Goal: Task Accomplishment & Management: Use online tool/utility

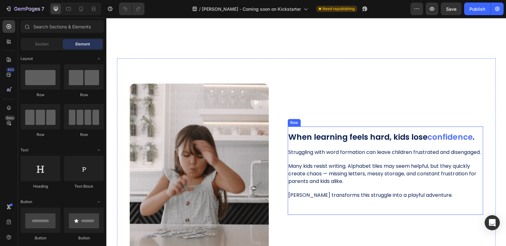
scroll to position [252, 0]
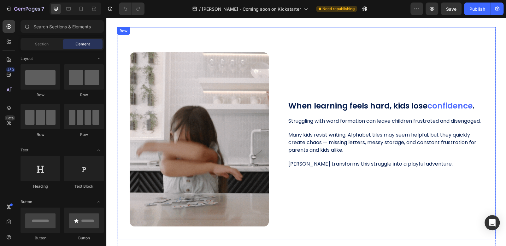
drag, startPoint x: 422, startPoint y: 68, endPoint x: 391, endPoint y: 104, distance: 48.1
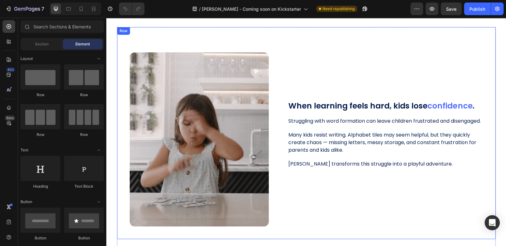
click at [422, 68] on div "When learning feels hard, kids lose confidence . Heading Image Struggling with …" at bounding box center [385, 139] width 195 height 174
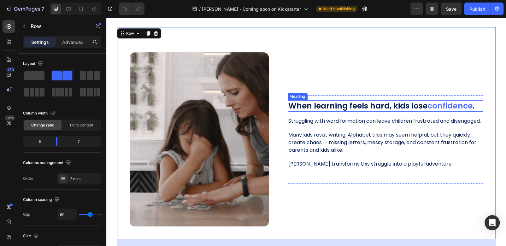
click at [443, 102] on span "confidence" at bounding box center [450, 105] width 45 height 11
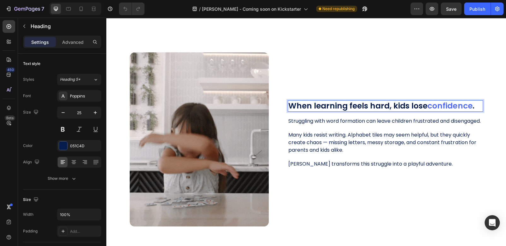
click at [467, 103] on span "confidence" at bounding box center [450, 105] width 45 height 11
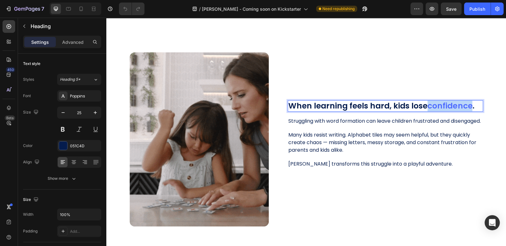
click at [467, 103] on span "confidence" at bounding box center [450, 105] width 45 height 11
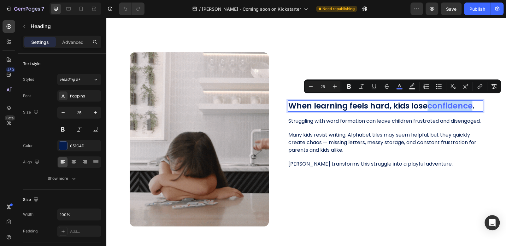
click at [468, 103] on span "confidence" at bounding box center [450, 105] width 45 height 11
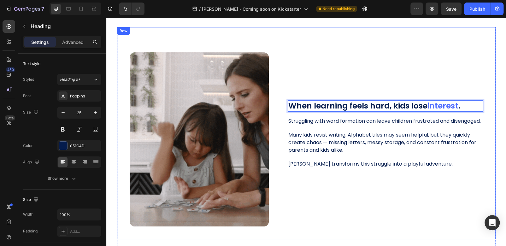
click at [433, 207] on div "When learning feels hard, kids lose interest . Heading 16 Image Struggling with…" at bounding box center [385, 139] width 195 height 174
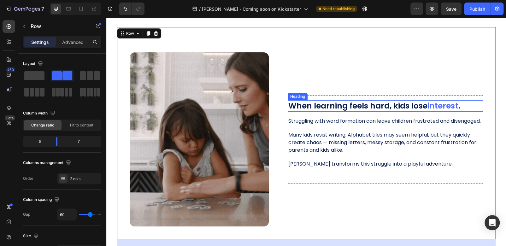
click at [341, 104] on p "When learning feels hard, kids lose interest ." at bounding box center [385, 106] width 194 height 10
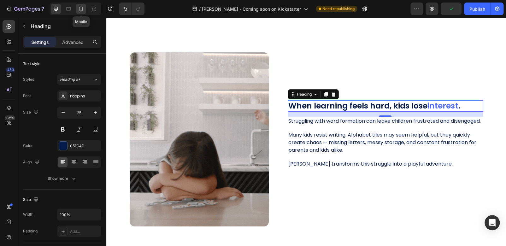
click at [82, 11] on icon at bounding box center [81, 9] width 3 height 4
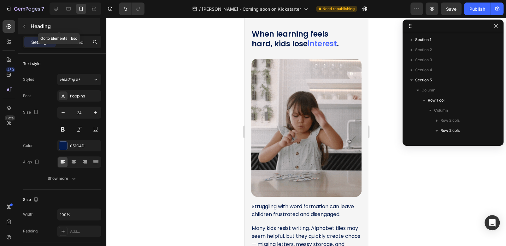
scroll to position [89, 0]
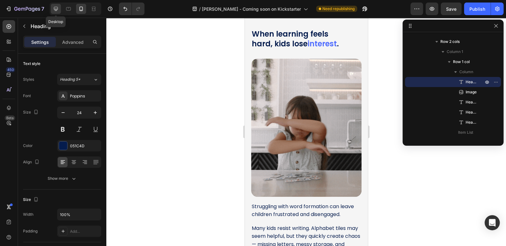
click at [56, 9] on icon at bounding box center [56, 9] width 4 height 4
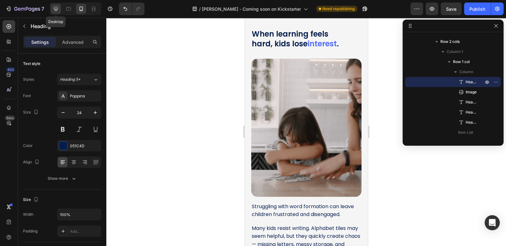
type input "25"
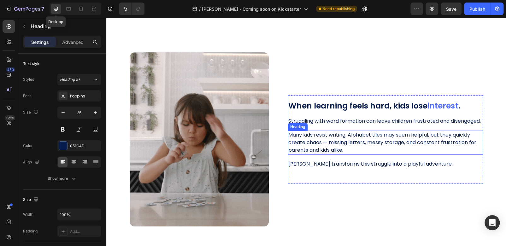
scroll to position [309, 0]
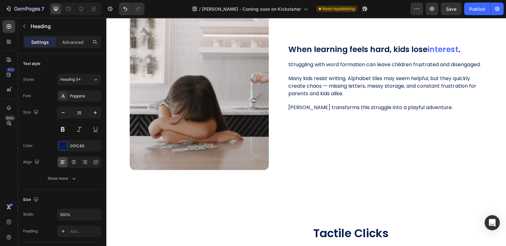
click at [384, 48] on h2 "When learning feels hard, kids lose interest ." at bounding box center [385, 50] width 195 height 12
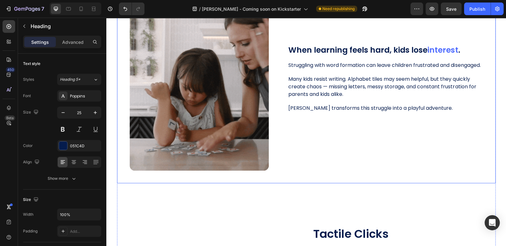
scroll to position [277, 0]
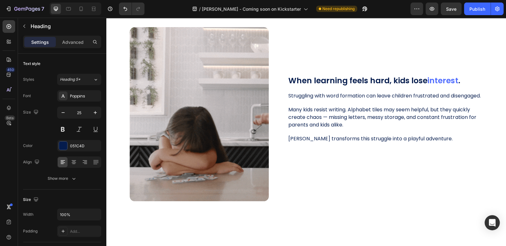
click at [322, 76] on p "When learning feels hard, kids lose interest ." at bounding box center [385, 81] width 194 height 10
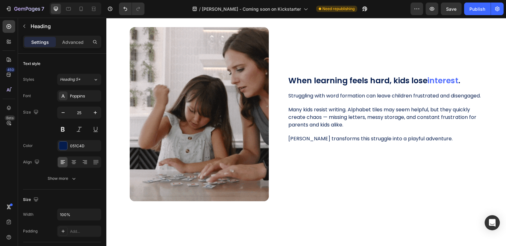
click at [298, 76] on p "When learning feels hard, kids lose interest ." at bounding box center [385, 81] width 194 height 10
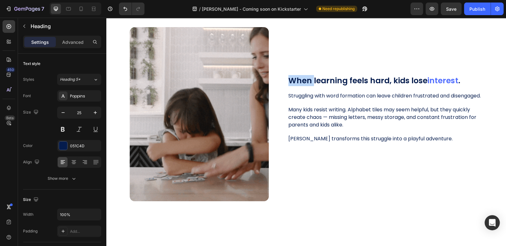
click at [298, 76] on p "When learning feels hard, kids lose interest ." at bounding box center [385, 81] width 194 height 10
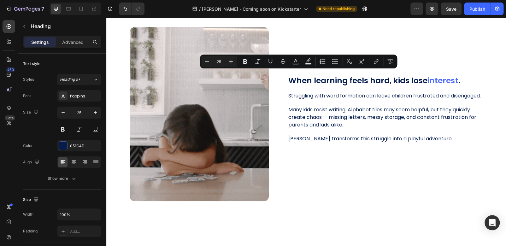
click at [329, 78] on p "When learning feels hard, kids lose interest ." at bounding box center [385, 81] width 194 height 10
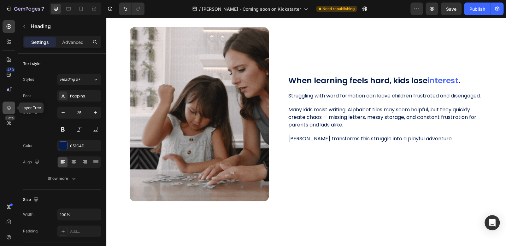
click at [7, 106] on icon at bounding box center [9, 108] width 6 height 6
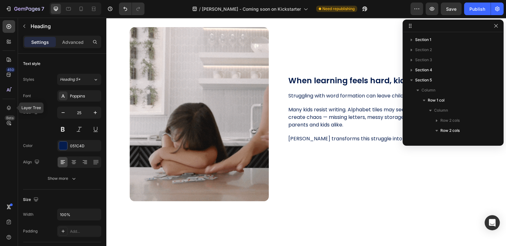
scroll to position [89, 0]
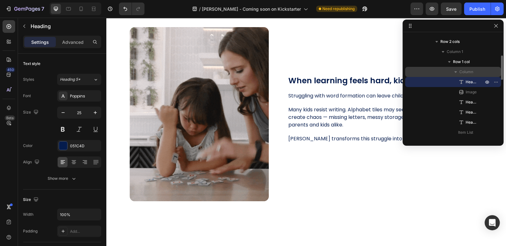
click at [467, 71] on span "Column" at bounding box center [467, 72] width 14 height 6
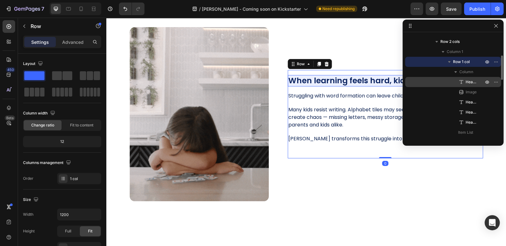
click at [473, 81] on span "Heading" at bounding box center [471, 82] width 11 height 6
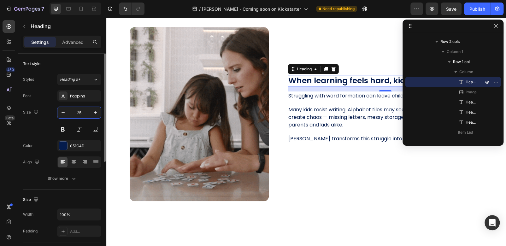
click at [81, 112] on input "25" at bounding box center [79, 112] width 21 height 11
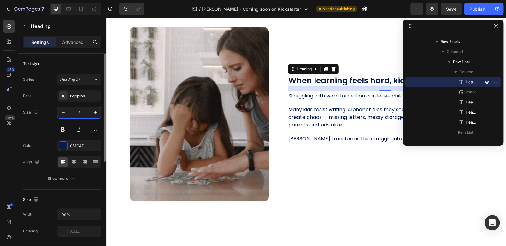
type input "32"
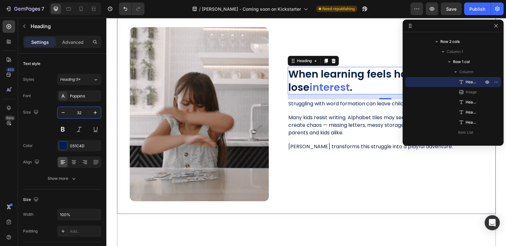
drag, startPoint x: 309, startPoint y: 181, endPoint x: 318, endPoint y: 181, distance: 8.5
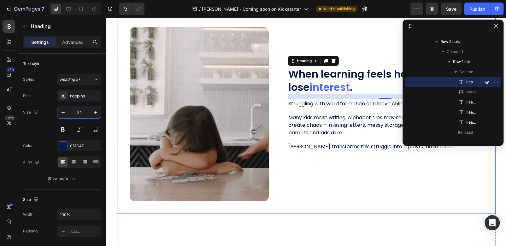
click at [309, 181] on div "When learning feels hard, kids lose interest . Heading 16 Image Struggling with…" at bounding box center [385, 114] width 195 height 174
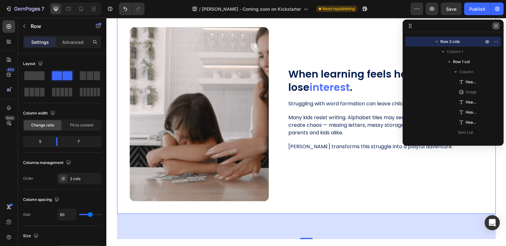
drag, startPoint x: 498, startPoint y: 27, endPoint x: 352, endPoint y: 7, distance: 147.2
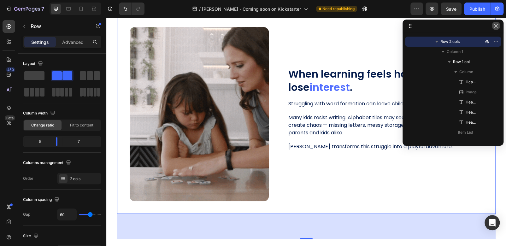
click at [498, 27] on icon "button" at bounding box center [496, 25] width 5 height 5
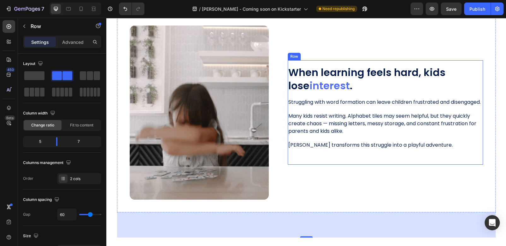
scroll to position [309, 0]
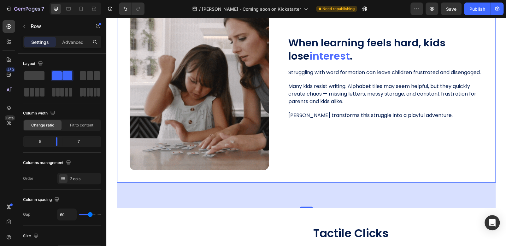
click at [429, 144] on div "When learning feels hard, kids lose interest . Heading Image Struggling with wo…" at bounding box center [385, 83] width 195 height 174
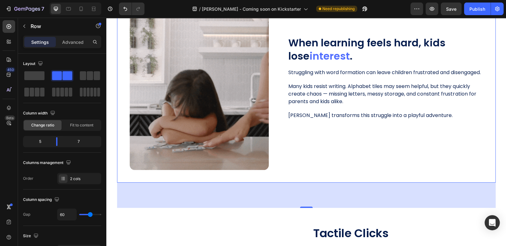
scroll to position [277, 0]
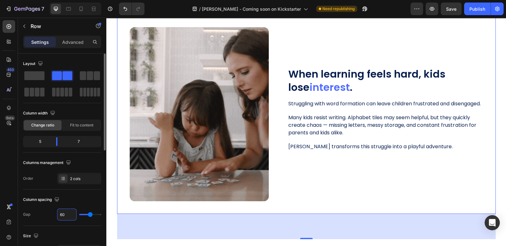
click at [68, 214] on input "60" at bounding box center [66, 214] width 19 height 11
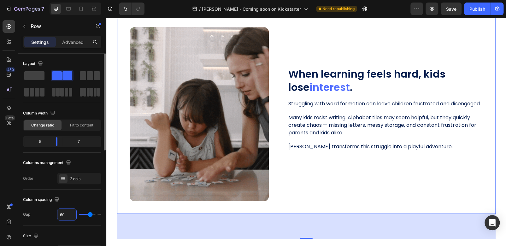
type input "7"
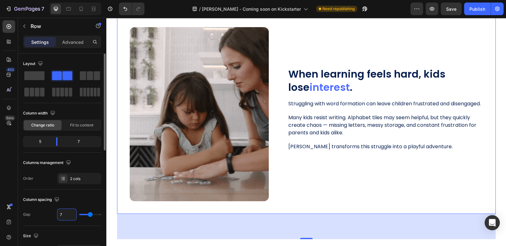
type input "7"
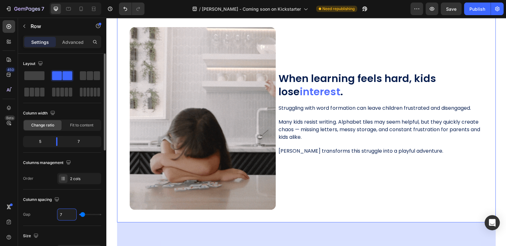
type input "72"
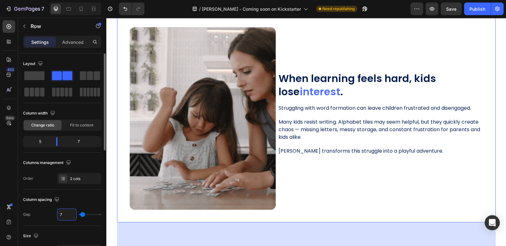
type input "72"
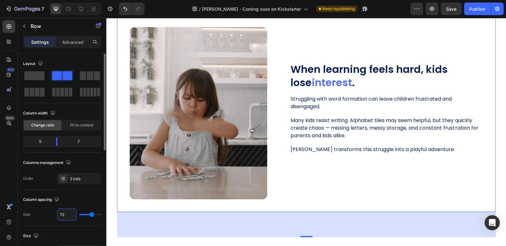
type input "72"
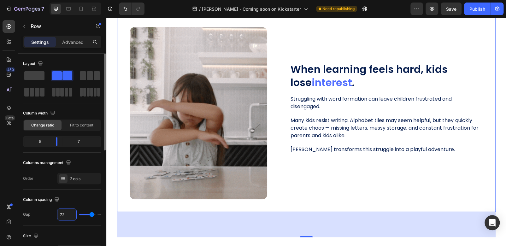
click at [86, 196] on div "Column spacing" at bounding box center [62, 200] width 78 height 10
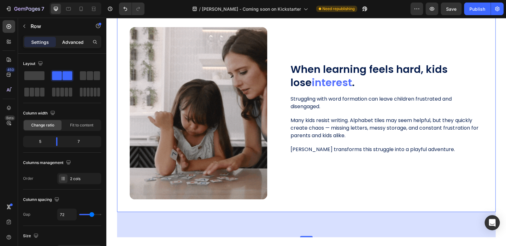
click at [72, 42] on p "Advanced" at bounding box center [72, 42] width 21 height 7
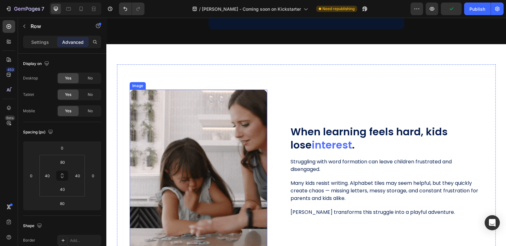
scroll to position [214, 0]
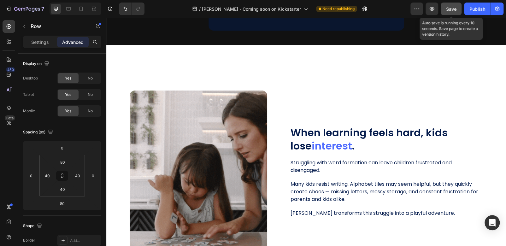
click at [448, 8] on span "Save" at bounding box center [451, 8] width 10 height 5
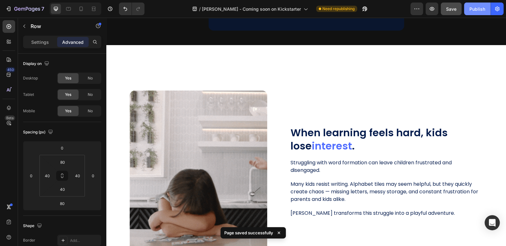
click at [471, 12] on div "Publish" at bounding box center [478, 9] width 16 height 7
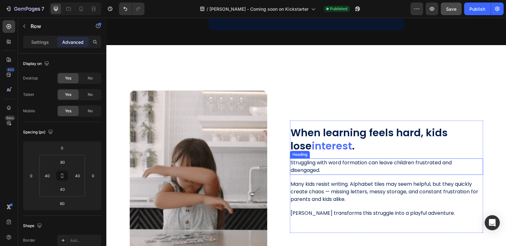
click at [403, 164] on h2 "Struggling with word formation can leave children frustrated and disengaged." at bounding box center [386, 166] width 193 height 16
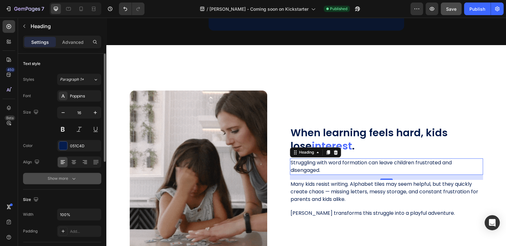
click at [69, 175] on div "Show more" at bounding box center [62, 178] width 29 height 6
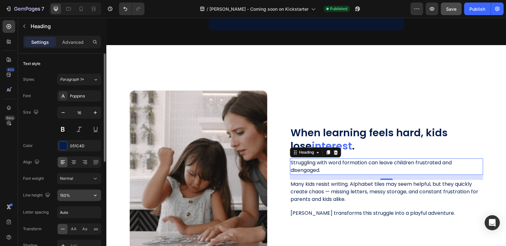
click at [67, 193] on input "150%" at bounding box center [79, 195] width 44 height 11
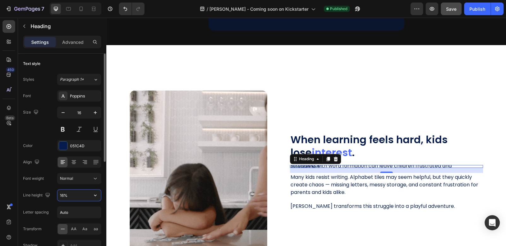
type input "160%"
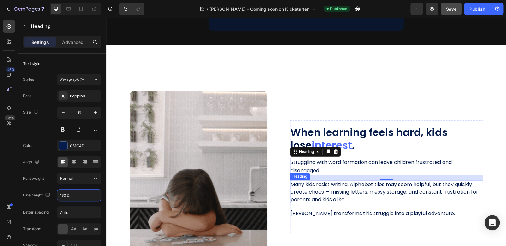
click at [311, 193] on h2 "Many kids resist writing. Alphabet tiles may seem helpful, but they quickly cre…" at bounding box center [386, 192] width 193 height 24
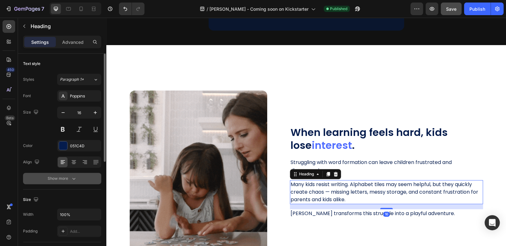
click at [74, 180] on icon "button" at bounding box center [74, 178] width 6 height 6
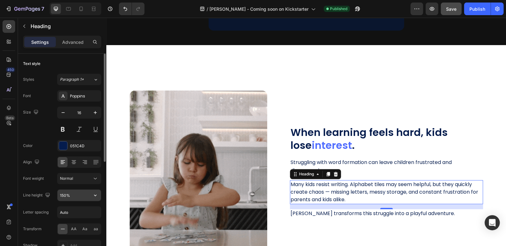
click at [72, 197] on input "150%" at bounding box center [79, 195] width 44 height 11
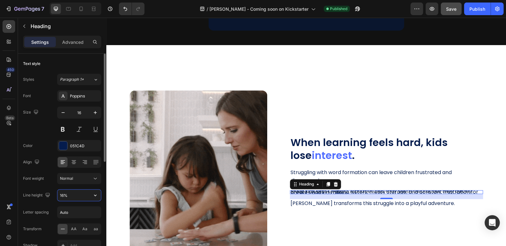
type input "160%"
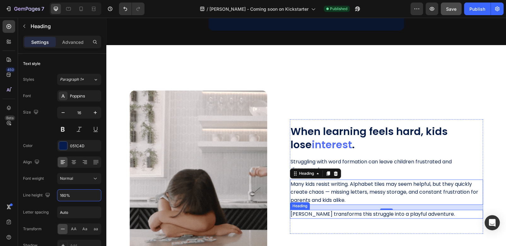
click at [298, 215] on h2 "[PERSON_NAME] transforms this struggle into a playful adventure." at bounding box center [386, 214] width 193 height 9
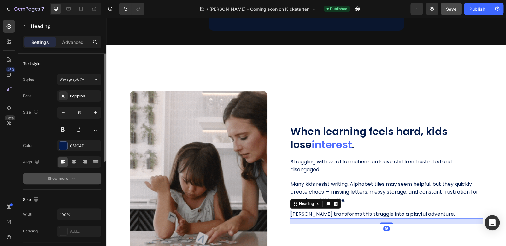
click at [72, 179] on icon "button" at bounding box center [74, 178] width 6 height 6
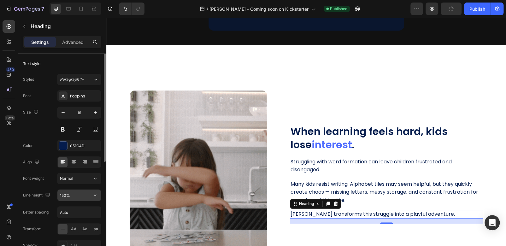
click at [71, 194] on input "150%" at bounding box center [79, 195] width 44 height 11
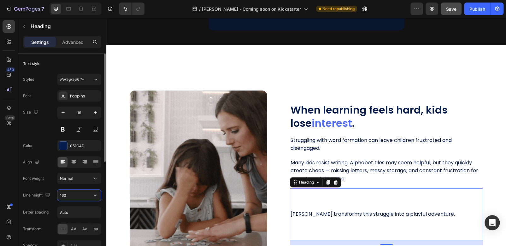
type input "160%"
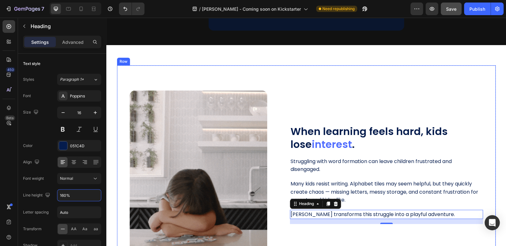
click at [439, 88] on div "When learning feels hard, kids lose interest . Heading Image Struggling with wo…" at bounding box center [306, 170] width 379 height 210
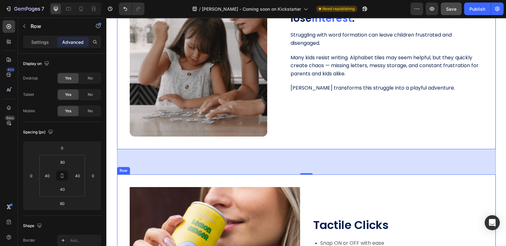
scroll to position [372, 0]
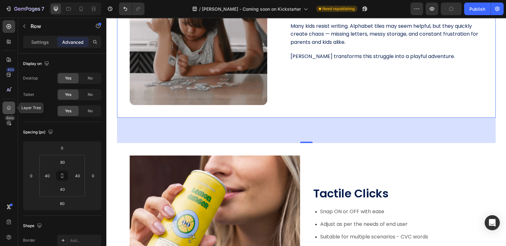
click at [8, 108] on icon at bounding box center [9, 108] width 4 height 4
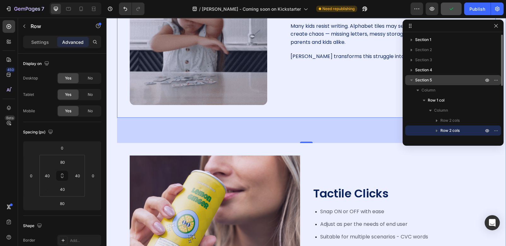
click at [413, 80] on icon "button" at bounding box center [411, 80] width 6 height 6
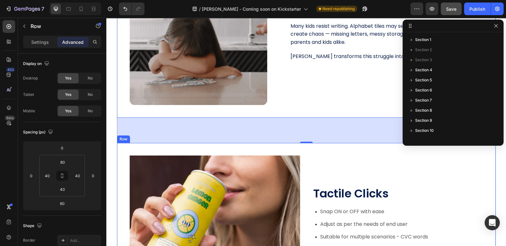
click at [378, 150] on div "Tactile Clicks Heading Snap ON or OFF with ease Adjust as per the needs of end …" at bounding box center [306, 216] width 379 height 147
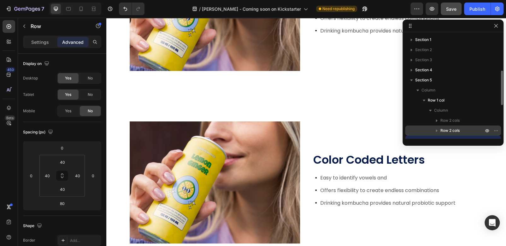
scroll to position [719, 0]
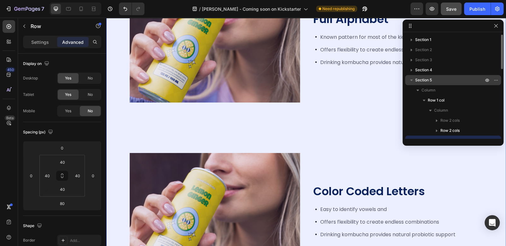
click at [412, 80] on icon "button" at bounding box center [411, 80] width 6 height 6
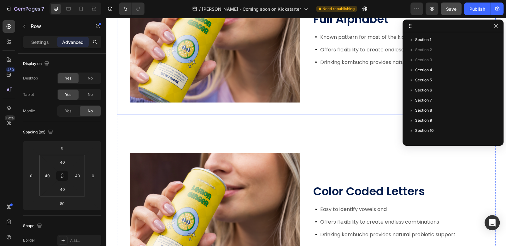
scroll to position [656, 0]
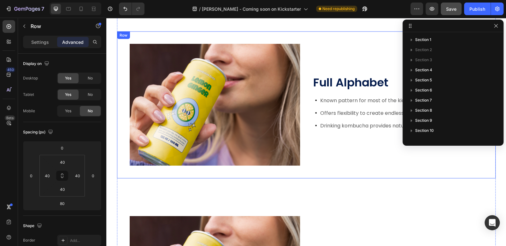
click at [372, 46] on div "Full Alphabet Heading Known pattern for most of the kids Offers flexibility to …" at bounding box center [398, 105] width 170 height 122
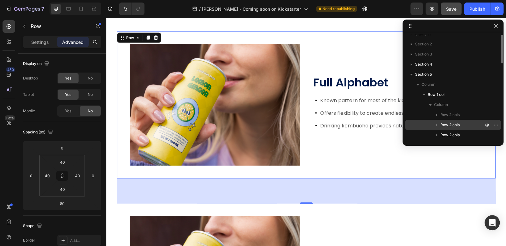
scroll to position [0, 0]
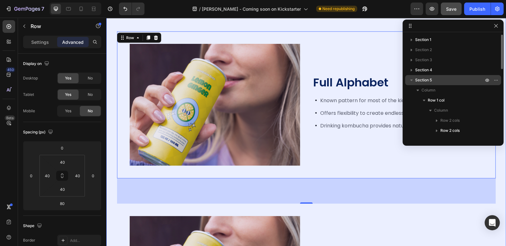
click at [412, 80] on icon "button" at bounding box center [411, 81] width 3 height 2
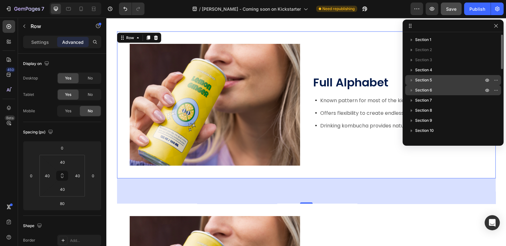
click at [428, 89] on span "Section 6" at bounding box center [423, 90] width 17 height 6
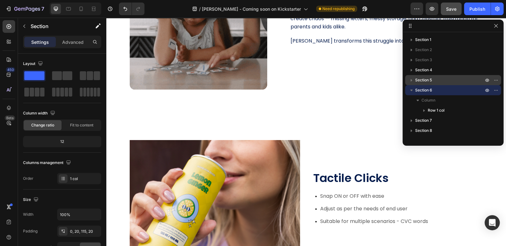
scroll to position [397, 0]
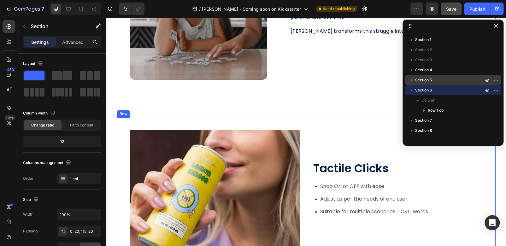
click at [361, 132] on div "Tactile Clicks Heading Snap ON or OFF with ease Adjust as per the needs of end …" at bounding box center [398, 191] width 170 height 122
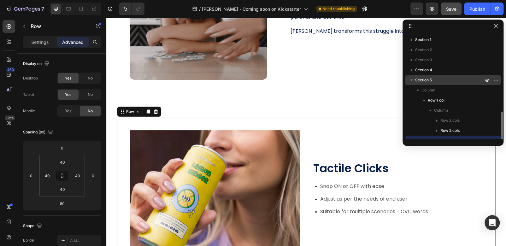
scroll to position [59, 0]
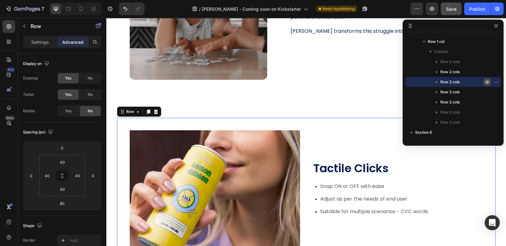
click at [487, 83] on icon "button" at bounding box center [487, 82] width 5 height 5
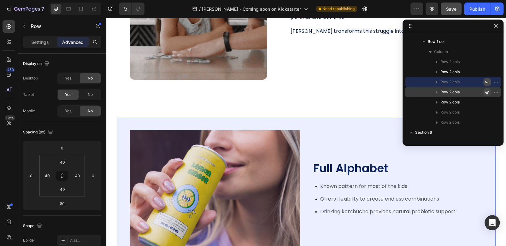
click at [497, 92] on icon "button" at bounding box center [497, 92] width 1 height 1
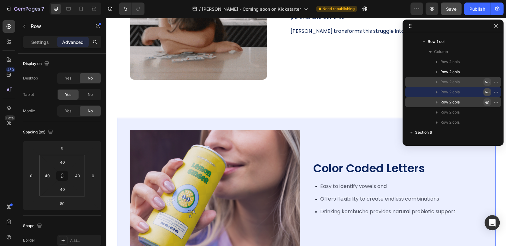
click at [486, 102] on icon "button" at bounding box center [487, 102] width 5 height 5
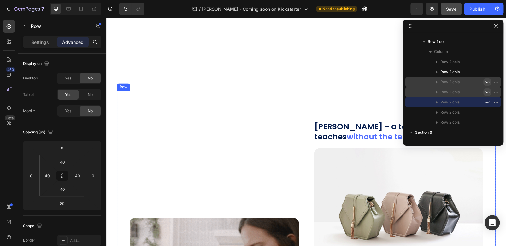
scroll to position [492, 0]
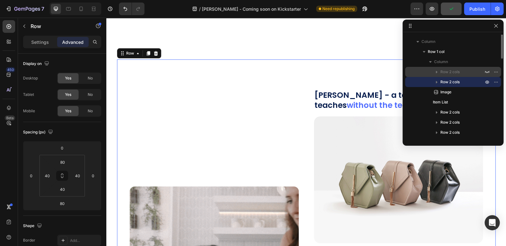
scroll to position [128, 0]
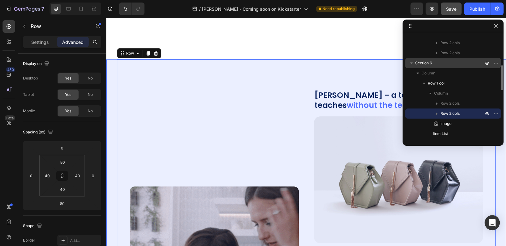
click at [412, 64] on icon "button" at bounding box center [411, 63] width 6 height 6
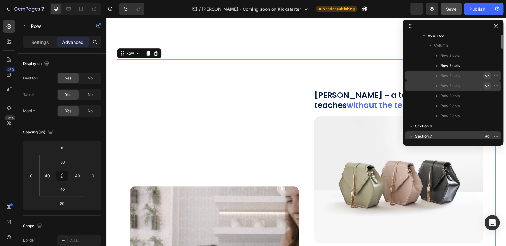
scroll to position [33, 0]
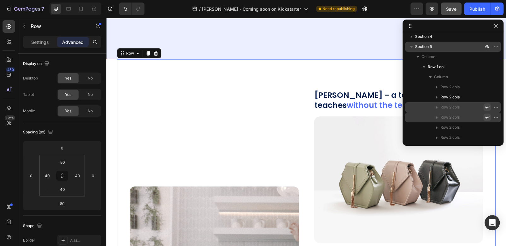
click at [412, 46] on icon "button" at bounding box center [411, 47] width 3 height 2
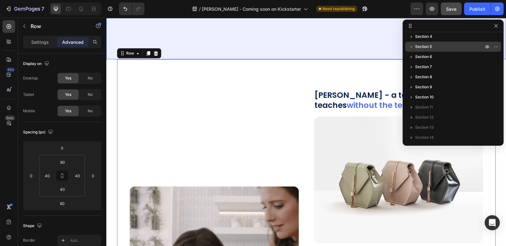
click at [451, 46] on p "Section 5" at bounding box center [449, 47] width 69 height 6
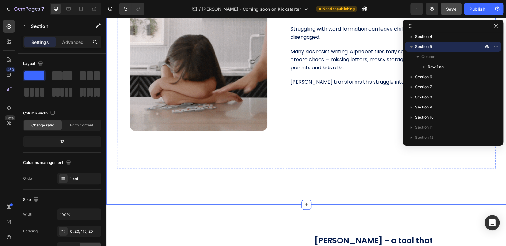
scroll to position [365, 0]
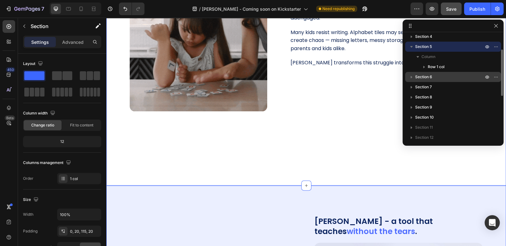
click at [424, 79] on span "Section 6" at bounding box center [423, 77] width 17 height 6
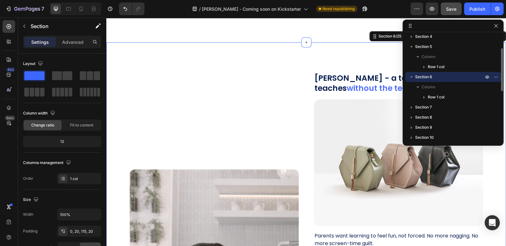
scroll to position [511, 0]
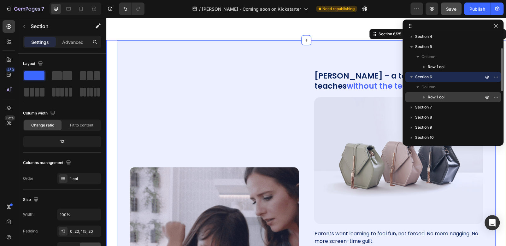
click at [425, 97] on icon "button" at bounding box center [424, 97] width 6 height 6
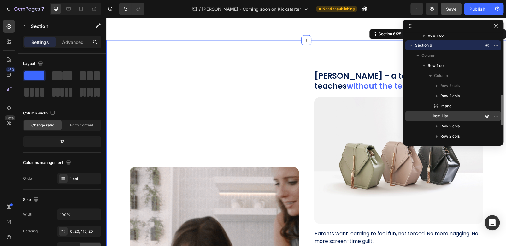
scroll to position [97, 0]
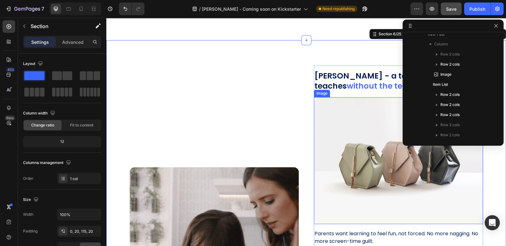
click at [377, 104] on img at bounding box center [398, 160] width 169 height 127
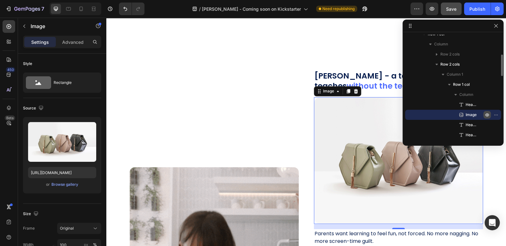
click at [488, 115] on icon "button" at bounding box center [487, 114] width 5 height 5
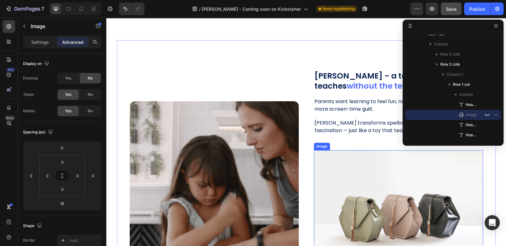
click at [379, 158] on img at bounding box center [398, 213] width 169 height 127
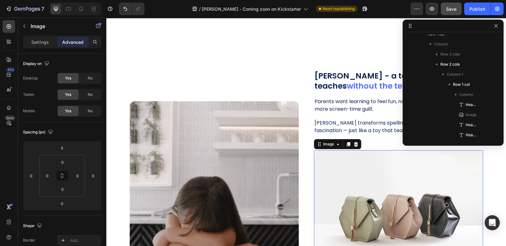
scroll to position [190, 0]
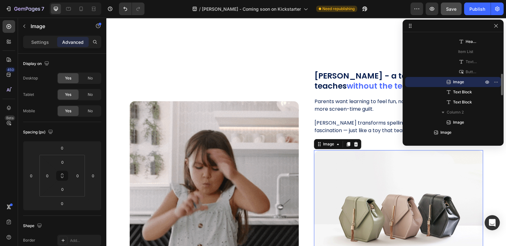
click at [497, 82] on icon "button" at bounding box center [497, 82] width 1 height 1
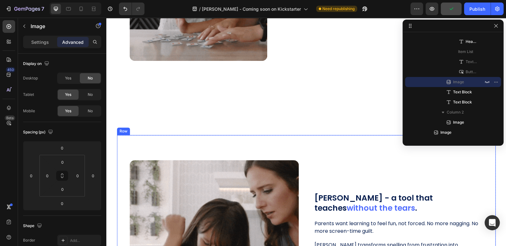
scroll to position [448, 0]
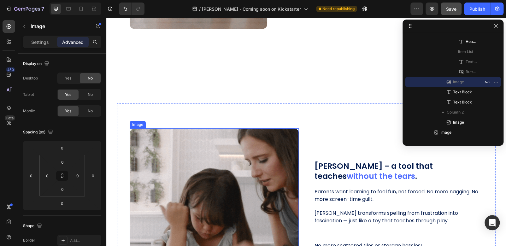
click at [227, 141] on img at bounding box center [214, 212] width 169 height 169
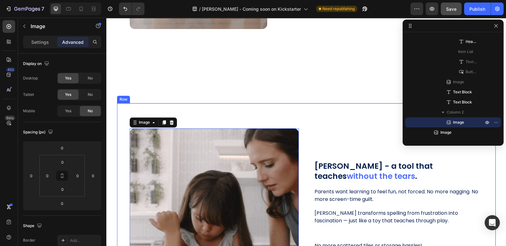
click at [348, 119] on div "Wheeley - a tool that teaches without the tears . Heading Image Parents want le…" at bounding box center [306, 206] width 379 height 207
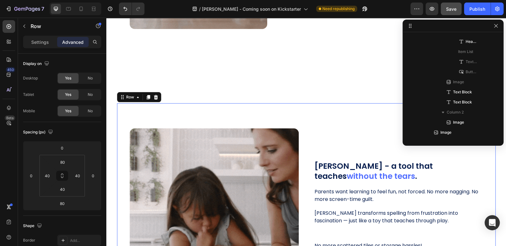
scroll to position [79, 0]
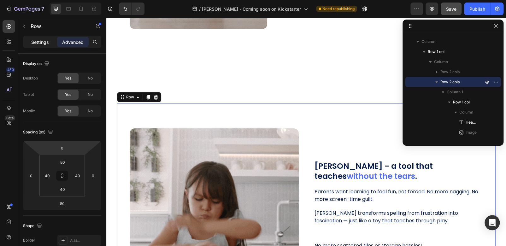
click at [44, 43] on p "Settings" at bounding box center [40, 42] width 18 height 7
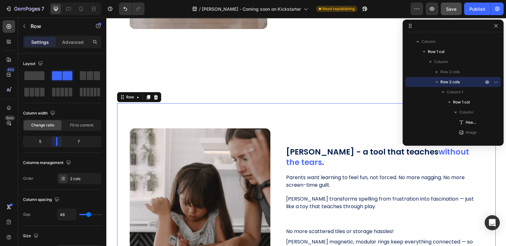
click at [59, 0] on body "7 / [PERSON_NAME] - Coming soon on Kickstarter Need republishing Preview Save P…" at bounding box center [253, 0] width 506 height 0
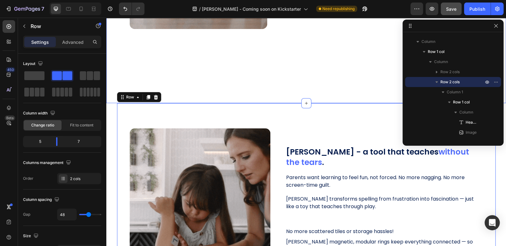
scroll to position [416, 0]
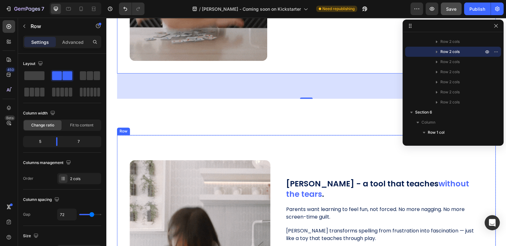
click at [292, 148] on div "Wheeley - a tool that teaches without the tears . Heading Image Parents want le…" at bounding box center [306, 224] width 379 height 179
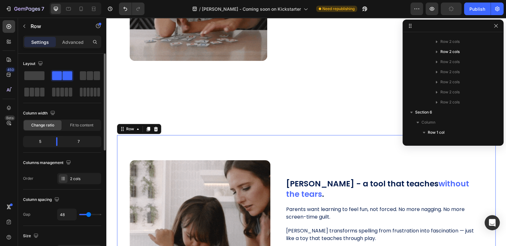
scroll to position [160, 0]
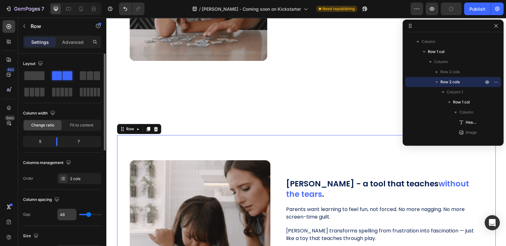
click at [65, 213] on input "48" at bounding box center [66, 214] width 19 height 11
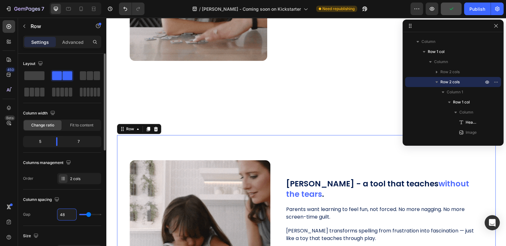
type input "7"
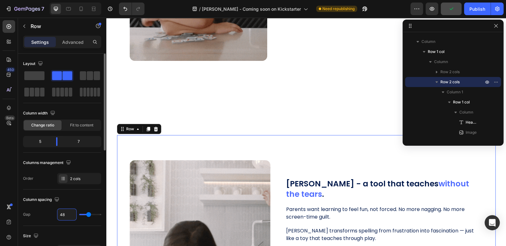
type input "7"
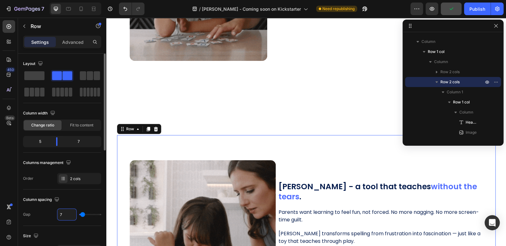
type input "72"
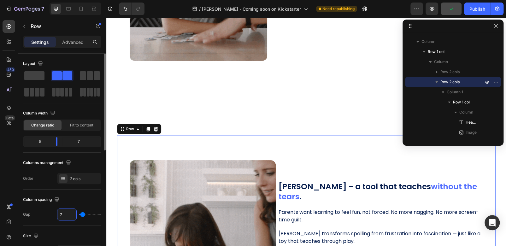
type input "72"
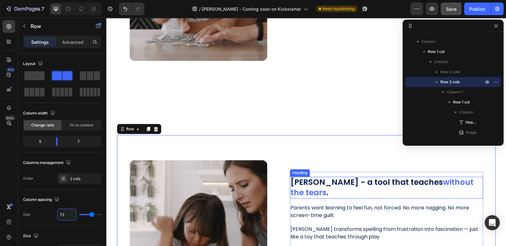
click at [359, 187] on h2 "Wheeley - a tool that teaches without the tears ." at bounding box center [386, 188] width 193 height 22
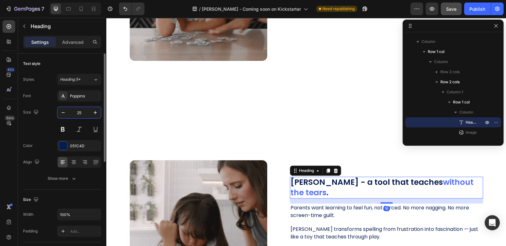
click at [82, 113] on input "25" at bounding box center [79, 112] width 21 height 11
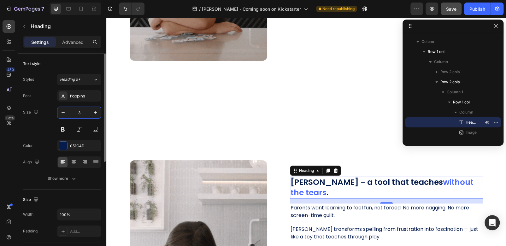
type input "32"
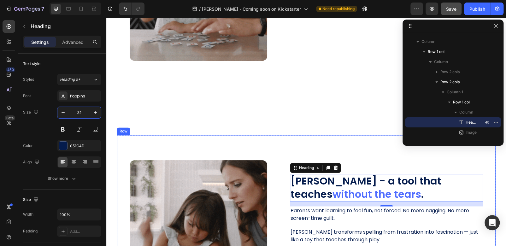
drag, startPoint x: 352, startPoint y: 149, endPoint x: 312, endPoint y: 139, distance: 41.6
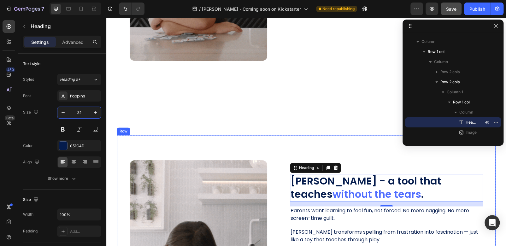
click at [352, 149] on div "Wheeley - a tool that teaches without the tears . Heading 16 Image Parents want…" at bounding box center [306, 223] width 379 height 176
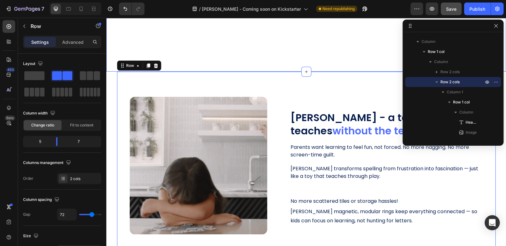
scroll to position [511, 0]
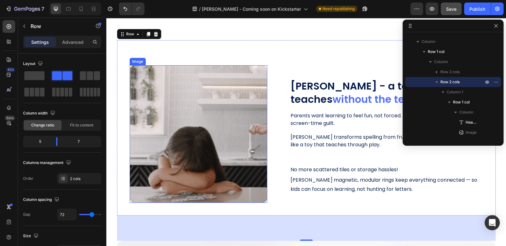
click at [217, 80] on img at bounding box center [199, 134] width 138 height 138
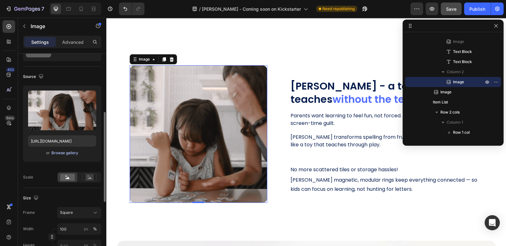
scroll to position [95, 0]
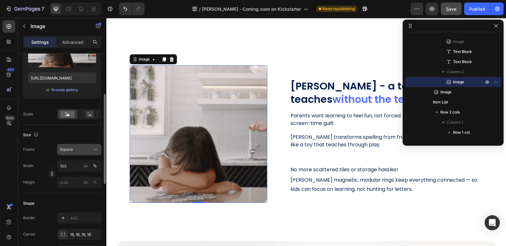
click at [80, 149] on div "Square" at bounding box center [75, 150] width 31 height 6
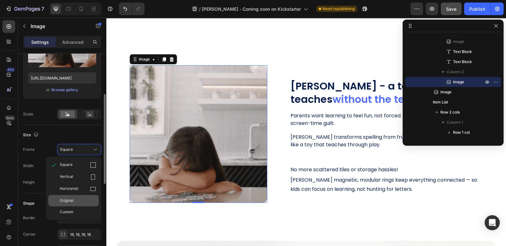
click at [65, 199] on span "Original" at bounding box center [67, 201] width 14 height 6
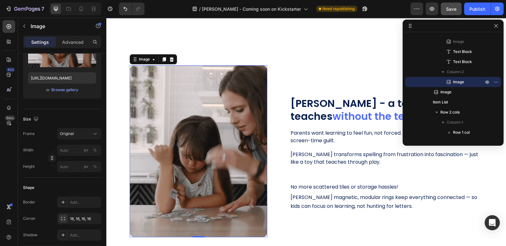
click at [245, 101] on img at bounding box center [199, 151] width 138 height 172
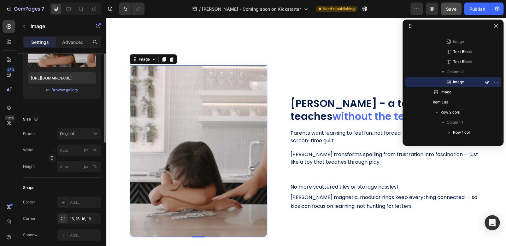
scroll to position [63, 0]
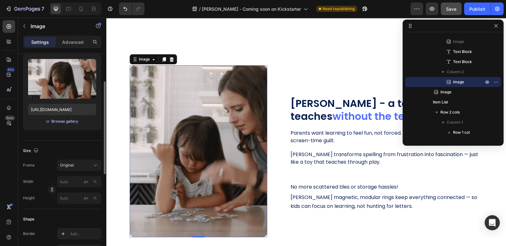
click at [66, 121] on div "Browse gallery" at bounding box center [64, 122] width 27 height 6
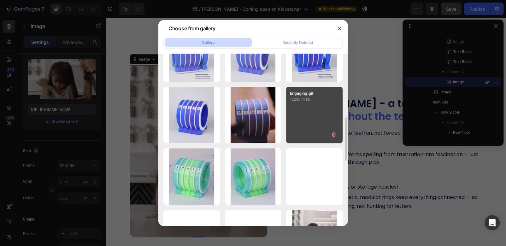
scroll to position [126, 0]
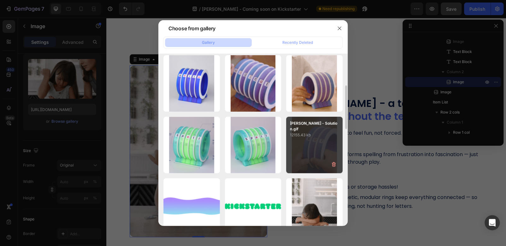
click at [319, 144] on div "Wheeley - Solution.gif 12155.43 kb" at bounding box center [314, 145] width 56 height 56
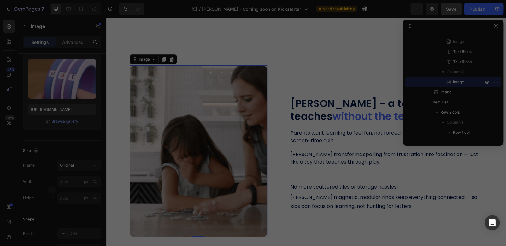
type input "https://cdn.shopify.com/s/files/1/0713/6506/6948/files/gempages_580830438591824…"
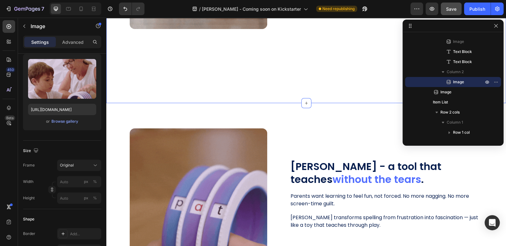
scroll to position [511, 0]
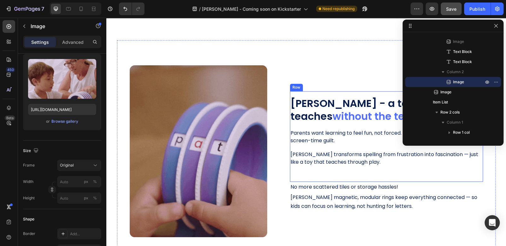
click at [374, 93] on div "Wheeley - a tool that teaches without the tears . Heading Image Parents want le…" at bounding box center [386, 136] width 193 height 91
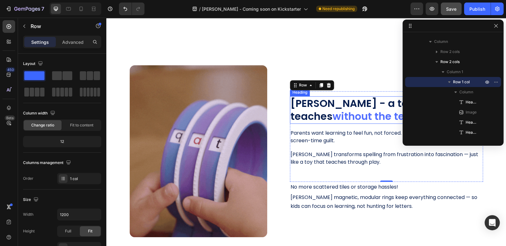
scroll to position [543, 0]
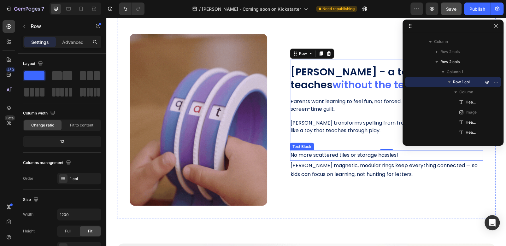
click at [361, 155] on span "No more scattered tiles or storage hassles!" at bounding box center [345, 154] width 108 height 7
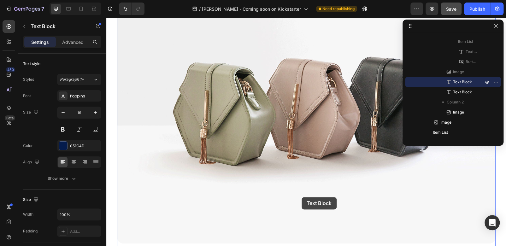
scroll to position [890, 0]
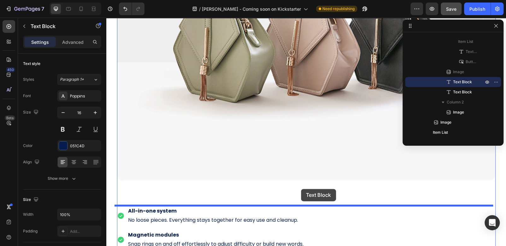
drag, startPoint x: 293, startPoint y: 113, endPoint x: 301, endPoint y: 189, distance: 76.5
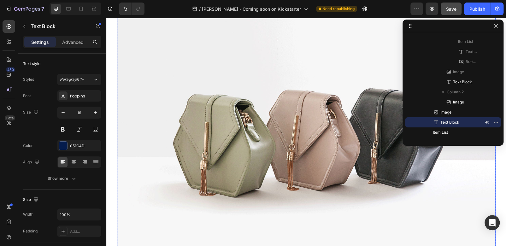
scroll to position [732, 0]
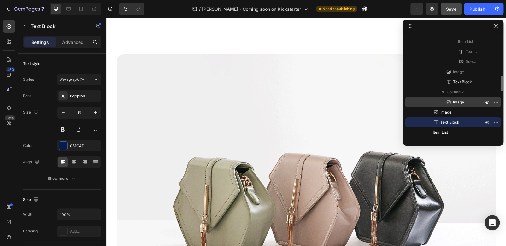
click at [459, 103] on span "Image" at bounding box center [458, 102] width 11 height 6
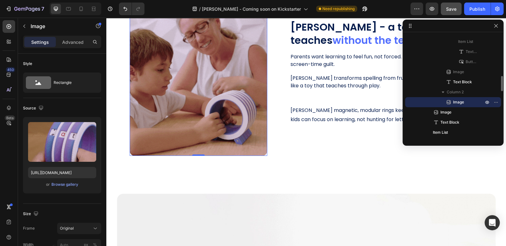
scroll to position [536, 0]
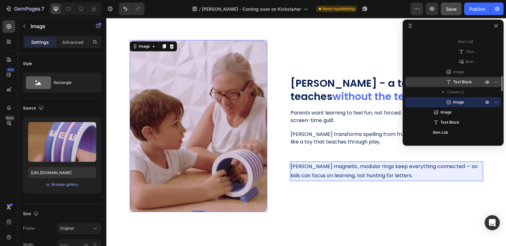
click at [470, 84] on span "Text Block" at bounding box center [462, 82] width 19 height 6
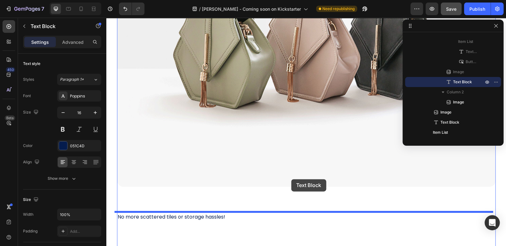
scroll to position [978, 0]
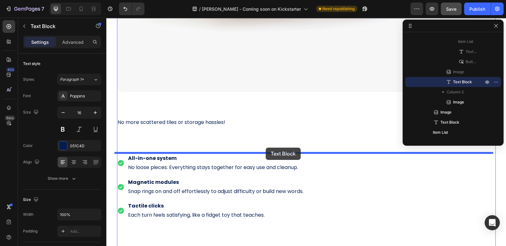
drag, startPoint x: 294, startPoint y: 156, endPoint x: 266, endPoint y: 148, distance: 29.0
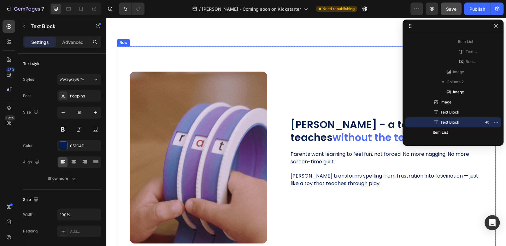
scroll to position [442, 0]
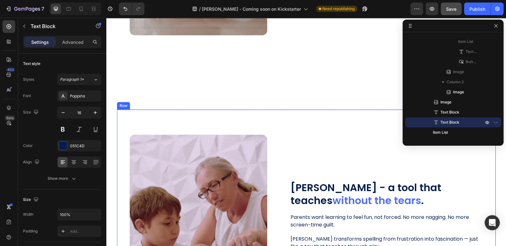
click at [334, 128] on div "Wheeley - a tool that teaches without the tears . Heading Image Parents want le…" at bounding box center [306, 215] width 379 height 210
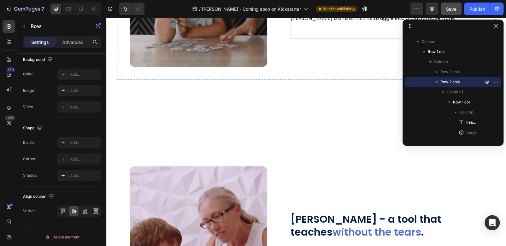
scroll to position [473, 0]
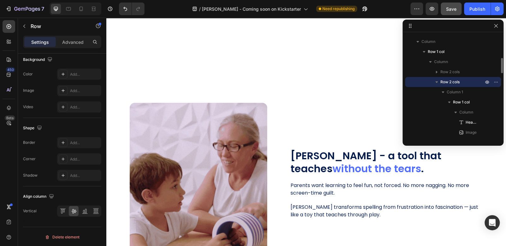
click at [453, 83] on span "Row 2 cols" at bounding box center [450, 82] width 19 height 6
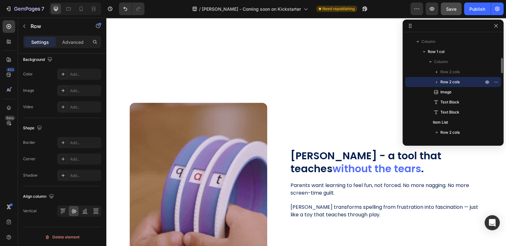
click at [436, 80] on icon "button" at bounding box center [437, 82] width 6 height 6
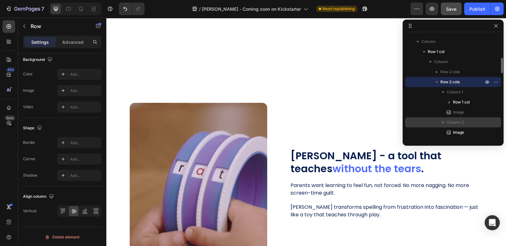
click at [444, 122] on icon "button" at bounding box center [443, 123] width 3 height 2
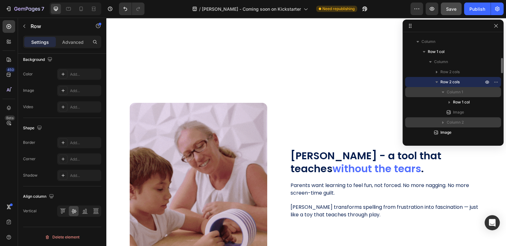
click at [444, 92] on icon "button" at bounding box center [443, 92] width 6 height 6
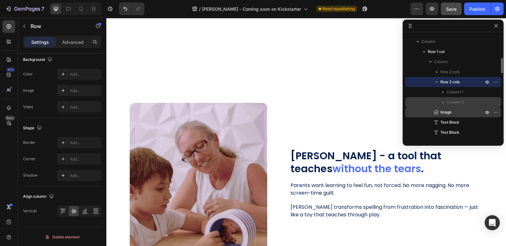
click at [454, 110] on p "Image" at bounding box center [455, 112] width 44 height 6
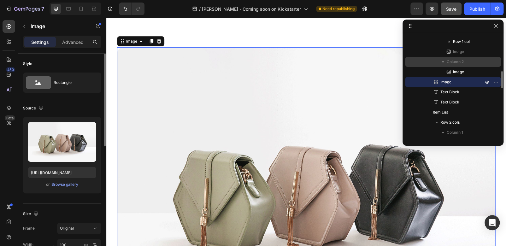
scroll to position [746, 0]
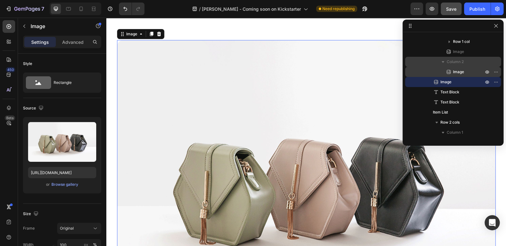
click at [466, 69] on p "Image" at bounding box center [462, 72] width 32 height 6
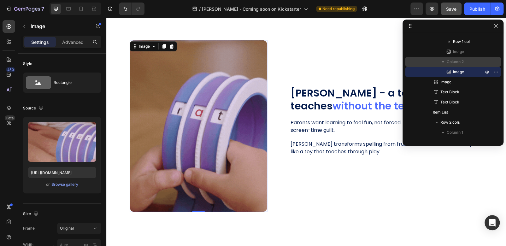
scroll to position [189, 0]
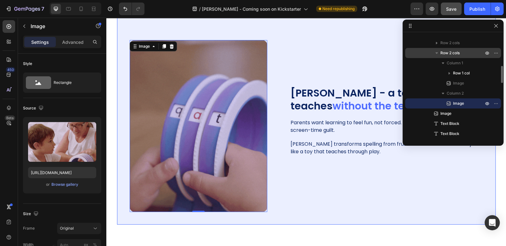
click at [457, 54] on span "Row 2 cols" at bounding box center [450, 53] width 19 height 6
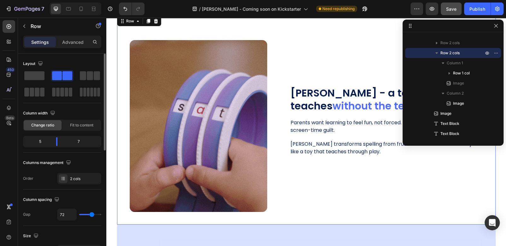
scroll to position [32, 0]
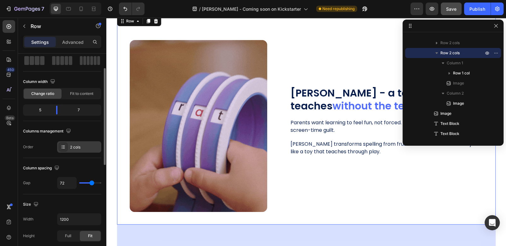
click at [62, 147] on icon at bounding box center [63, 147] width 5 height 5
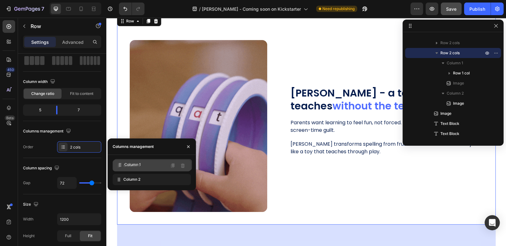
drag, startPoint x: 119, startPoint y: 182, endPoint x: 120, endPoint y: 167, distance: 14.9
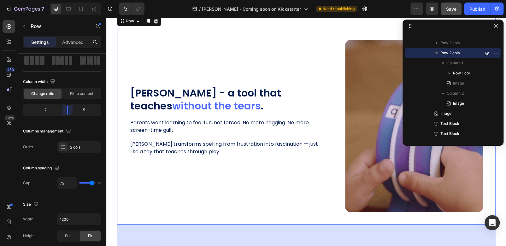
drag, startPoint x: 56, startPoint y: 110, endPoint x: 68, endPoint y: 108, distance: 12.1
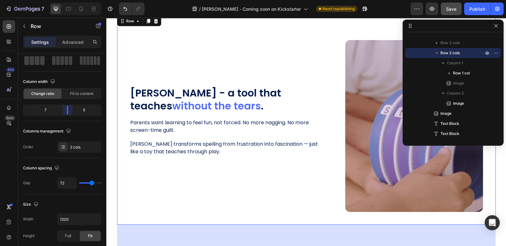
click at [68, 0] on body "7 / [PERSON_NAME] - Coming soon on Kickstarter Need republishing Preview Save P…" at bounding box center [253, 0] width 506 height 0
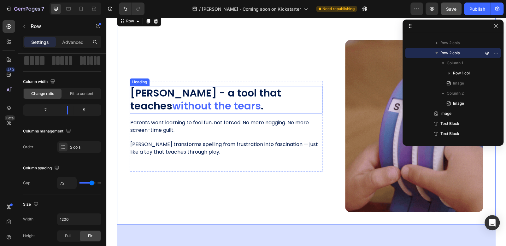
scroll to position [505, 0]
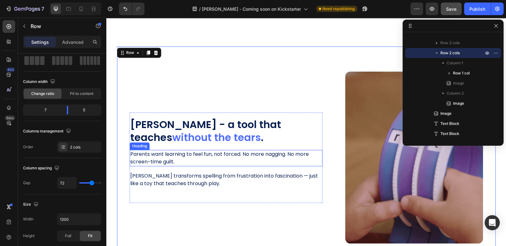
click at [177, 156] on h2 "Parents want learning to feel fun, not forced. No more nagging. No more screen-…" at bounding box center [226, 158] width 193 height 16
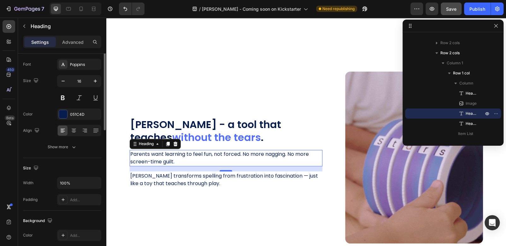
scroll to position [0, 0]
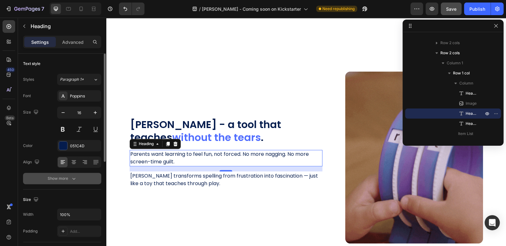
click at [73, 177] on icon "button" at bounding box center [74, 178] width 6 height 6
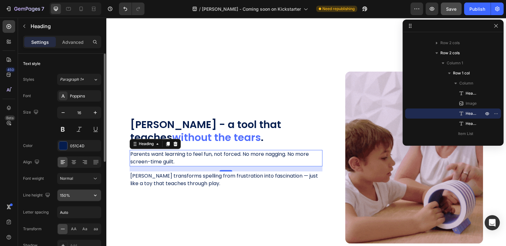
click at [63, 196] on input "150%" at bounding box center [79, 195] width 44 height 11
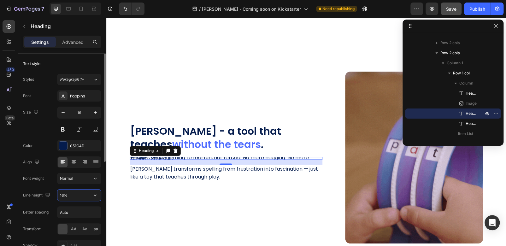
type input "160%"
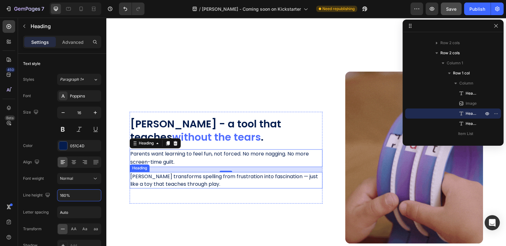
click at [130, 182] on h2 "[PERSON_NAME] transforms spelling from frustration into fascination — just like…" at bounding box center [226, 180] width 193 height 16
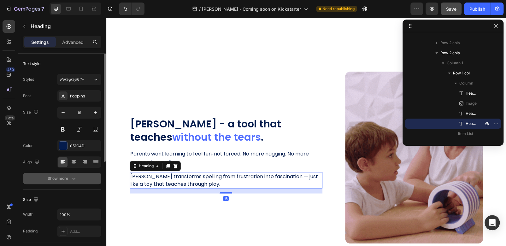
click at [72, 178] on icon "button" at bounding box center [73, 179] width 3 height 2
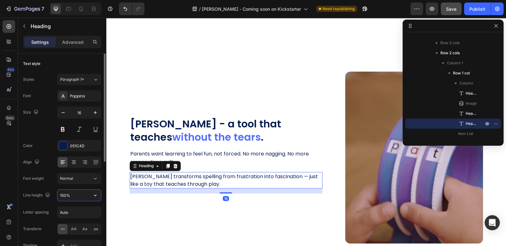
click at [62, 196] on input "150%" at bounding box center [79, 195] width 44 height 11
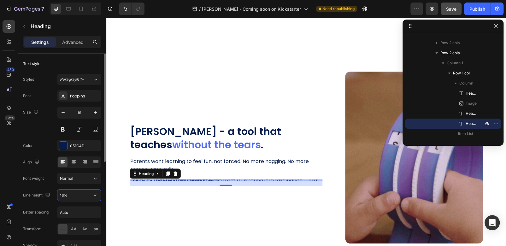
type input "160%"
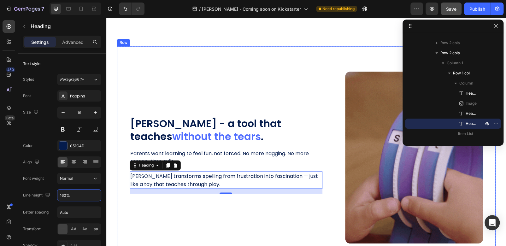
click at [184, 209] on div "Wheeley - a tool that teaches without the tears . Heading Image Parents want le…" at bounding box center [226, 158] width 193 height 172
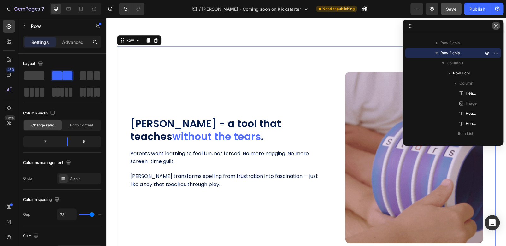
click at [497, 28] on icon "button" at bounding box center [496, 25] width 5 height 5
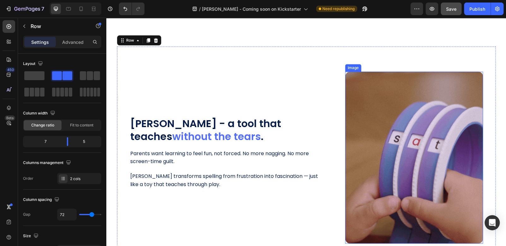
scroll to position [567, 0]
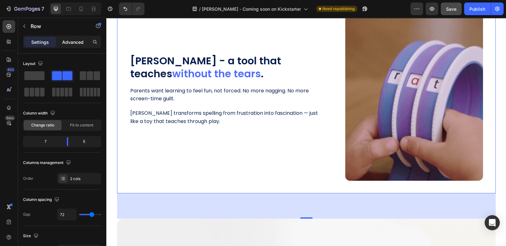
click at [71, 39] on p "Advanced" at bounding box center [72, 42] width 21 height 7
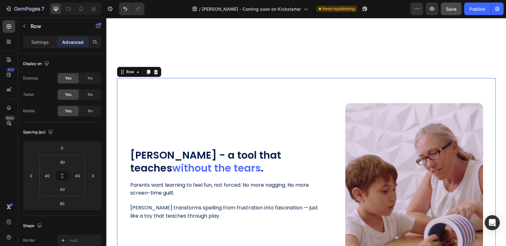
scroll to position [410, 0]
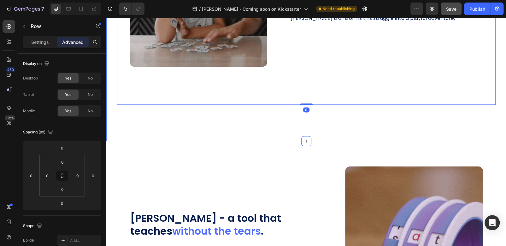
click at [388, 121] on div "Magnetic Modules Heading Snap ON or OFF with ease to meet the needs of the end …" at bounding box center [306, 5] width 400 height 272
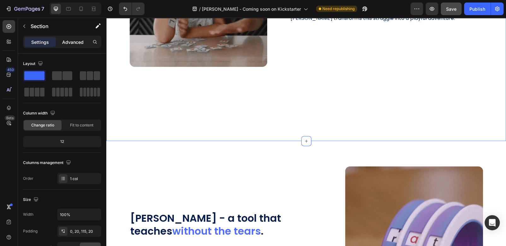
click at [74, 43] on p "Advanced" at bounding box center [72, 42] width 21 height 7
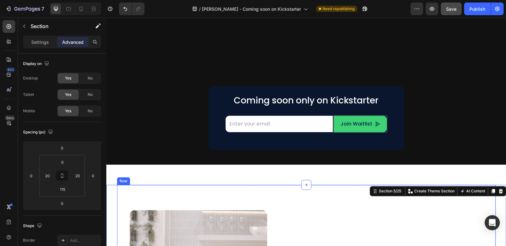
scroll to position [221, 0]
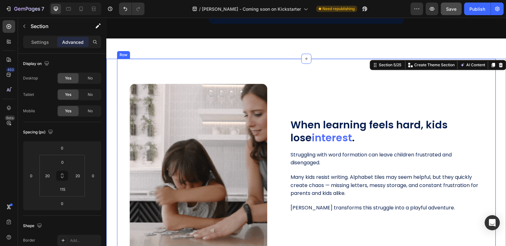
click at [334, 84] on div "When learning feels hard, kids lose interest . Heading Image Struggling with wo…" at bounding box center [386, 170] width 193 height 172
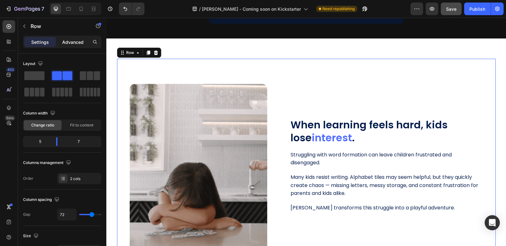
click at [69, 42] on p "Advanced" at bounding box center [72, 42] width 21 height 7
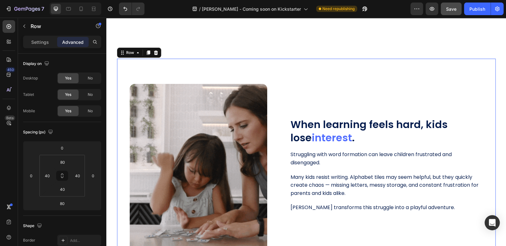
scroll to position [284, 0]
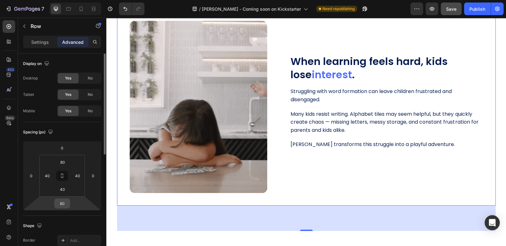
click at [65, 201] on input "80" at bounding box center [62, 203] width 13 height 9
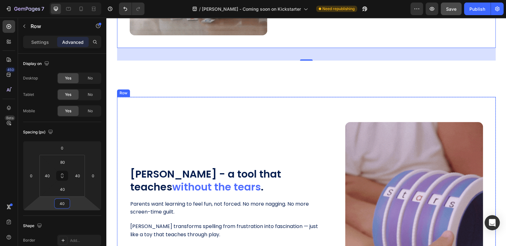
scroll to position [473, 0]
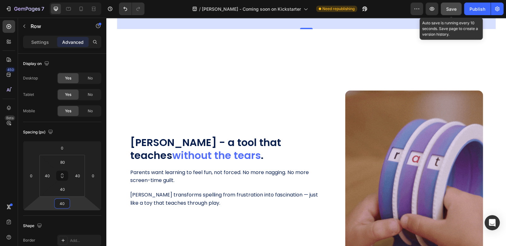
type input "40"
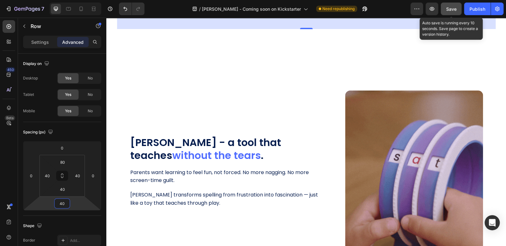
click at [453, 9] on span "Save" at bounding box center [451, 8] width 10 height 5
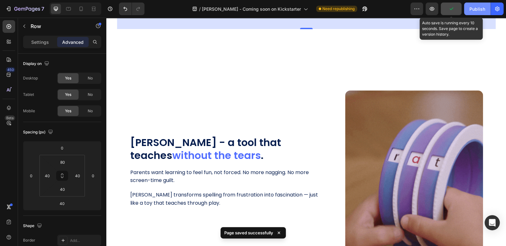
click at [473, 6] on div "Publish" at bounding box center [478, 9] width 16 height 7
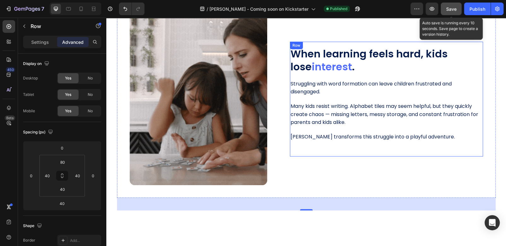
scroll to position [189, 0]
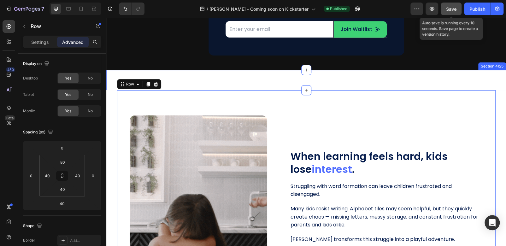
click at [236, 82] on div "Why Wheeley? Heading Section 4/25" at bounding box center [306, 80] width 400 height 20
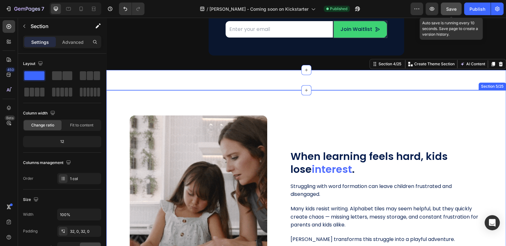
click at [112, 100] on div "Magnetic Modules Heading Snap ON or OFF with ease to meet the needs of the end …" at bounding box center [306, 219] width 400 height 259
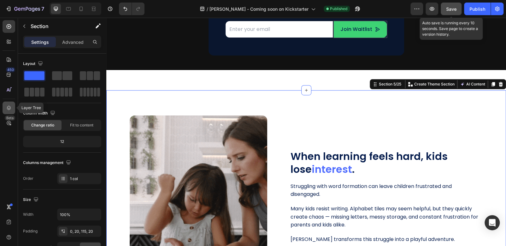
click at [8, 105] on icon at bounding box center [9, 108] width 6 height 6
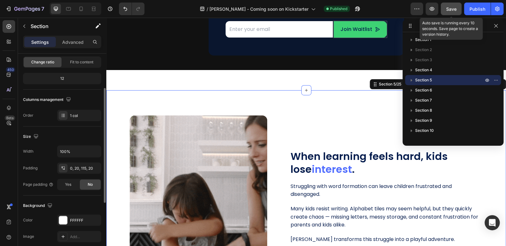
scroll to position [95, 0]
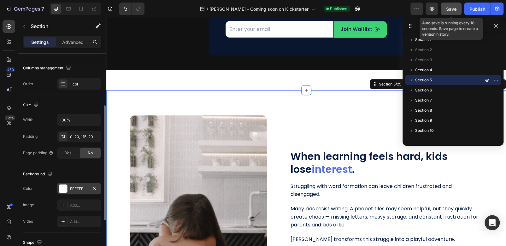
click at [61, 187] on div at bounding box center [63, 189] width 8 height 8
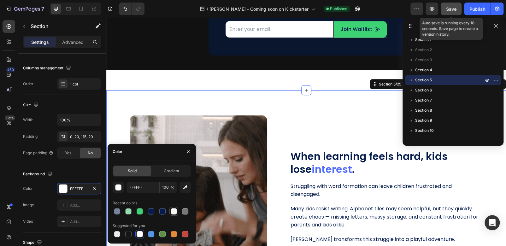
click at [173, 212] on div at bounding box center [174, 211] width 6 height 6
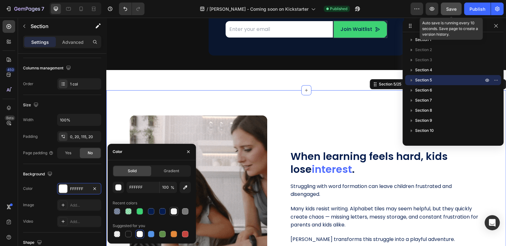
type input "F5F5F5"
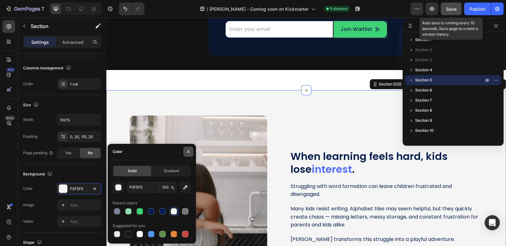
click at [190, 153] on icon "button" at bounding box center [188, 152] width 3 height 3
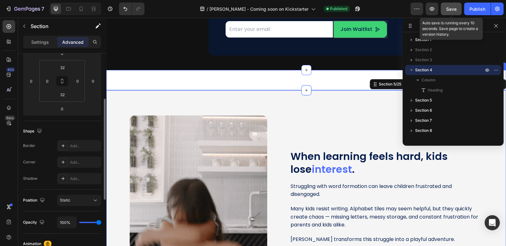
click at [334, 82] on div "Why Wheeley? Heading Section 4/25" at bounding box center [306, 80] width 400 height 20
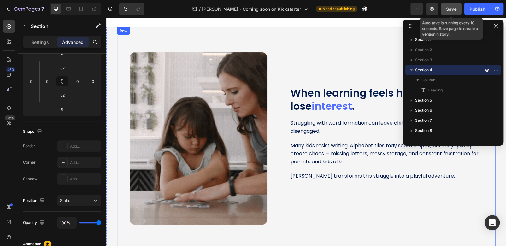
scroll to position [284, 0]
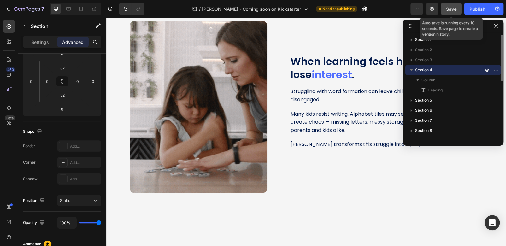
click at [426, 73] on span "Section 4" at bounding box center [423, 70] width 17 height 6
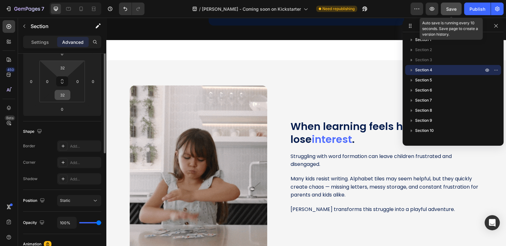
scroll to position [63, 0]
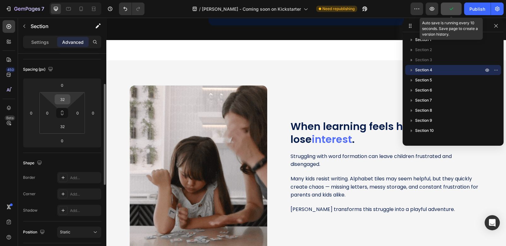
click at [62, 100] on input "32" at bounding box center [62, 99] width 13 height 9
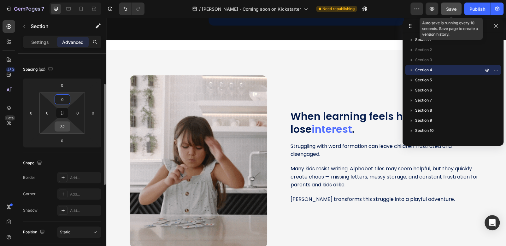
type input "0"
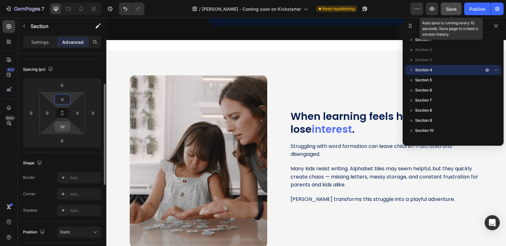
click at [62, 128] on input "32" at bounding box center [62, 126] width 13 height 9
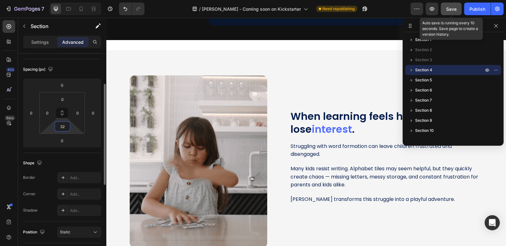
click at [65, 126] on input "32" at bounding box center [62, 126] width 13 height 9
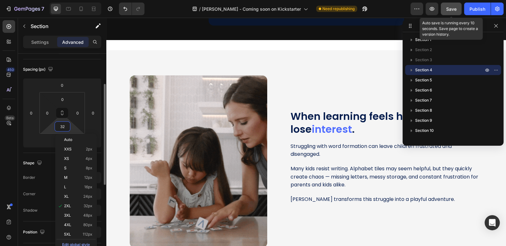
type input "0"
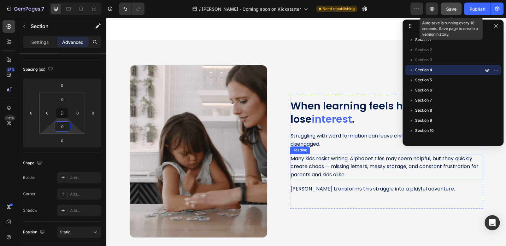
scroll to position [282, 0]
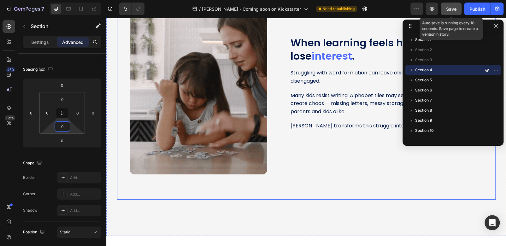
click at [420, 190] on div "Magnetic Modules Heading Snap ON or OFF with ease to meet the needs of the end …" at bounding box center [306, 88] width 379 height 223
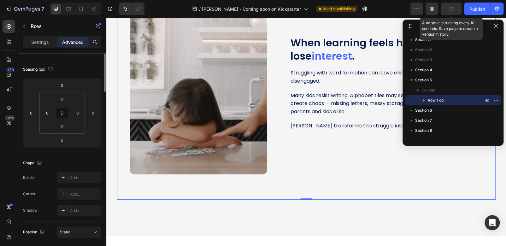
scroll to position [0, 0]
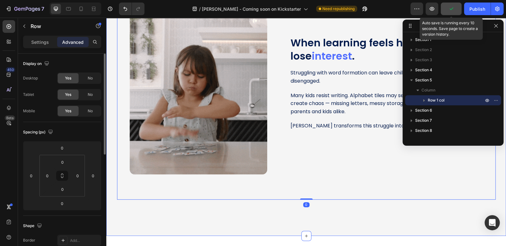
click at [361, 212] on div "Magnetic Modules Heading Snap ON or OFF with ease to meet the needs of the end …" at bounding box center [306, 106] width 400 height 259
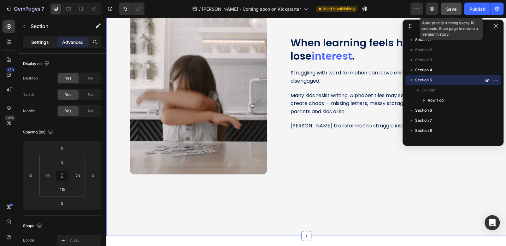
click at [41, 43] on p "Settings" at bounding box center [40, 42] width 18 height 7
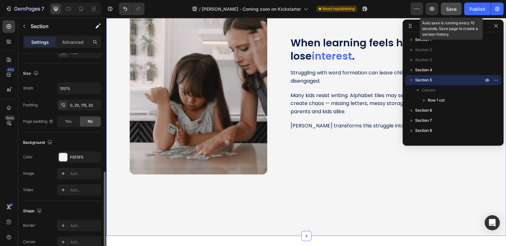
scroll to position [174, 0]
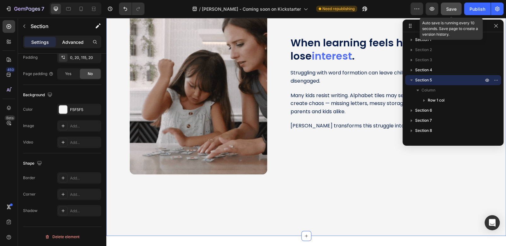
click at [71, 44] on p "Advanced" at bounding box center [72, 42] width 21 height 7
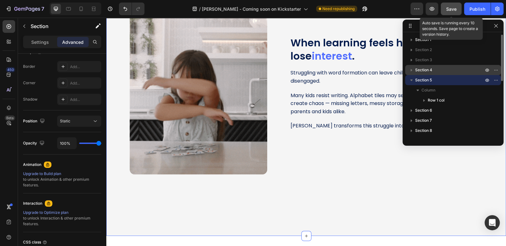
click at [422, 69] on span "Section 4" at bounding box center [423, 70] width 17 height 6
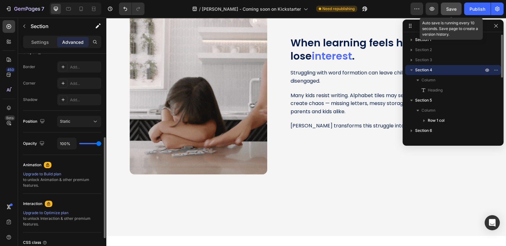
scroll to position [219, 0]
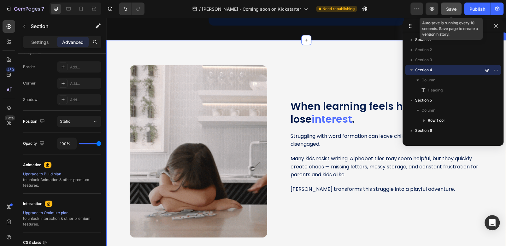
click at [110, 46] on div "Magnetic Modules Heading Snap ON or OFF with ease to meet the needs of the end …" at bounding box center [306, 169] width 400 height 259
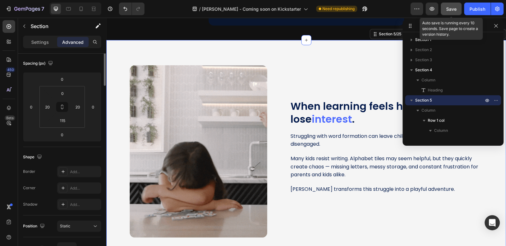
scroll to position [0, 0]
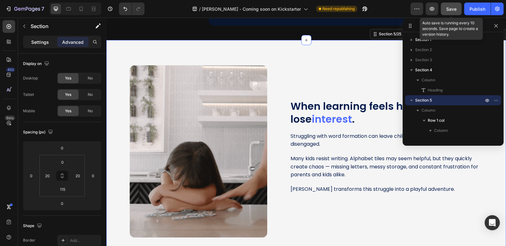
click at [37, 41] on p "Settings" at bounding box center [40, 42] width 18 height 7
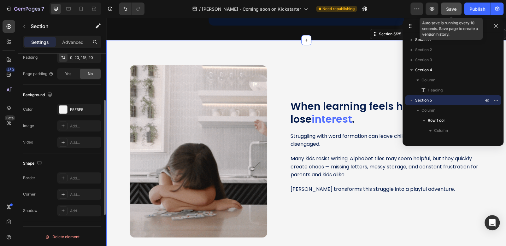
scroll to position [142, 0]
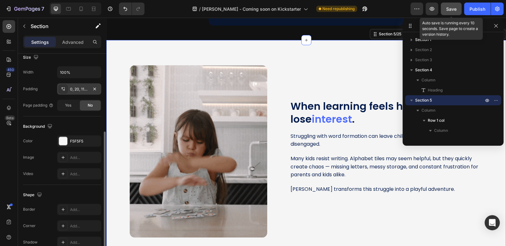
click at [76, 91] on div "0, 20, 115, 20" at bounding box center [79, 89] width 18 height 6
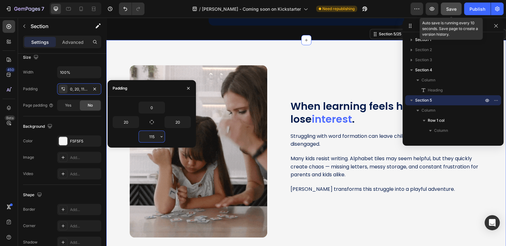
click at [155, 136] on input "115" at bounding box center [152, 136] width 26 height 11
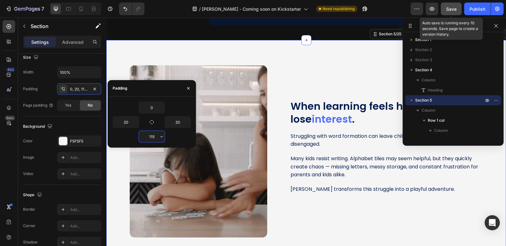
type input "0"
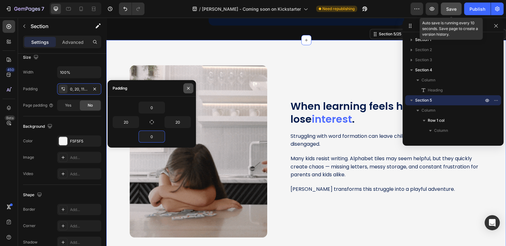
click at [188, 89] on icon "button" at bounding box center [188, 88] width 5 height 5
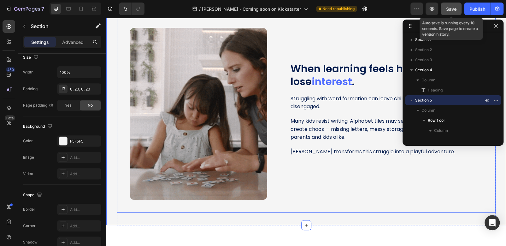
scroll to position [219, 0]
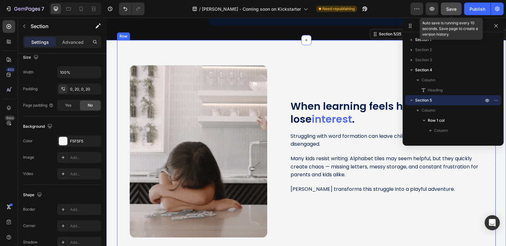
click at [302, 63] on div "When learning feels hard, kids lose interest . Heading Image Struggling with wo…" at bounding box center [306, 145] width 379 height 210
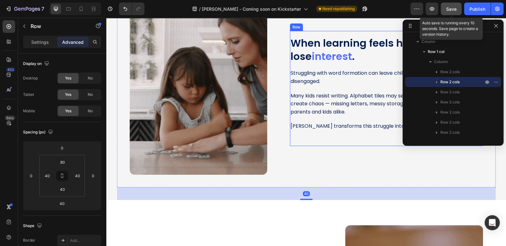
scroll to position [282, 0]
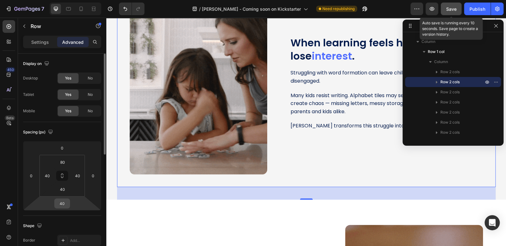
click at [68, 200] on input "40" at bounding box center [62, 203] width 13 height 9
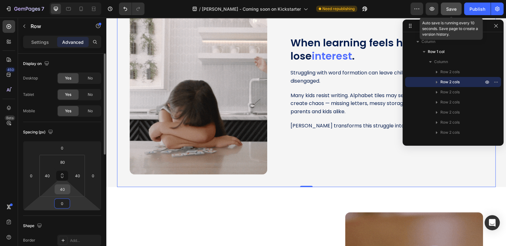
type input "0"
click at [67, 190] on input "40" at bounding box center [62, 189] width 13 height 9
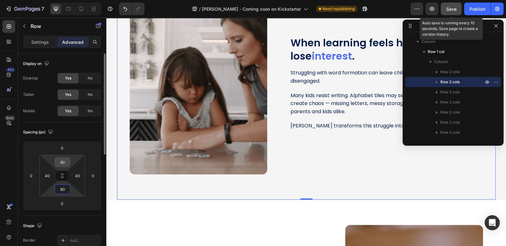
type input "80"
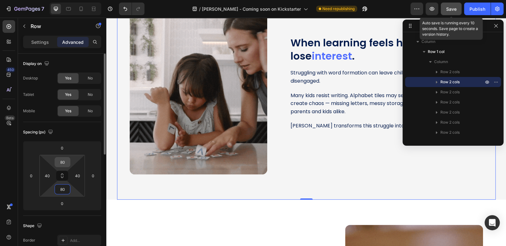
click at [67, 162] on input "80" at bounding box center [62, 161] width 13 height 9
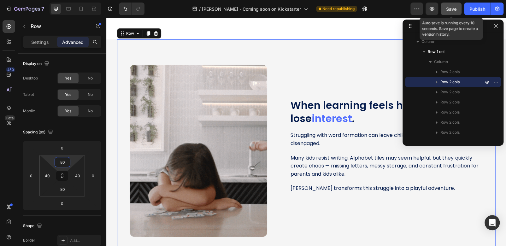
scroll to position [251, 0]
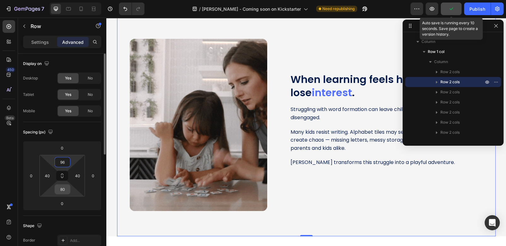
type input "96"
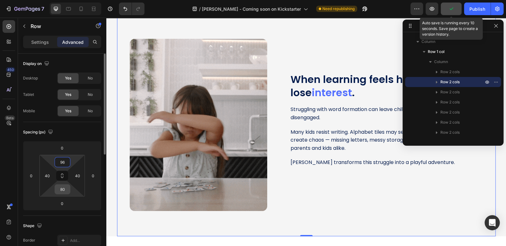
click at [65, 191] on input "80" at bounding box center [62, 189] width 13 height 9
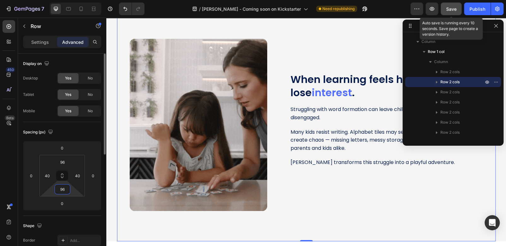
type input "96"
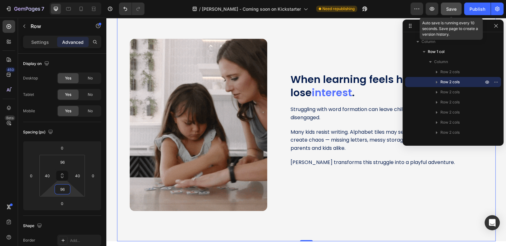
scroll to position [282, 0]
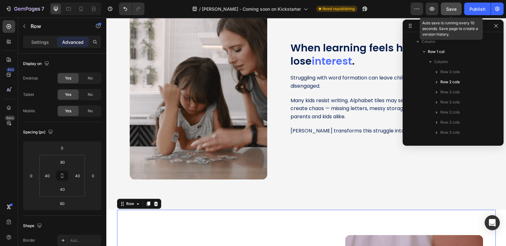
scroll to position [180, 0]
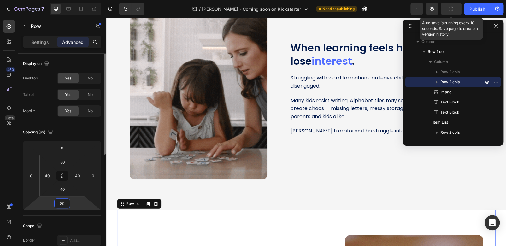
click at [67, 204] on input "80" at bounding box center [62, 203] width 13 height 9
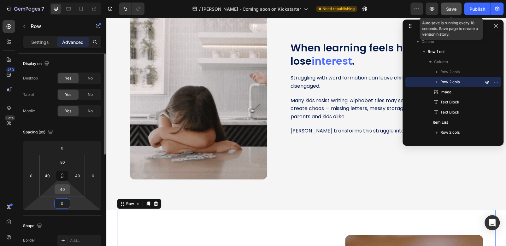
type input "0"
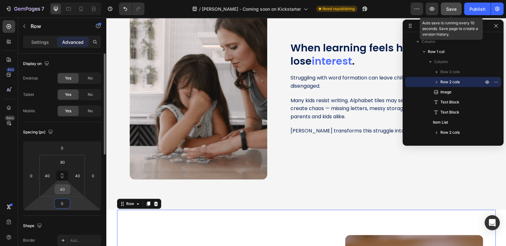
click at [68, 190] on input "40" at bounding box center [62, 189] width 13 height 9
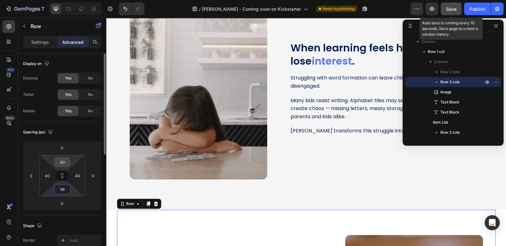
type input "96"
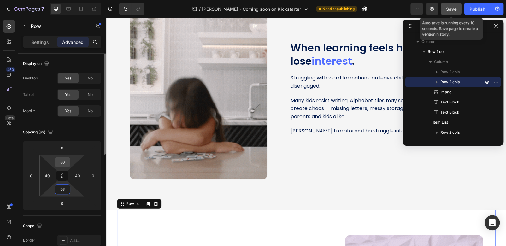
click at [65, 163] on input "80" at bounding box center [62, 161] width 13 height 9
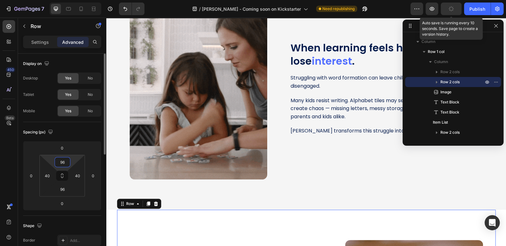
type input "96"
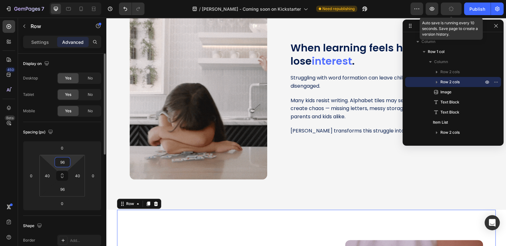
click at [94, 131] on div "Spacing (px)" at bounding box center [62, 132] width 78 height 10
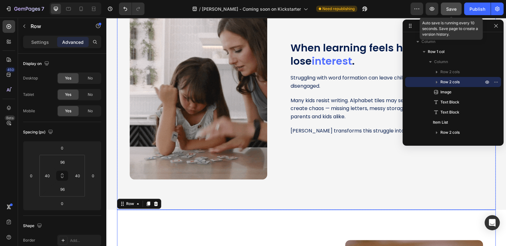
click at [316, 182] on div "When learning feels hard, kids lose interest . Heading Image Struggling with wo…" at bounding box center [306, 93] width 379 height 233
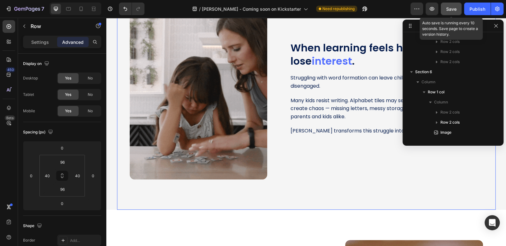
scroll to position [69, 0]
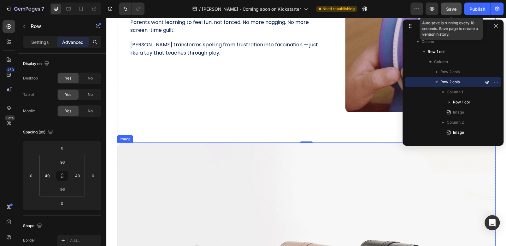
scroll to position [598, 0]
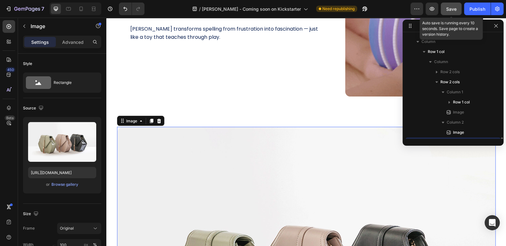
scroll to position [281, 0]
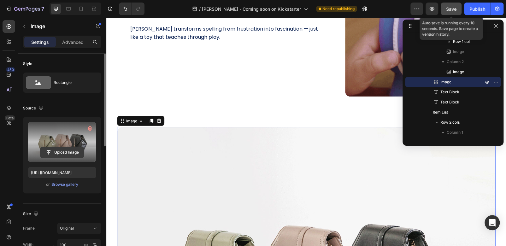
click at [67, 153] on input "file" at bounding box center [62, 152] width 44 height 11
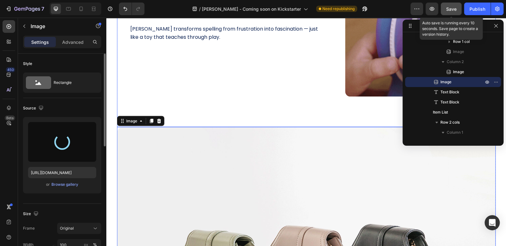
type input "https://cdn.shopify.com/s/files/1/0713/6506/6948/files/gempages_580830438591824…"
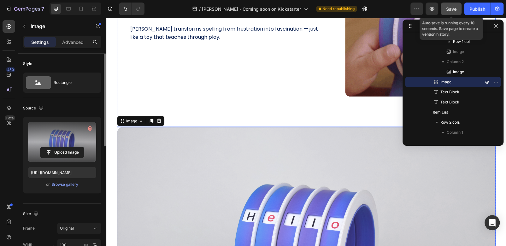
click at [293, 108] on div "Wheeley - a tool that teaches without the tears . Heading Image Parents want le…" at bounding box center [306, 10] width 379 height 233
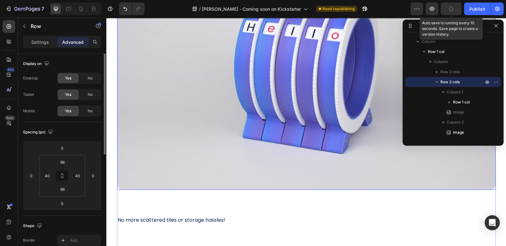
scroll to position [819, 0]
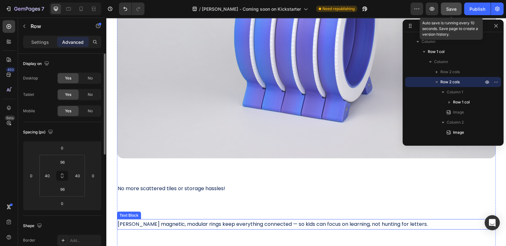
click at [202, 224] on span "[PERSON_NAME] magnetic, modular rings keep everything connected — so kids can f…" at bounding box center [273, 224] width 310 height 7
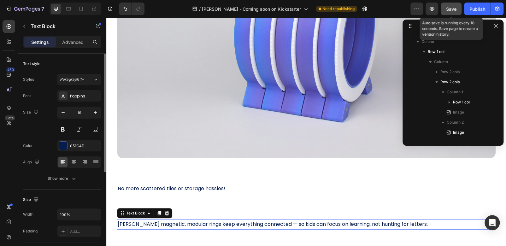
scroll to position [301, 0]
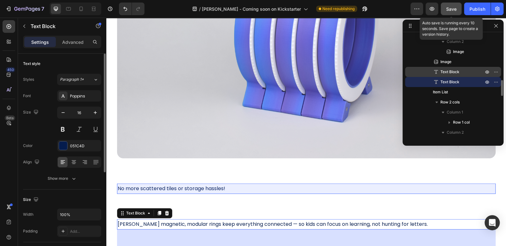
click at [448, 69] on span "Text Block" at bounding box center [450, 72] width 19 height 6
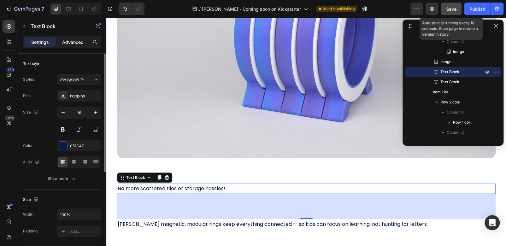
click at [80, 43] on p "Advanced" at bounding box center [72, 42] width 21 height 7
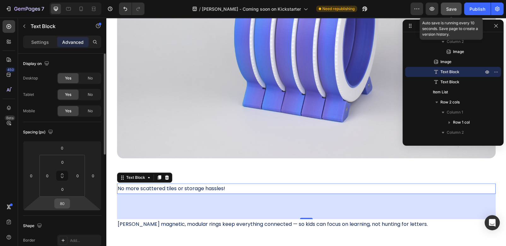
click at [64, 204] on input "80" at bounding box center [62, 203] width 13 height 9
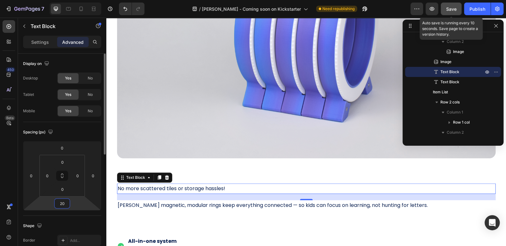
drag, startPoint x: 65, startPoint y: 201, endPoint x: 57, endPoint y: 204, distance: 7.8
click at [57, 204] on input "20" at bounding box center [62, 203] width 13 height 9
drag, startPoint x: 68, startPoint y: 203, endPoint x: 57, endPoint y: 204, distance: 10.1
click at [57, 204] on input "16" at bounding box center [62, 203] width 13 height 9
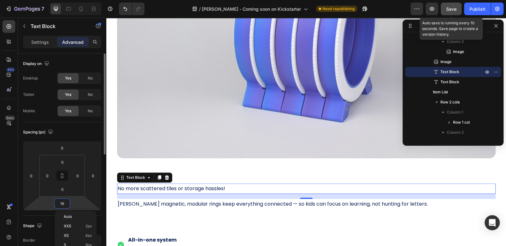
type input "0"
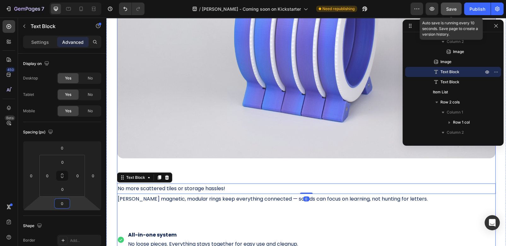
drag, startPoint x: 192, startPoint y: 218, endPoint x: 372, endPoint y: 220, distance: 179.6
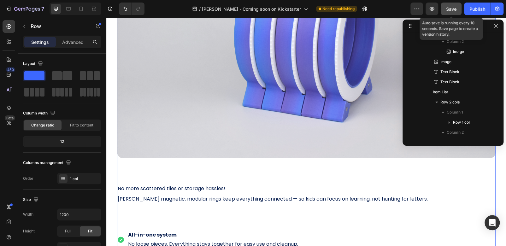
scroll to position [190, 0]
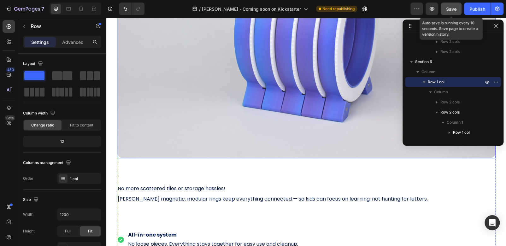
click at [208, 151] on img at bounding box center [306, 32] width 379 height 252
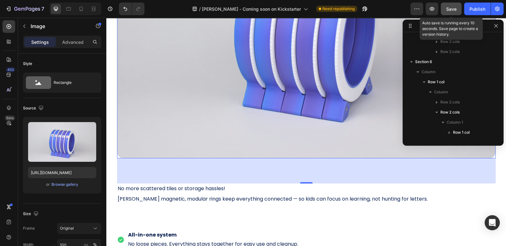
scroll to position [281, 0]
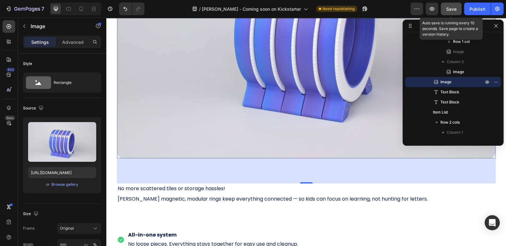
click at [67, 41] on p "Advanced" at bounding box center [72, 42] width 21 height 7
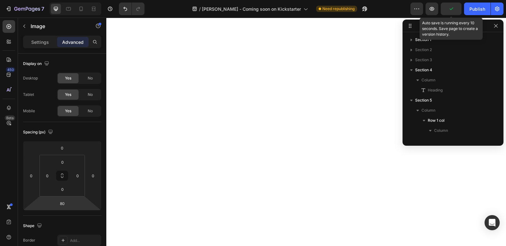
click at [68, 204] on input "80" at bounding box center [62, 203] width 13 height 9
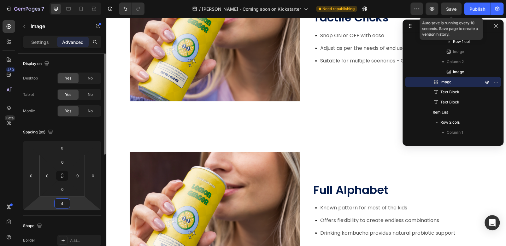
type input "40"
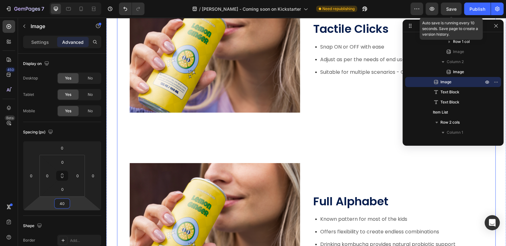
click at [287, 201] on div "Magnetic Modules Heading Snap ON or OFF with ease to meet the needs of the end …" at bounding box center [306, 84] width 379 height 822
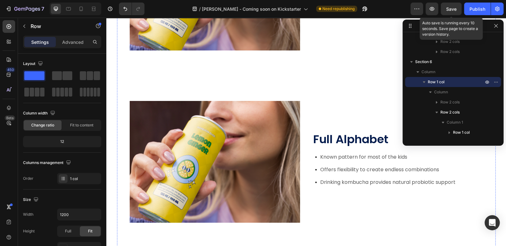
scroll to position [850, 0]
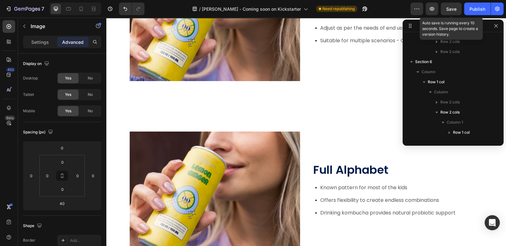
scroll to position [281, 0]
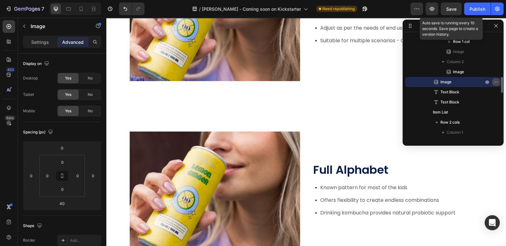
click at [497, 82] on icon "button" at bounding box center [497, 82] width 1 height 1
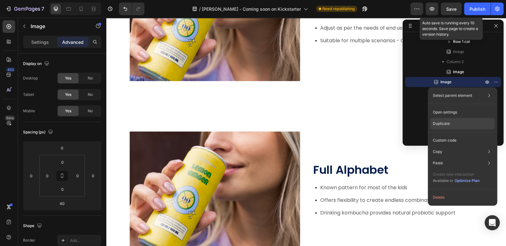
click at [440, 125] on p "Duplicate" at bounding box center [441, 124] width 17 height 6
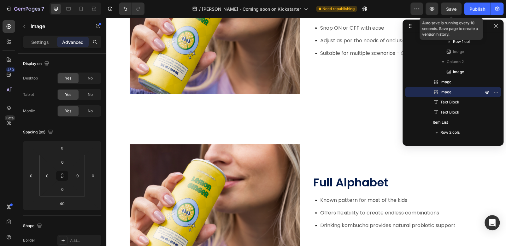
scroll to position [950, 0]
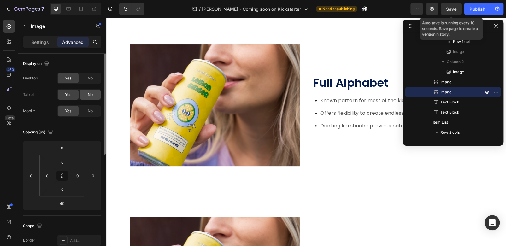
click at [92, 93] on span "No" at bounding box center [90, 95] width 5 height 6
click at [89, 112] on span "No" at bounding box center [90, 111] width 5 height 6
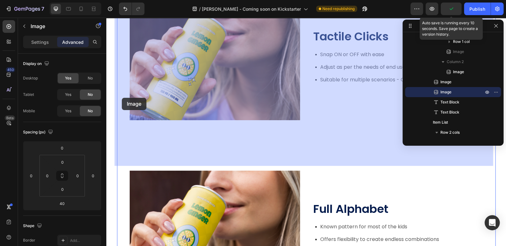
scroll to position [1139, 0]
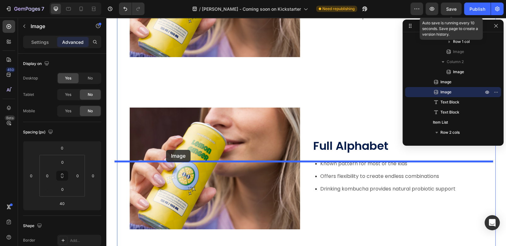
drag, startPoint x: 120, startPoint y: 34, endPoint x: 166, endPoint y: 150, distance: 124.8
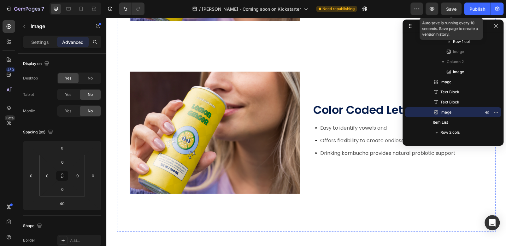
scroll to position [1127, 0]
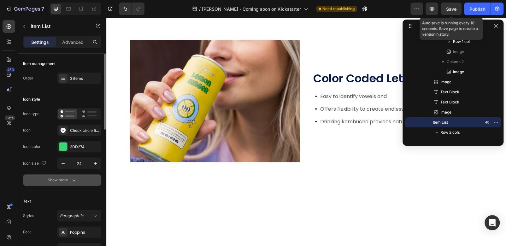
click at [72, 178] on icon "button" at bounding box center [74, 180] width 6 height 6
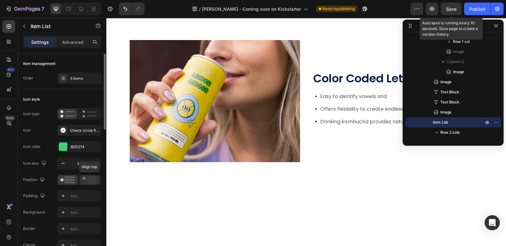
click at [87, 177] on rect at bounding box center [91, 177] width 10 height 2
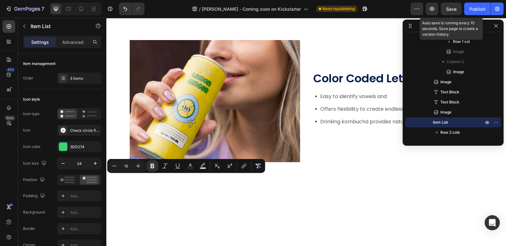
drag, startPoint x: 126, startPoint y: 180, endPoint x: 172, endPoint y: 182, distance: 46.1
click at [137, 166] on icon "Editor contextual toolbar" at bounding box center [138, 166] width 6 height 6
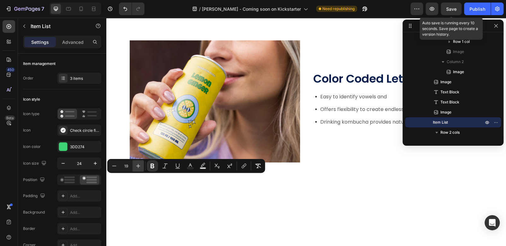
click at [137, 166] on icon "Editor contextual toolbar" at bounding box center [138, 166] width 6 height 6
type input "20"
click at [150, 167] on icon "Editor contextual toolbar" at bounding box center [152, 166] width 6 height 6
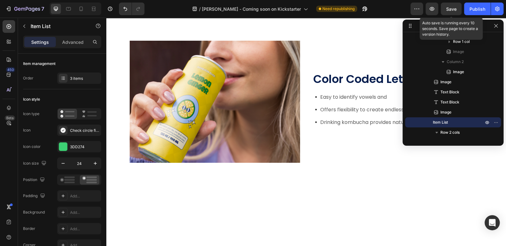
drag, startPoint x: 126, startPoint y: 179, endPoint x: 180, endPoint y: 179, distance: 53.7
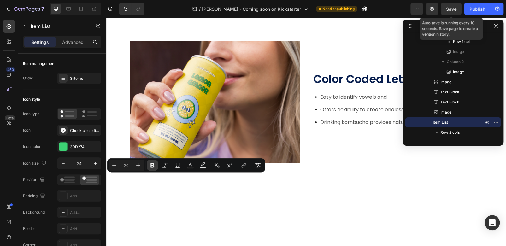
click at [150, 167] on icon "Editor contextual toolbar" at bounding box center [152, 165] width 6 height 6
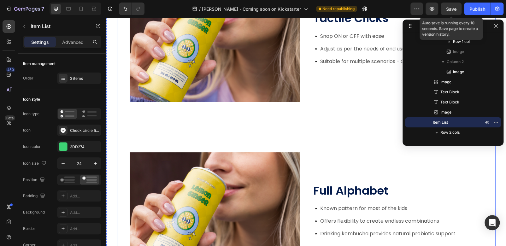
scroll to position [874, 0]
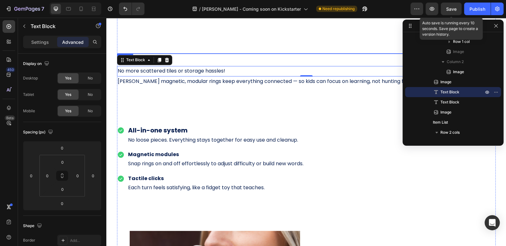
scroll to position [685, 0]
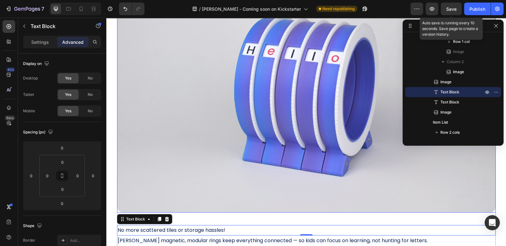
click at [227, 85] on img at bounding box center [306, 86] width 379 height 252
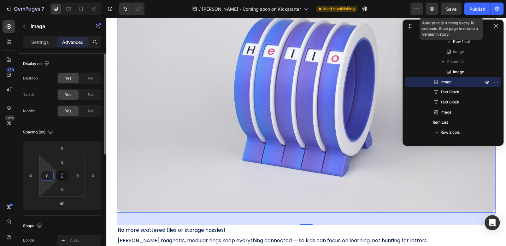
click at [49, 176] on input "0" at bounding box center [47, 175] width 9 height 9
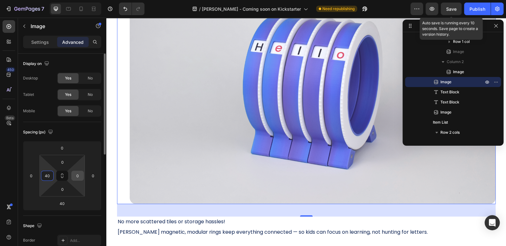
type input "40"
click at [75, 174] on input "0" at bounding box center [77, 175] width 9 height 9
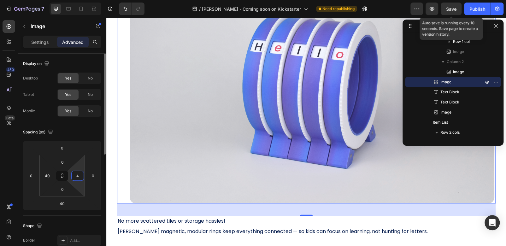
type input "40"
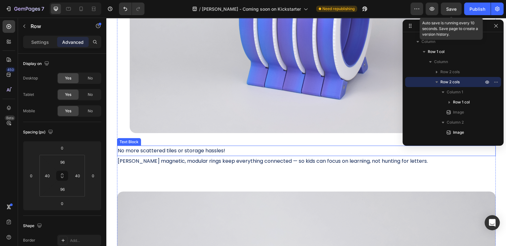
scroll to position [811, 0]
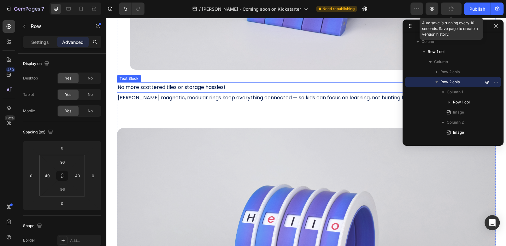
click at [257, 92] on p "No more scattered tiles or storage hassles!" at bounding box center [306, 87] width 377 height 9
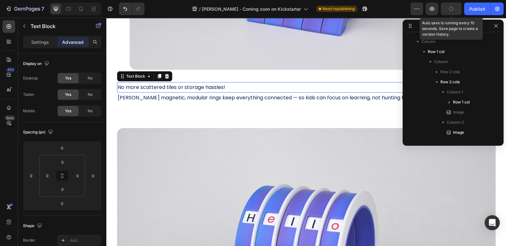
scroll to position [291, 0]
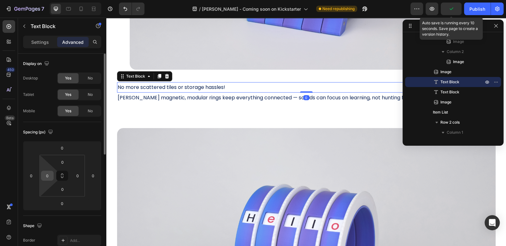
click at [45, 172] on input "0" at bounding box center [47, 175] width 9 height 9
type input "40"
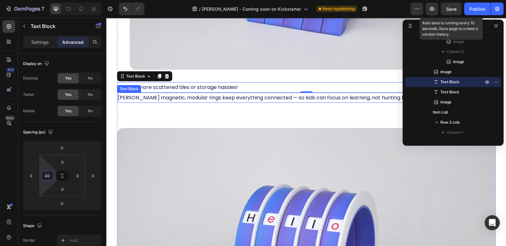
click at [132, 101] on span "[PERSON_NAME] magnetic, modular rings keep everything connected — so kids can f…" at bounding box center [273, 97] width 310 height 7
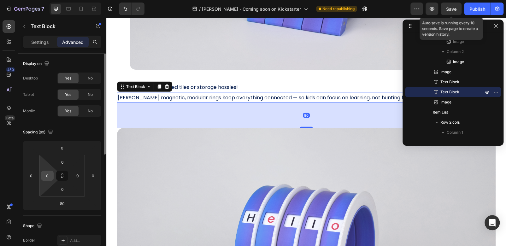
click at [49, 176] on input "0" at bounding box center [47, 175] width 9 height 9
type input "40"
click at [79, 177] on input "0" at bounding box center [77, 175] width 9 height 9
type input "40"
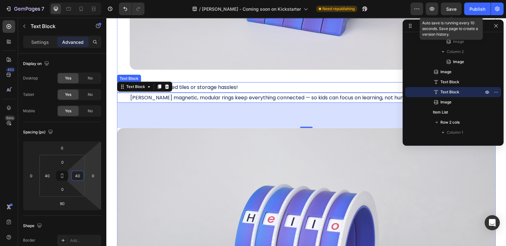
click at [230, 91] on span "No more scattered tiles or storage hassles!" at bounding box center [184, 87] width 108 height 7
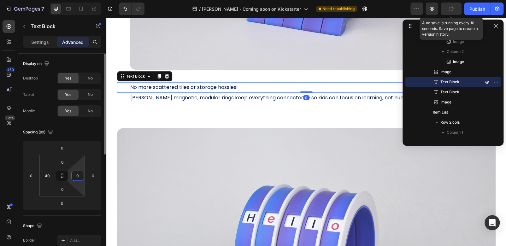
click at [82, 175] on input "0" at bounding box center [77, 175] width 9 height 9
type input "40"
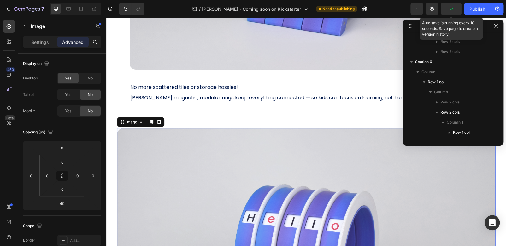
scroll to position [311, 0]
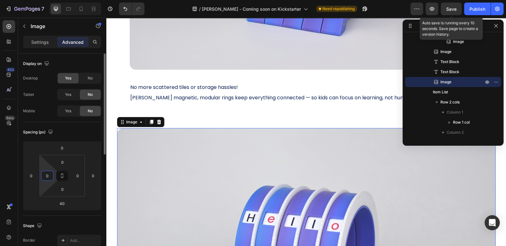
click at [48, 177] on input "0" at bounding box center [47, 175] width 9 height 9
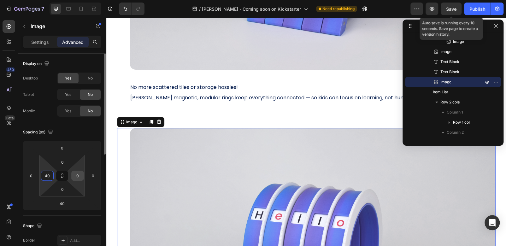
type input "40"
click at [78, 176] on input "0" at bounding box center [77, 175] width 9 height 9
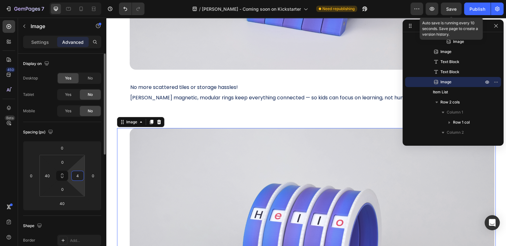
type input "40"
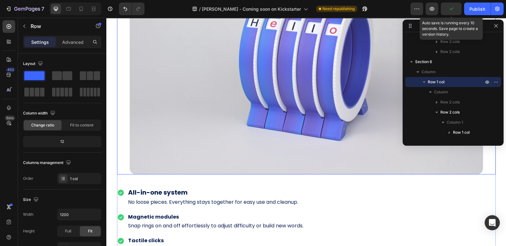
scroll to position [1064, 0]
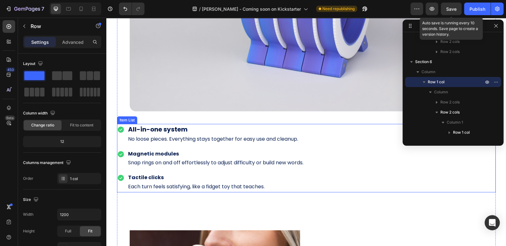
click at [419, 193] on div "All-in-one system No loose pieces. Everything stays together for easy use and c…" at bounding box center [306, 158] width 379 height 68
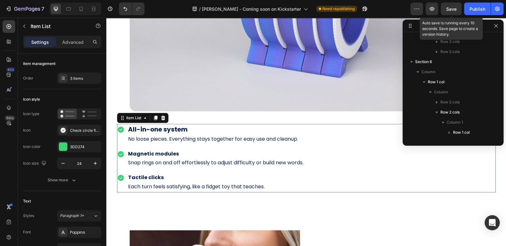
scroll to position [321, 0]
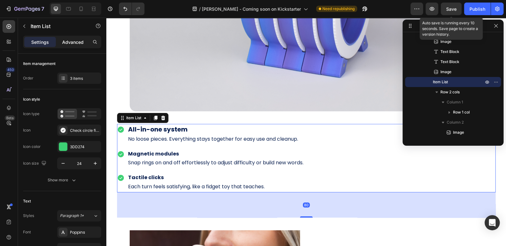
click at [69, 45] on div "Advanced" at bounding box center [73, 42] width 32 height 10
type input "100%"
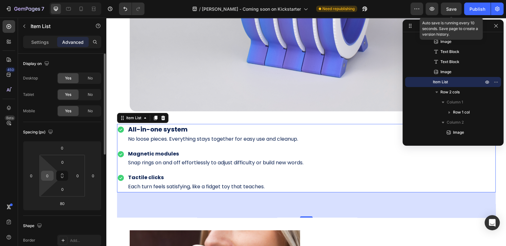
click at [47, 175] on input "0" at bounding box center [47, 175] width 9 height 9
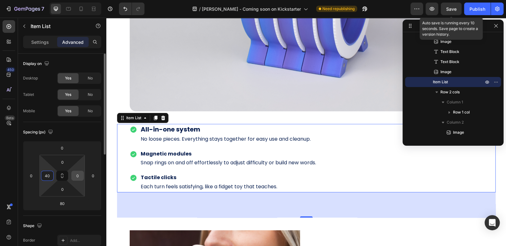
type input "40"
click at [80, 176] on input "0" at bounding box center [77, 175] width 9 height 9
type input "40"
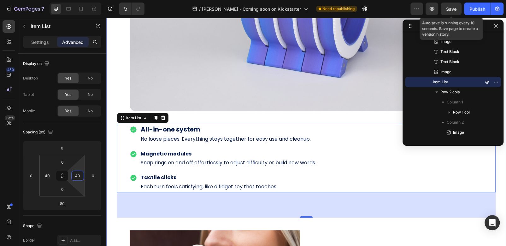
click at [494, 194] on div "Magnetic Modules Heading Snap ON or OFF with ease to meet the needs of the end …" at bounding box center [306, 81] width 387 height 1307
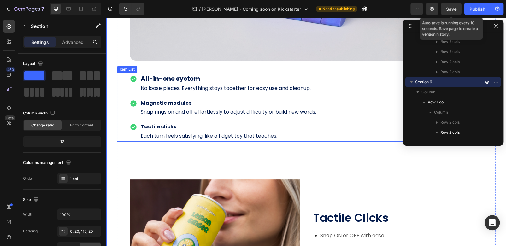
scroll to position [1127, 0]
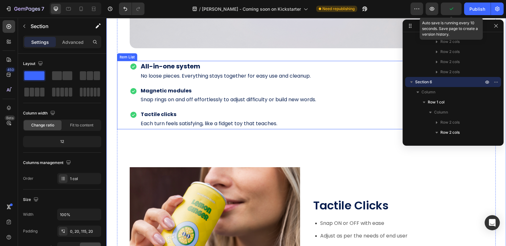
click at [175, 71] on strong "All-in-one system" at bounding box center [171, 66] width 60 height 9
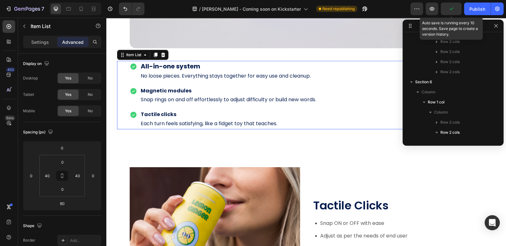
scroll to position [321, 0]
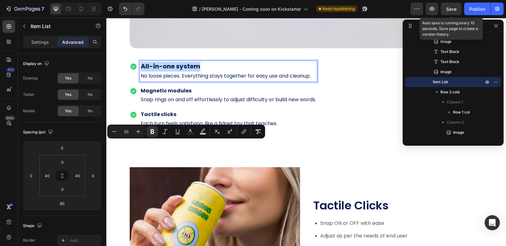
drag, startPoint x: 140, startPoint y: 144, endPoint x: 198, endPoint y: 148, distance: 58.5
click at [198, 72] on p "All-in-one system" at bounding box center [228, 67] width 175 height 10
click at [116, 131] on icon "Editor contextual toolbar" at bounding box center [114, 131] width 6 height 6
click at [114, 132] on icon "Editor contextual toolbar" at bounding box center [114, 131] width 6 height 6
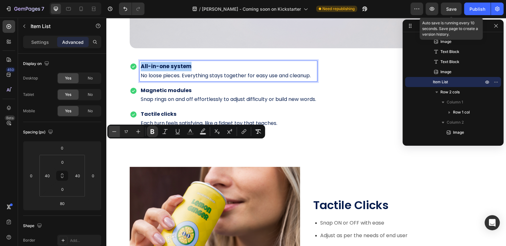
click at [114, 132] on icon "Editor contextual toolbar" at bounding box center [114, 131] width 6 height 6
type input "16"
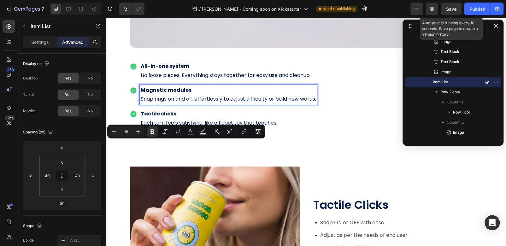
click at [184, 94] on strong "Magnetic modules" at bounding box center [166, 89] width 51 height 7
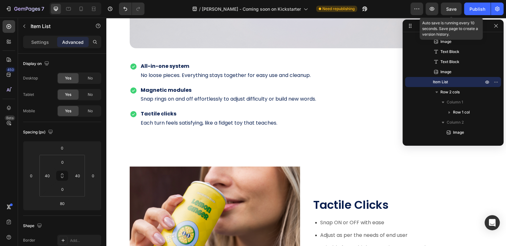
click at [347, 129] on div "All-in-one system No loose pieces. Everything stays together for easy use and c…" at bounding box center [306, 95] width 353 height 68
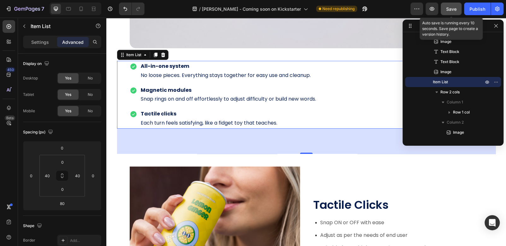
drag, startPoint x: 450, startPoint y: 8, endPoint x: 276, endPoint y: 133, distance: 214.1
click at [450, 8] on span "Save" at bounding box center [451, 8] width 10 height 5
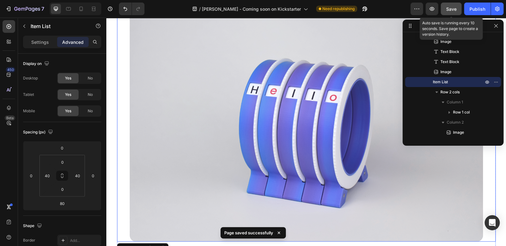
scroll to position [906, 0]
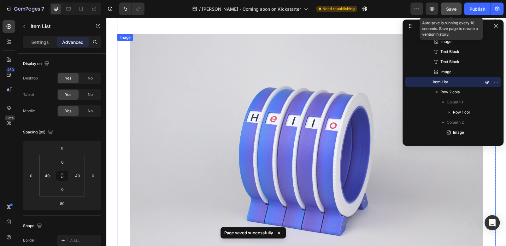
click at [295, 145] on img at bounding box center [306, 152] width 353 height 236
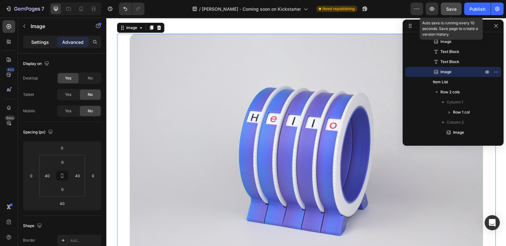
click at [34, 45] on div "Settings" at bounding box center [40, 42] width 32 height 10
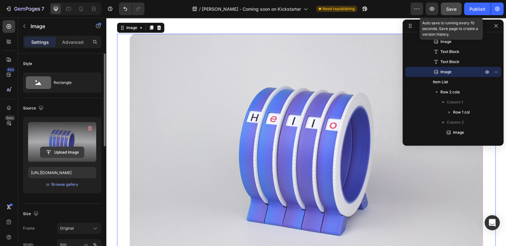
click at [66, 151] on input "file" at bounding box center [62, 152] width 44 height 11
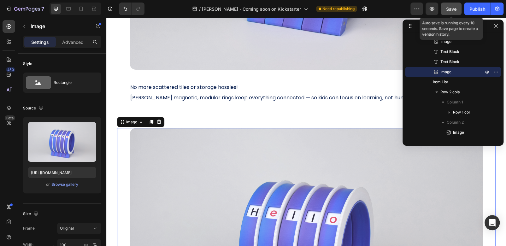
scroll to position [748, 0]
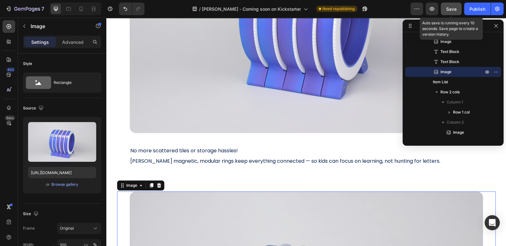
click at [278, 133] on img at bounding box center [306, 15] width 353 height 236
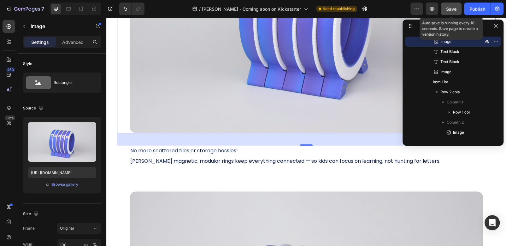
click at [188, 116] on img at bounding box center [306, 15] width 353 height 236
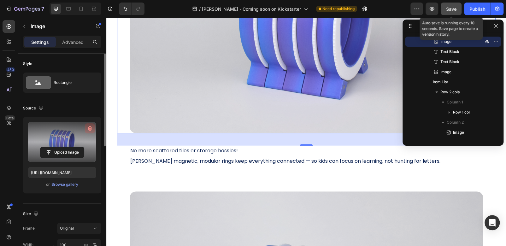
drag, startPoint x: 92, startPoint y: 127, endPoint x: 174, endPoint y: 118, distance: 82.5
click at [92, 127] on icon "button" at bounding box center [90, 128] width 6 height 6
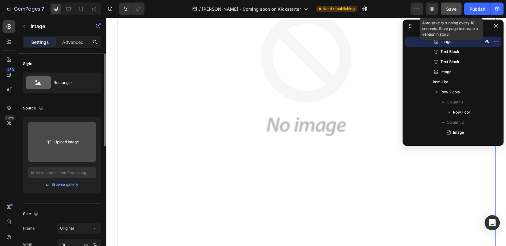
click at [59, 140] on input "file" at bounding box center [62, 142] width 44 height 11
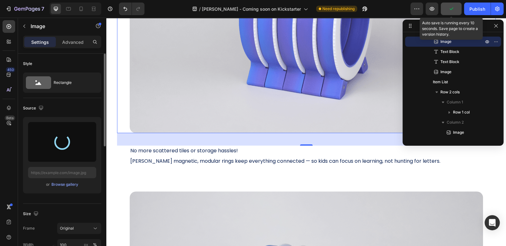
type input "https://cdn.shopify.com/s/files/1/0713/6506/6948/files/gempages_580830438591824…"
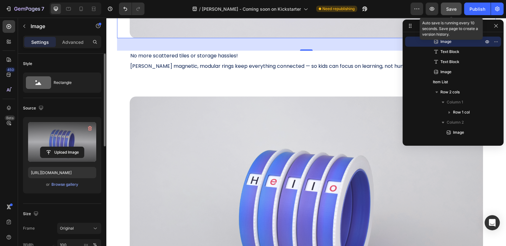
scroll to position [874, 0]
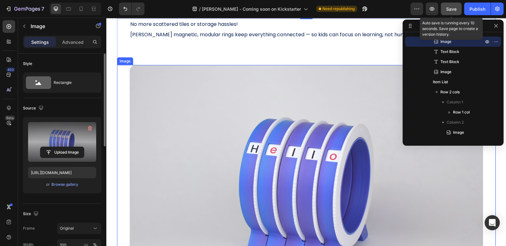
click at [314, 169] on img at bounding box center [306, 183] width 353 height 236
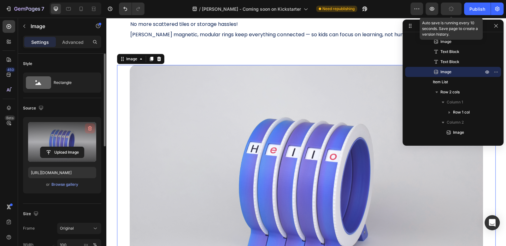
drag, startPoint x: 91, startPoint y: 128, endPoint x: 52, endPoint y: 157, distance: 48.9
click at [91, 128] on icon "button" at bounding box center [90, 128] width 4 height 5
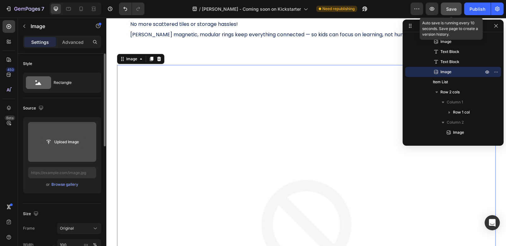
click at [60, 141] on input "file" at bounding box center [62, 142] width 44 height 11
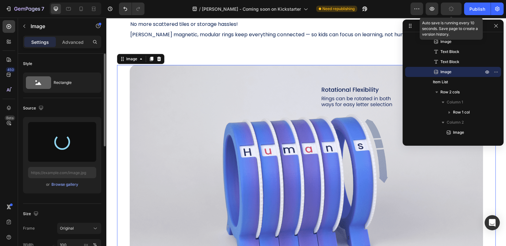
type input "https://cdn.shopify.com/s/files/1/0713/6506/6948/files/gempages_580830438591824…"
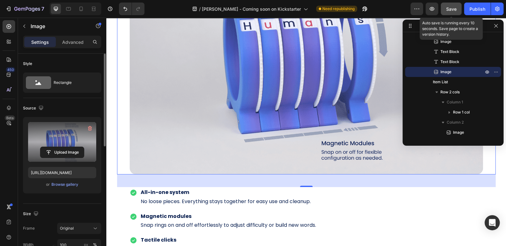
scroll to position [1064, 0]
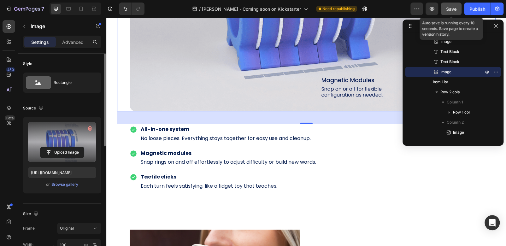
drag, startPoint x: 452, startPoint y: 8, endPoint x: 259, endPoint y: 95, distance: 212.0
click at [452, 8] on span "Save" at bounding box center [451, 8] width 10 height 5
click at [471, 11] on div "Publish" at bounding box center [478, 9] width 16 height 7
click at [68, 43] on p "Advanced" at bounding box center [72, 42] width 21 height 7
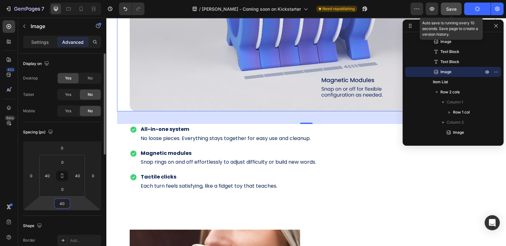
click at [62, 203] on input "40" at bounding box center [62, 203] width 13 height 9
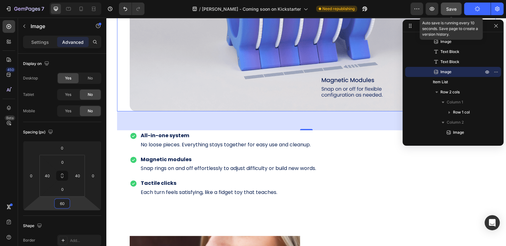
type input "60"
click at [454, 13] on button "Save" at bounding box center [451, 9] width 21 height 13
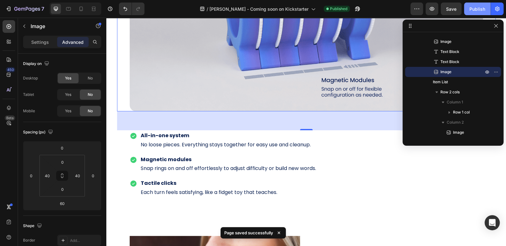
click at [473, 8] on div "Publish" at bounding box center [478, 9] width 16 height 7
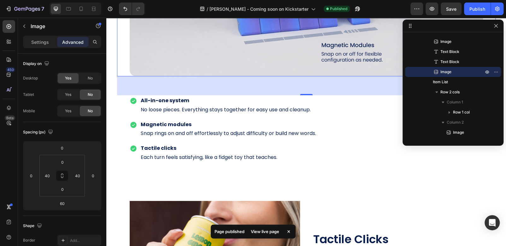
scroll to position [1158, 0]
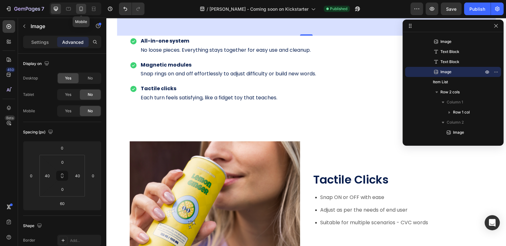
click at [83, 9] on icon at bounding box center [81, 9] width 6 height 6
type input "40"
type input "0"
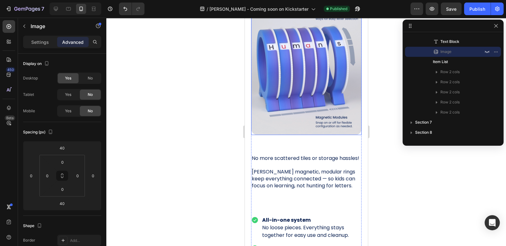
scroll to position [838, 0]
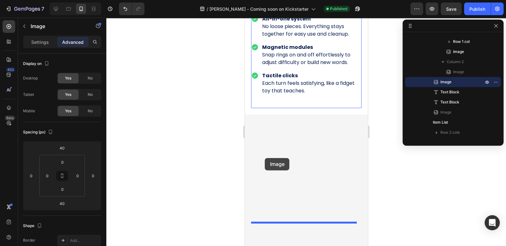
scroll to position [933, 0]
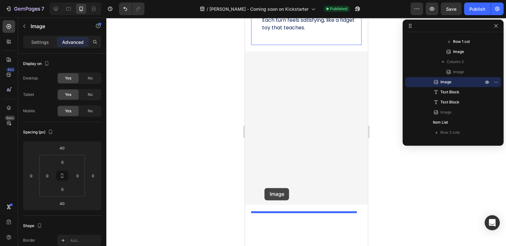
drag, startPoint x: 256, startPoint y: 51, endPoint x: 264, endPoint y: 188, distance: 137.2
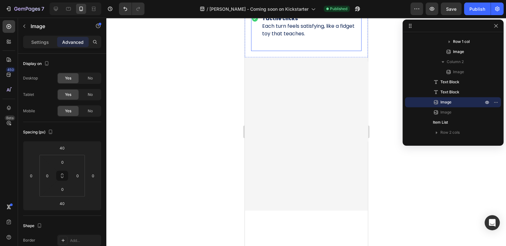
scroll to position [775, 0]
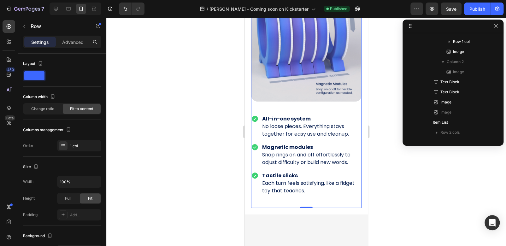
scroll to position [170, 0]
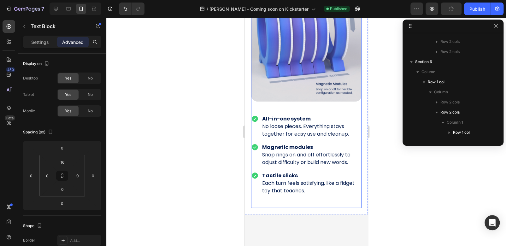
scroll to position [271, 0]
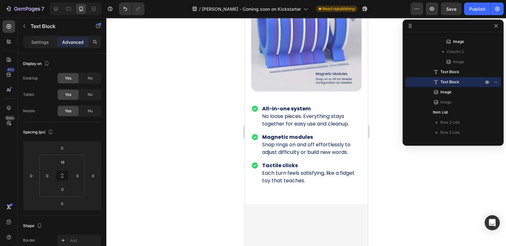
drag, startPoint x: 303, startPoint y: 211, endPoint x: 306, endPoint y: 201, distance: 10.3
type input "48"
click at [404, 208] on div at bounding box center [306, 132] width 400 height 229
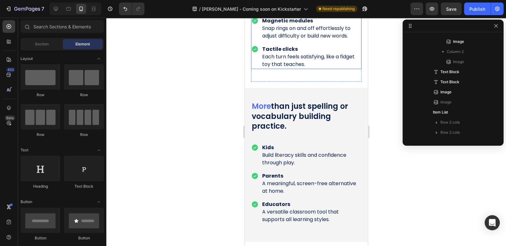
scroll to position [1060, 0]
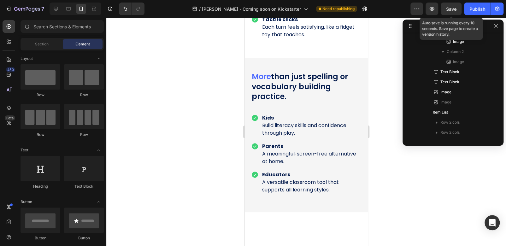
click at [454, 9] on span "Save" at bounding box center [451, 8] width 10 height 5
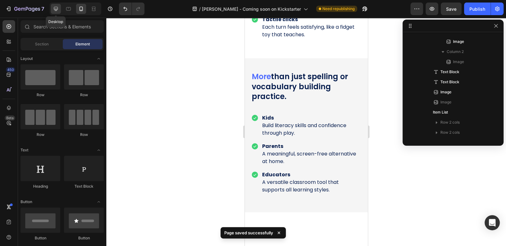
click at [57, 10] on icon at bounding box center [56, 9] width 6 height 6
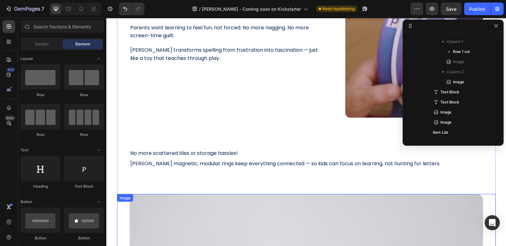
scroll to position [555, 0]
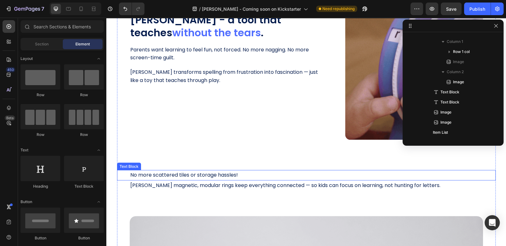
click at [249, 172] on p "No more scattered tiles or storage hassles!" at bounding box center [306, 175] width 352 height 9
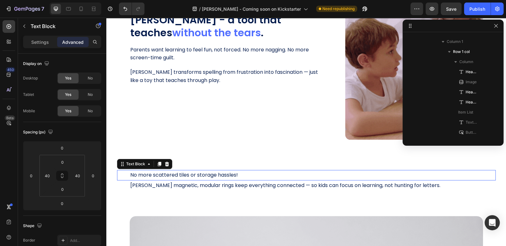
scroll to position [362, 0]
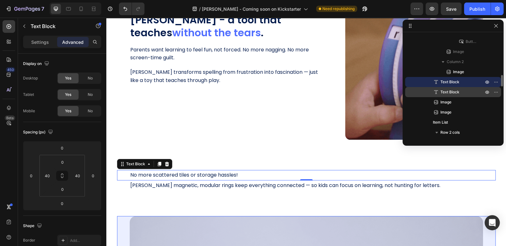
drag, startPoint x: 446, startPoint y: 99, endPoint x: 442, endPoint y: 90, distance: 10.3
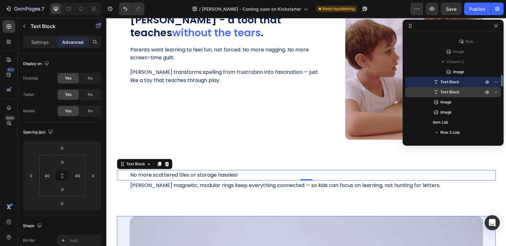
click at [446, 99] on span "Image" at bounding box center [446, 102] width 11 height 6
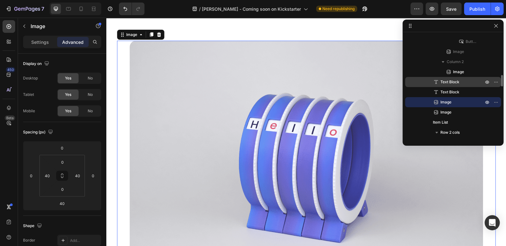
scroll to position [731, 0]
click at [444, 83] on span "Text Block" at bounding box center [450, 82] width 19 height 6
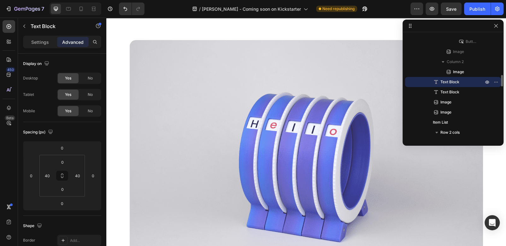
scroll to position [685, 0]
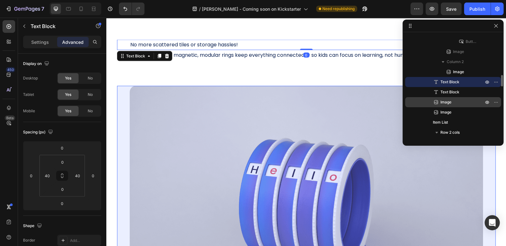
click at [453, 104] on p "Image" at bounding box center [455, 102] width 44 height 6
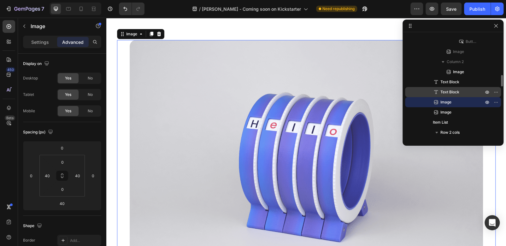
click at [450, 92] on span "Text Block" at bounding box center [450, 92] width 19 height 6
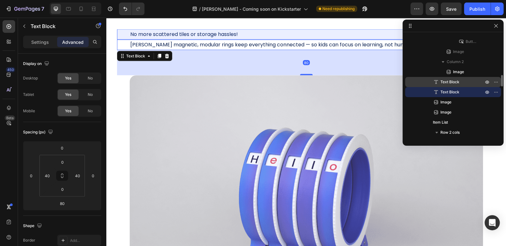
scroll to position [695, 0]
click at [449, 82] on span "Text Block" at bounding box center [450, 82] width 19 height 6
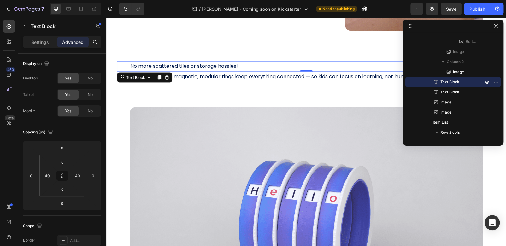
scroll to position [632, 0]
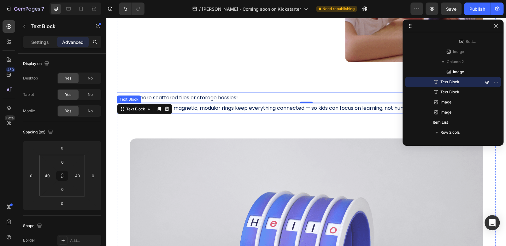
click at [267, 108] on span "[PERSON_NAME] magnetic, modular rings keep everything connected — so kids can f…" at bounding box center [285, 107] width 310 height 7
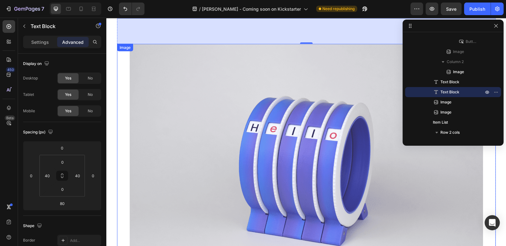
scroll to position [695, 0]
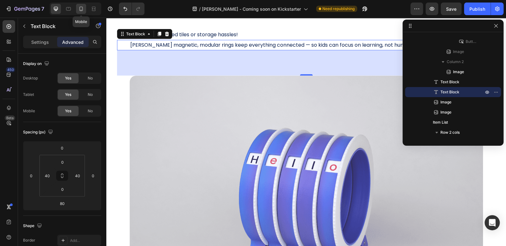
click at [82, 7] on icon at bounding box center [81, 9] width 3 height 4
type input "48"
type input "16"
type input "0"
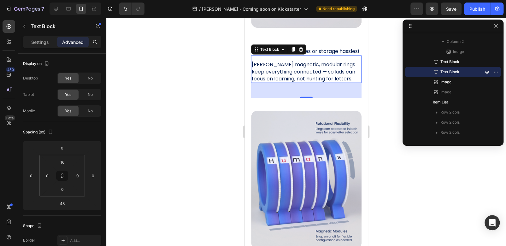
scroll to position [895, 0]
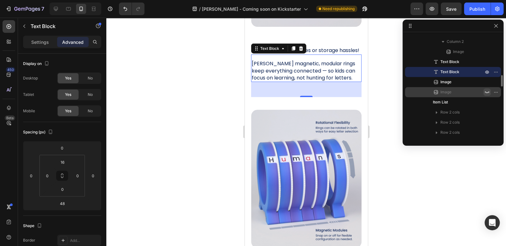
click at [486, 91] on icon "button" at bounding box center [487, 92] width 5 height 5
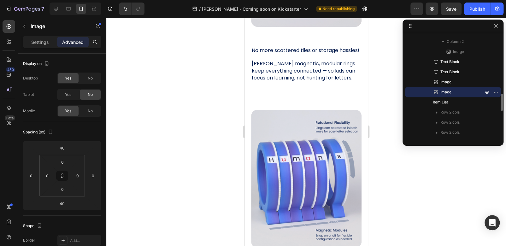
click at [452, 91] on p "Image" at bounding box center [455, 92] width 44 height 6
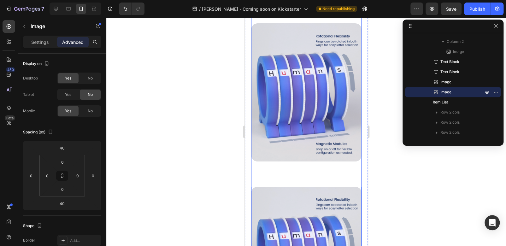
scroll to position [950, 0]
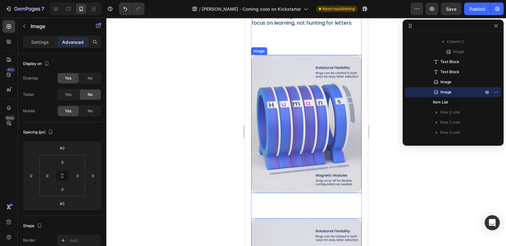
click at [323, 70] on img at bounding box center [306, 124] width 110 height 138
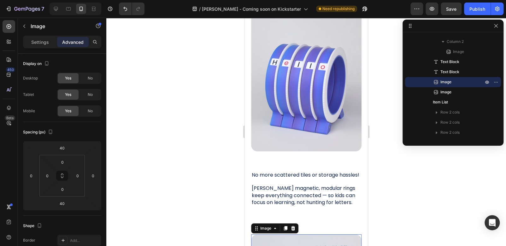
scroll to position [761, 0]
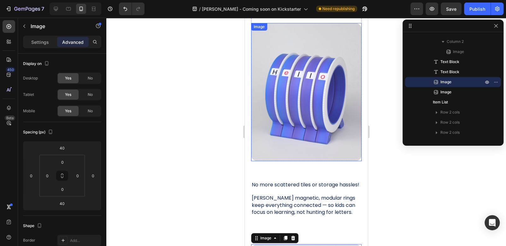
click at [326, 69] on img at bounding box center [306, 92] width 110 height 138
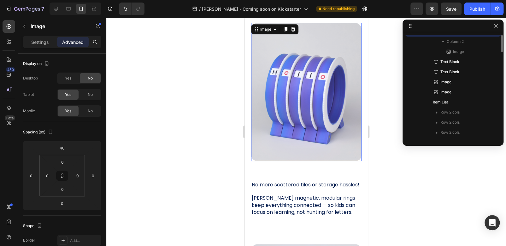
scroll to position [311, 0]
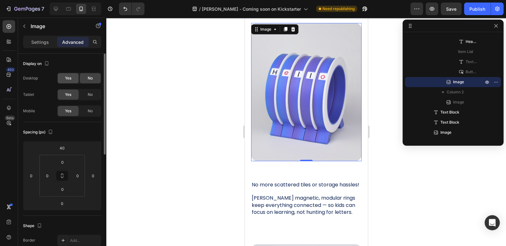
click at [72, 78] on div "Yes" at bounding box center [68, 78] width 21 height 10
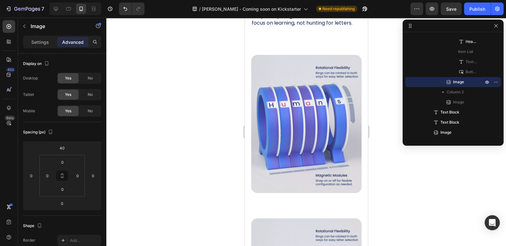
scroll to position [982, 0]
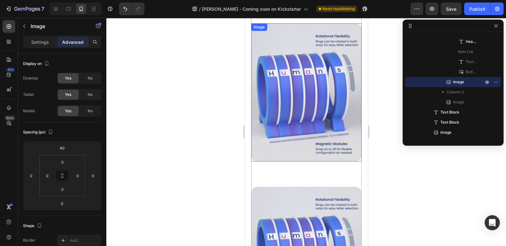
click at [300, 115] on img at bounding box center [306, 92] width 110 height 138
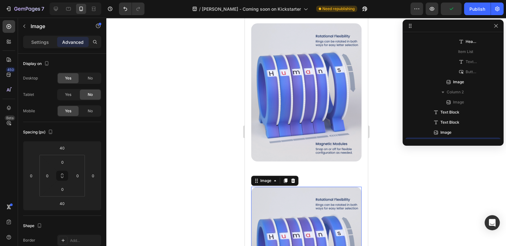
scroll to position [372, 0]
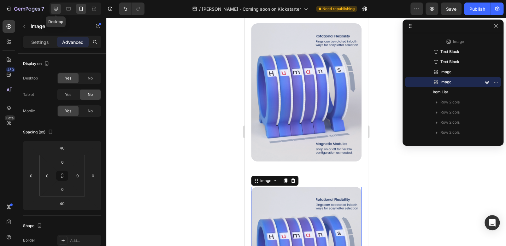
click at [56, 10] on icon at bounding box center [56, 9] width 4 height 4
type input "0"
type input "60"
type input "40"
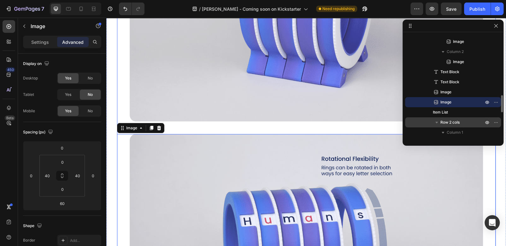
scroll to position [950, 0]
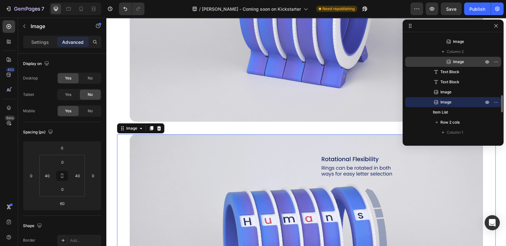
click at [456, 60] on span "Image" at bounding box center [458, 62] width 11 height 6
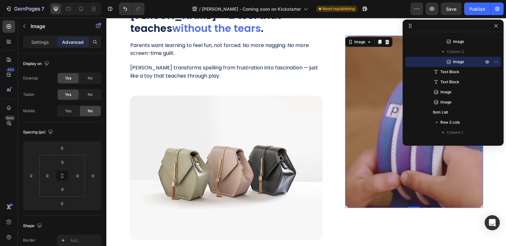
scroll to position [515, 0]
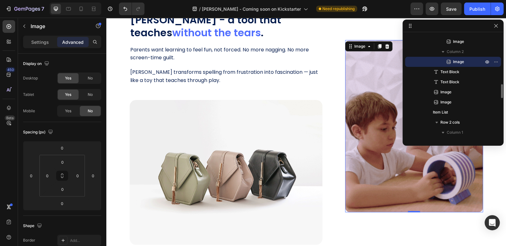
click at [463, 62] on span "Image" at bounding box center [458, 62] width 11 height 6
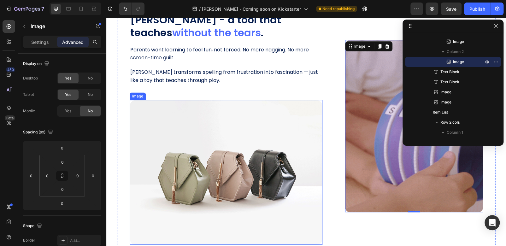
click at [289, 116] on img at bounding box center [226, 172] width 193 height 145
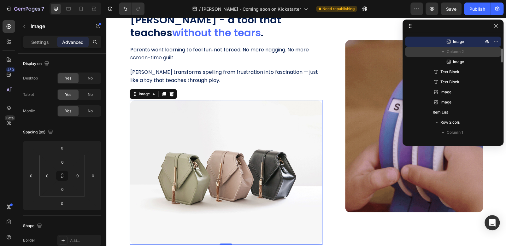
scroll to position [340, 0]
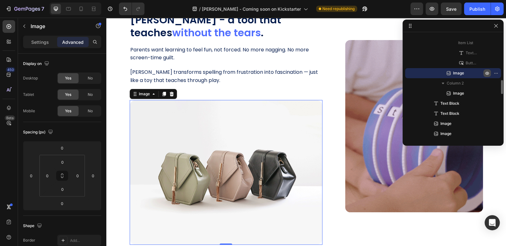
click at [487, 73] on icon "button" at bounding box center [488, 74] width 2 height 2
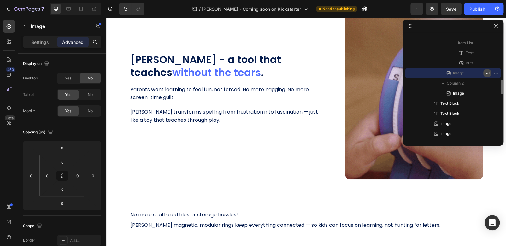
scroll to position [555, 0]
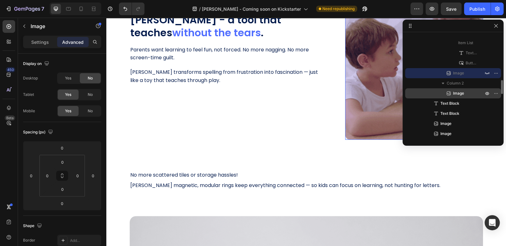
click at [470, 94] on p "Image" at bounding box center [462, 93] width 32 height 6
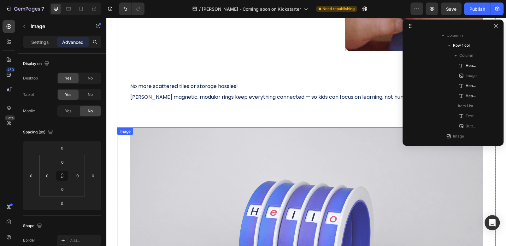
scroll to position [460, 0]
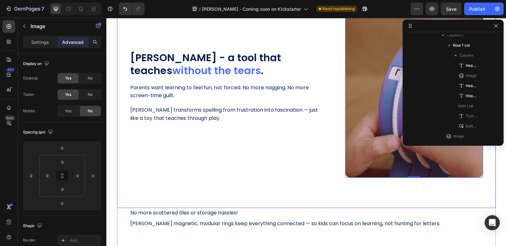
click at [286, 63] on div "Wheeley - a tool that teaches without the tears . Heading Image Parents want le…" at bounding box center [226, 92] width 193 height 172
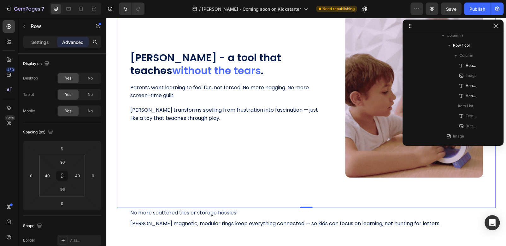
scroll to position [220, 0]
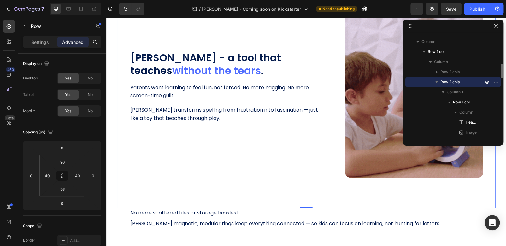
click at [436, 81] on icon "button" at bounding box center [437, 82] width 3 height 2
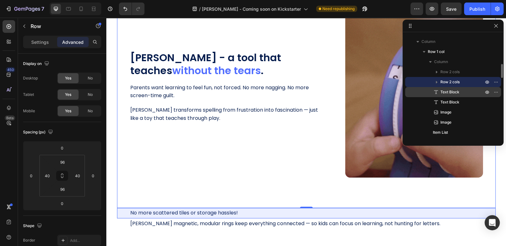
click at [448, 93] on span "Text Block" at bounding box center [450, 92] width 19 height 6
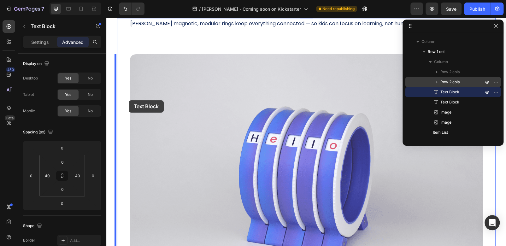
scroll to position [811, 0]
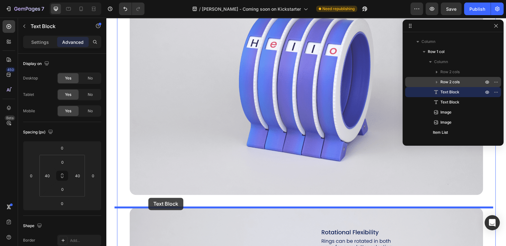
drag, startPoint x: 119, startPoint y: 35, endPoint x: 157, endPoint y: 197, distance: 166.6
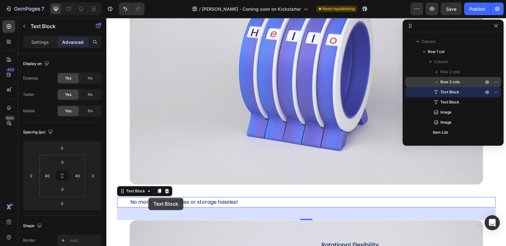
type input "40"
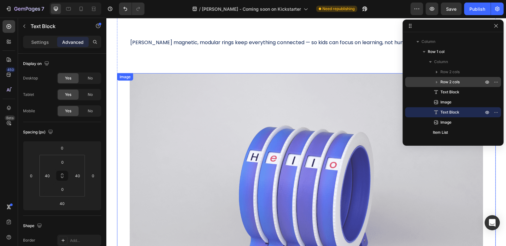
scroll to position [674, 0]
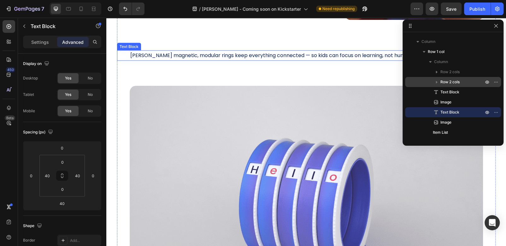
click at [153, 57] on span "[PERSON_NAME] magnetic, modular rings keep everything connected — so kids can f…" at bounding box center [285, 54] width 310 height 7
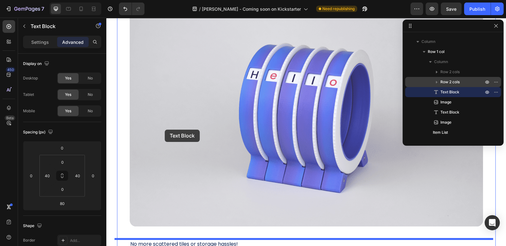
scroll to position [832, 0]
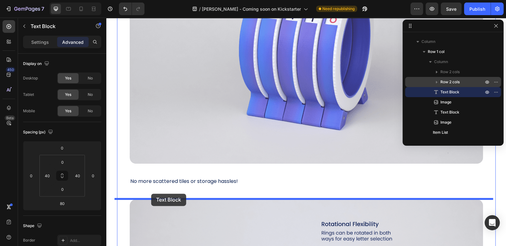
drag, startPoint x: 120, startPoint y: 45, endPoint x: 151, endPoint y: 194, distance: 152.6
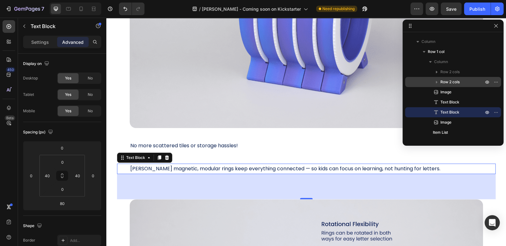
scroll to position [797, 0]
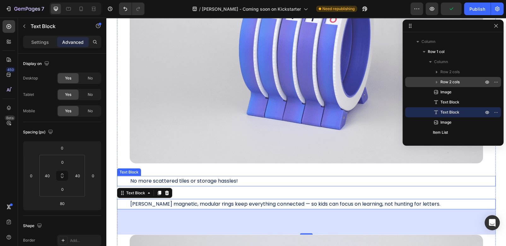
click at [213, 183] on span "No more scattered tiles or storage hassles!" at bounding box center [184, 180] width 108 height 7
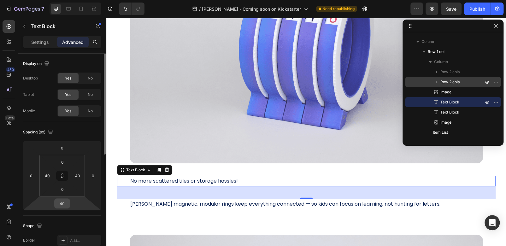
click at [65, 203] on input "40" at bounding box center [62, 203] width 13 height 9
type input "0"
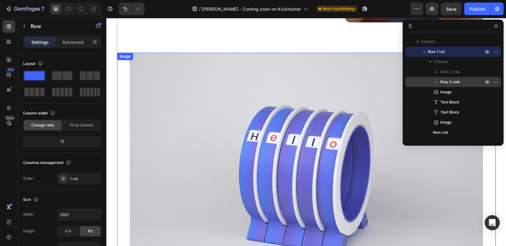
scroll to position [639, 0]
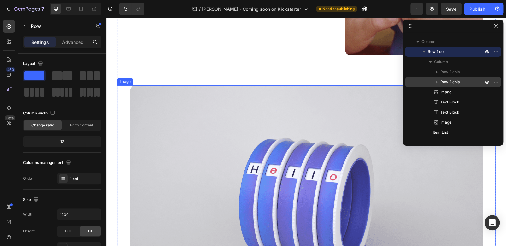
click at [274, 124] on img at bounding box center [306, 204] width 353 height 236
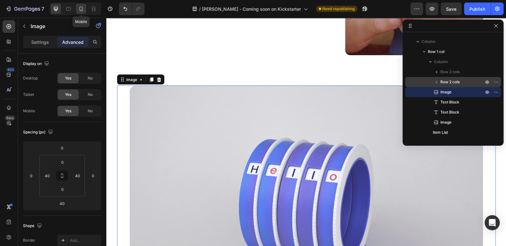
click at [80, 9] on icon at bounding box center [81, 9] width 3 height 4
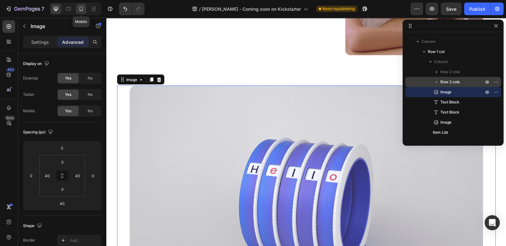
type input "40"
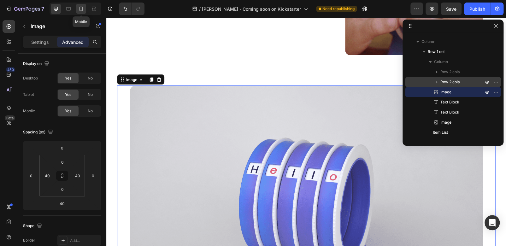
type input "0"
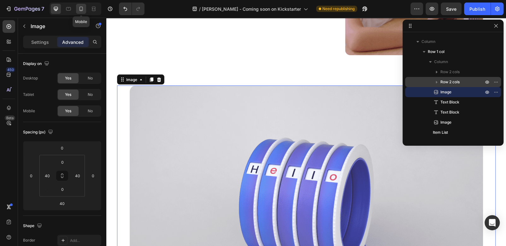
type input "0"
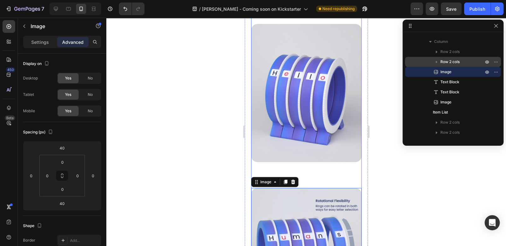
scroll to position [697, 0]
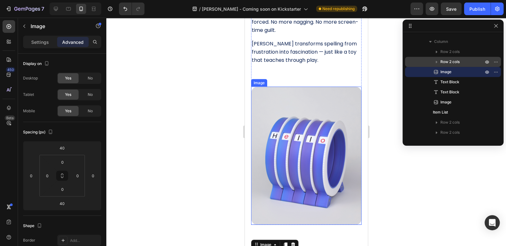
click at [311, 88] on img at bounding box center [306, 156] width 110 height 138
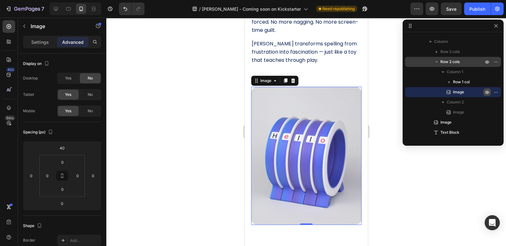
click at [484, 92] on button "button" at bounding box center [488, 92] width 8 height 8
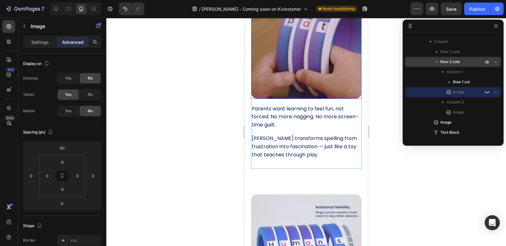
scroll to position [665, 0]
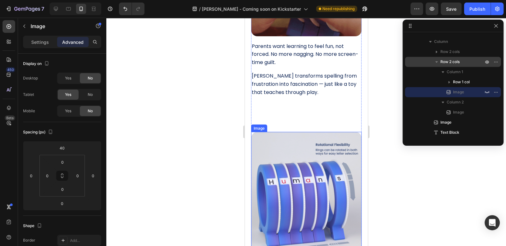
click at [306, 132] on img at bounding box center [306, 201] width 110 height 138
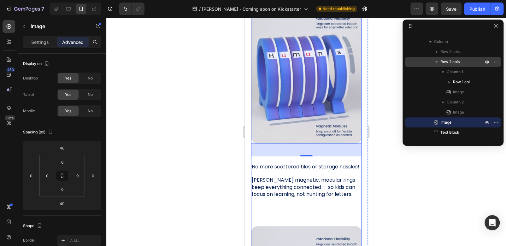
scroll to position [697, 0]
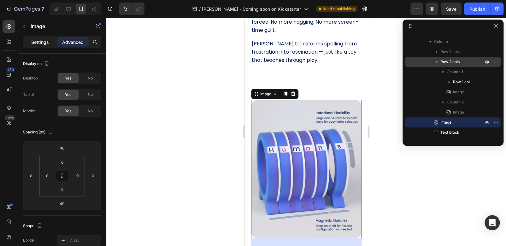
click at [38, 43] on p "Settings" at bounding box center [40, 42] width 18 height 7
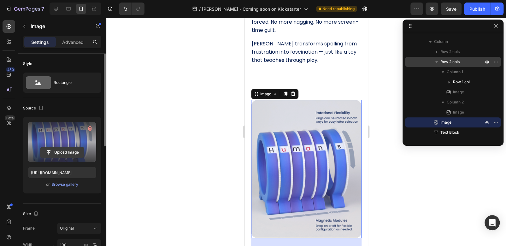
click at [57, 151] on input "file" at bounding box center [62, 152] width 44 height 11
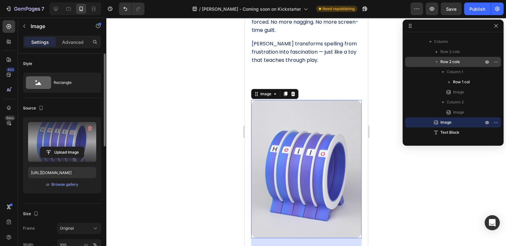
type input "https://cdn.shopify.com/s/files/1/0713/6506/6948/files/gempages_580830438591824…"
click at [209, 150] on div at bounding box center [306, 132] width 400 height 229
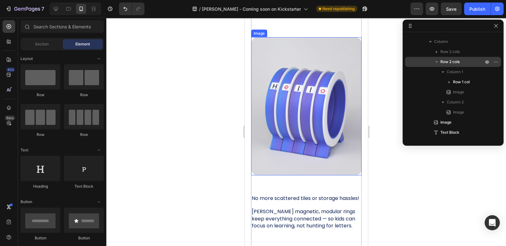
scroll to position [791, 0]
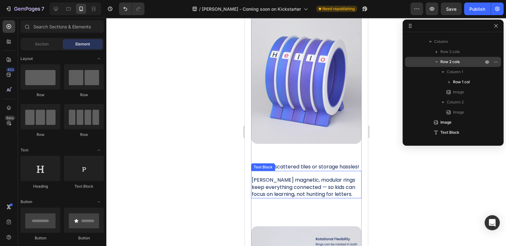
click at [319, 179] on span "[PERSON_NAME] magnetic, modular rings keep everything connected — so kids can f…" at bounding box center [304, 186] width 104 height 21
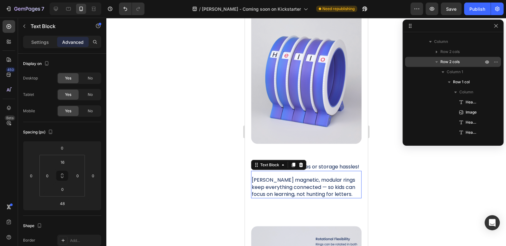
scroll to position [362, 0]
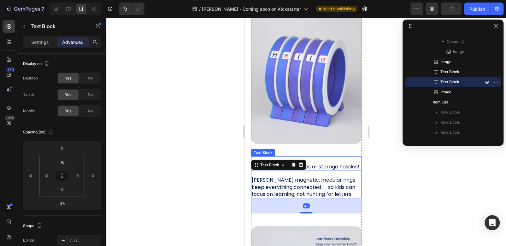
click at [312, 163] on span "No more scattered tiles or storage hassles!" at bounding box center [306, 166] width 108 height 7
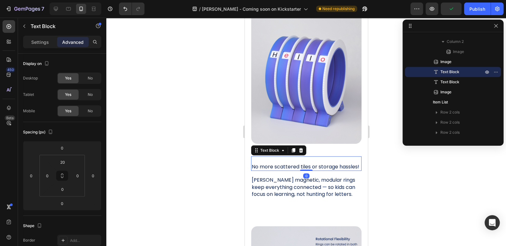
click at [175, 180] on div at bounding box center [306, 132] width 400 height 229
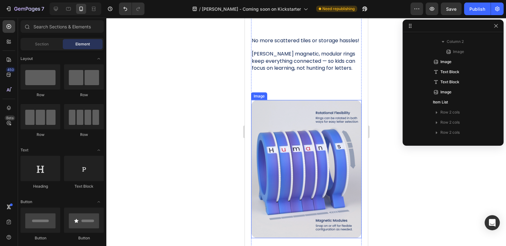
scroll to position [823, 0]
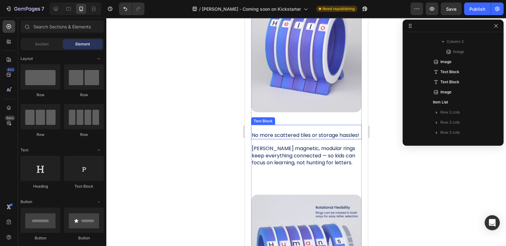
click at [298, 132] on span "No more scattered tiles or storage hassles!" at bounding box center [306, 135] width 108 height 7
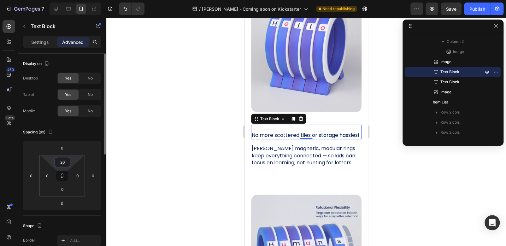
click at [66, 158] on input "20" at bounding box center [62, 161] width 13 height 9
type input "0"
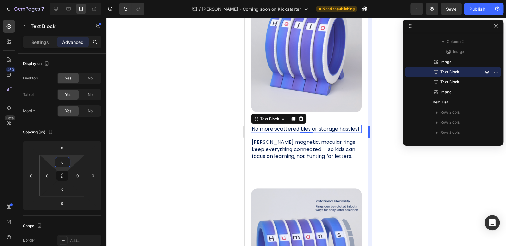
click at [168, 151] on div at bounding box center [306, 132] width 400 height 229
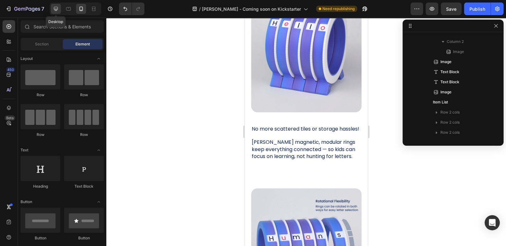
click at [57, 9] on icon at bounding box center [56, 9] width 6 height 6
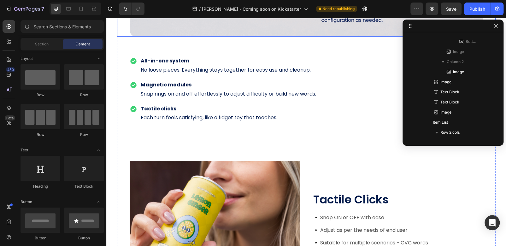
scroll to position [1155, 0]
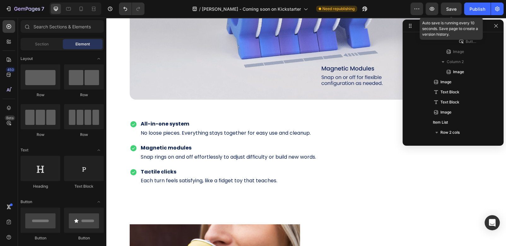
click at [453, 9] on span "Save" at bounding box center [451, 8] width 10 height 5
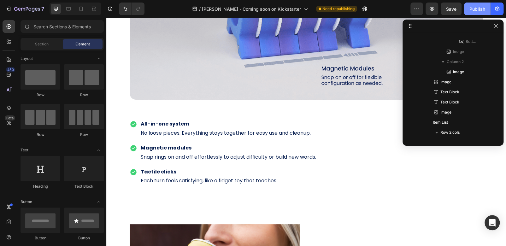
click at [473, 8] on div "Publish" at bounding box center [478, 9] width 16 height 7
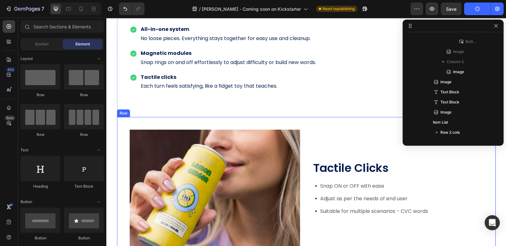
scroll to position [1281, 0]
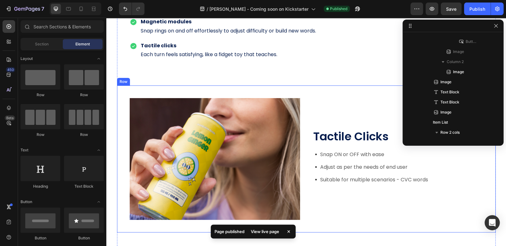
click at [345, 94] on div "Tactile Clicks Heading Snap ON or OFF with ease Adjust as per the needs of end …" at bounding box center [306, 159] width 379 height 147
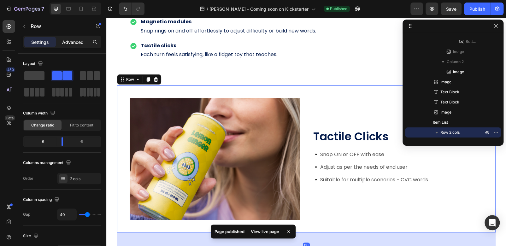
click at [74, 39] on p "Advanced" at bounding box center [72, 42] width 21 height 7
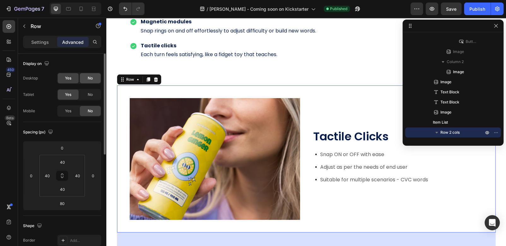
click at [86, 78] on div "No" at bounding box center [90, 78] width 21 height 10
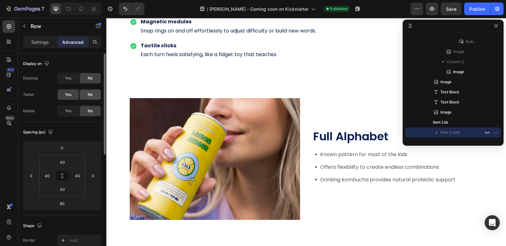
click at [89, 94] on span "No" at bounding box center [90, 95] width 5 height 6
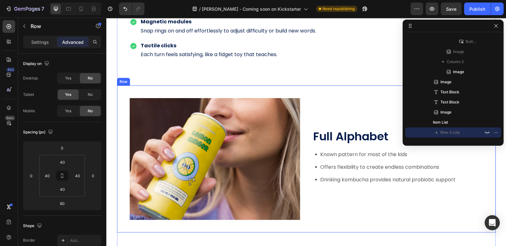
click at [123, 90] on div "Full Alphabet Heading Known pattern for most of the kids Offers flexibility to …" at bounding box center [306, 159] width 379 height 147
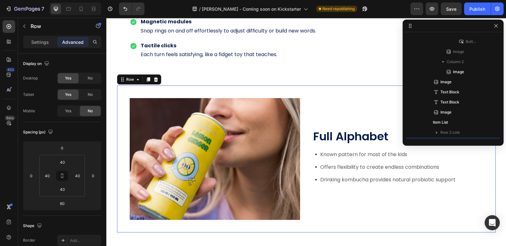
scroll to position [422, 0]
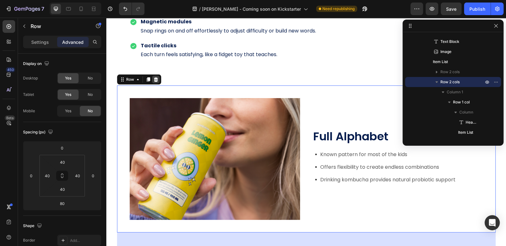
click at [154, 80] on icon at bounding box center [156, 79] width 4 height 4
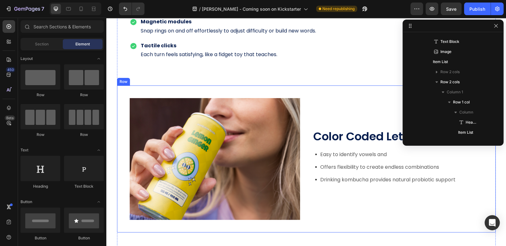
click at [134, 93] on div "Color Coded Letters Heading Easy to identify vowels and Offers flexibility to c…" at bounding box center [306, 159] width 379 height 147
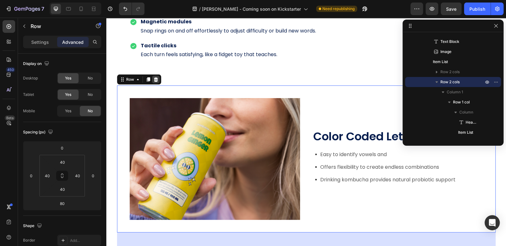
click at [154, 80] on icon at bounding box center [156, 79] width 4 height 4
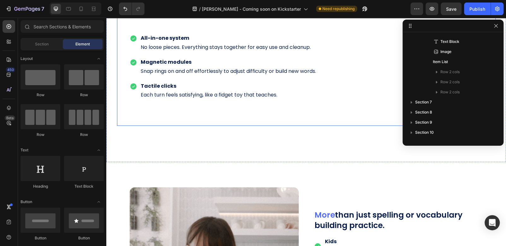
scroll to position [1281, 0]
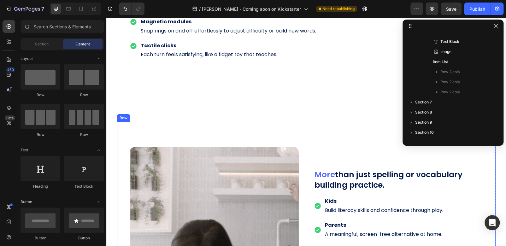
click at [255, 128] on div "More than just spelling or vocabulary building practice. Heading Kids Build lit…" at bounding box center [306, 225] width 379 height 207
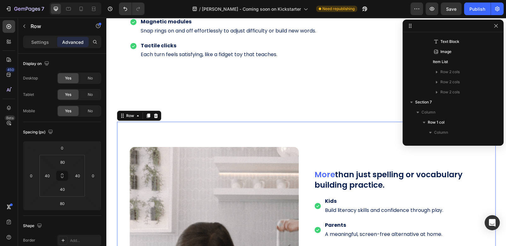
scroll to position [493, 0]
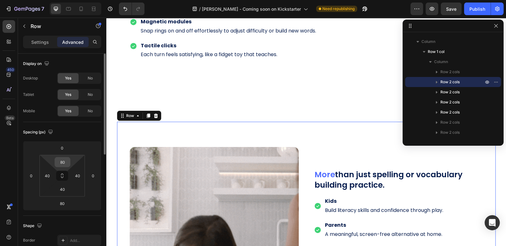
click at [65, 162] on input "80" at bounding box center [62, 161] width 13 height 9
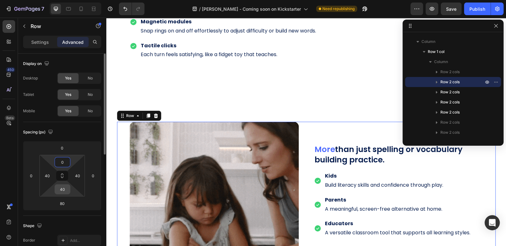
type input "0"
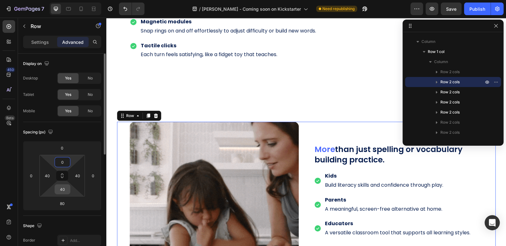
click at [67, 191] on input "40" at bounding box center [62, 189] width 13 height 9
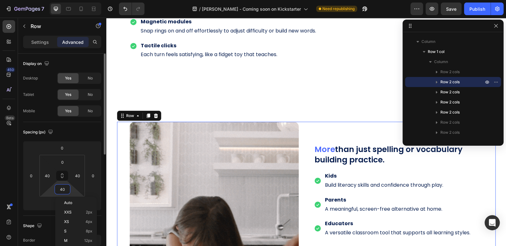
type input "0"
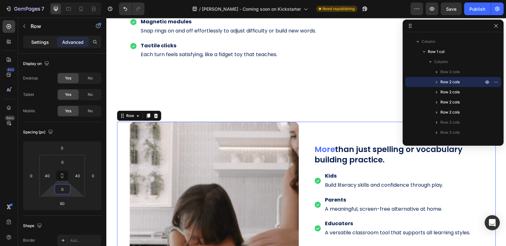
click at [39, 45] on p "Settings" at bounding box center [40, 42] width 18 height 7
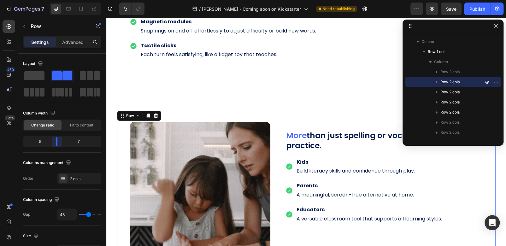
drag, startPoint x: 63, startPoint y: 141, endPoint x: 111, endPoint y: 64, distance: 89.9
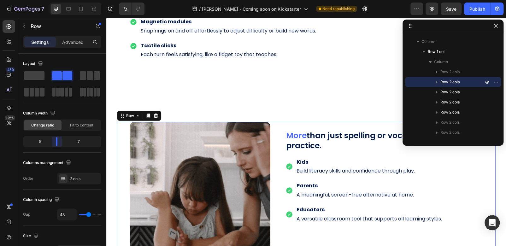
click at [57, 0] on body "7 / Wheeley - Coming soon on Kickstarter Need republishing Preview Save Publish…" at bounding box center [253, 0] width 506 height 0
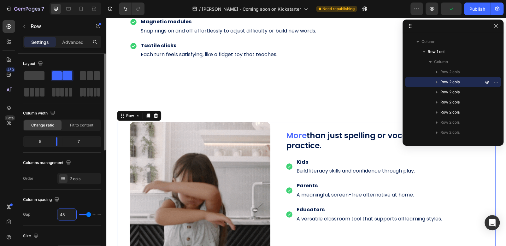
click at [67, 216] on input "48" at bounding box center [66, 214] width 19 height 11
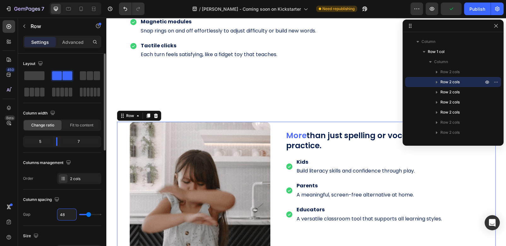
type input "7"
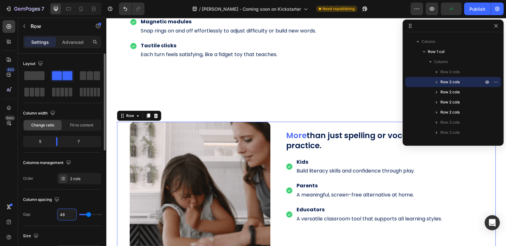
type input "7"
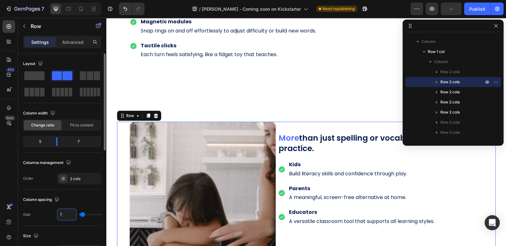
type input "72"
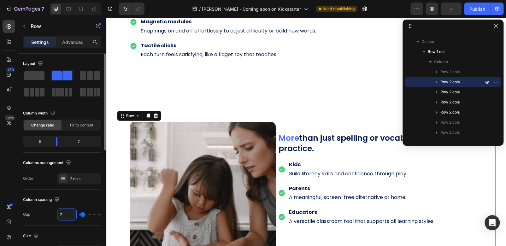
type input "72"
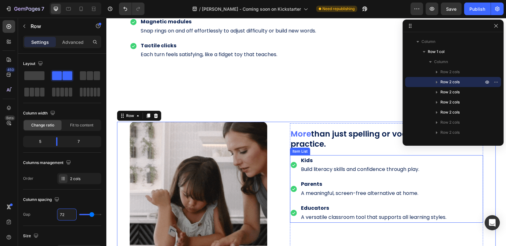
click at [295, 155] on div "Kids Build literacy skills and confidence through play." at bounding box center [368, 165] width 157 height 20
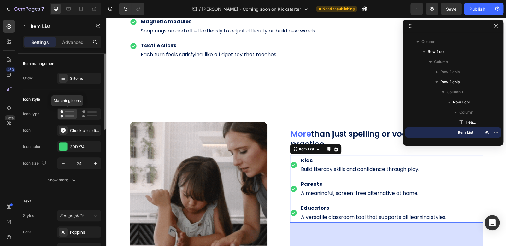
click at [63, 115] on icon at bounding box center [67, 114] width 14 height 8
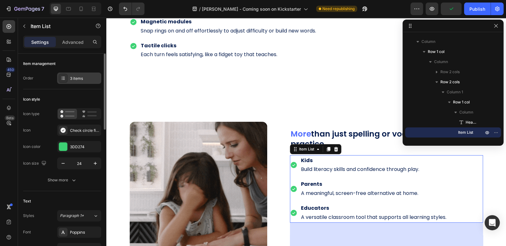
click at [61, 78] on icon at bounding box center [61, 78] width 1 height 1
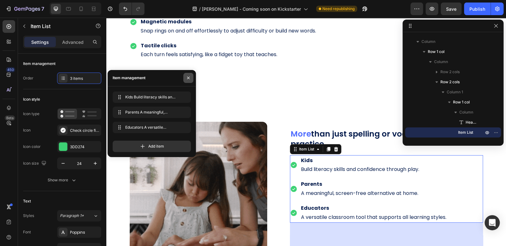
click at [184, 78] on button "button" at bounding box center [188, 78] width 10 height 10
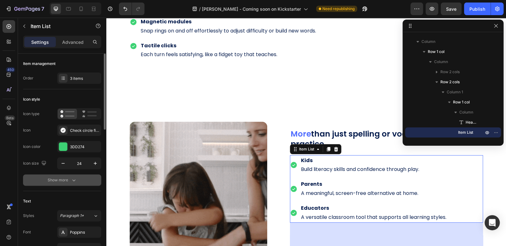
click at [68, 182] on div "Show more" at bounding box center [62, 180] width 29 height 6
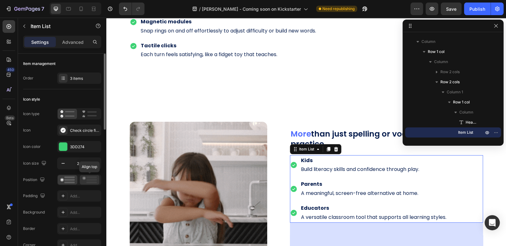
click at [88, 177] on rect at bounding box center [91, 177] width 10 height 2
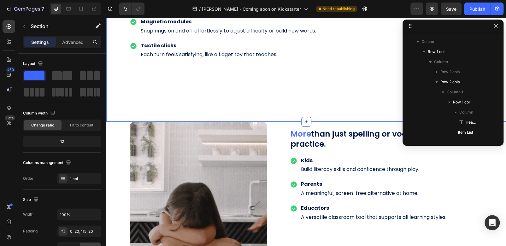
scroll to position [170, 0]
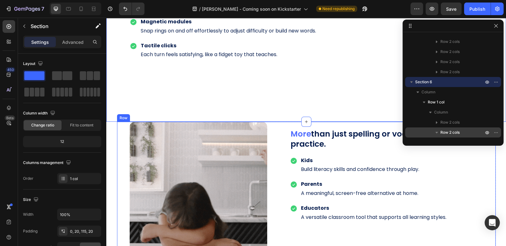
click at [277, 137] on div "More than just spelling or vocabulary building practice. Heading Kids Build lit…" at bounding box center [306, 191] width 379 height 138
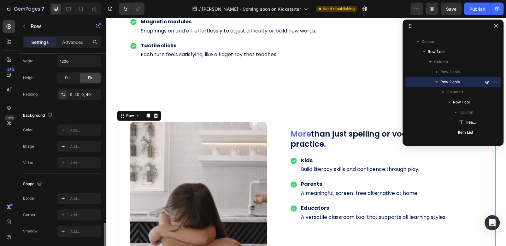
scroll to position [246, 0]
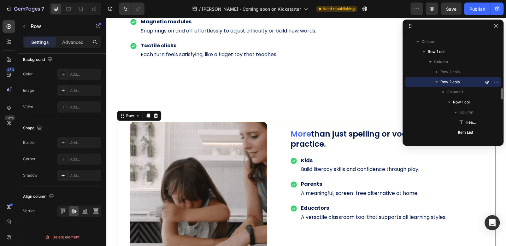
click at [448, 82] on span "Row 2 cols" at bounding box center [450, 82] width 19 height 6
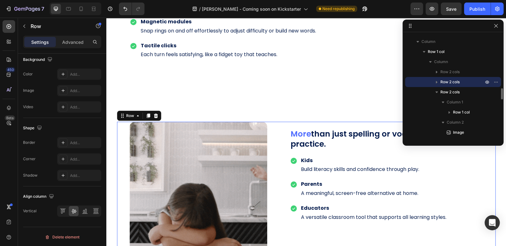
click at [438, 82] on icon "button" at bounding box center [437, 82] width 6 height 6
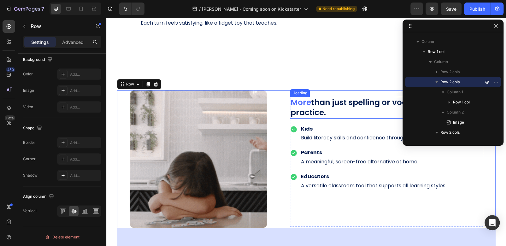
scroll to position [1344, 0]
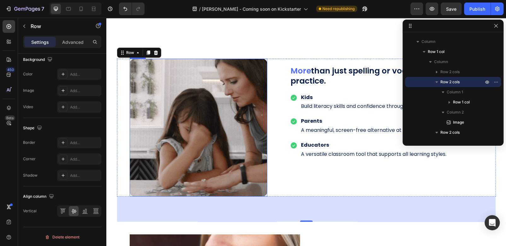
click at [248, 125] on img at bounding box center [199, 128] width 138 height 138
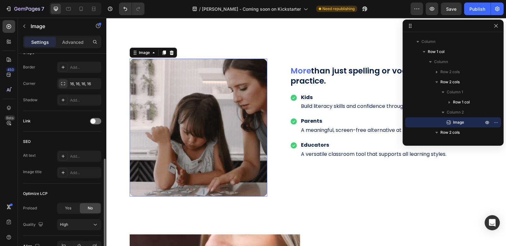
scroll to position [0, 0]
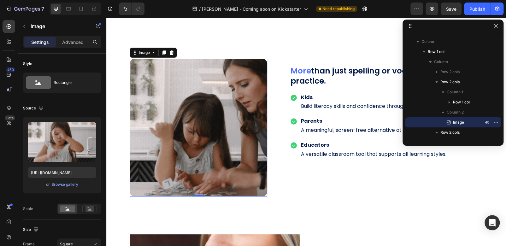
click at [169, 112] on img at bounding box center [199, 128] width 138 height 138
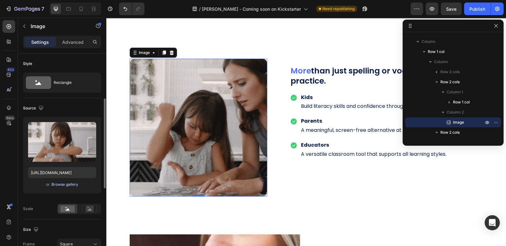
scroll to position [63, 0]
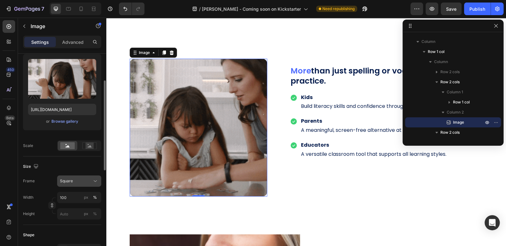
click at [64, 183] on span "Square" at bounding box center [66, 181] width 13 height 6
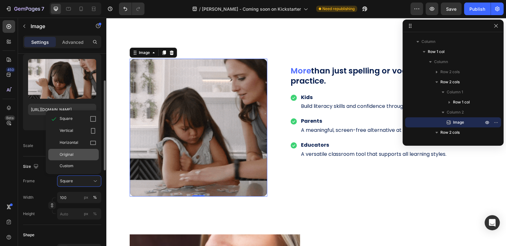
drag, startPoint x: 65, startPoint y: 153, endPoint x: 227, endPoint y: 140, distance: 162.8
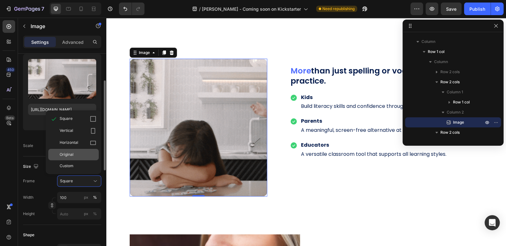
click at [65, 153] on span "Original" at bounding box center [67, 155] width 14 height 6
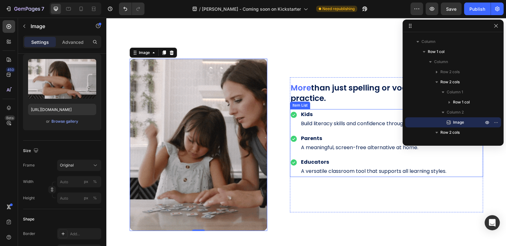
click at [297, 110] on div "Kids Build literacy skills and confidence through play." at bounding box center [368, 119] width 157 height 20
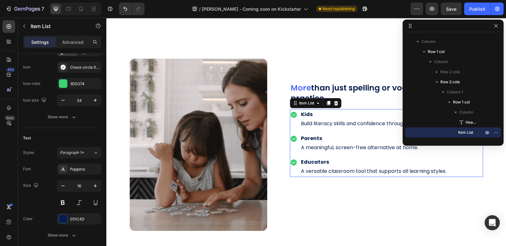
scroll to position [0, 0]
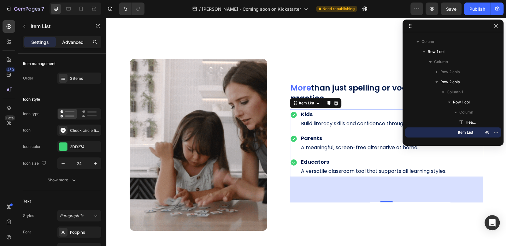
click at [80, 40] on p "Advanced" at bounding box center [72, 42] width 21 height 7
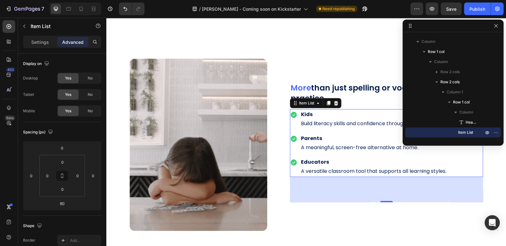
type input "100%"
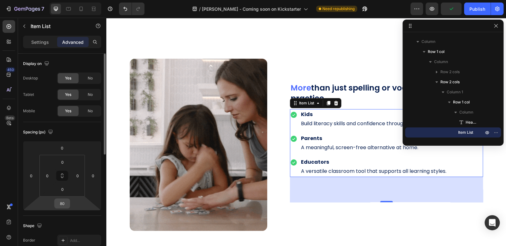
click at [66, 205] on input "80" at bounding box center [62, 203] width 13 height 9
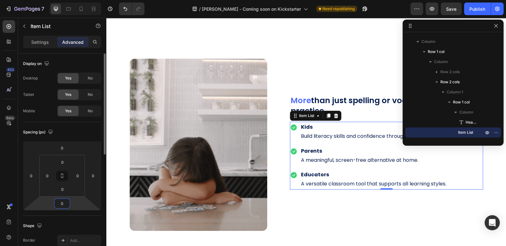
type input "0"
click at [76, 131] on div "Spacing (px)" at bounding box center [62, 132] width 78 height 10
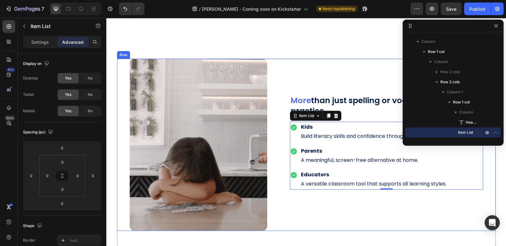
click at [328, 79] on div "More than just spelling or vocabulary building practice. Heading Kids Build lit…" at bounding box center [386, 145] width 193 height 172
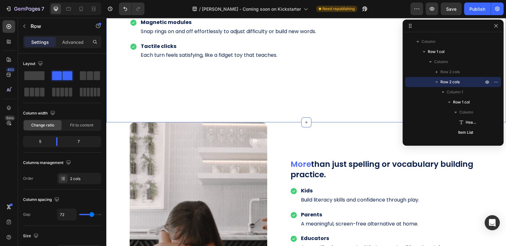
scroll to position [1281, 0]
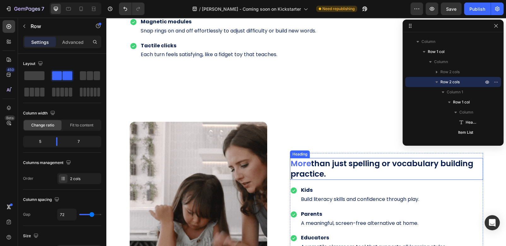
click at [351, 162] on h2 "More than just spelling or vocabulary building practice." at bounding box center [386, 169] width 193 height 22
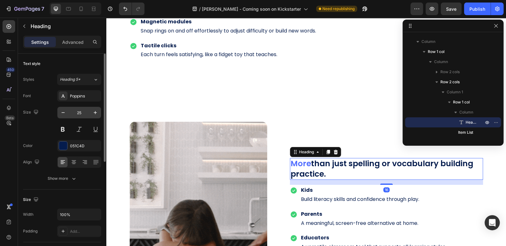
click at [85, 111] on input "25" at bounding box center [79, 112] width 21 height 11
type input "32"
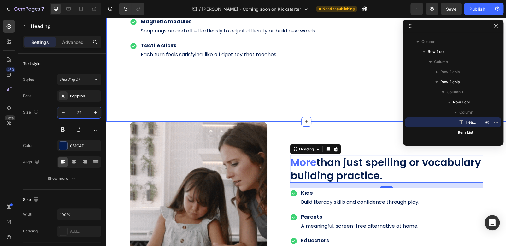
drag, startPoint x: 290, startPoint y: 89, endPoint x: 222, endPoint y: 88, distance: 68.5
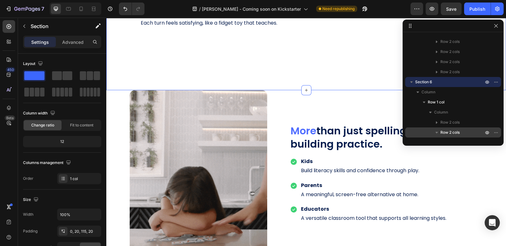
scroll to position [1344, 0]
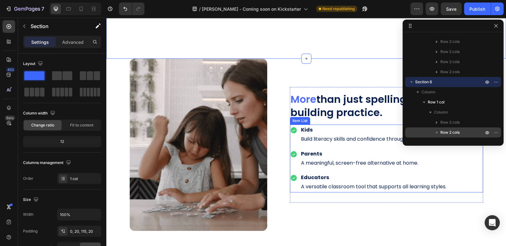
click at [295, 125] on div "Kids Build literacy skills and confidence through play." at bounding box center [368, 135] width 157 height 20
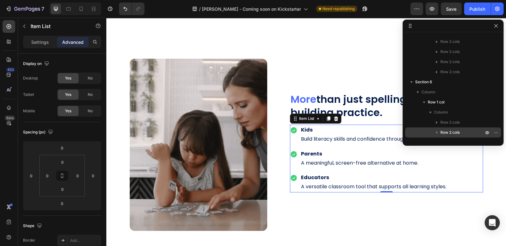
scroll to position [543, 0]
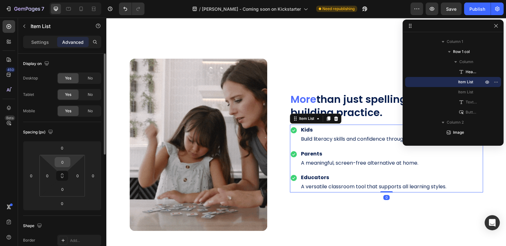
click at [64, 162] on input "0" at bounding box center [62, 161] width 13 height 9
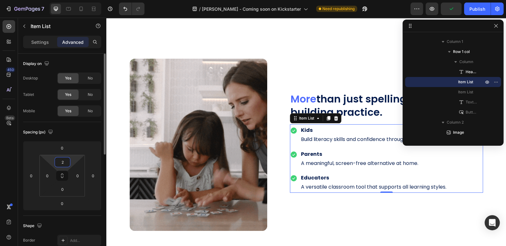
type input "20"
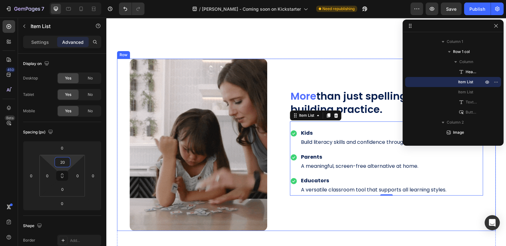
click at [297, 212] on div "More than just spelling or vocabulary building practice. Heading Kids Build lit…" at bounding box center [386, 145] width 193 height 172
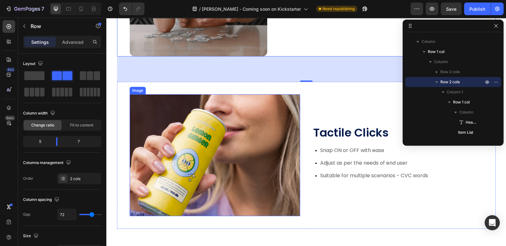
scroll to position [1534, 0]
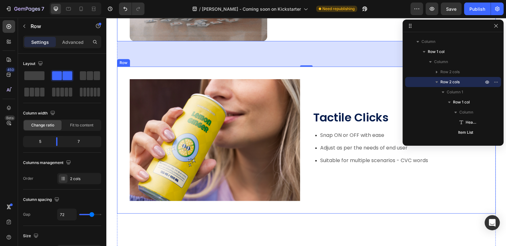
click at [316, 81] on div "Tactile Clicks Heading Snap ON or OFF with ease Adjust as per the needs of end …" at bounding box center [398, 140] width 170 height 122
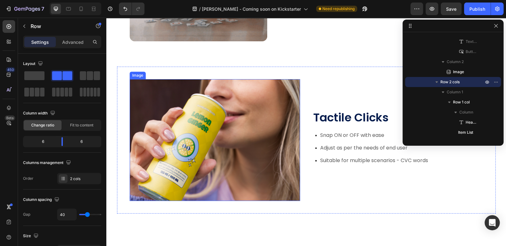
click at [246, 83] on img at bounding box center [215, 140] width 170 height 122
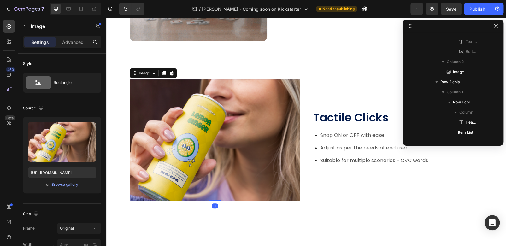
scroll to position [695, 0]
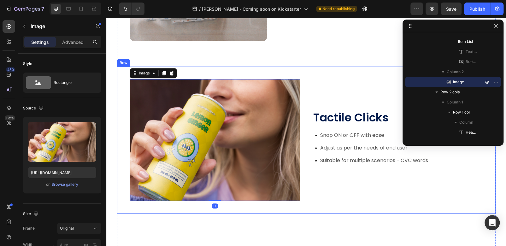
click at [313, 80] on div "Tactile Clicks Heading Snap ON or OFF with ease Adjust as per the needs of end …" at bounding box center [398, 140] width 170 height 122
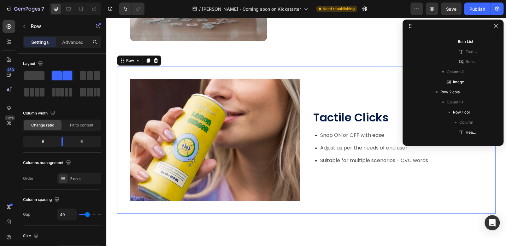
scroll to position [604, 0]
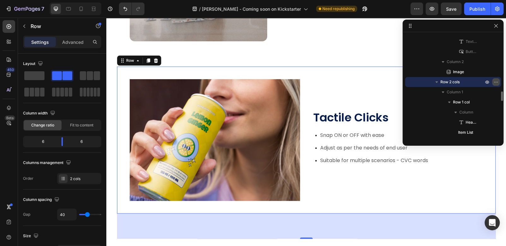
click at [498, 82] on icon "button" at bounding box center [496, 82] width 5 height 5
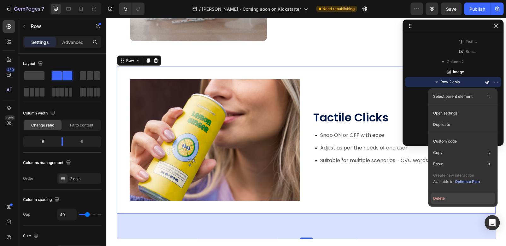
click at [444, 199] on button "Delete" at bounding box center [463, 198] width 64 height 11
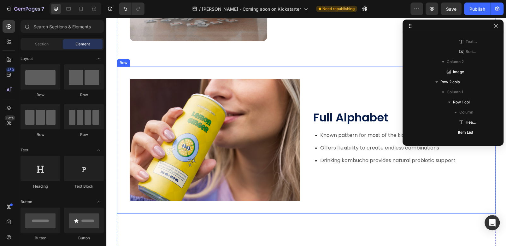
click at [347, 73] on div "Full Alphabet Heading Known pattern for most of the kids Offers flexibility to …" at bounding box center [306, 140] width 379 height 147
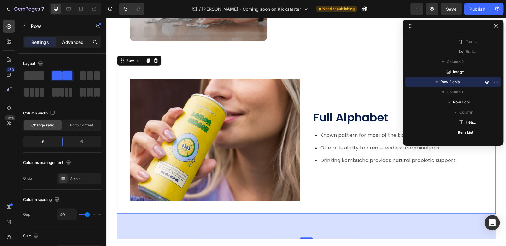
click at [78, 39] on p "Advanced" at bounding box center [72, 42] width 21 height 7
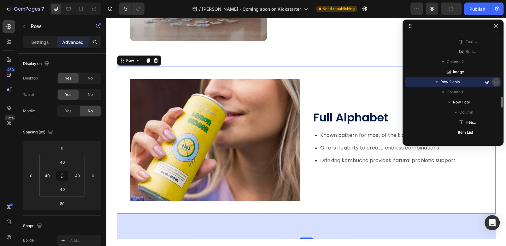
click at [497, 82] on icon "button" at bounding box center [496, 82] width 5 height 5
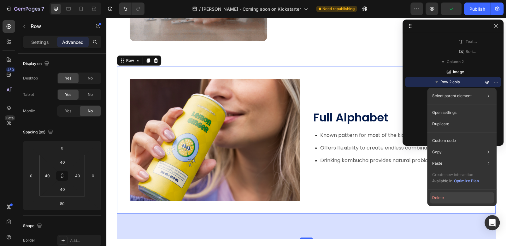
drag, startPoint x: 439, startPoint y: 199, endPoint x: 334, endPoint y: 180, distance: 107.2
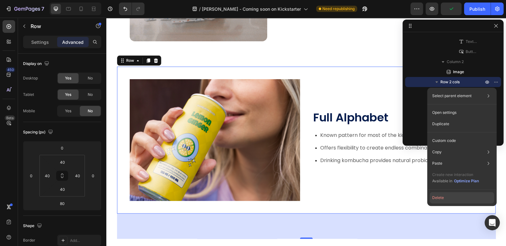
click at [439, 199] on button "Delete" at bounding box center [462, 197] width 64 height 11
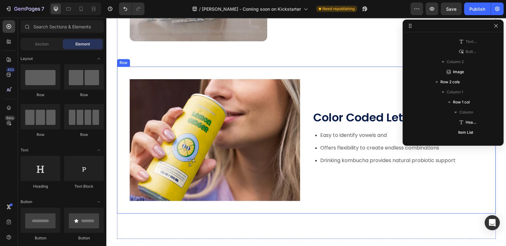
click at [361, 73] on div "Color Coded Letters Heading Easy to identify vowels and Offers flexibility to c…" at bounding box center [306, 140] width 379 height 147
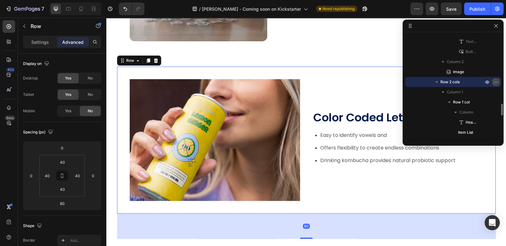
click at [497, 84] on icon "button" at bounding box center [496, 82] width 5 height 5
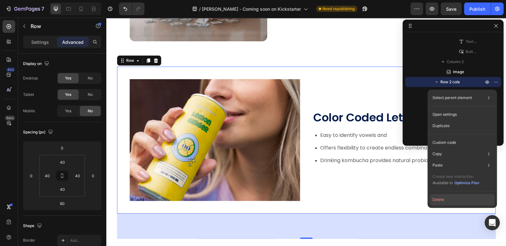
click at [443, 198] on button "Delete" at bounding box center [462, 199] width 64 height 11
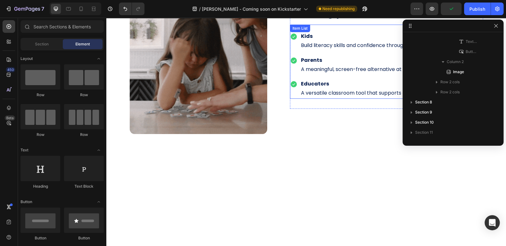
scroll to position [1534, 0]
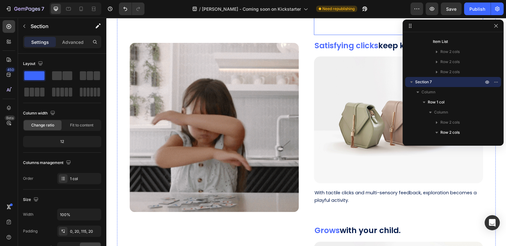
scroll to position [1250, 0]
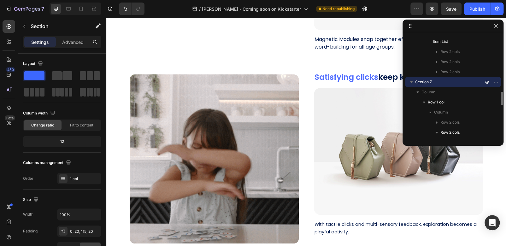
click at [411, 83] on icon "button" at bounding box center [411, 82] width 6 height 6
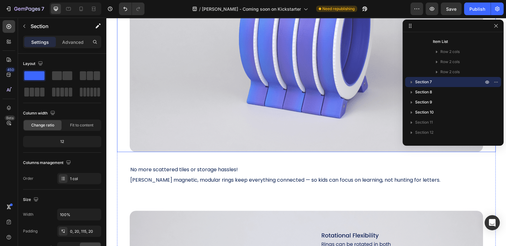
scroll to position [839, 0]
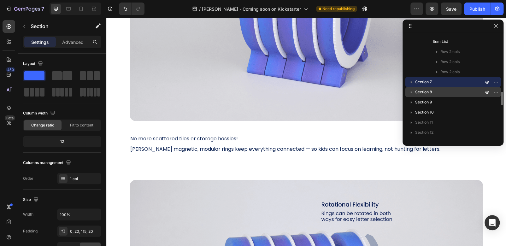
click at [428, 92] on span "Section 8" at bounding box center [423, 92] width 17 height 6
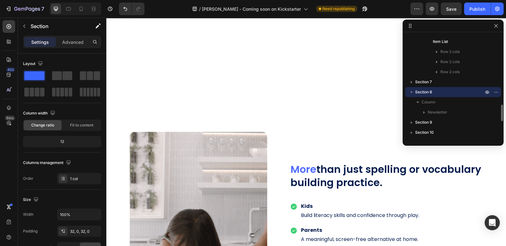
scroll to position [1596, 0]
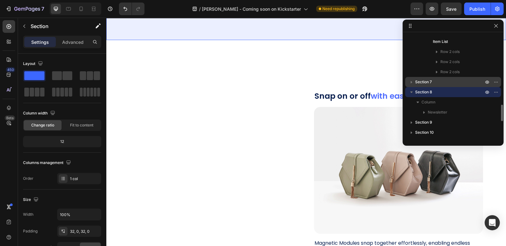
click at [420, 84] on span "Section 7" at bounding box center [423, 82] width 17 height 6
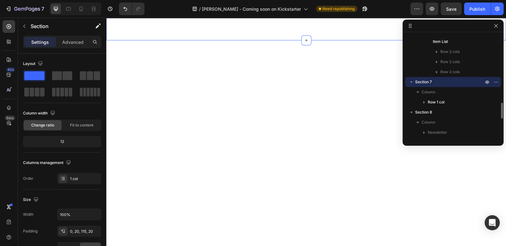
scroll to position [1363, 0]
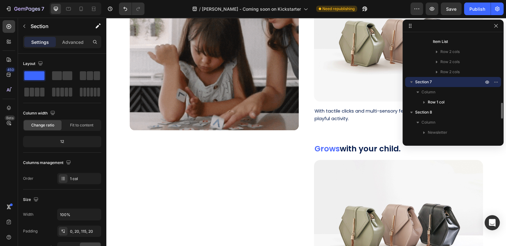
click at [412, 81] on icon "button" at bounding box center [411, 82] width 3 height 2
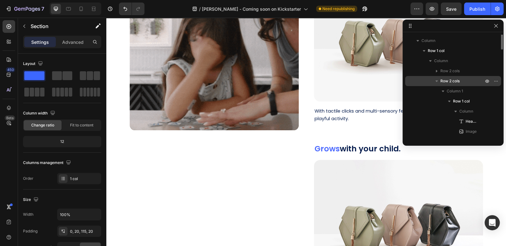
scroll to position [190, 0]
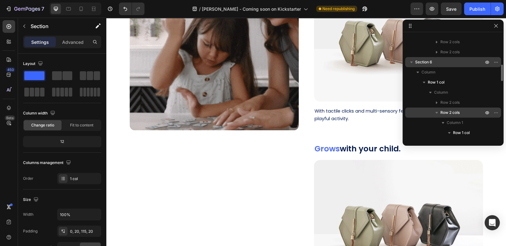
click at [413, 64] on icon "button" at bounding box center [411, 62] width 6 height 6
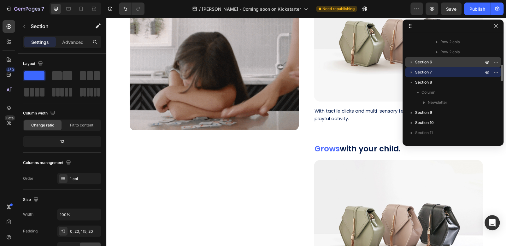
click at [431, 62] on span "Section 6" at bounding box center [423, 62] width 17 height 6
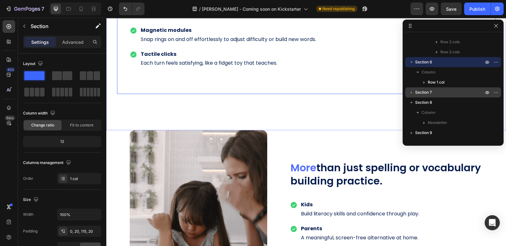
scroll to position [1336, 0]
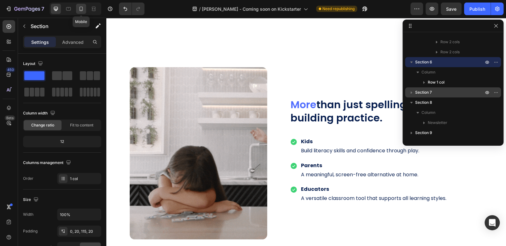
click at [82, 8] on icon at bounding box center [81, 9] width 6 height 6
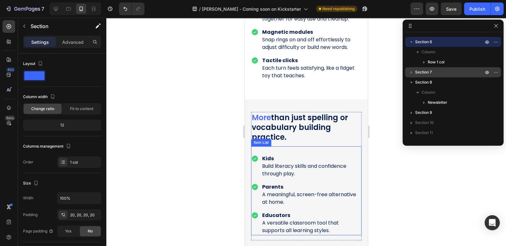
scroll to position [1136, 0]
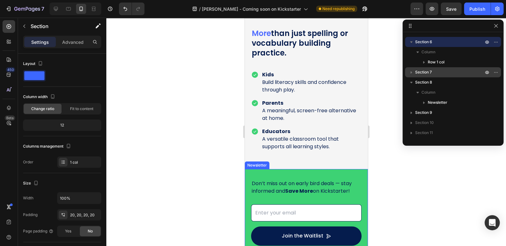
click at [358, 169] on div "Don’t miss out on early bird deals — stay informed and Save More on Kickstarter…" at bounding box center [306, 220] width 123 height 102
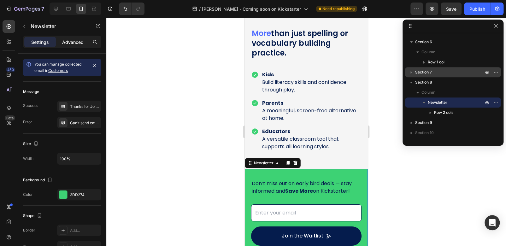
click at [79, 40] on p "Advanced" at bounding box center [72, 42] width 21 height 7
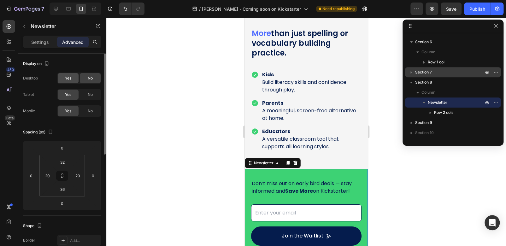
click at [68, 81] on div "Yes" at bounding box center [68, 78] width 21 height 10
click at [55, 9] on icon at bounding box center [56, 9] width 4 height 4
type input "24"
type input "0"
type input "24"
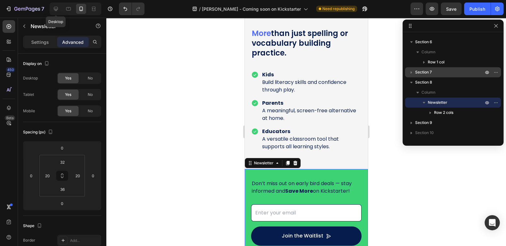
type input "0"
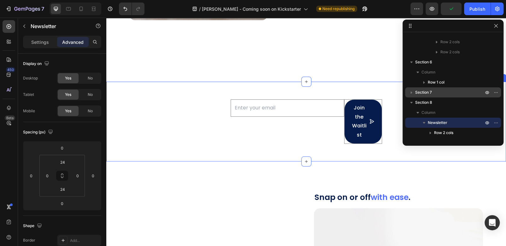
scroll to position [1325, 0]
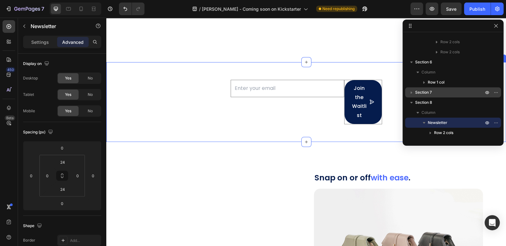
click at [186, 116] on div "Don’t miss out on early bird deals — stay informed and Save More on Kickstarter…" at bounding box center [306, 102] width 400 height 60
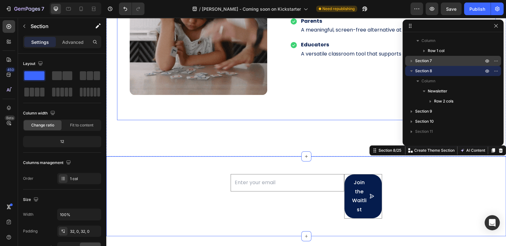
scroll to position [1262, 0]
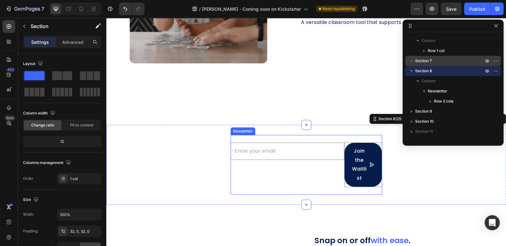
click at [317, 137] on div "Don’t miss out on early bird deals — stay informed and Save More on Kickstarter…" at bounding box center [306, 165] width 151 height 60
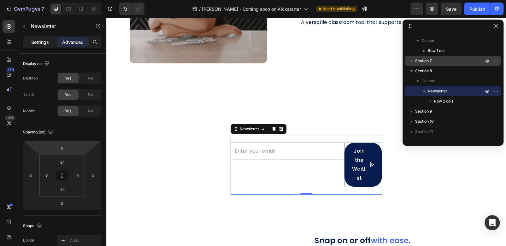
click at [40, 41] on p "Settings" at bounding box center [40, 42] width 18 height 7
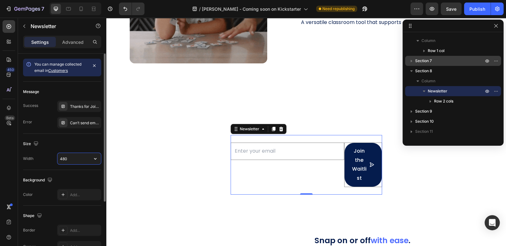
click at [72, 158] on input "480" at bounding box center [79, 158] width 44 height 11
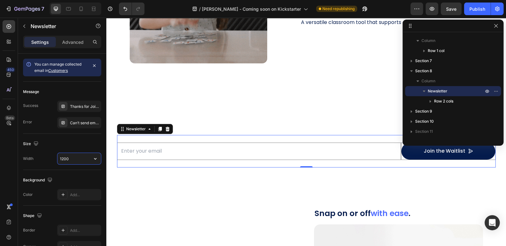
scroll to position [1262, 0]
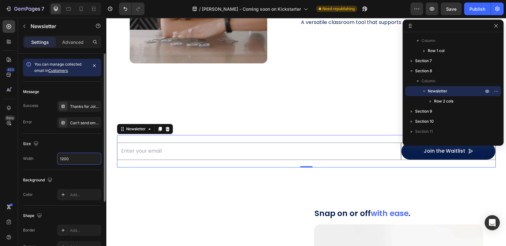
type input "1200"
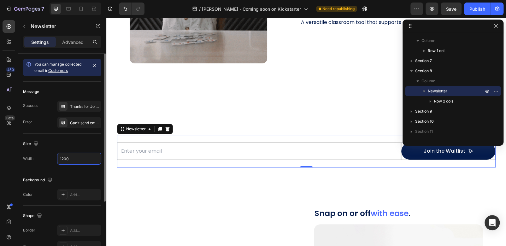
click at [73, 146] on div "Size" at bounding box center [62, 144] width 78 height 10
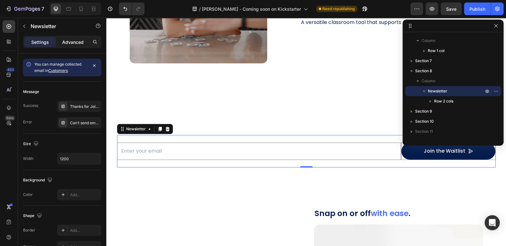
click at [72, 41] on p "Advanced" at bounding box center [72, 42] width 21 height 7
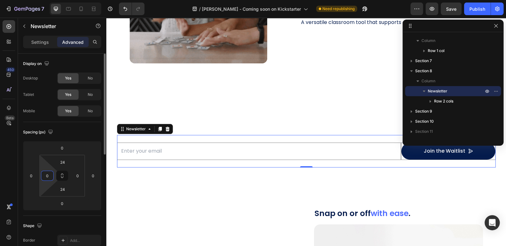
click at [46, 173] on input "0" at bounding box center [47, 175] width 9 height 9
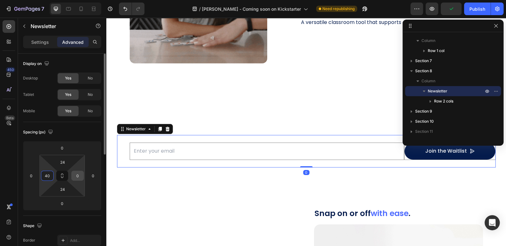
type input "40"
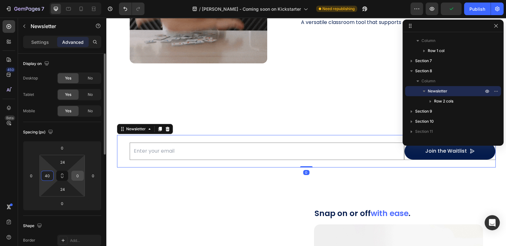
click at [77, 178] on input "0" at bounding box center [77, 175] width 9 height 9
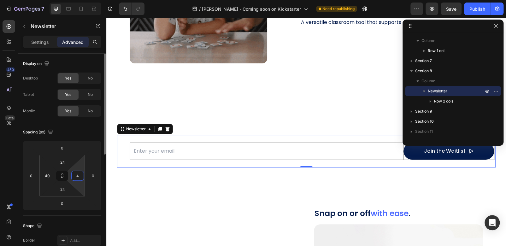
type input "40"
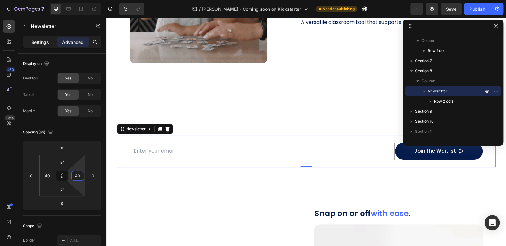
click at [40, 41] on p "Settings" at bounding box center [40, 42] width 18 height 7
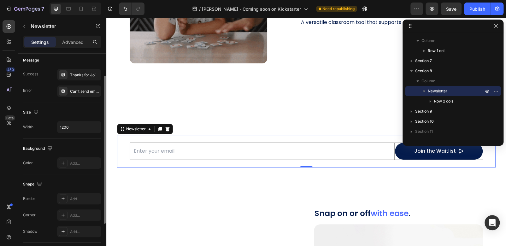
scroll to position [88, 0]
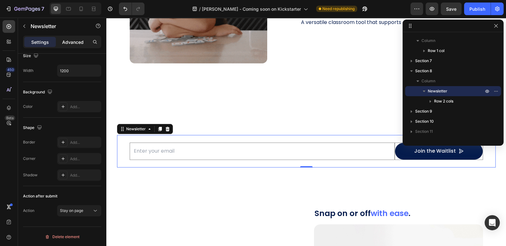
click at [70, 44] on p "Advanced" at bounding box center [72, 42] width 21 height 7
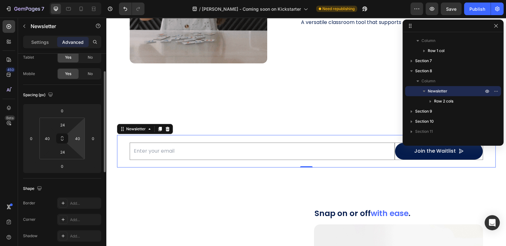
scroll to position [0, 0]
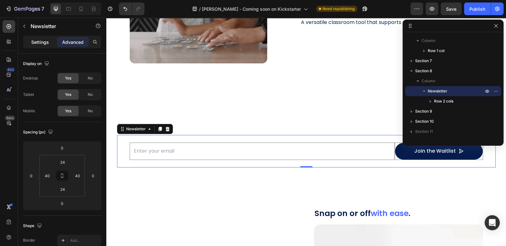
click at [37, 42] on p "Settings" at bounding box center [40, 42] width 18 height 7
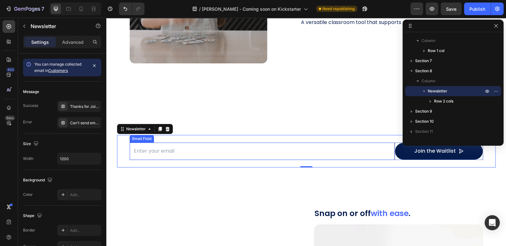
click at [209, 157] on input "email" at bounding box center [262, 151] width 265 height 17
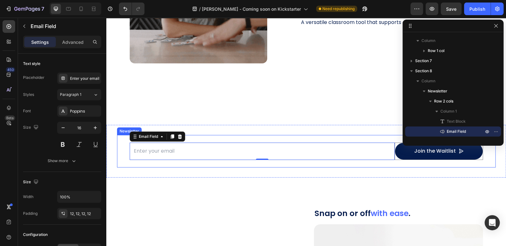
click at [202, 136] on div "Don’t miss out on early bird deals — stay informed and Save More on Kickstarter…" at bounding box center [306, 151] width 379 height 33
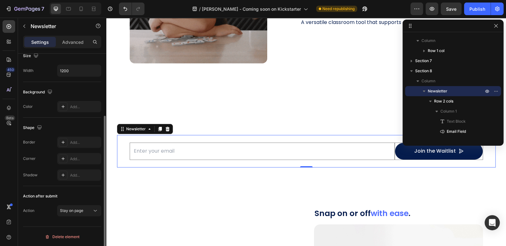
scroll to position [25, 0]
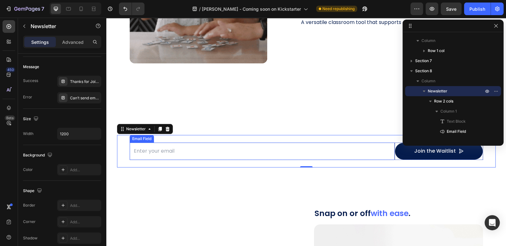
click at [143, 140] on div "Email Field" at bounding box center [142, 139] width 22 height 6
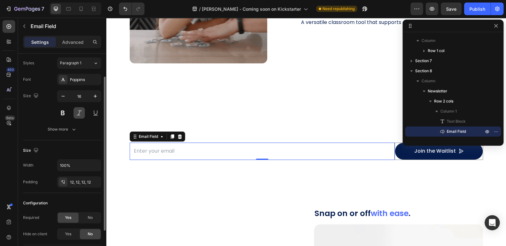
scroll to position [77, 0]
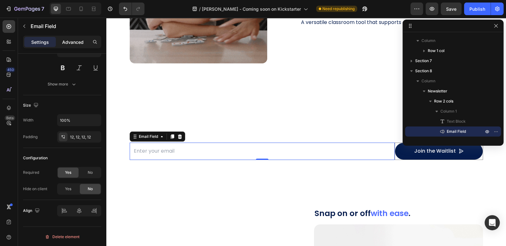
click at [68, 43] on p "Advanced" at bounding box center [72, 42] width 21 height 7
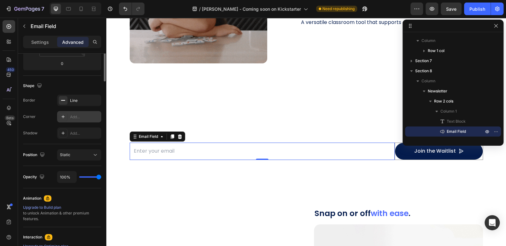
scroll to position [45, 0]
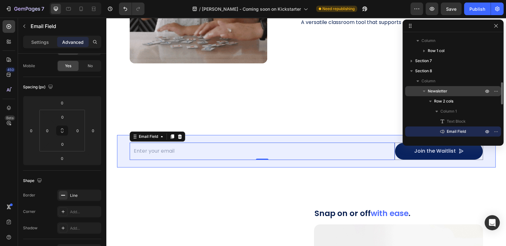
click at [446, 91] on span "Newsletter" at bounding box center [438, 91] width 20 height 6
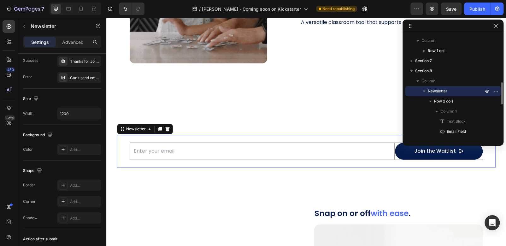
scroll to position [0, 0]
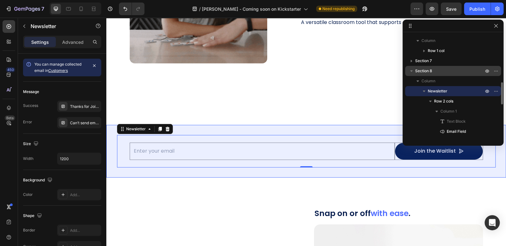
click at [428, 69] on span "Section 8" at bounding box center [423, 71] width 17 height 6
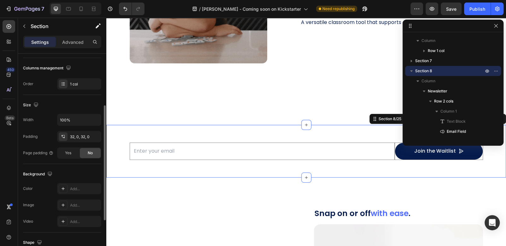
scroll to position [158, 0]
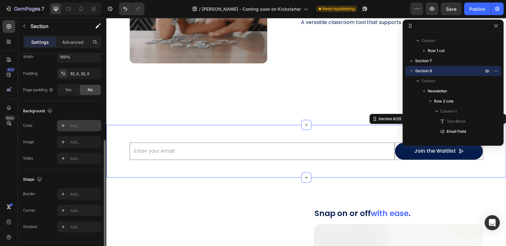
click at [70, 125] on div "Add..." at bounding box center [85, 126] width 30 height 6
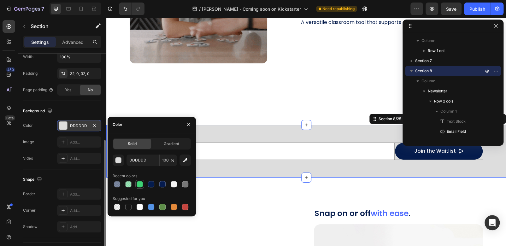
click at [141, 185] on div at bounding box center [140, 184] width 6 height 6
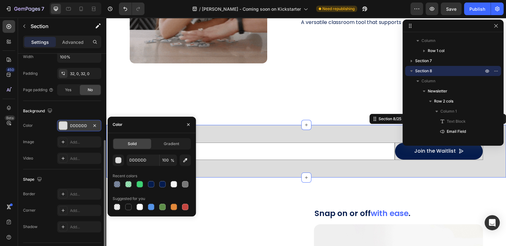
type input "3DD274"
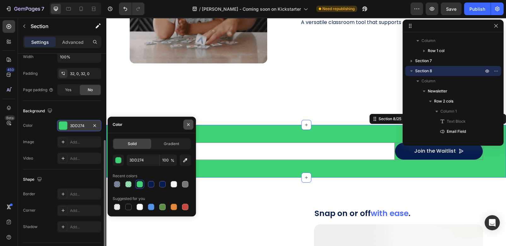
click at [189, 126] on icon "button" at bounding box center [188, 124] width 5 height 5
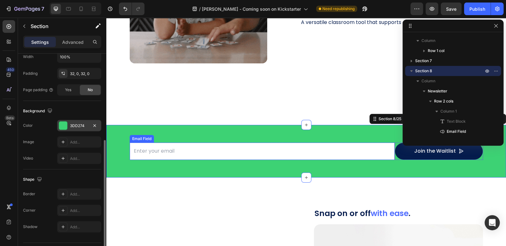
click at [171, 149] on input "email" at bounding box center [262, 151] width 265 height 17
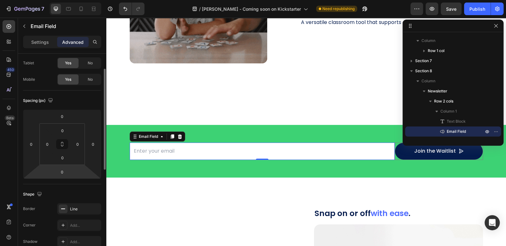
scroll to position [63, 0]
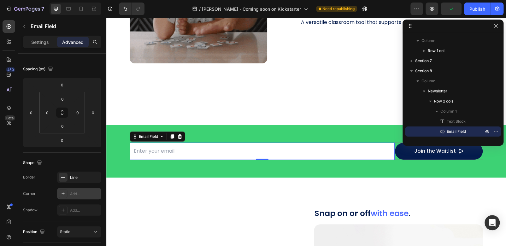
click at [78, 192] on div "Add..." at bounding box center [85, 194] width 30 height 6
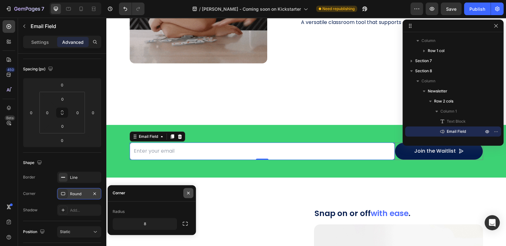
drag, startPoint x: 189, startPoint y: 195, endPoint x: 64, endPoint y: 178, distance: 125.9
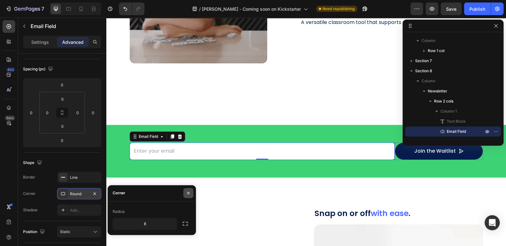
click at [189, 195] on icon "button" at bounding box center [188, 193] width 5 height 5
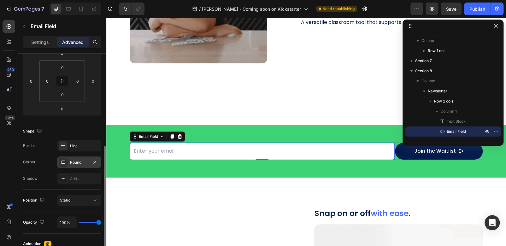
scroll to position [126, 0]
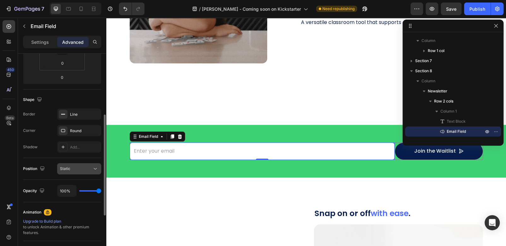
click at [93, 169] on icon at bounding box center [95, 169] width 6 height 6
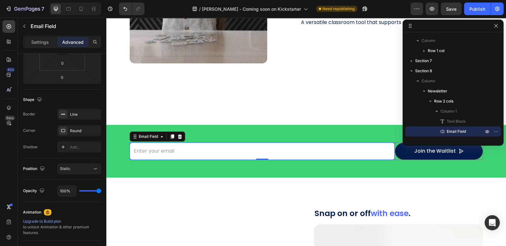
click at [81, 95] on div "Shape" at bounding box center [62, 100] width 78 height 10
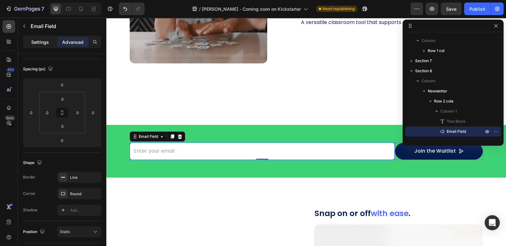
click at [33, 41] on p "Settings" at bounding box center [40, 42] width 18 height 7
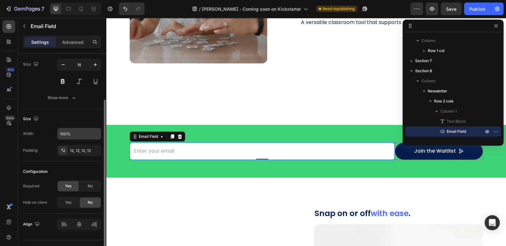
scroll to position [77, 0]
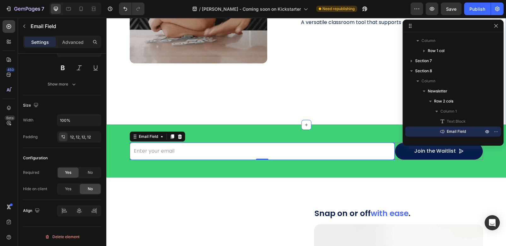
click at [339, 92] on div "Magnetic Modules Heading Snap ON or OFF with ease to meet the needs of the end …" at bounding box center [306, 8] width 400 height 234
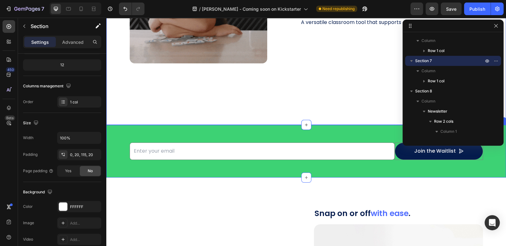
scroll to position [0, 0]
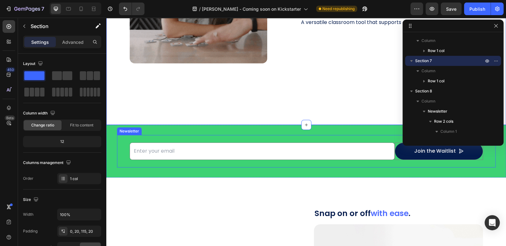
click at [327, 139] on div "Don’t miss out on early bird deals — stay informed and Save More on Kickstarter…" at bounding box center [306, 151] width 379 height 33
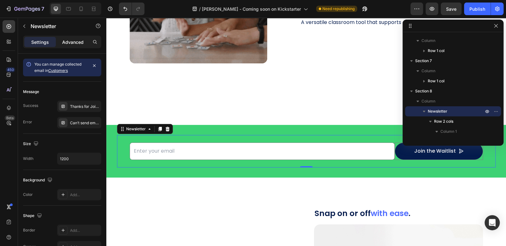
click at [72, 37] on div "Advanced" at bounding box center [73, 42] width 32 height 10
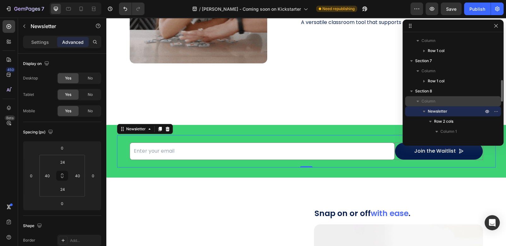
click at [440, 104] on div "Column" at bounding box center [453, 101] width 91 height 10
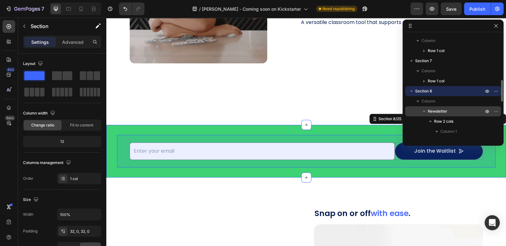
click at [440, 108] on div "Newsletter" at bounding box center [453, 111] width 91 height 10
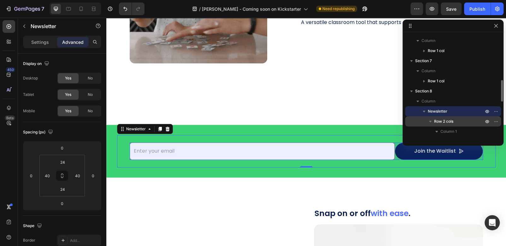
click at [443, 121] on span "Row 2 cols" at bounding box center [443, 121] width 19 height 6
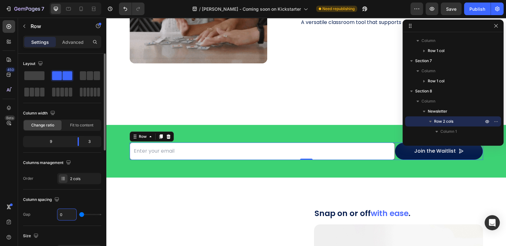
click at [64, 216] on input "0" at bounding box center [66, 214] width 19 height 11
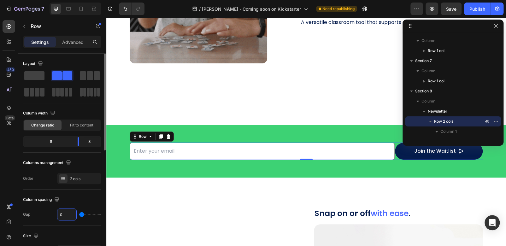
type input "4"
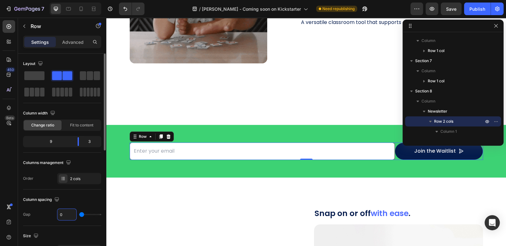
type input "4"
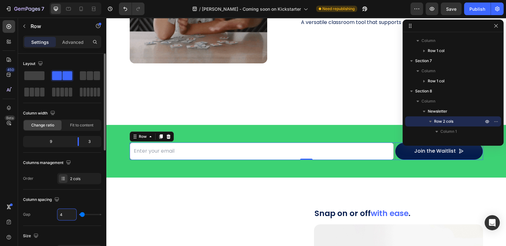
type input "40"
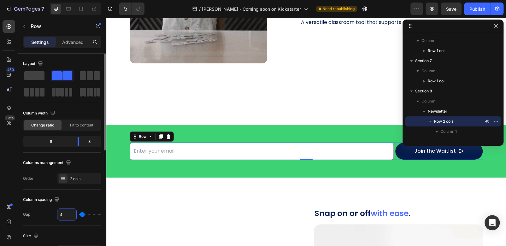
type input "40"
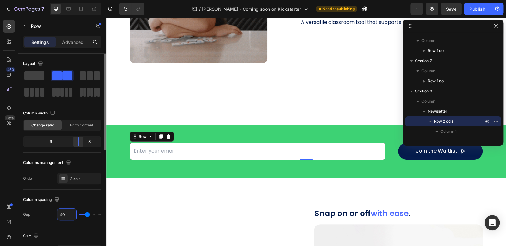
type input "40"
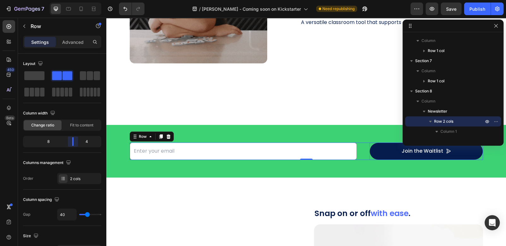
drag, startPoint x: 79, startPoint y: 143, endPoint x: 13, endPoint y: 144, distance: 65.7
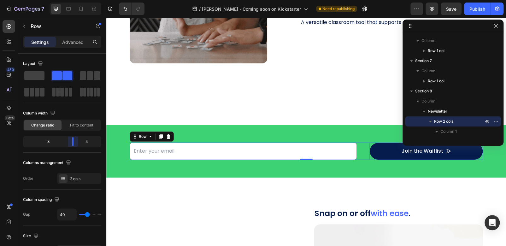
click at [77, 0] on body "7 / [PERSON_NAME] - Coming soon on Kickstarter Need republishing Preview Save P…" at bounding box center [253, 0] width 506 height 0
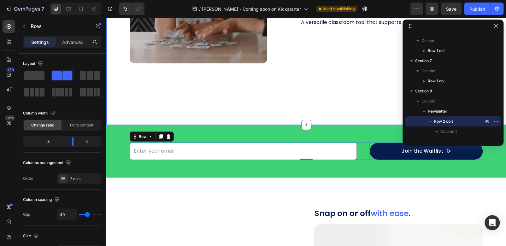
click at [306, 103] on div "Magnetic Modules Heading Snap ON or OFF with ease to meet the needs of the end …" at bounding box center [306, 8] width 400 height 234
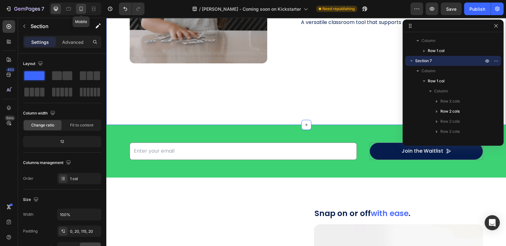
click at [82, 10] on icon at bounding box center [81, 9] width 3 height 4
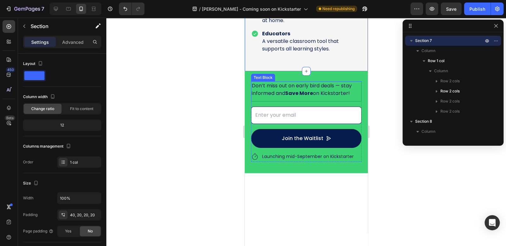
scroll to position [1111, 0]
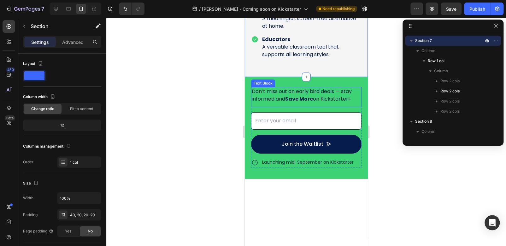
click at [313, 103] on p "Don’t miss out on early bird deals — stay informed and Save More on Kickstarter!" at bounding box center [306, 95] width 109 height 15
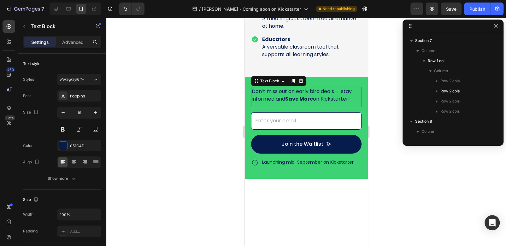
scroll to position [311, 0]
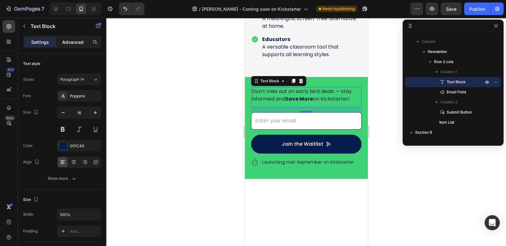
click at [80, 40] on p "Advanced" at bounding box center [72, 42] width 21 height 7
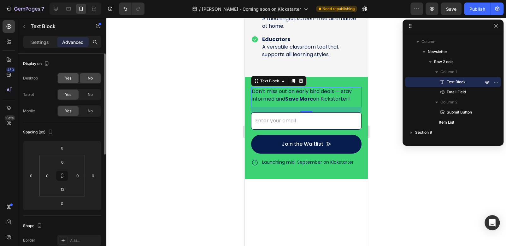
click at [70, 75] on div "Yes" at bounding box center [68, 78] width 21 height 10
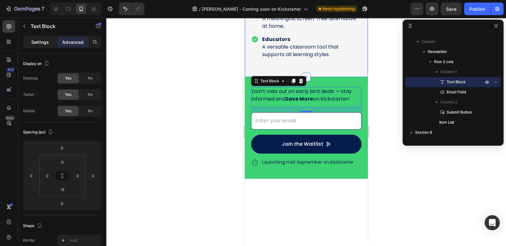
click at [37, 41] on p "Settings" at bounding box center [40, 42] width 18 height 7
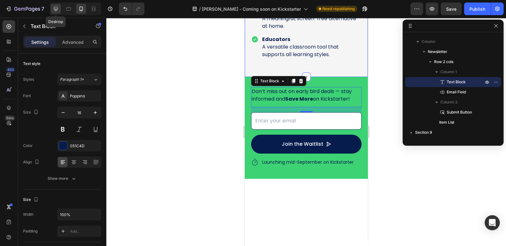
click at [55, 8] on icon at bounding box center [56, 9] width 6 height 6
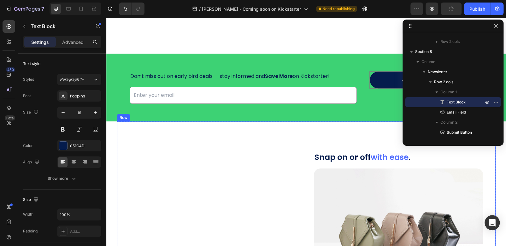
scroll to position [1493, 0]
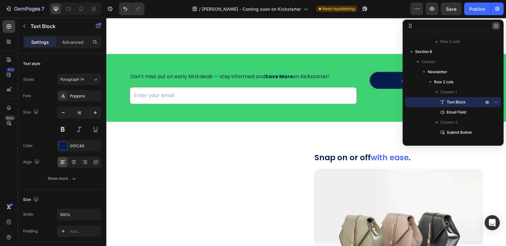
click at [497, 26] on icon "button" at bounding box center [496, 25] width 5 height 5
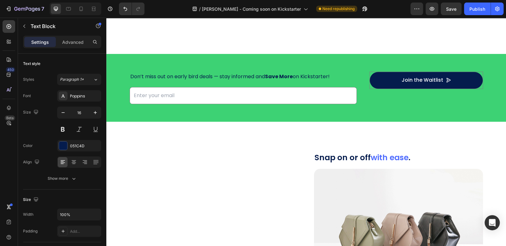
click at [234, 76] on p "Don’t miss out on early bird deals — stay informed and Save More on Kickstarter!" at bounding box center [243, 76] width 226 height 9
click at [191, 65] on div "Don’t miss out on early bird deals — stay informed and Save More on Kickstarter…" at bounding box center [306, 88] width 379 height 48
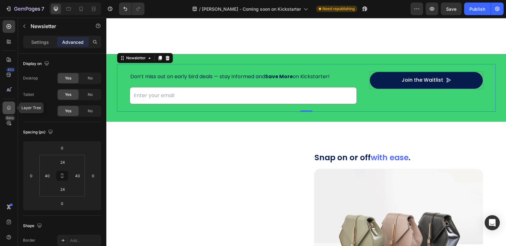
click at [6, 108] on icon at bounding box center [9, 108] width 6 height 6
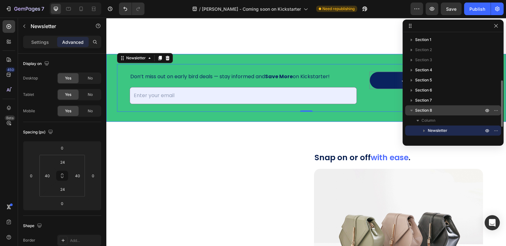
scroll to position [32, 0]
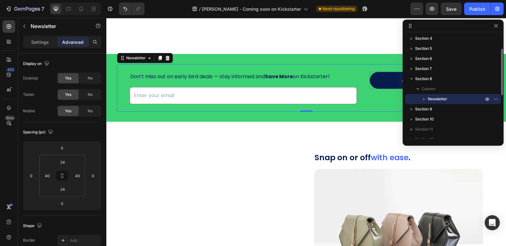
click at [425, 99] on icon "button" at bounding box center [424, 99] width 6 height 6
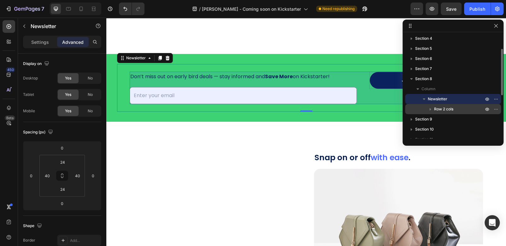
click at [431, 108] on icon "button" at bounding box center [430, 109] width 6 height 6
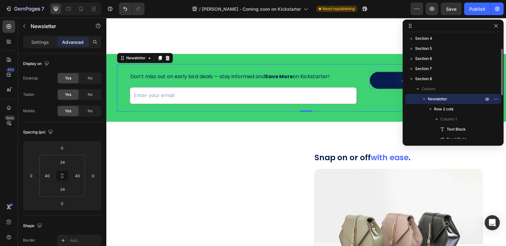
scroll to position [63, 0]
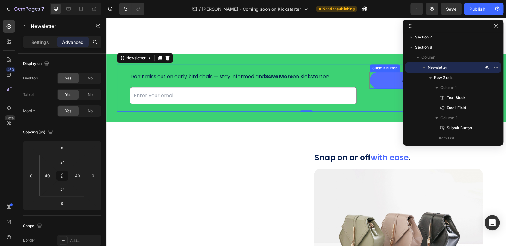
click at [378, 76] on button "Join the Waitlist" at bounding box center [426, 80] width 113 height 17
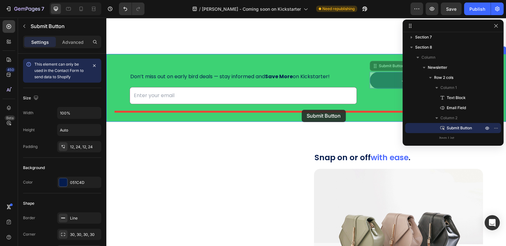
drag, startPoint x: 372, startPoint y: 64, endPoint x: 302, endPoint y: 110, distance: 83.7
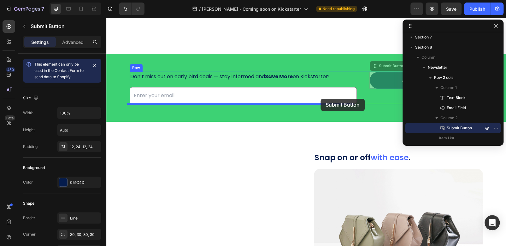
drag, startPoint x: 373, startPoint y: 64, endPoint x: 321, endPoint y: 99, distance: 62.4
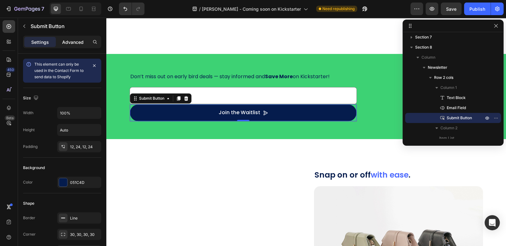
click at [64, 41] on p "Advanced" at bounding box center [72, 42] width 21 height 7
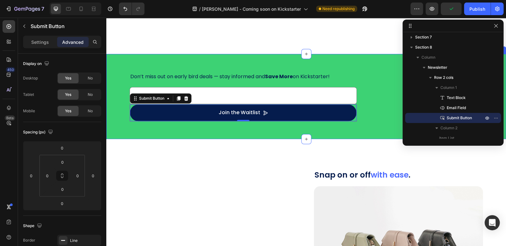
click at [243, 61] on div "Don’t miss out on early bird deals — stay informed and Save More on Kickstarter…" at bounding box center [306, 96] width 400 height 85
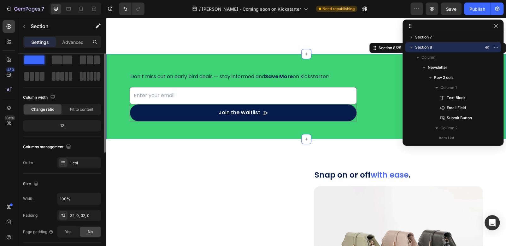
scroll to position [0, 0]
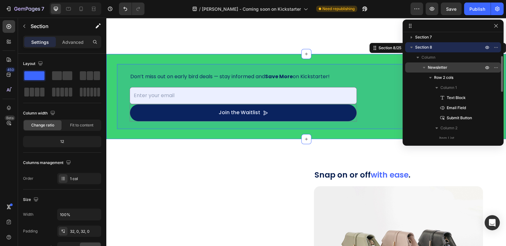
click at [451, 65] on p "Newsletter" at bounding box center [456, 67] width 57 height 6
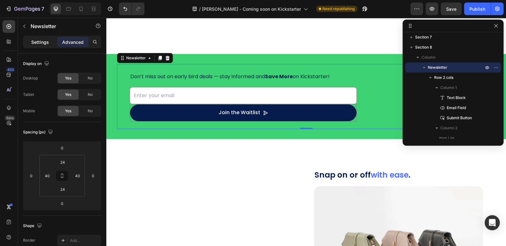
click at [34, 45] on p "Settings" at bounding box center [40, 42] width 18 height 7
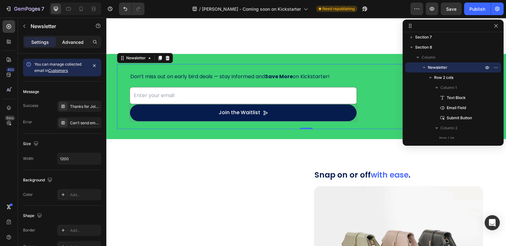
click at [64, 43] on p "Advanced" at bounding box center [72, 42] width 21 height 7
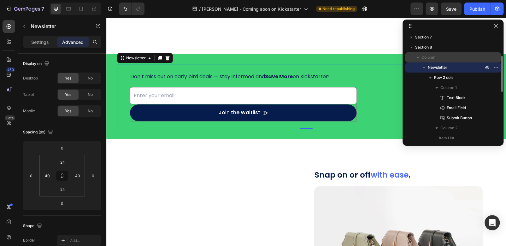
click at [437, 58] on p "Column" at bounding box center [453, 57] width 63 height 6
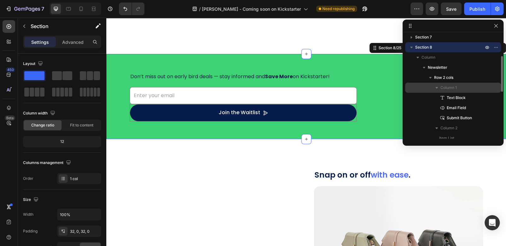
click at [459, 89] on p "Column 1" at bounding box center [463, 88] width 44 height 6
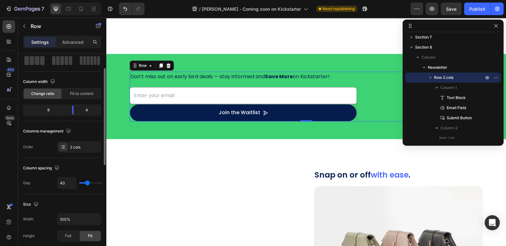
scroll to position [95, 0]
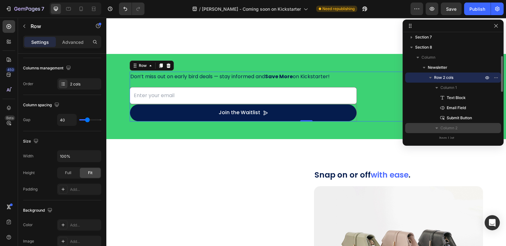
click at [446, 129] on span "Column 2" at bounding box center [449, 128] width 17 height 6
click at [449, 78] on span "Row 2 cols" at bounding box center [443, 77] width 19 height 6
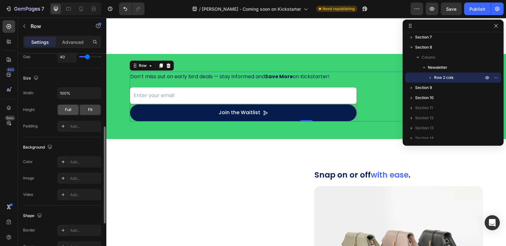
scroll to position [246, 0]
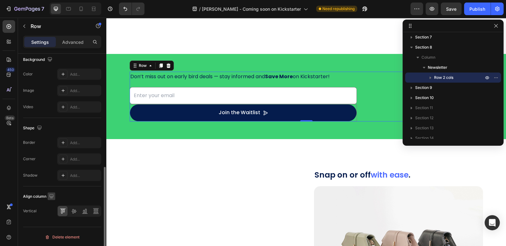
click at [53, 194] on icon "button" at bounding box center [51, 196] width 6 height 6
click at [84, 196] on div "Align column" at bounding box center [62, 197] width 78 height 10
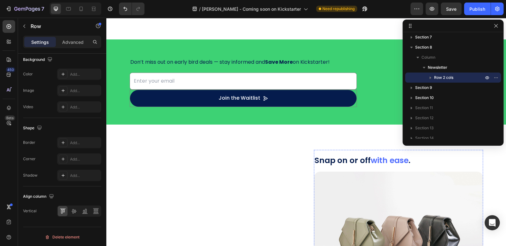
scroll to position [1444, 0]
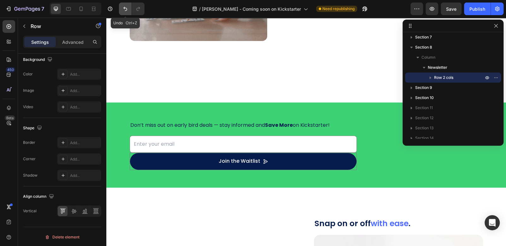
click at [121, 5] on button "Undo/Redo" at bounding box center [125, 9] width 13 height 13
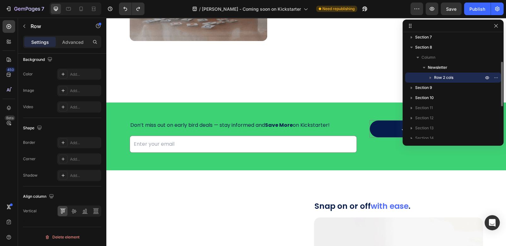
click at [430, 78] on icon "button" at bounding box center [431, 78] width 2 height 3
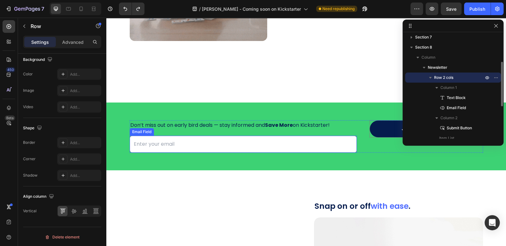
click at [293, 137] on input "email" at bounding box center [243, 144] width 227 height 17
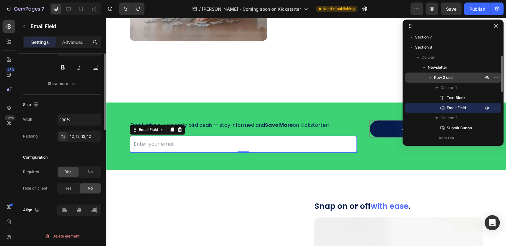
scroll to position [0, 0]
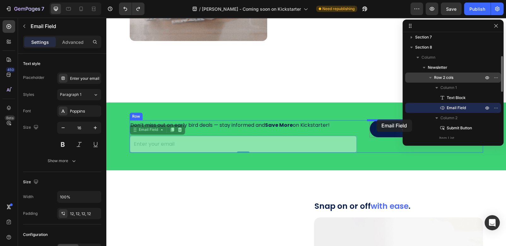
drag, startPoint x: 133, startPoint y: 130, endPoint x: 377, endPoint y: 120, distance: 243.9
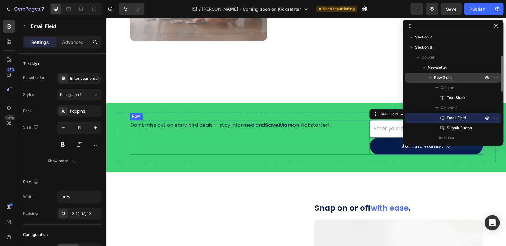
click at [245, 134] on div "Don’t miss out on early bird deals — stay informed and Save More on Kickstarter…" at bounding box center [243, 137] width 227 height 35
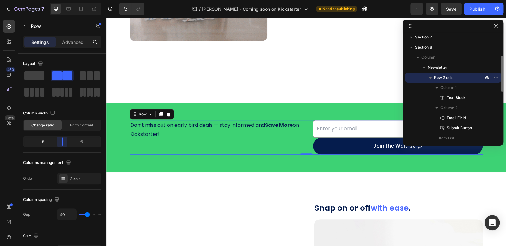
drag, startPoint x: 72, startPoint y: 140, endPoint x: 64, endPoint y: 142, distance: 7.5
click at [64, 0] on body "7 / [PERSON_NAME] - Coming soon on Kickstarter Need republishing Preview Save P…" at bounding box center [253, 0] width 506 height 0
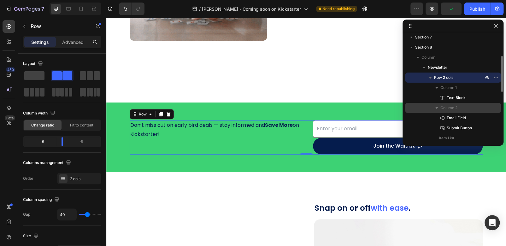
click at [455, 109] on span "Column 2" at bounding box center [449, 108] width 17 height 6
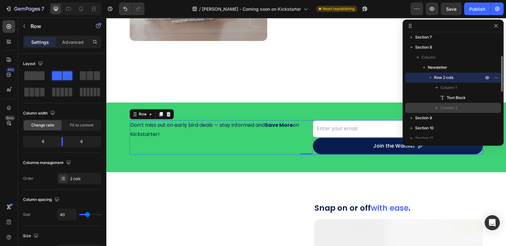
click at [453, 107] on span "Column 2" at bounding box center [449, 108] width 17 height 6
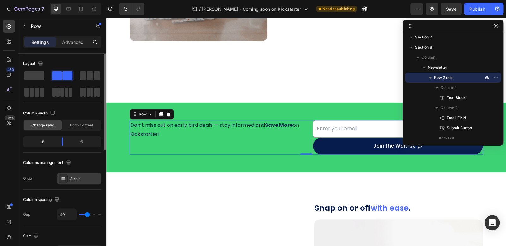
click at [61, 180] on icon at bounding box center [63, 178] width 5 height 5
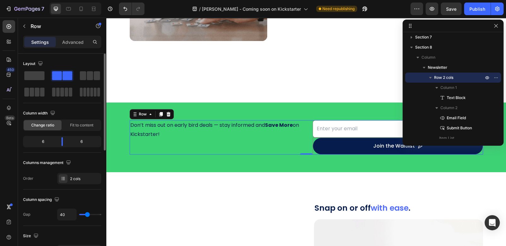
click at [92, 162] on div "Columns management" at bounding box center [62, 163] width 78 height 10
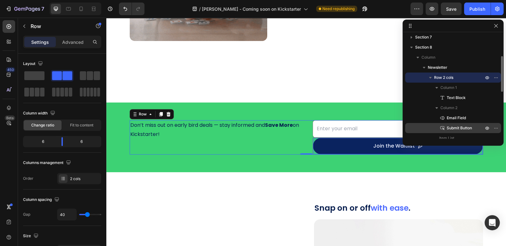
click at [466, 128] on span "Submit Button" at bounding box center [459, 128] width 25 height 6
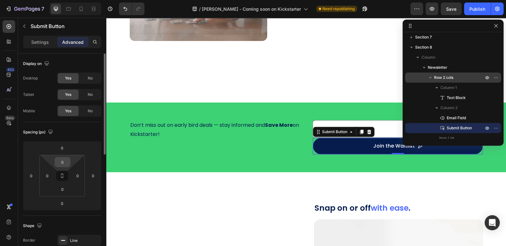
click at [65, 163] on input "0" at bounding box center [62, 161] width 13 height 9
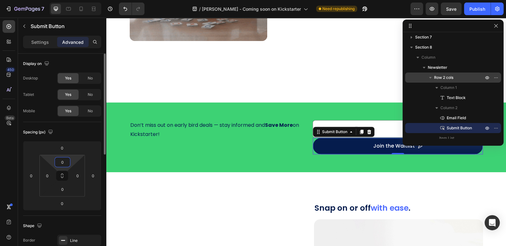
click at [65, 163] on input "0" at bounding box center [62, 161] width 13 height 9
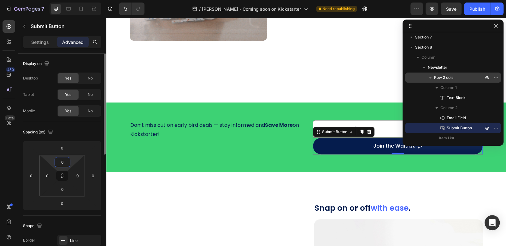
drag, startPoint x: 65, startPoint y: 163, endPoint x: 50, endPoint y: 164, distance: 15.2
click at [50, 164] on div "0 0 0 0" at bounding box center [61, 176] width 45 height 42
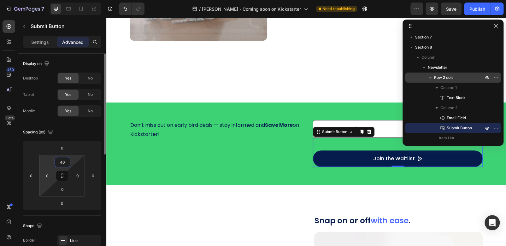
drag, startPoint x: 67, startPoint y: 161, endPoint x: 41, endPoint y: 163, distance: 25.6
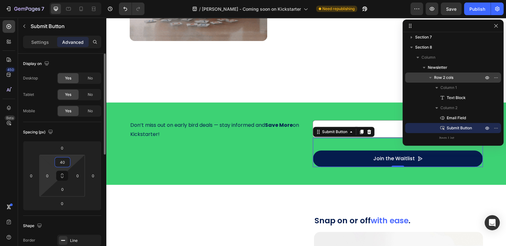
click at [41, 163] on div "40 0 0 0" at bounding box center [61, 176] width 45 height 42
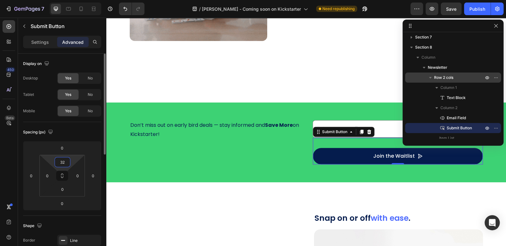
drag, startPoint x: 68, startPoint y: 159, endPoint x: 57, endPoint y: 165, distance: 12.7
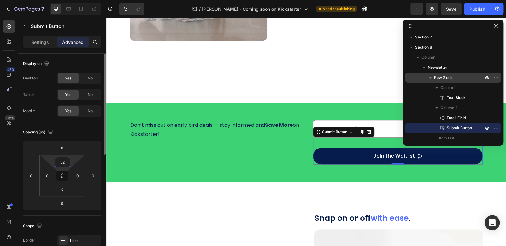
click at [57, 165] on input "32" at bounding box center [62, 161] width 13 height 9
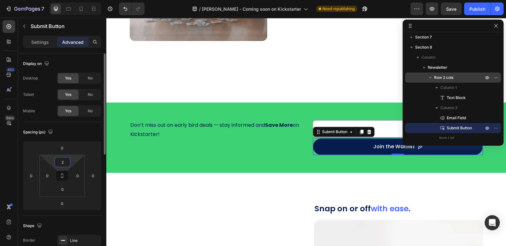
type input "24"
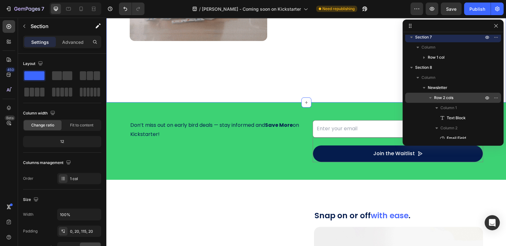
scroll to position [18, 0]
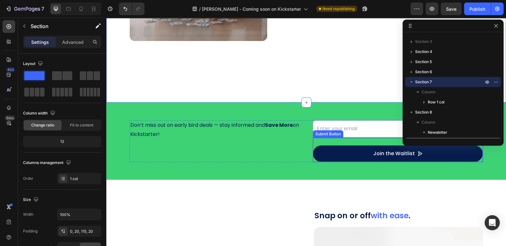
click at [355, 139] on div "Join the Waitlist Submit Button" at bounding box center [398, 150] width 170 height 25
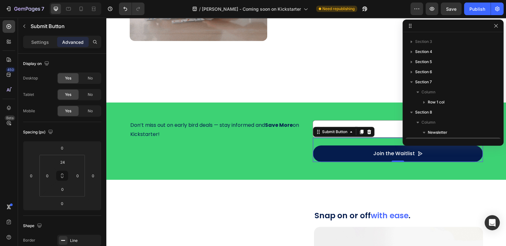
scroll to position [129, 0]
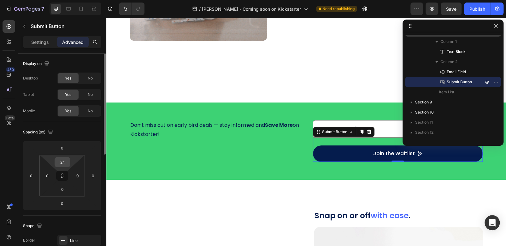
click at [68, 162] on input "24" at bounding box center [62, 161] width 13 height 9
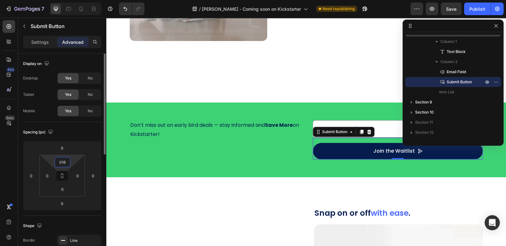
drag, startPoint x: 62, startPoint y: 162, endPoint x: 68, endPoint y: 166, distance: 7.1
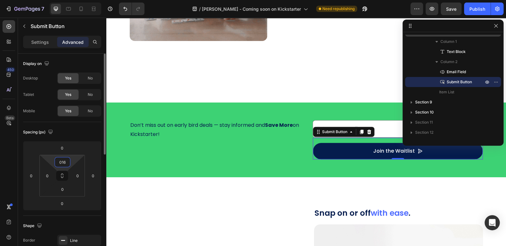
click at [63, 163] on input "016" at bounding box center [62, 161] width 13 height 9
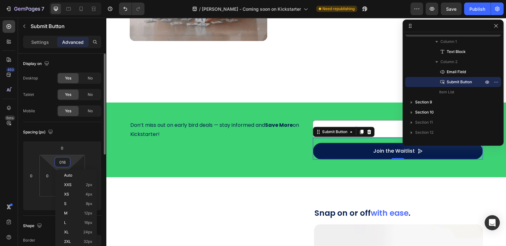
click at [63, 162] on input "016" at bounding box center [62, 161] width 13 height 9
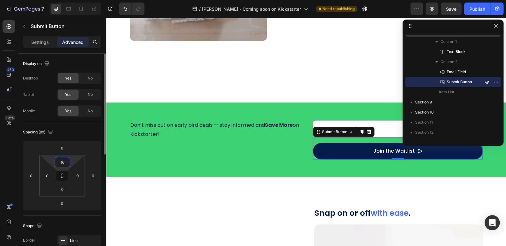
type input "16"
click at [88, 128] on div "Spacing (px)" at bounding box center [62, 132] width 78 height 10
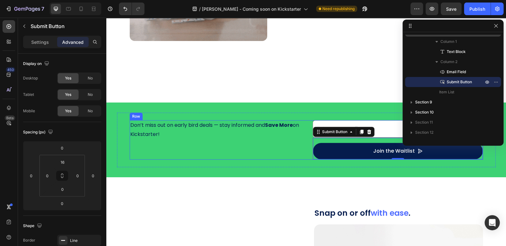
click at [309, 122] on div "Don’t miss out on early bird deals — stay informed and Save More on Kickstarter…" at bounding box center [306, 140] width 353 height 40
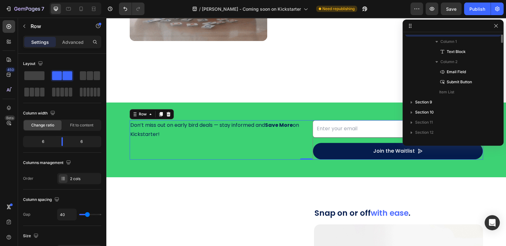
scroll to position [79, 0]
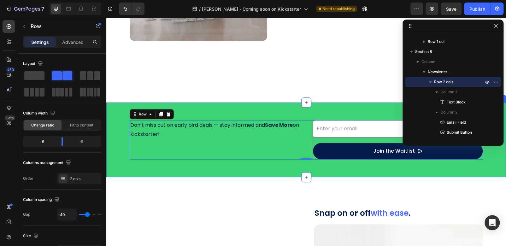
click at [270, 104] on div "Don’t miss out on early bird deals — stay informed and Save More on Kickstarter…" at bounding box center [306, 140] width 400 height 75
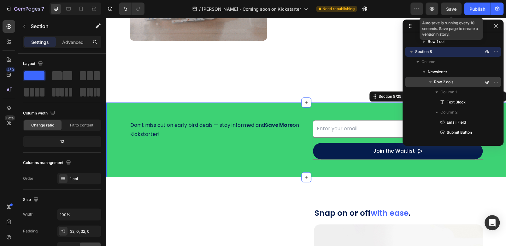
drag, startPoint x: 452, startPoint y: 8, endPoint x: 427, endPoint y: 16, distance: 26.2
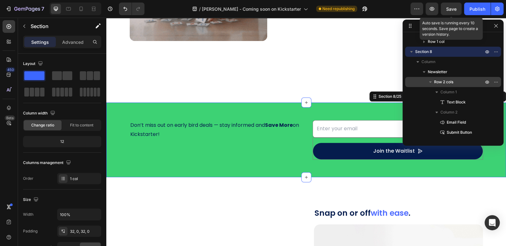
click at [451, 8] on span "Save" at bounding box center [451, 8] width 10 height 5
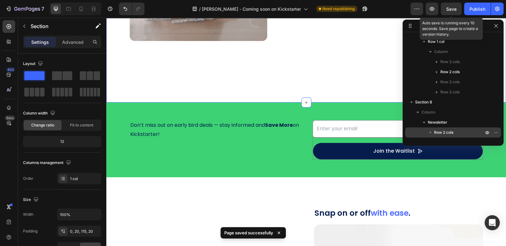
scroll to position [18, 0]
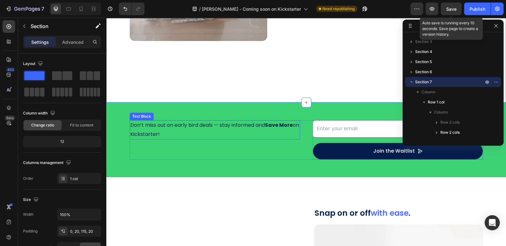
click at [235, 128] on p "Don’t miss out on early bird deals — stay informed and Save More on Kickstarter!" at bounding box center [214, 130] width 169 height 18
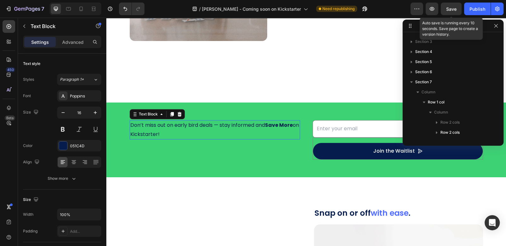
scroll to position [150, 0]
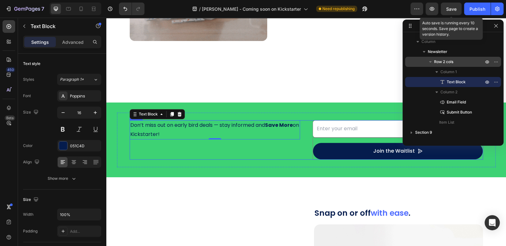
click at [270, 156] on div "Don’t miss out on early bird deals — stay informed and Save More on Kickstarter…" at bounding box center [215, 140] width 170 height 40
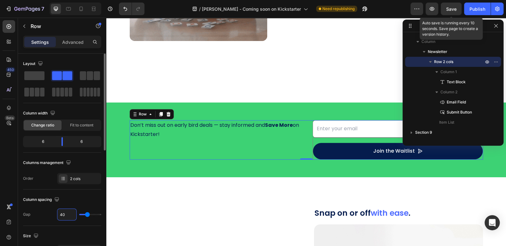
click at [67, 213] on input "40" at bounding box center [66, 214] width 19 height 11
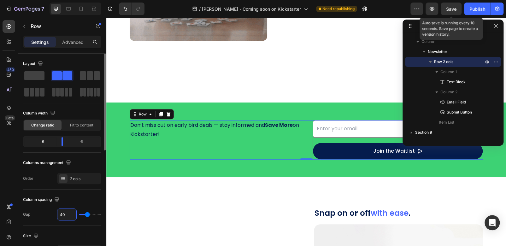
type input "6"
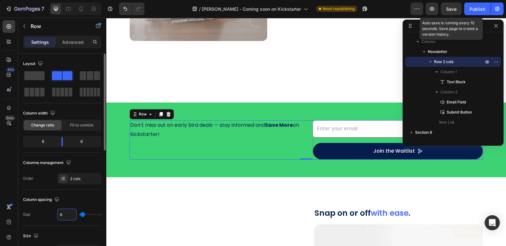
type input "60"
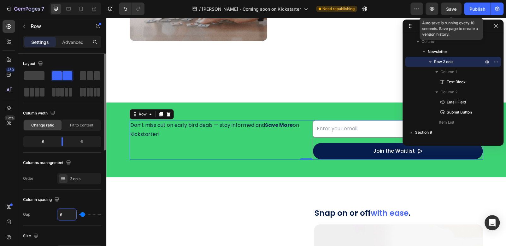
type input "60"
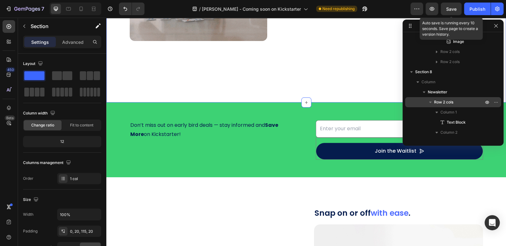
scroll to position [18, 0]
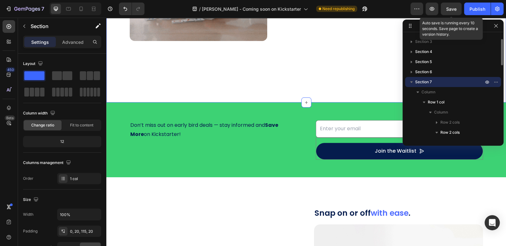
drag, startPoint x: 312, startPoint y: 66, endPoint x: 317, endPoint y: 62, distance: 6.5
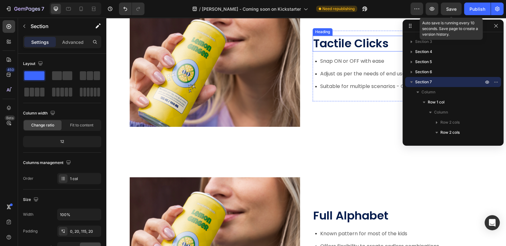
scroll to position [1633, 0]
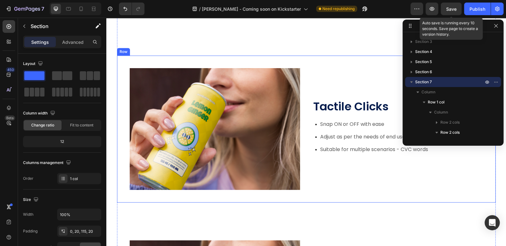
click at [331, 75] on div "Tactile Clicks Heading Snap ON or OFF with ease Adjust as per the needs of end …" at bounding box center [398, 129] width 170 height 122
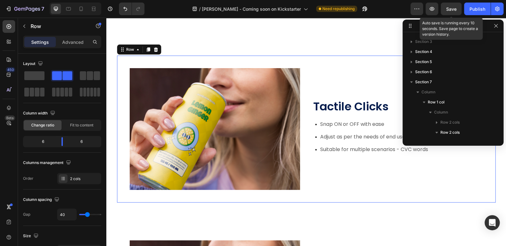
scroll to position [301, 0]
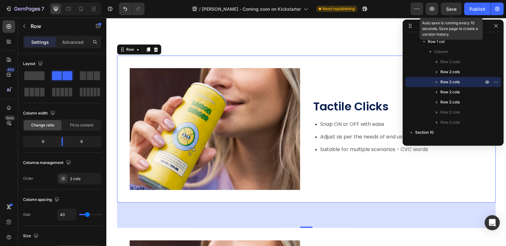
click at [169, 58] on div "Tactile Clicks Heading Snap ON or OFF with ease Adjust as per the needs of end …" at bounding box center [306, 129] width 379 height 147
click at [155, 51] on icon at bounding box center [156, 49] width 4 height 4
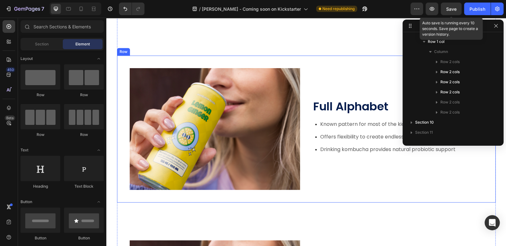
click at [157, 62] on div "Full Alphabet Heading Known pattern for most of the kids Offers flexibility to …" at bounding box center [306, 129] width 379 height 147
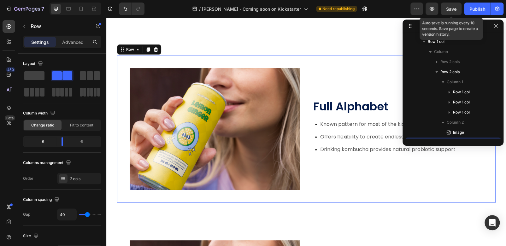
scroll to position [362, 0]
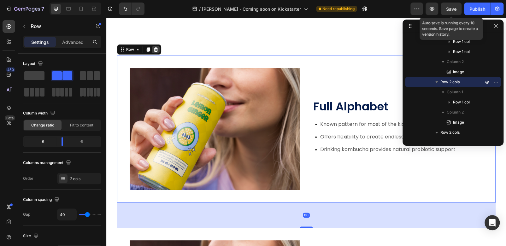
click at [154, 50] on icon at bounding box center [155, 49] width 5 height 5
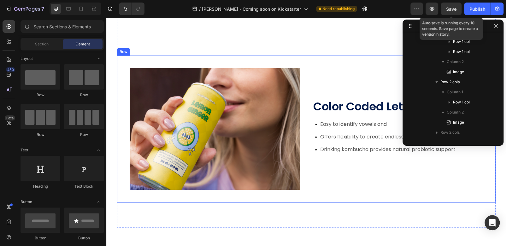
click at [161, 63] on div "Color Coded Letters Heading Easy to identify vowels and Offers flexibility to c…" at bounding box center [306, 129] width 379 height 147
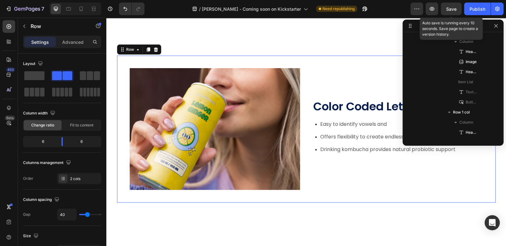
scroll to position [574, 0]
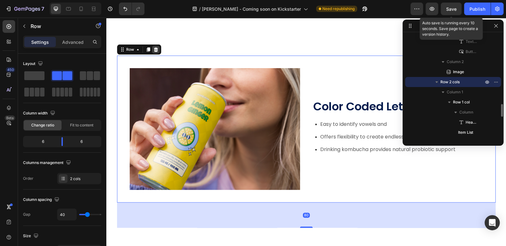
click at [153, 50] on icon at bounding box center [155, 49] width 5 height 5
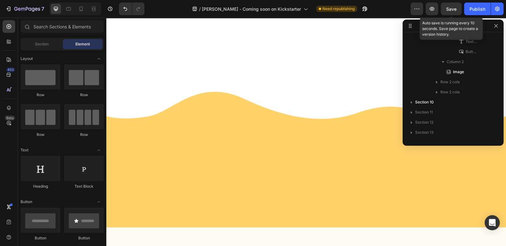
drag, startPoint x: 449, startPoint y: 10, endPoint x: 422, endPoint y: 24, distance: 30.8
click at [449, 9] on span "Save" at bounding box center [451, 8] width 10 height 5
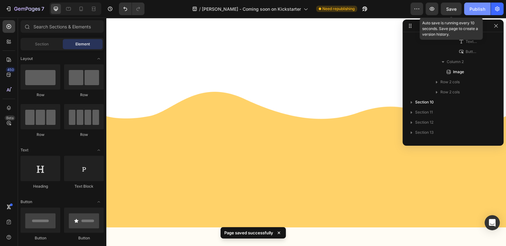
click at [478, 8] on div "Publish" at bounding box center [478, 9] width 16 height 7
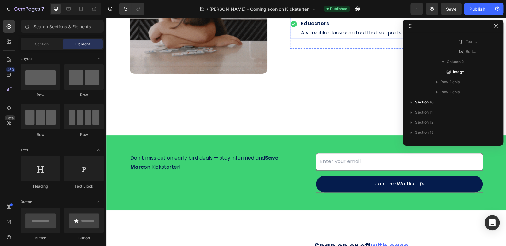
scroll to position [1547, 0]
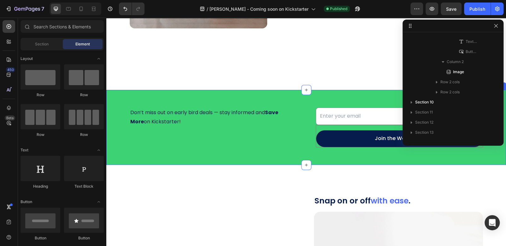
click at [292, 95] on div "Don’t miss out on early bird deals — stay informed and Save More on Kickstarter…" at bounding box center [306, 127] width 400 height 75
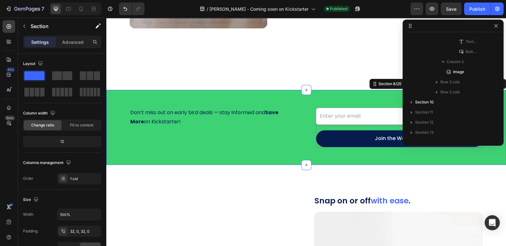
scroll to position [140, 0]
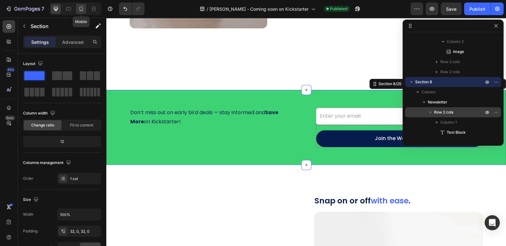
click at [79, 10] on icon at bounding box center [81, 9] width 6 height 6
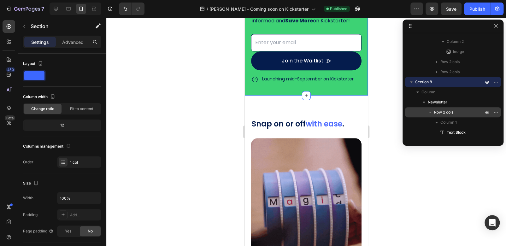
scroll to position [1514, 0]
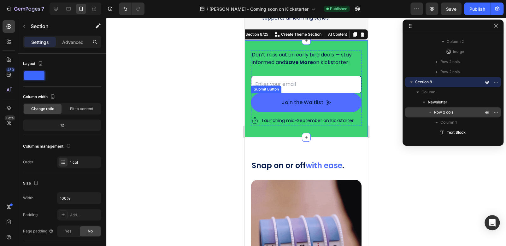
click at [353, 97] on button "Join the Waitlist" at bounding box center [306, 102] width 110 height 19
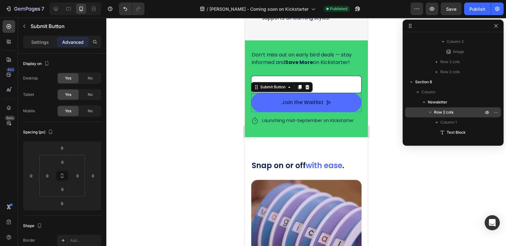
scroll to position [220, 0]
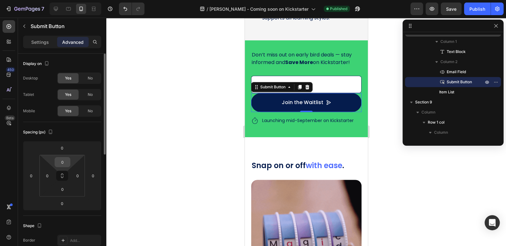
click at [63, 160] on input "0" at bounding box center [62, 161] width 13 height 9
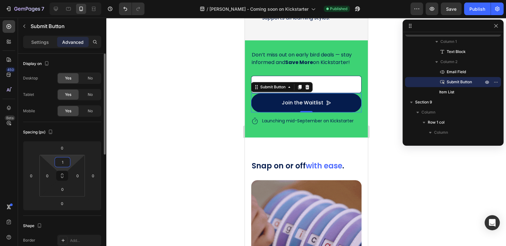
type input "16"
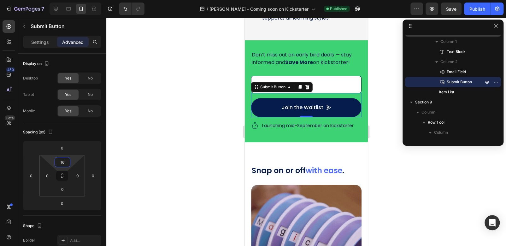
click at [181, 122] on div at bounding box center [306, 132] width 400 height 229
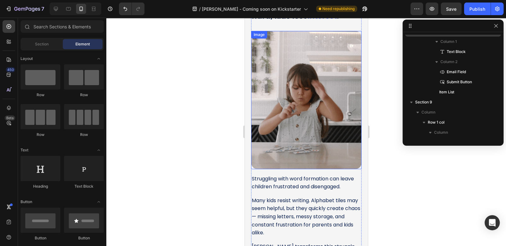
scroll to position [194, 0]
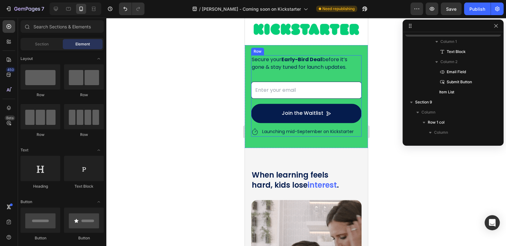
click at [337, 100] on div "Secure your Early-Bird Deal before it’s gone & stay tuned for launch updates. T…" at bounding box center [306, 96] width 110 height 82
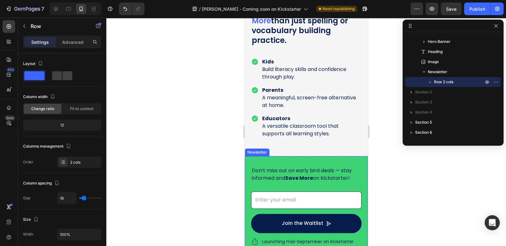
scroll to position [1425, 0]
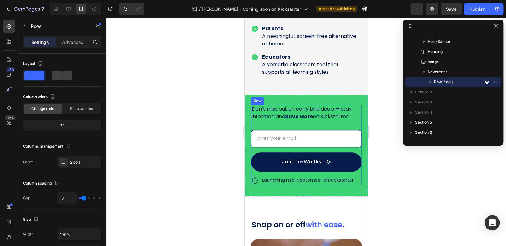
click at [354, 127] on div "Don’t miss out on early bird deals — stay informed and Save More on Kickstarter…" at bounding box center [306, 145] width 110 height 80
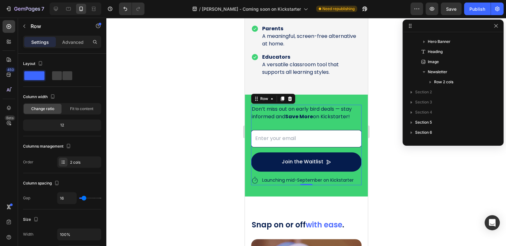
scroll to position [230, 0]
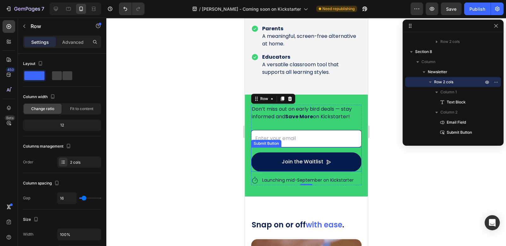
click at [225, 129] on div at bounding box center [306, 132] width 400 height 229
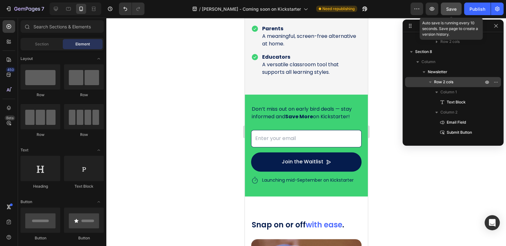
click at [451, 6] on div "Save" at bounding box center [451, 9] width 10 height 7
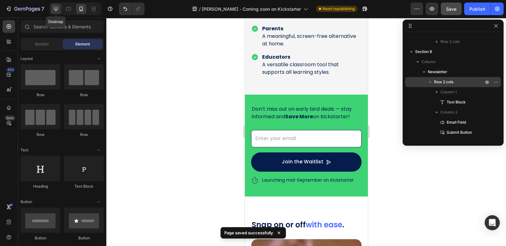
click at [56, 10] on icon at bounding box center [56, 9] width 6 height 6
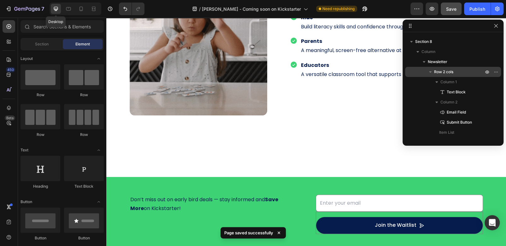
scroll to position [1417, 0]
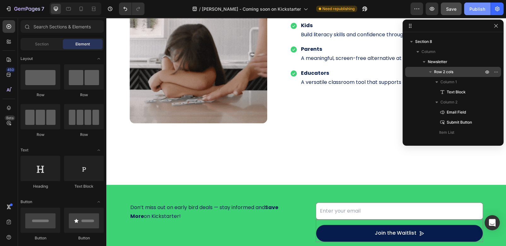
click at [476, 6] on div "Publish" at bounding box center [478, 9] width 16 height 7
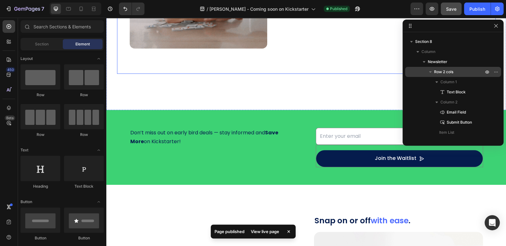
scroll to position [1512, 0]
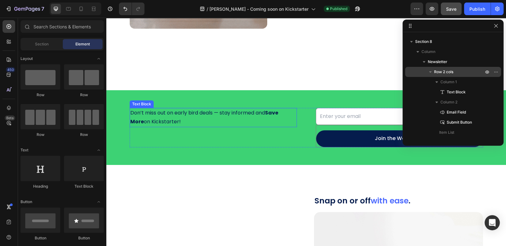
click at [239, 113] on p "Don’t miss out on early bird deals — stay informed and Save More on Kickstarter!" at bounding box center [213, 118] width 166 height 18
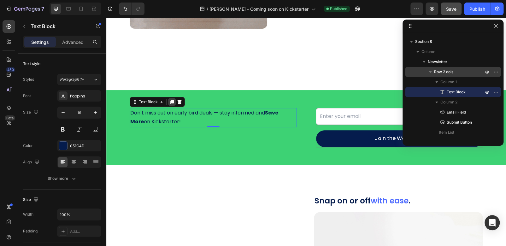
click at [170, 102] on icon at bounding box center [171, 102] width 3 height 4
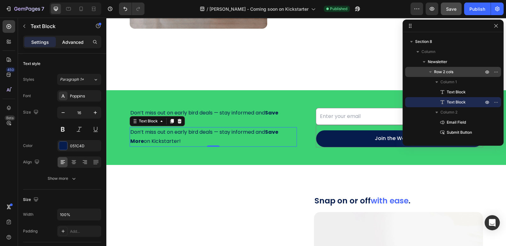
click at [80, 39] on p "Advanced" at bounding box center [72, 42] width 21 height 7
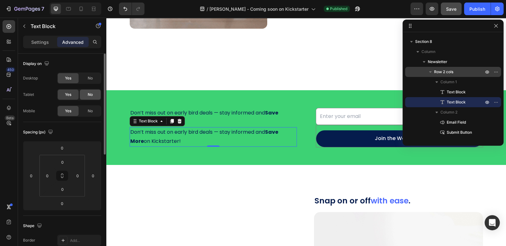
click at [92, 93] on span "No" at bounding box center [90, 95] width 5 height 6
click at [92, 109] on span "No" at bounding box center [90, 111] width 5 height 6
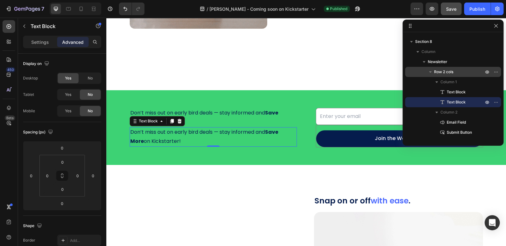
click at [161, 133] on p "Don’t miss out on early bird deals — stay informed and Save More on Kickstarter!" at bounding box center [213, 137] width 166 height 18
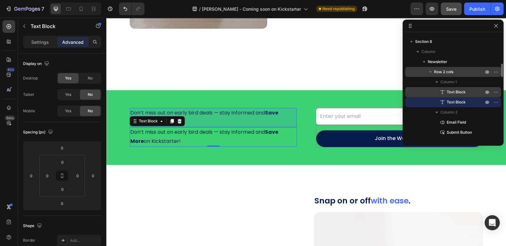
drag, startPoint x: 462, startPoint y: 102, endPoint x: 459, endPoint y: 90, distance: 12.7
click at [464, 87] on div "Text Block Text Block" at bounding box center [453, 97] width 96 height 20
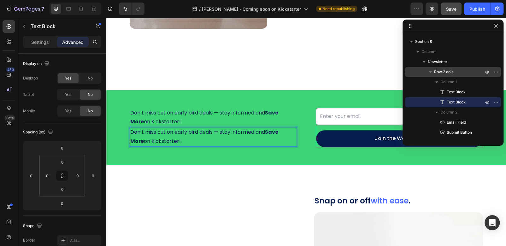
click at [164, 140] on p "Don’t miss out on early bird deals — stay informed and Save More on Kickstarter!" at bounding box center [213, 137] width 166 height 18
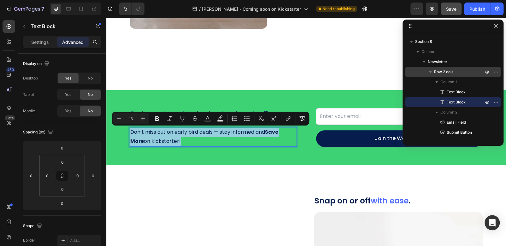
drag, startPoint x: 164, startPoint y: 139, endPoint x: 127, endPoint y: 132, distance: 37.8
click at [130, 132] on div "Don’t miss out on early bird deals — stay informed and Save More on Kickstarter!" at bounding box center [213, 137] width 167 height 20
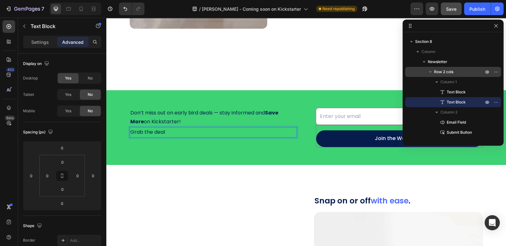
click at [164, 131] on p "Grab the deal" at bounding box center [213, 132] width 166 height 9
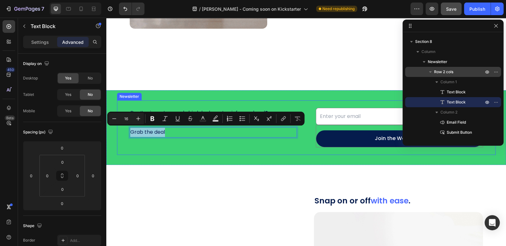
drag, startPoint x: 164, startPoint y: 132, endPoint x: 126, endPoint y: 132, distance: 38.2
click at [126, 132] on div "Don’t miss out on early bird deals — stay informed and Save More on Kickstarter…" at bounding box center [306, 127] width 379 height 55
click at [128, 118] on input "16" at bounding box center [126, 119] width 13 height 8
drag, startPoint x: 128, startPoint y: 118, endPoint x: 121, endPoint y: 118, distance: 6.3
click at [121, 118] on input "16" at bounding box center [126, 119] width 13 height 8
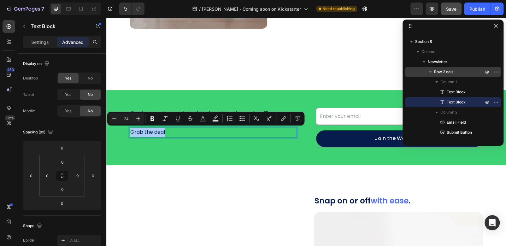
type input "24"
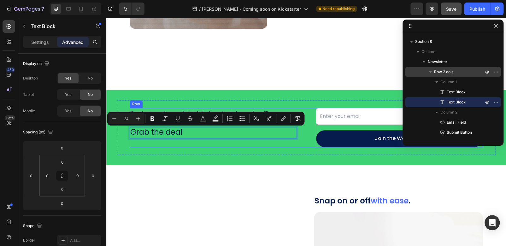
click at [160, 146] on div "Don’t miss out on early bird deals — stay informed and Save More on Kickstarter…" at bounding box center [213, 128] width 167 height 40
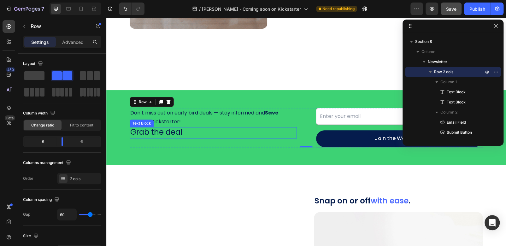
click at [160, 130] on span "Grab the deal" at bounding box center [156, 132] width 52 height 10
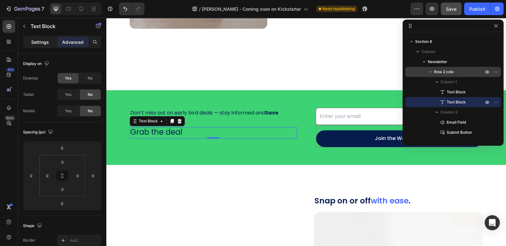
click at [38, 45] on div "Settings" at bounding box center [40, 42] width 32 height 10
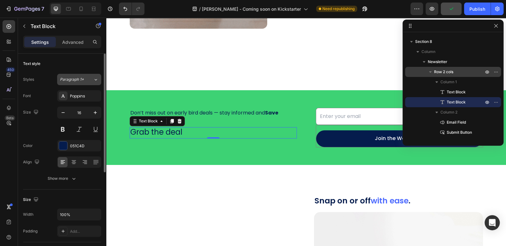
click at [94, 79] on icon at bounding box center [95, 79] width 5 height 6
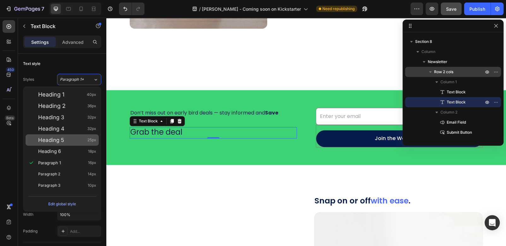
click at [46, 142] on span "Heading 5" at bounding box center [51, 140] width 26 height 6
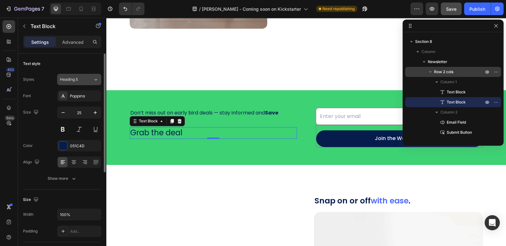
click at [87, 81] on div "Heading 5" at bounding box center [76, 80] width 33 height 6
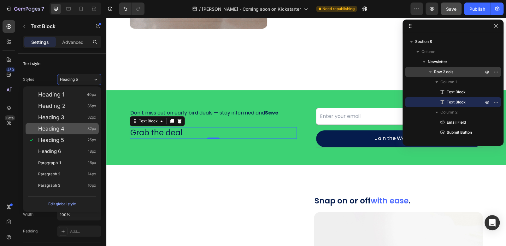
click at [53, 129] on span "Heading 4" at bounding box center [51, 129] width 26 height 6
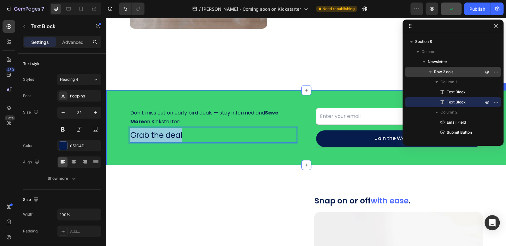
drag, startPoint x: 182, startPoint y: 136, endPoint x: 113, endPoint y: 136, distance: 68.5
click at [113, 136] on div "Don’t miss out on early bird deals — stay informed and Save More on Kickstarter…" at bounding box center [306, 127] width 400 height 55
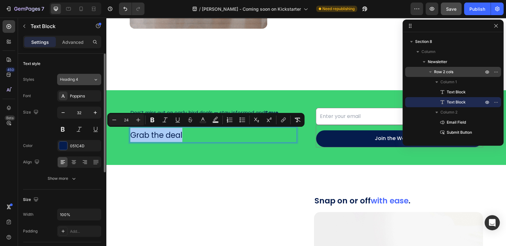
click at [84, 84] on button "Heading 4" at bounding box center [79, 79] width 44 height 11
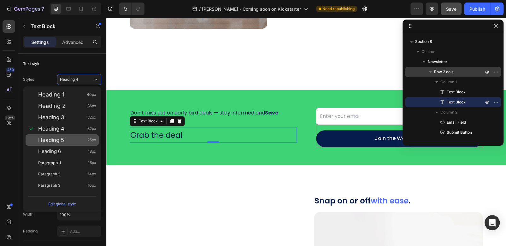
click at [55, 140] on span "Heading 5" at bounding box center [51, 140] width 26 height 6
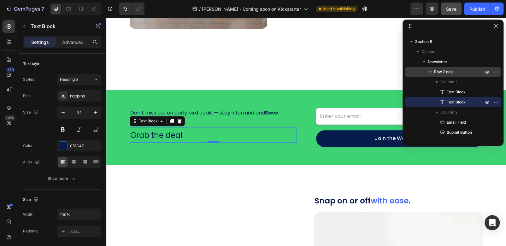
type input "25"
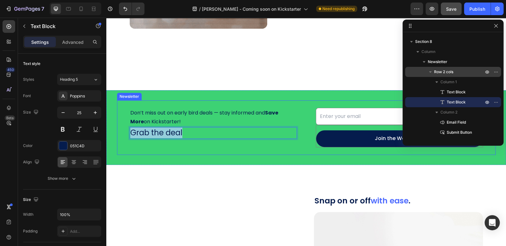
drag, startPoint x: 182, startPoint y: 132, endPoint x: 118, endPoint y: 134, distance: 64.4
click at [118, 134] on div "Don’t miss out on early bird deals — stay informed and Save More on Kickstarter…" at bounding box center [306, 127] width 379 height 55
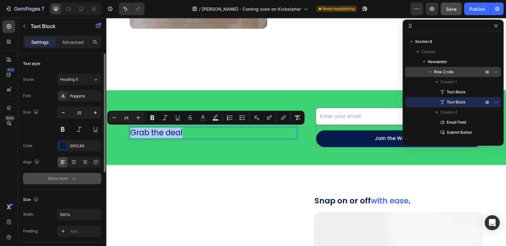
click at [73, 175] on icon "button" at bounding box center [74, 178] width 6 height 6
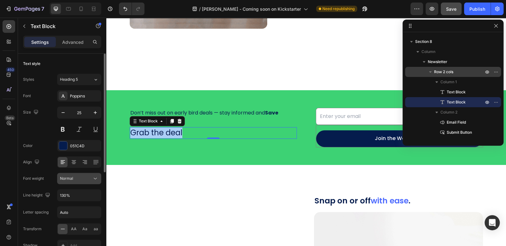
click at [83, 180] on div "Normal" at bounding box center [76, 179] width 32 height 6
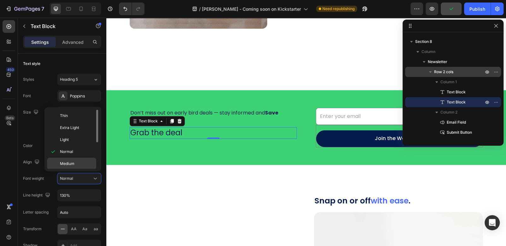
click at [71, 163] on span "Medium" at bounding box center [67, 164] width 15 height 6
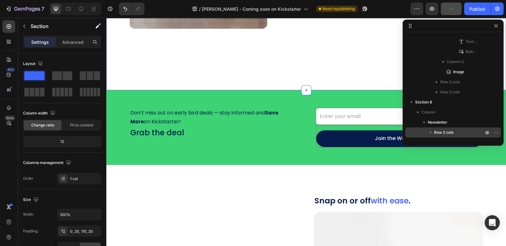
scroll to position [69, 0]
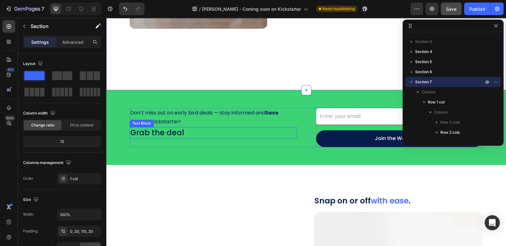
click at [165, 134] on span "Grab the deal" at bounding box center [157, 133] width 54 height 10
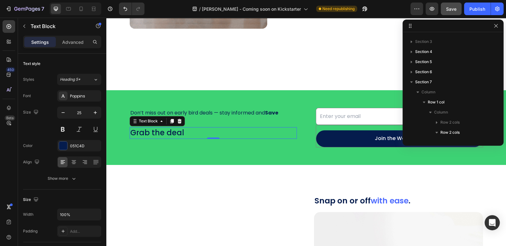
scroll to position [311, 0]
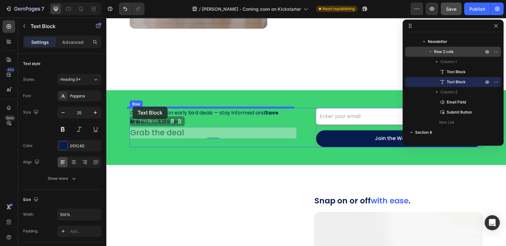
drag, startPoint x: 131, startPoint y: 123, endPoint x: 133, endPoint y: 107, distance: 16.1
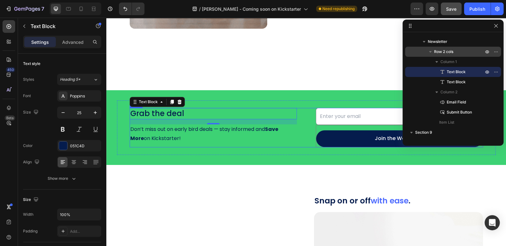
click at [300, 122] on div "Grab the deal Text Block 0 Don’t miss out on early bird deals — stay informed a…" at bounding box center [306, 128] width 353 height 40
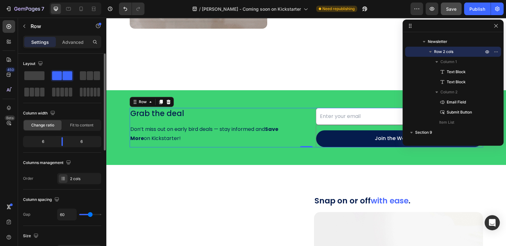
scroll to position [32, 0]
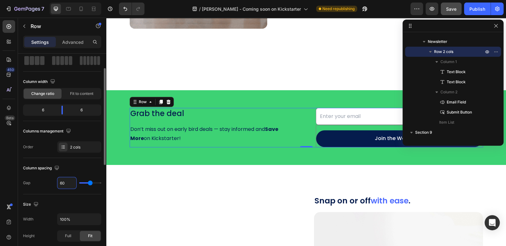
click at [66, 182] on input "60" at bounding box center [66, 182] width 19 height 11
type input "8"
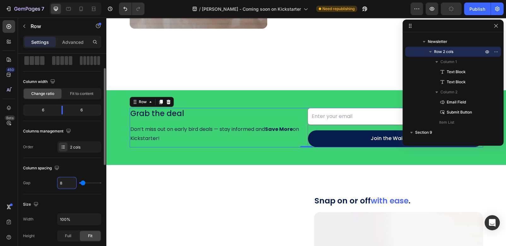
type input "80"
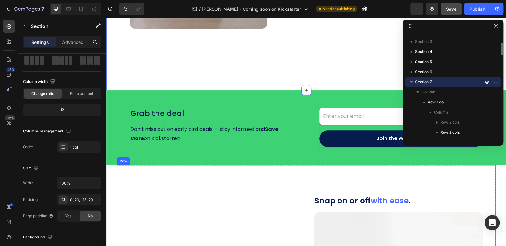
scroll to position [0, 0]
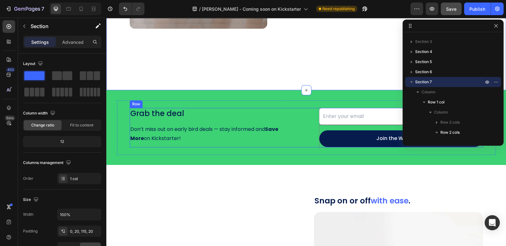
click at [303, 111] on div "Grab the deal Text Block Don’t miss out on early bird deals — stay informed and…" at bounding box center [306, 128] width 353 height 40
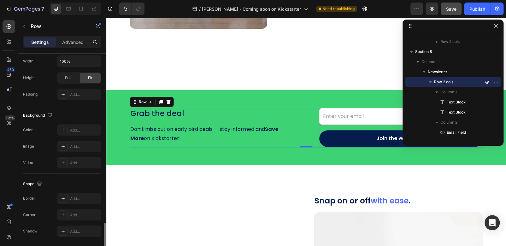
scroll to position [246, 0]
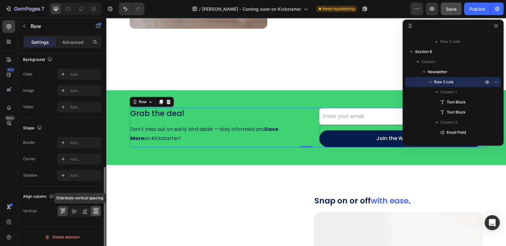
click at [97, 210] on icon at bounding box center [96, 211] width 6 height 6
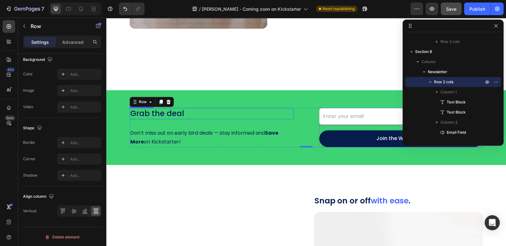
click at [177, 113] on span "Grab the deal" at bounding box center [157, 113] width 54 height 10
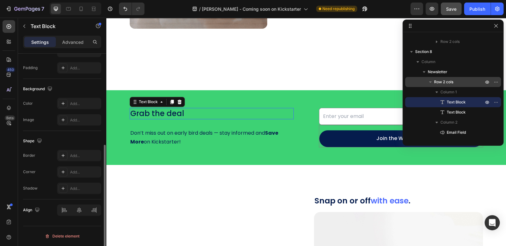
scroll to position [0, 0]
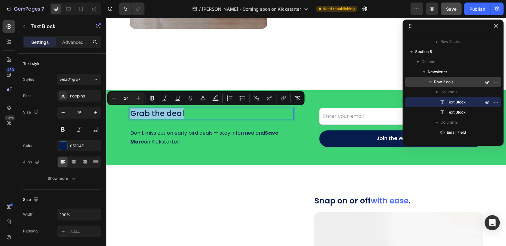
drag, startPoint x: 182, startPoint y: 113, endPoint x: 128, endPoint y: 116, distance: 54.7
click at [130, 116] on p "Grab the deal" at bounding box center [211, 114] width 163 height 10
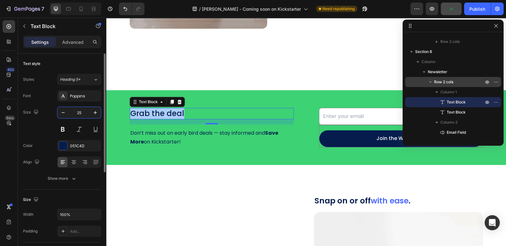
click at [83, 114] on input "25" at bounding box center [79, 112] width 21 height 11
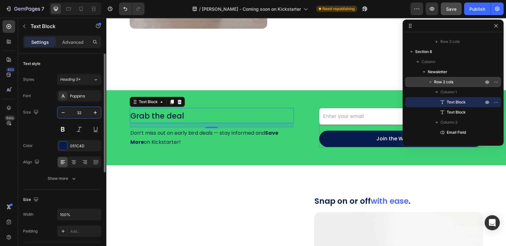
type input "3"
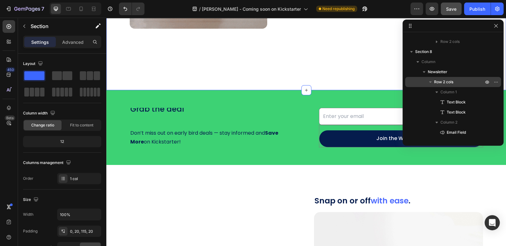
scroll to position [69, 0]
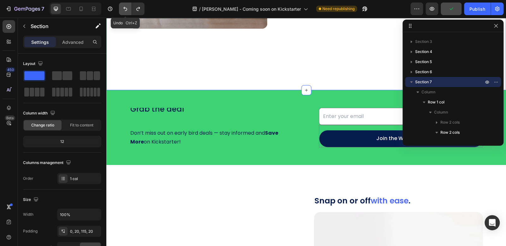
click at [123, 4] on button "Undo/Redo" at bounding box center [125, 9] width 13 height 13
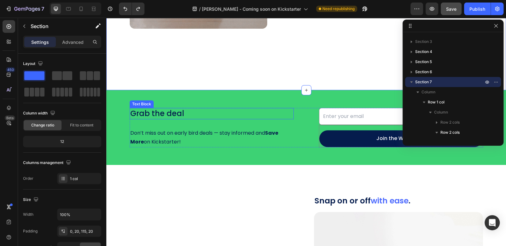
click at [168, 110] on span "Grab the deal" at bounding box center [157, 113] width 54 height 10
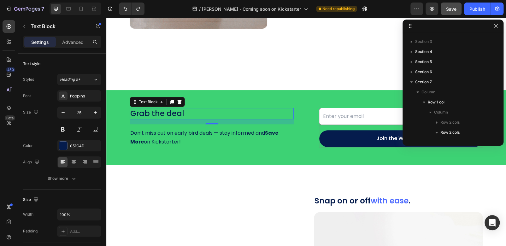
scroll to position [301, 0]
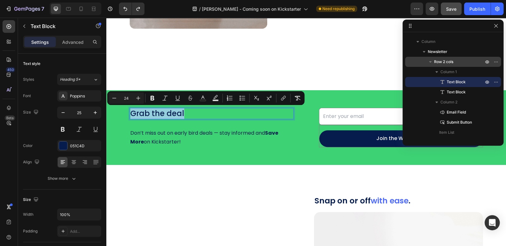
drag, startPoint x: 181, startPoint y: 114, endPoint x: 127, endPoint y: 111, distance: 54.0
drag, startPoint x: 129, startPoint y: 99, endPoint x: 123, endPoint y: 99, distance: 5.4
click at [123, 99] on input "24" at bounding box center [126, 98] width 13 height 8
type input "32"
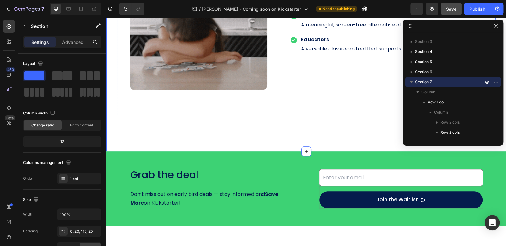
scroll to position [1449, 0]
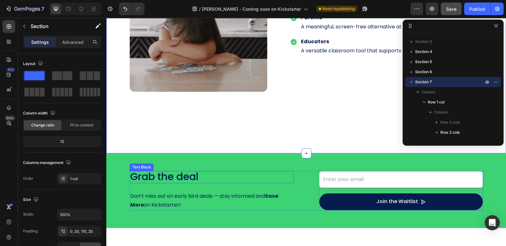
click at [169, 179] on span "Grab the deal" at bounding box center [164, 176] width 68 height 14
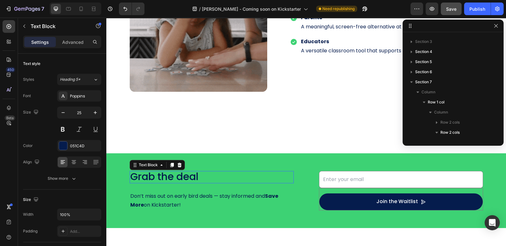
scroll to position [301, 0]
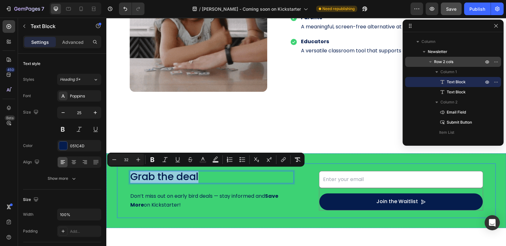
drag, startPoint x: 202, startPoint y: 178, endPoint x: 125, endPoint y: 183, distance: 77.2
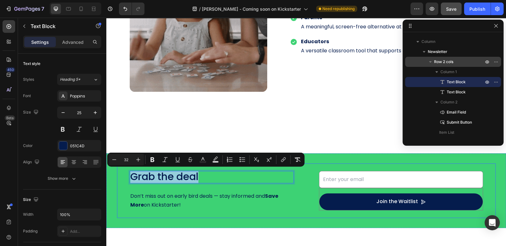
click at [125, 183] on div "Grab the deal Text Block 16 Don’t miss out on early bird deals — stay informed …" at bounding box center [306, 190] width 379 height 55
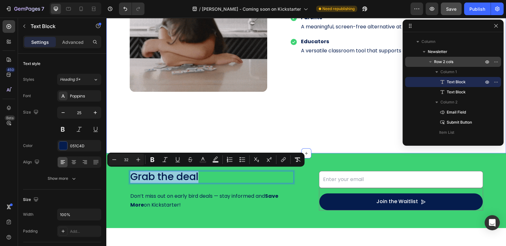
click at [312, 117] on div "Magnetic Modules Heading Snap ON or OFF with ease to meet the needs of the end …" at bounding box center [306, 37] width 400 height 234
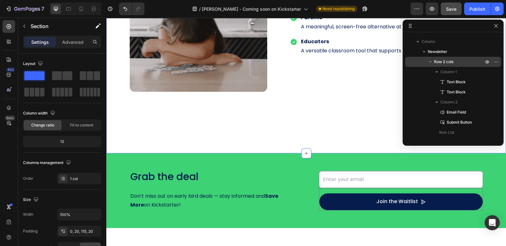
scroll to position [69, 0]
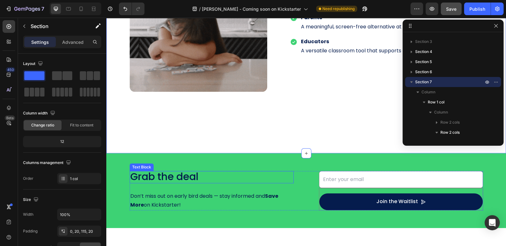
click at [192, 178] on span "Grab the deal" at bounding box center [164, 176] width 68 height 14
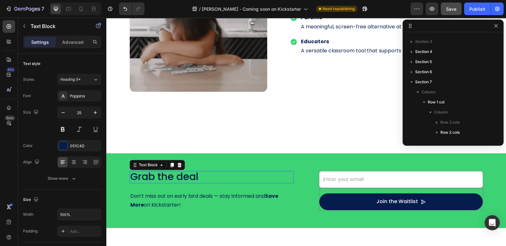
scroll to position [301, 0]
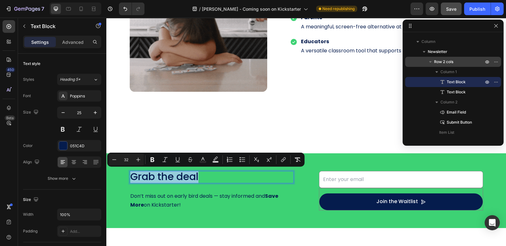
drag, startPoint x: 199, startPoint y: 177, endPoint x: 129, endPoint y: 175, distance: 69.8
click at [130, 175] on p "Grab the deal" at bounding box center [211, 177] width 163 height 11
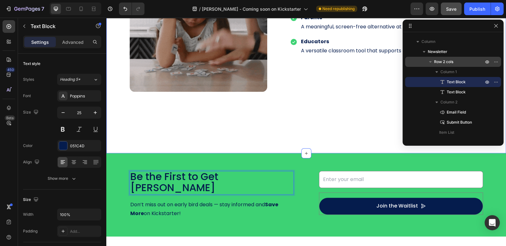
click at [324, 118] on div "Magnetic Modules Heading Snap ON or OFF with ease to meet the needs of the end …" at bounding box center [306, 37] width 400 height 234
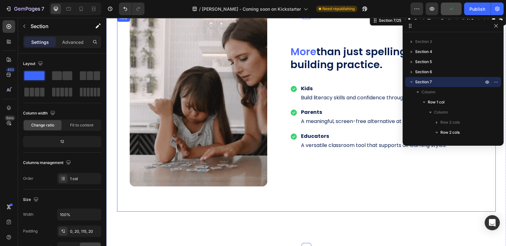
scroll to position [1481, 0]
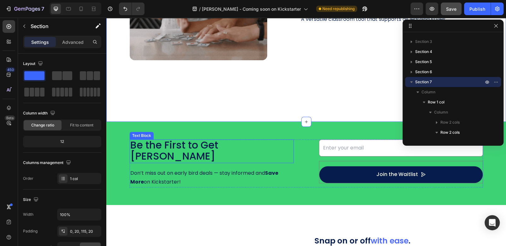
click at [164, 143] on span "Be the First to Get Wheeley" at bounding box center [174, 151] width 88 height 26
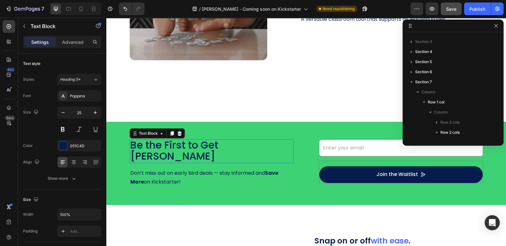
scroll to position [301, 0]
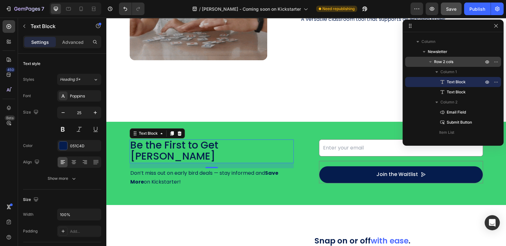
click at [204, 145] on span "Be the First to Get Wheeley" at bounding box center [174, 151] width 88 height 26
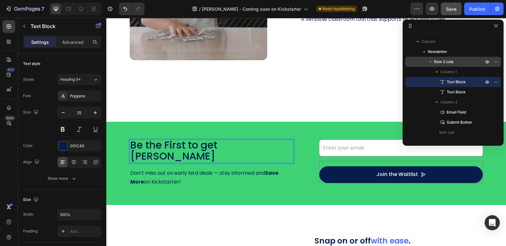
click at [167, 146] on span "Be the First to get Wheeley" at bounding box center [173, 151] width 87 height 26
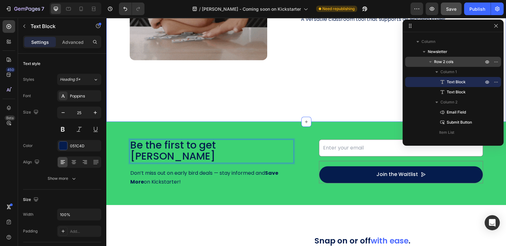
click at [333, 98] on div "Magnetic Modules Heading Snap ON or OFF with ease to meet the needs of the end …" at bounding box center [306, 5] width 400 height 234
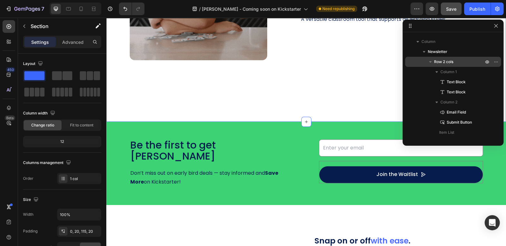
scroll to position [69, 0]
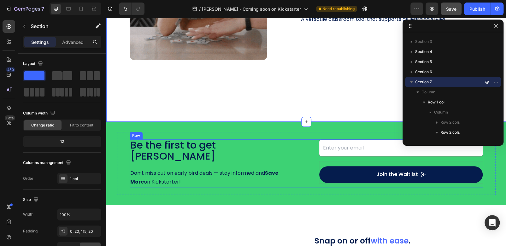
click at [291, 162] on div "Be the first to get Wheeley Text Block Don’t miss out on early bird deals — sta…" at bounding box center [306, 164] width 353 height 48
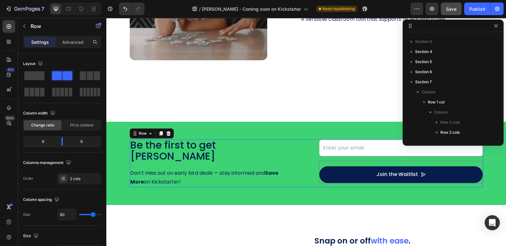
scroll to position [281, 0]
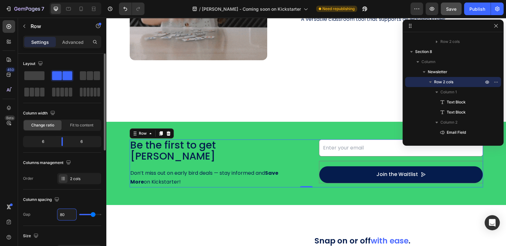
type input "9"
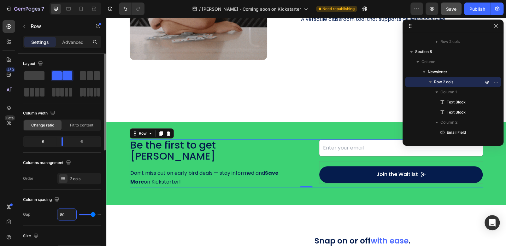
type input "9"
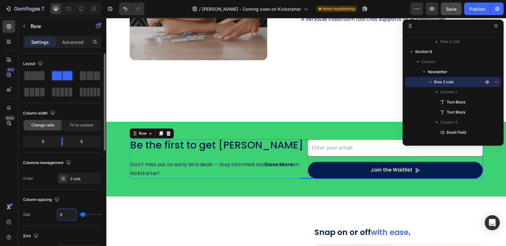
type input "96"
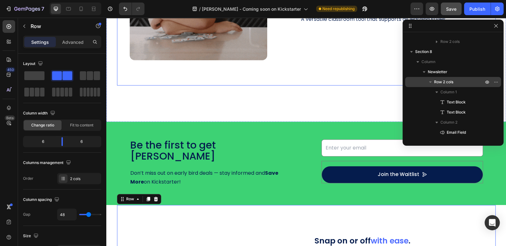
scroll to position [412, 0]
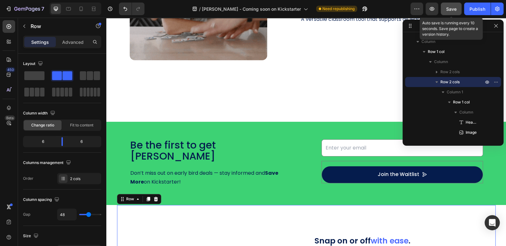
click at [448, 7] on span "Save" at bounding box center [451, 8] width 10 height 5
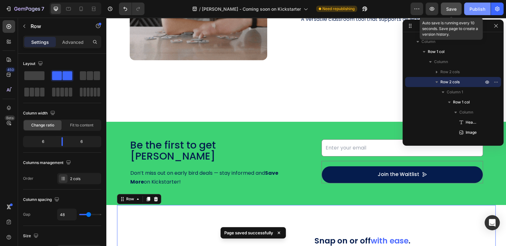
click at [472, 11] on div "Publish" at bounding box center [478, 9] width 16 height 7
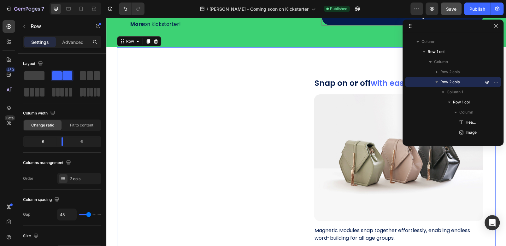
scroll to position [1481, 0]
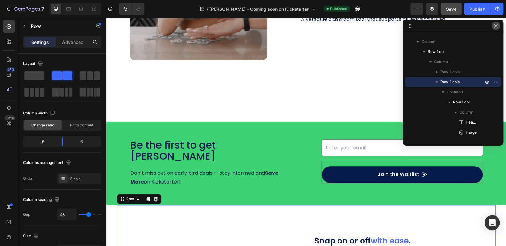
click at [497, 26] on icon "button" at bounding box center [496, 25] width 5 height 5
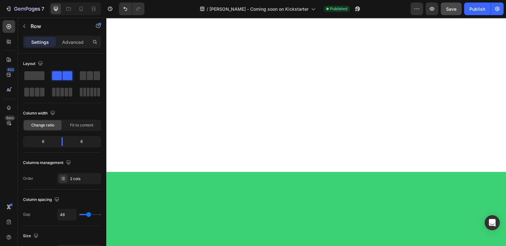
scroll to position [1007, 0]
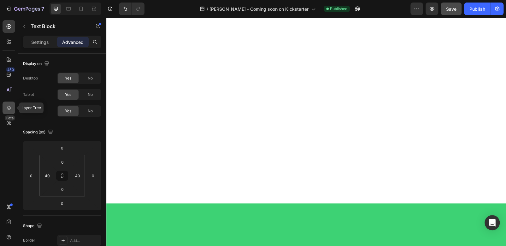
click at [6, 107] on icon at bounding box center [9, 108] width 6 height 6
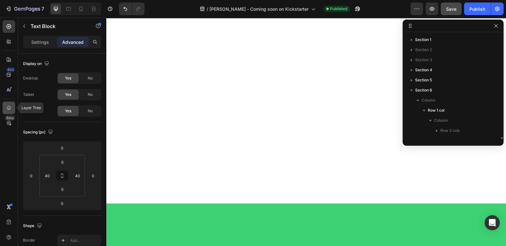
scroll to position [79, 0]
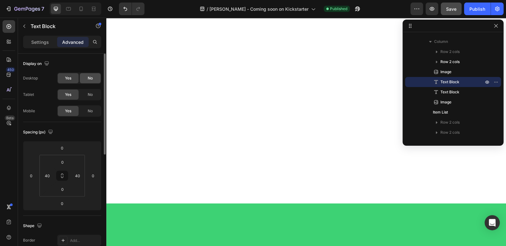
click at [94, 80] on div "No" at bounding box center [90, 78] width 21 height 10
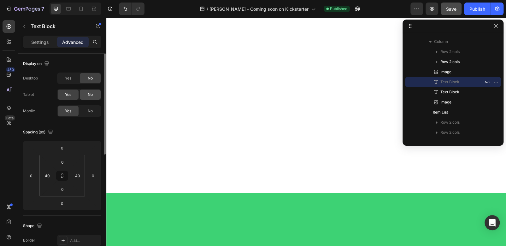
click at [93, 91] on div "No" at bounding box center [90, 95] width 21 height 10
click at [91, 108] on span "No" at bounding box center [90, 111] width 5 height 6
drag, startPoint x: 91, startPoint y: 113, endPoint x: 206, endPoint y: 3, distance: 158.9
click at [91, 113] on span "No" at bounding box center [90, 111] width 5 height 6
click at [73, 94] on div "Yes" at bounding box center [68, 95] width 21 height 10
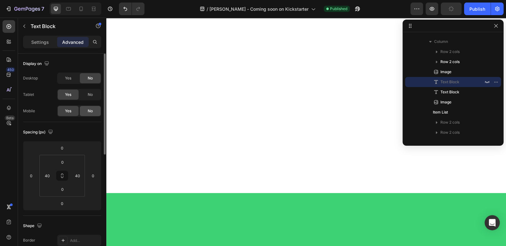
click at [86, 109] on div "No" at bounding box center [90, 111] width 21 height 10
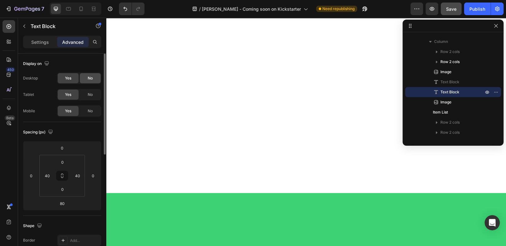
click at [93, 77] on div "No" at bounding box center [90, 78] width 21 height 10
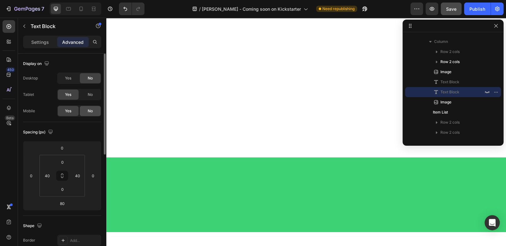
click at [94, 108] on div "No" at bounding box center [90, 111] width 21 height 10
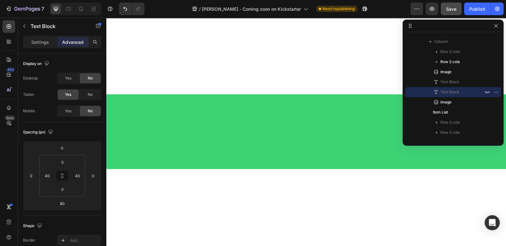
scroll to position [1133, 0]
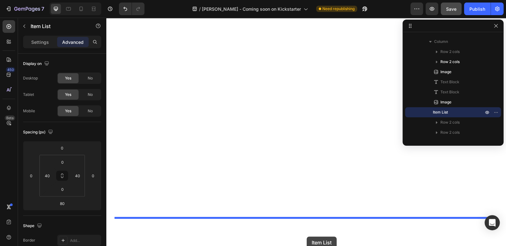
scroll to position [918, 0]
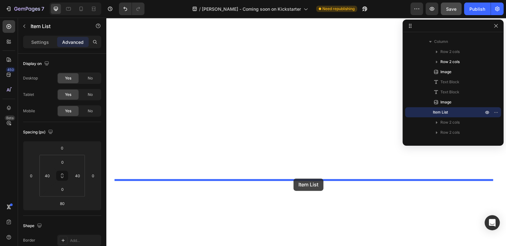
drag, startPoint x: 122, startPoint y: 214, endPoint x: 294, endPoint y: 179, distance: 175.5
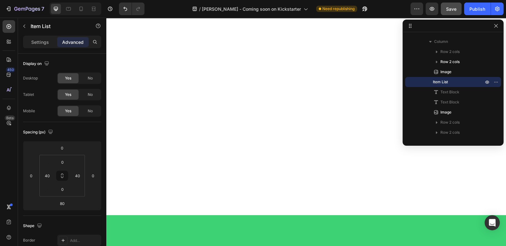
scroll to position [981, 0]
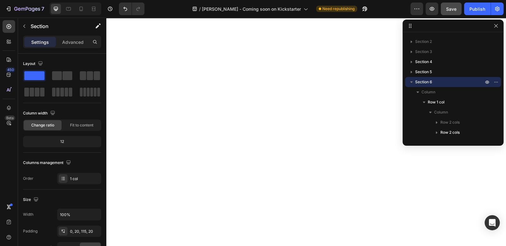
scroll to position [1265, 0]
click at [80, 10] on icon at bounding box center [81, 9] width 3 height 4
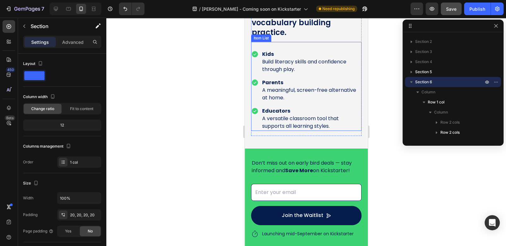
scroll to position [1135, 0]
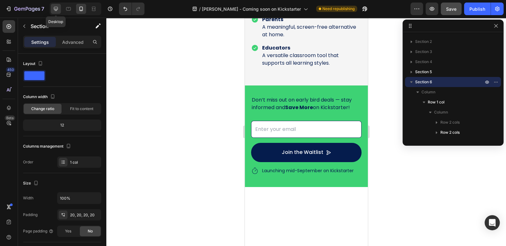
click at [54, 11] on icon at bounding box center [56, 9] width 6 height 6
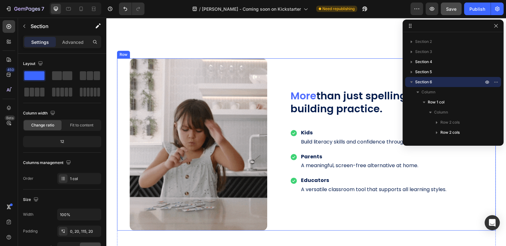
scroll to position [1455, 0]
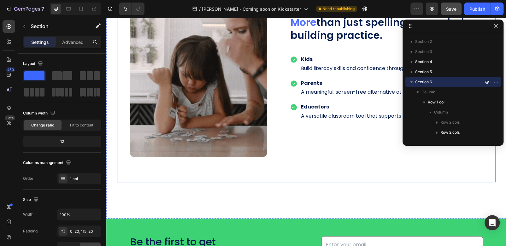
click at [325, 167] on div "Magnetic Modules Heading Snap ON or OFF with ease to meet the needs of the end …" at bounding box center [306, 84] width 379 height 198
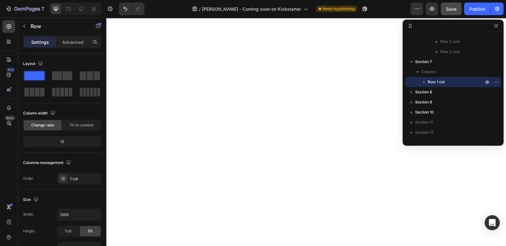
scroll to position [1392, 0]
click at [430, 63] on span "Section 7" at bounding box center [423, 62] width 17 height 6
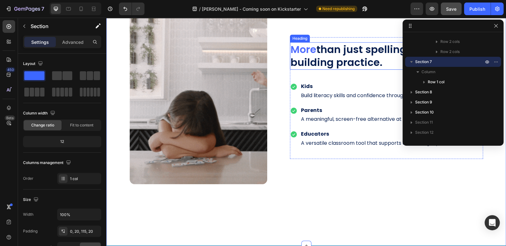
scroll to position [1455, 0]
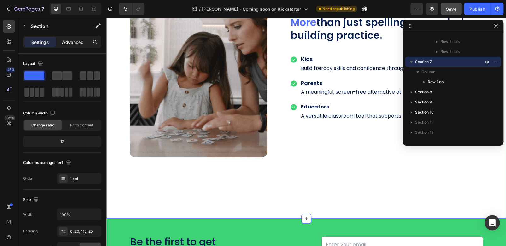
click at [69, 42] on p "Advanced" at bounding box center [72, 42] width 21 height 7
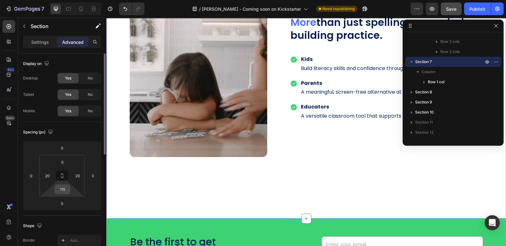
click at [66, 189] on input "115" at bounding box center [62, 189] width 13 height 9
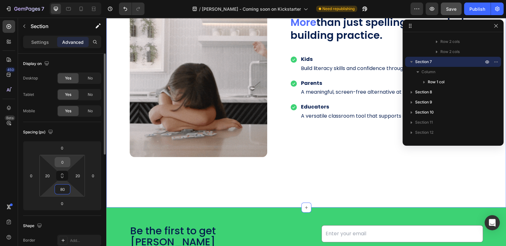
type input "80"
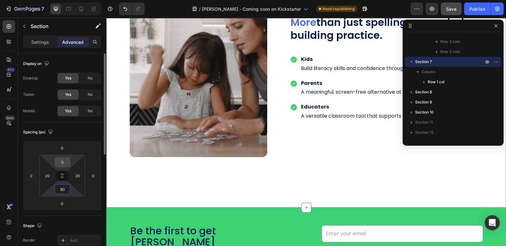
click at [66, 165] on input "0" at bounding box center [62, 161] width 13 height 9
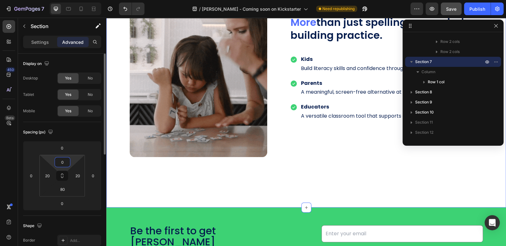
click at [66, 161] on input "0" at bounding box center [62, 161] width 13 height 9
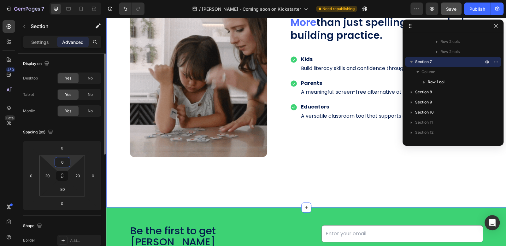
drag, startPoint x: 66, startPoint y: 161, endPoint x: 57, endPoint y: 160, distance: 8.6
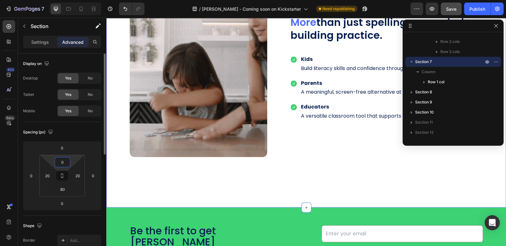
click at [57, 160] on input "0" at bounding box center [62, 161] width 13 height 9
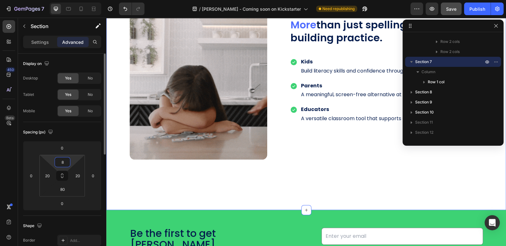
type input "80"
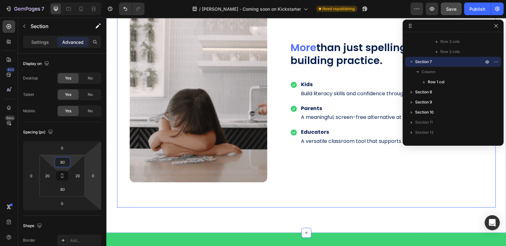
click at [306, 189] on div "Magnetic Modules Heading Snap ON or OFF with ease to meet the needs of the end …" at bounding box center [306, 109] width 379 height 198
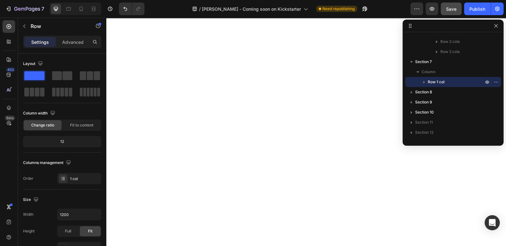
scroll to position [1297, 0]
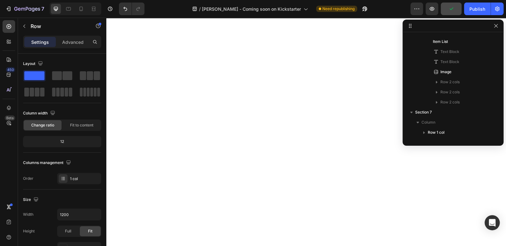
scroll to position [28, 0]
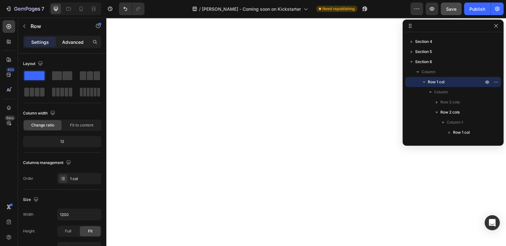
click at [76, 45] on p "Advanced" at bounding box center [72, 42] width 21 height 7
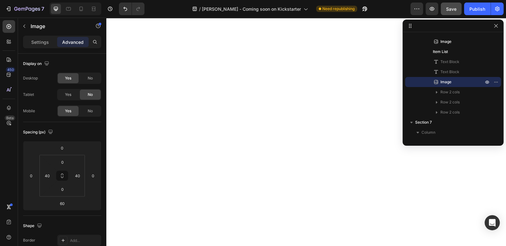
scroll to position [1328, 0]
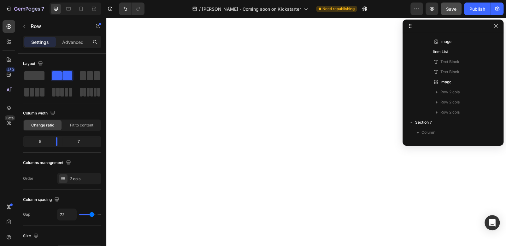
scroll to position [251, 0]
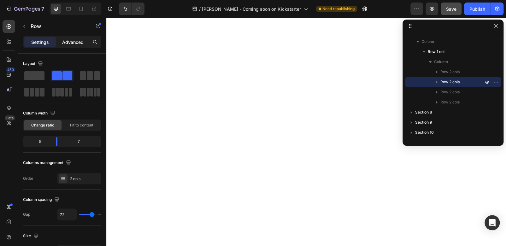
click at [82, 41] on p "Advanced" at bounding box center [72, 42] width 21 height 7
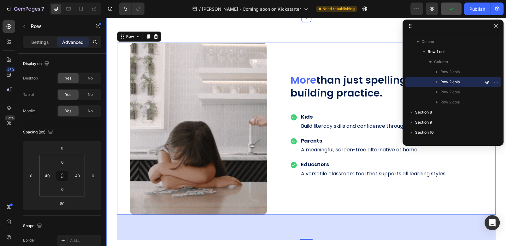
scroll to position [1423, 0]
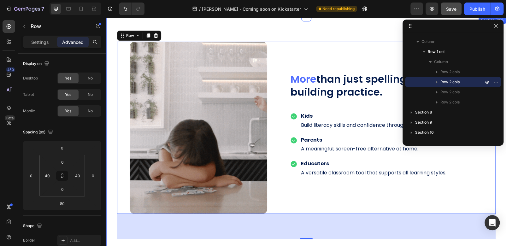
click at [109, 49] on div "Magnetic Modules Heading Snap ON or OFF with ease to meet the needs of the end …" at bounding box center [306, 140] width 400 height 248
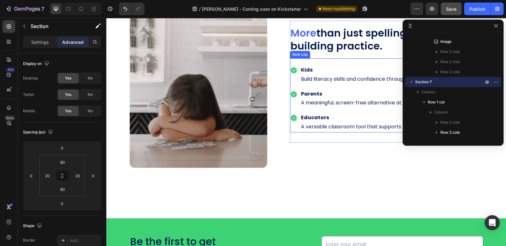
scroll to position [1438, 0]
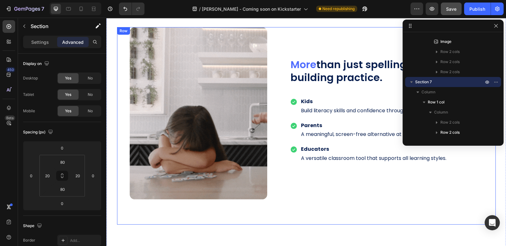
click at [357, 211] on div "Magnetic Modules Heading Snap ON or OFF with ease to meet the needs of the end …" at bounding box center [306, 126] width 379 height 198
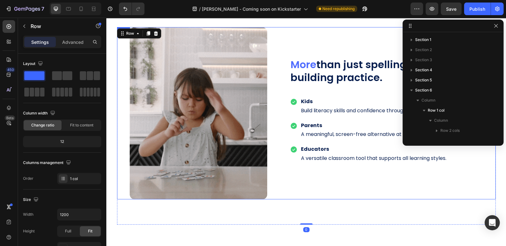
scroll to position [200, 0]
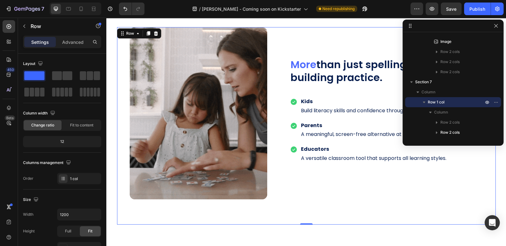
click at [276, 219] on div "Magnetic Modules Heading Snap ON or OFF with ease to meet the needs of the end …" at bounding box center [306, 126] width 379 height 198
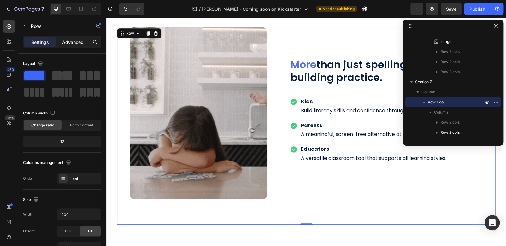
click at [77, 39] on p "Advanced" at bounding box center [72, 42] width 21 height 7
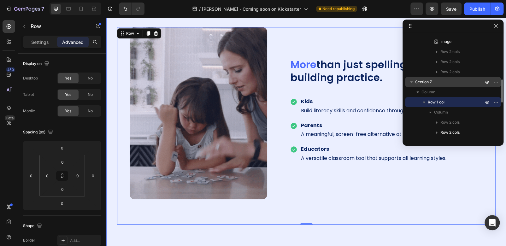
click at [437, 83] on p "Section 7" at bounding box center [449, 82] width 69 height 6
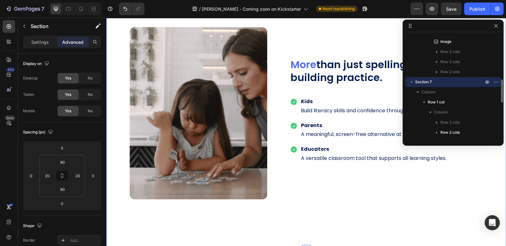
click at [423, 80] on span "Section 7" at bounding box center [423, 82] width 17 height 6
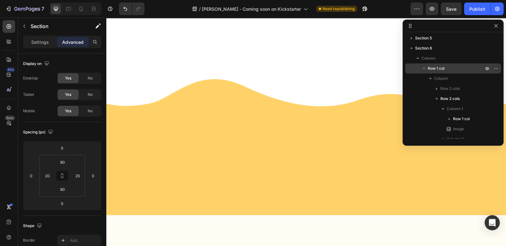
scroll to position [10, 0]
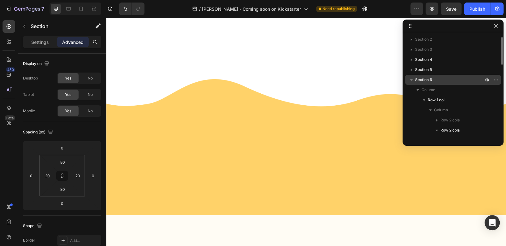
click at [413, 79] on icon "button" at bounding box center [411, 80] width 3 height 2
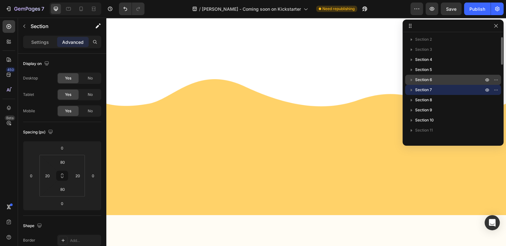
click at [436, 80] on p "Section 6" at bounding box center [449, 80] width 69 height 6
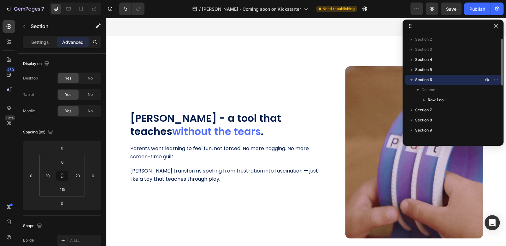
scroll to position [535, 0]
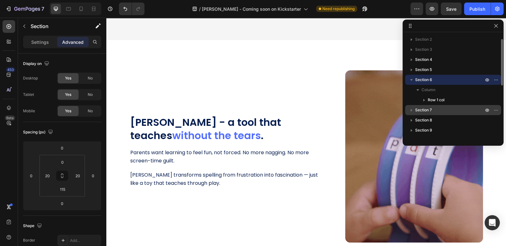
click at [427, 111] on span "Section 7" at bounding box center [423, 110] width 17 height 6
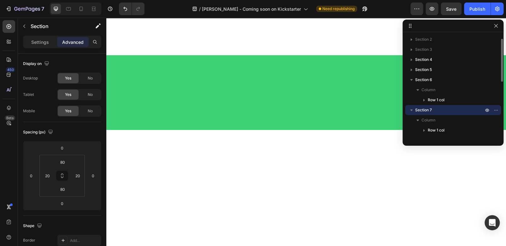
scroll to position [1399, 0]
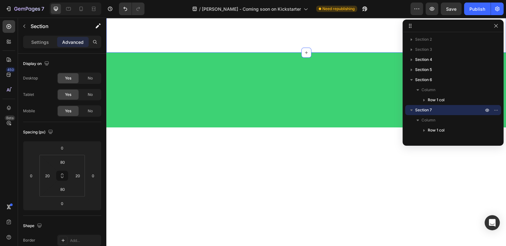
click at [41, 39] on p "Settings" at bounding box center [40, 42] width 18 height 7
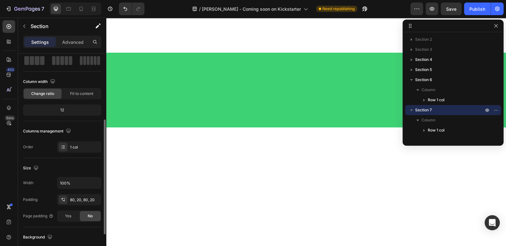
scroll to position [63, 0]
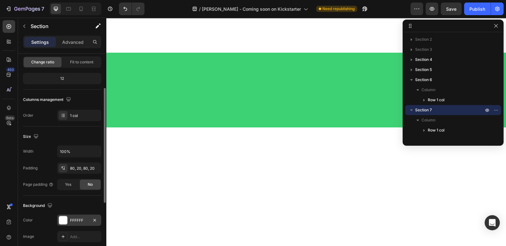
click at [61, 219] on div at bounding box center [63, 220] width 8 height 8
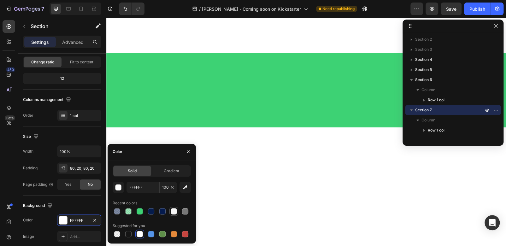
click at [174, 211] on div at bounding box center [174, 211] width 6 height 6
type input "F5F5F5"
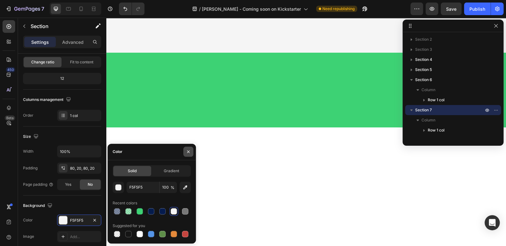
click at [184, 153] on button "button" at bounding box center [188, 152] width 10 height 10
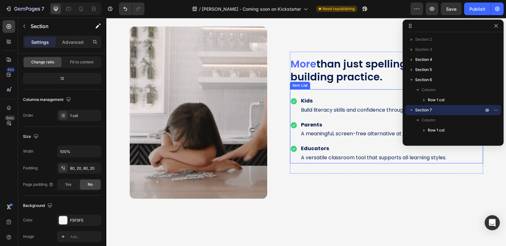
scroll to position [1463, 0]
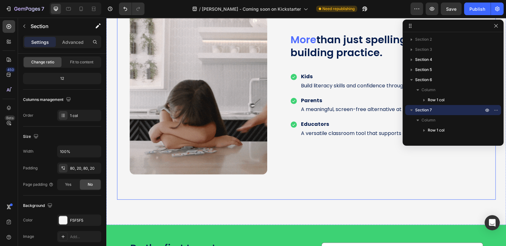
click at [276, 185] on div "Magnetic Modules Heading Snap ON or OFF with ease to meet the needs of the end …" at bounding box center [306, 101] width 379 height 198
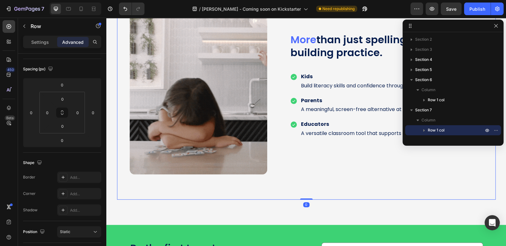
scroll to position [0, 0]
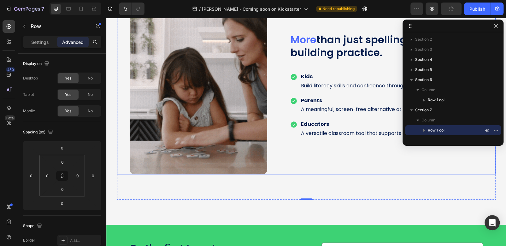
click at [326, 157] on div "More than just spelling or vocabulary building practice. Heading Kids Build lit…" at bounding box center [386, 88] width 193 height 172
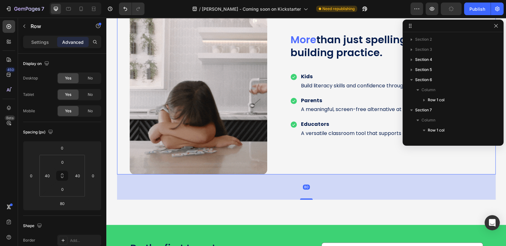
scroll to position [89, 0]
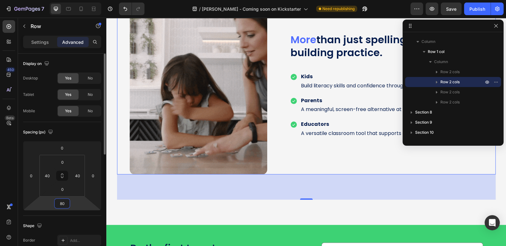
click at [63, 206] on input "80" at bounding box center [62, 203] width 13 height 9
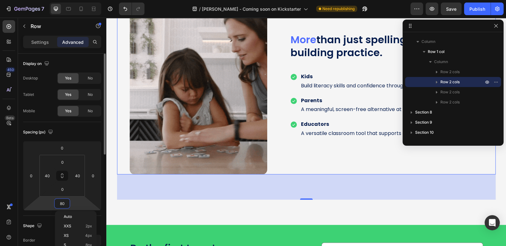
click at [66, 203] on input "80" at bounding box center [62, 203] width 13 height 9
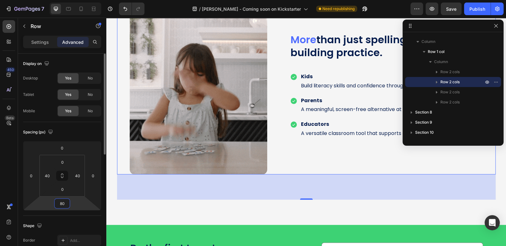
drag, startPoint x: 66, startPoint y: 204, endPoint x: 58, endPoint y: 199, distance: 9.0
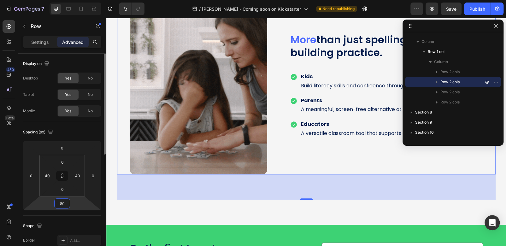
click at [58, 199] on input "80" at bounding box center [62, 203] width 13 height 9
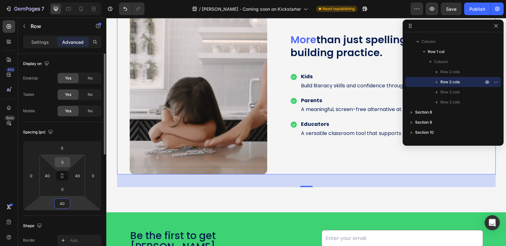
type input "40"
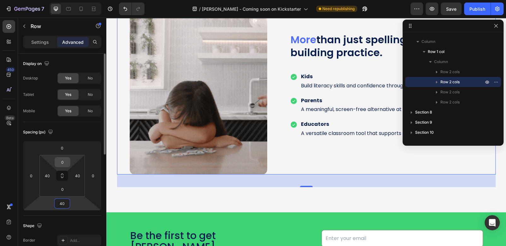
click at [69, 160] on div "0" at bounding box center [63, 162] width 16 height 10
click at [68, 160] on input "0" at bounding box center [62, 161] width 13 height 9
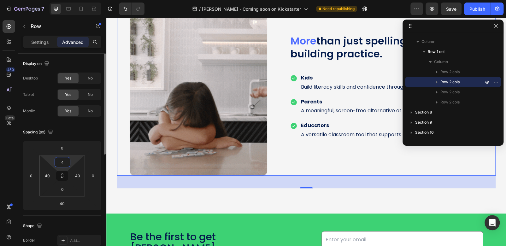
type input "40"
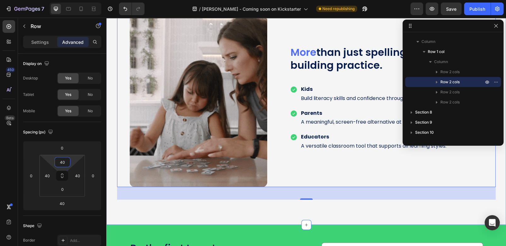
click at [316, 206] on div "Magnetic Modules Heading Snap ON or OFF with ease to meet the needs of the end …" at bounding box center [306, 101] width 400 height 248
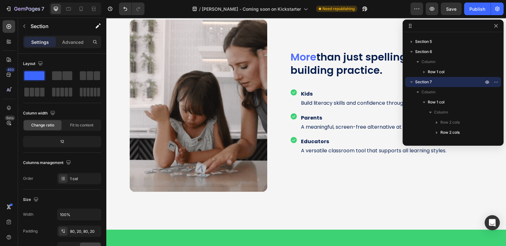
scroll to position [1242, 0]
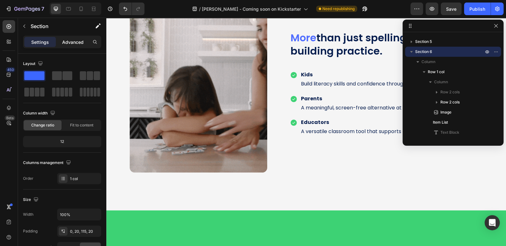
click at [72, 40] on p "Advanced" at bounding box center [72, 42] width 21 height 7
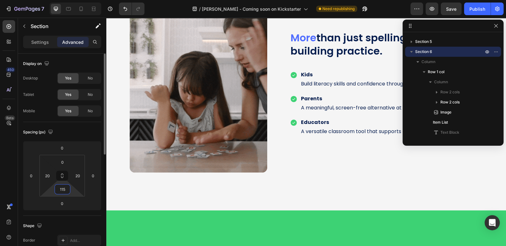
click at [63, 191] on input "115" at bounding box center [62, 189] width 13 height 9
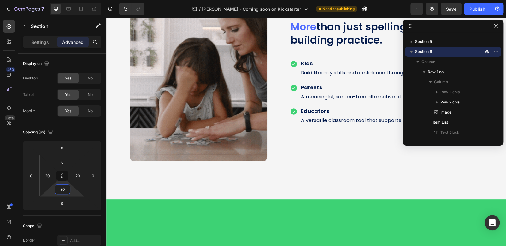
type input "80"
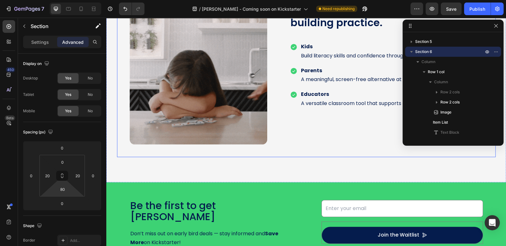
scroll to position [1526, 0]
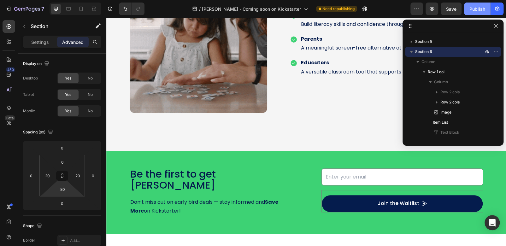
click at [471, 11] on div "Publish" at bounding box center [478, 9] width 16 height 7
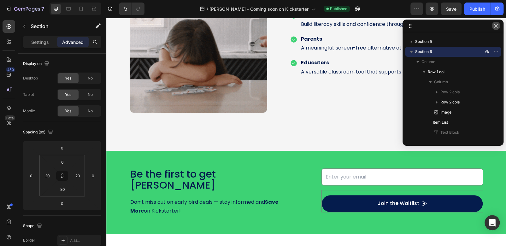
click at [496, 27] on icon "button" at bounding box center [496, 25] width 5 height 5
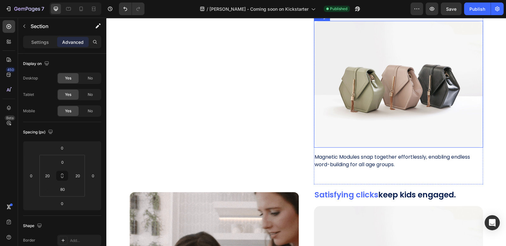
scroll to position [1810, 0]
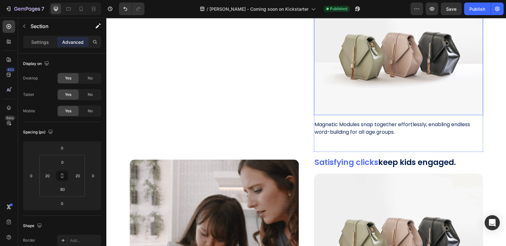
click at [365, 89] on img at bounding box center [398, 51] width 169 height 127
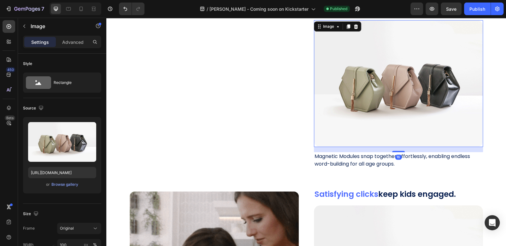
scroll to position [1747, 0]
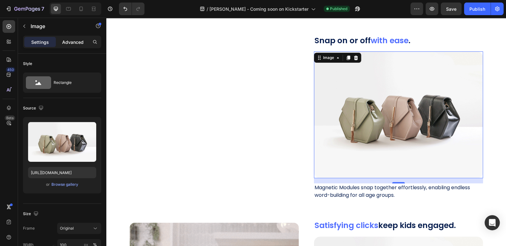
click at [74, 44] on p "Advanced" at bounding box center [72, 42] width 21 height 7
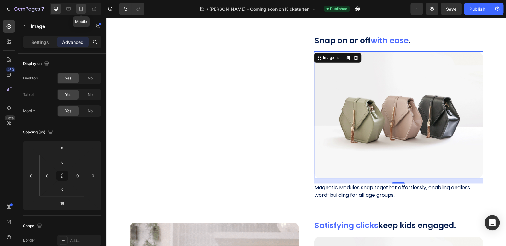
click at [81, 10] on icon at bounding box center [81, 9] width 6 height 6
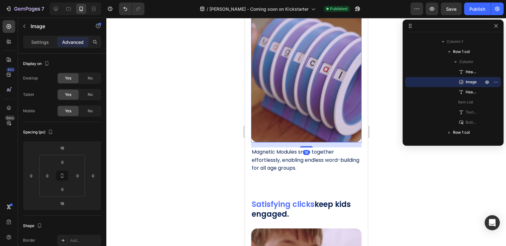
scroll to position [1711, 0]
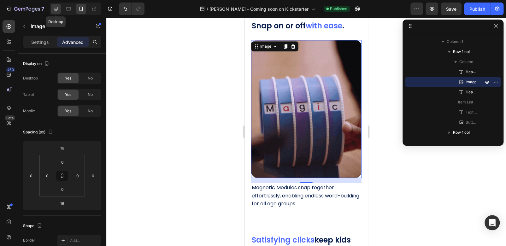
click at [58, 8] on icon at bounding box center [56, 9] width 6 height 6
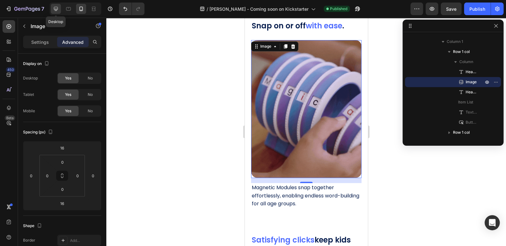
type input "0"
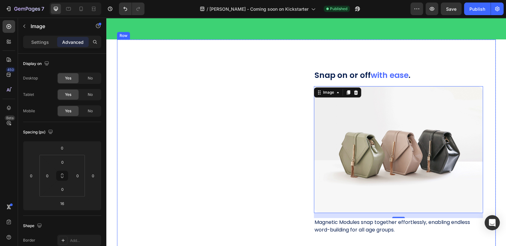
scroll to position [1758, 0]
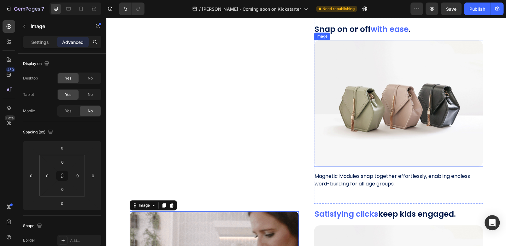
click at [352, 77] on img at bounding box center [398, 103] width 169 height 127
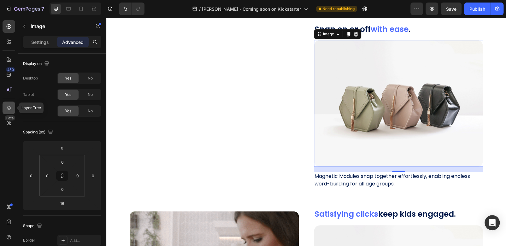
click at [6, 105] on icon at bounding box center [9, 108] width 6 height 6
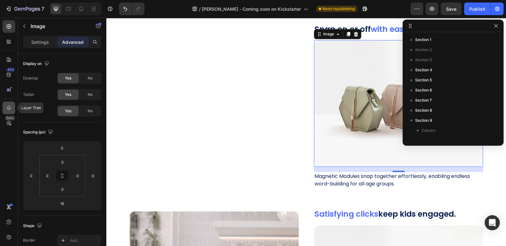
scroll to position [140, 0]
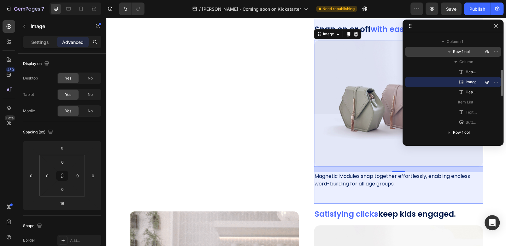
click at [449, 51] on icon "button" at bounding box center [449, 52] width 3 height 2
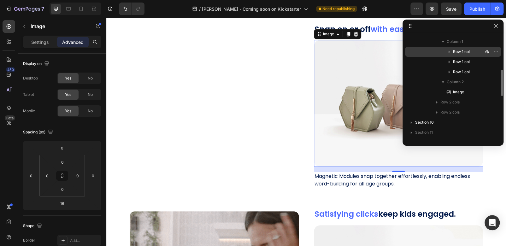
click at [369, 112] on img at bounding box center [398, 103] width 169 height 127
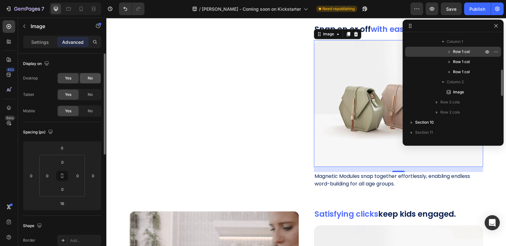
click at [89, 78] on span "No" at bounding box center [90, 78] width 5 height 6
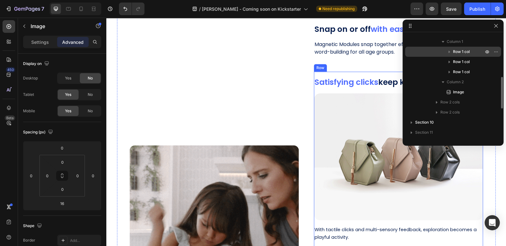
click at [355, 73] on div "Satisfying clicks keep kids engaged. Heading Image With tactile clicks and mult…" at bounding box center [398, 164] width 169 height 185
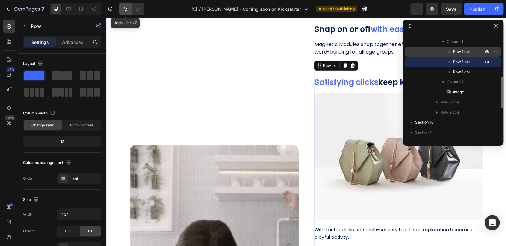
click at [122, 8] on icon "Undo/Redo" at bounding box center [125, 9] width 6 height 6
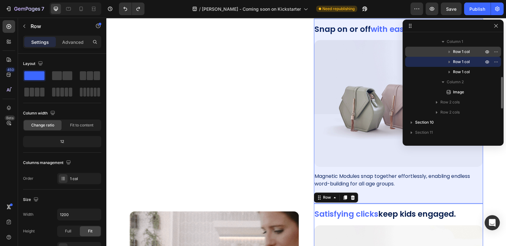
click at [450, 51] on icon "button" at bounding box center [450, 52] width 2 height 3
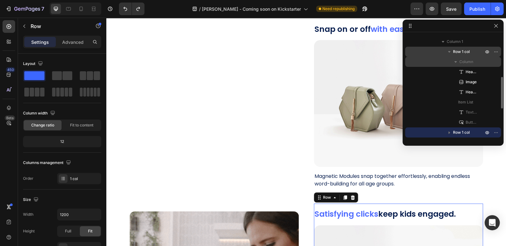
click at [454, 59] on icon "button" at bounding box center [456, 62] width 6 height 6
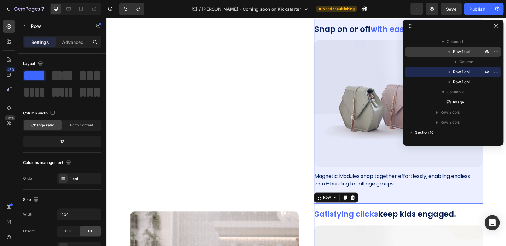
click at [462, 52] on span "Row 1 col" at bounding box center [461, 52] width 17 height 6
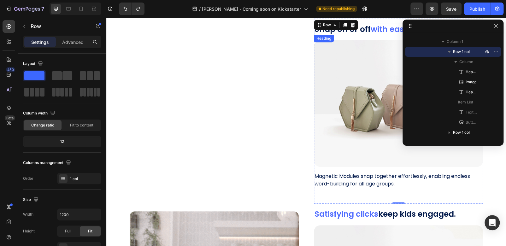
click at [393, 30] on span "with ease" at bounding box center [390, 29] width 38 height 11
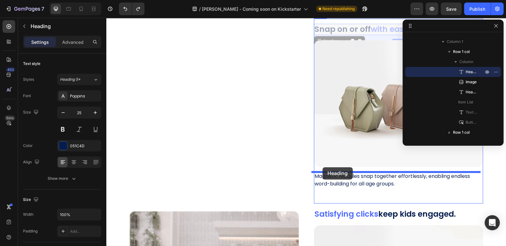
drag, startPoint x: 317, startPoint y: 41, endPoint x: 323, endPoint y: 167, distance: 126.1
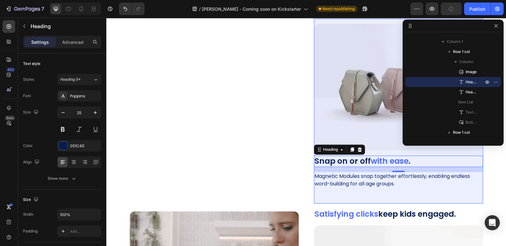
click at [449, 51] on icon "button" at bounding box center [449, 52] width 3 height 2
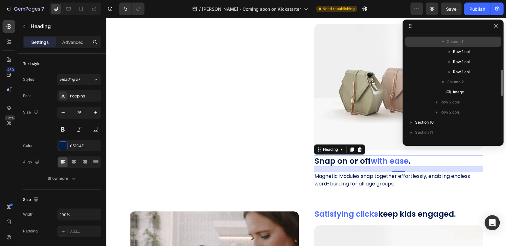
click at [458, 43] on span "Column 1" at bounding box center [455, 42] width 16 height 6
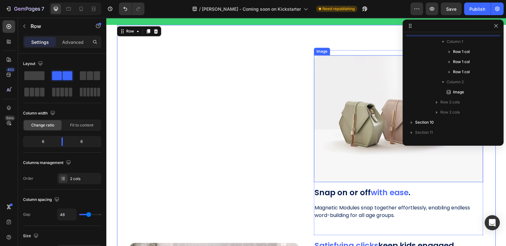
scroll to position [1789, 0]
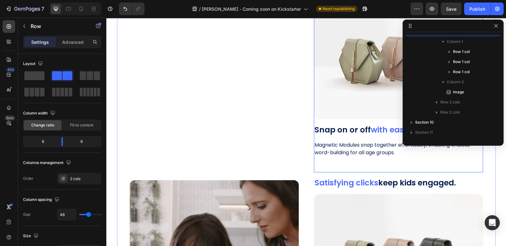
click at [375, 122] on div "Image Snap on or off with ease . Heading Magnetic Modules snap together effortl…" at bounding box center [398, 79] width 169 height 175
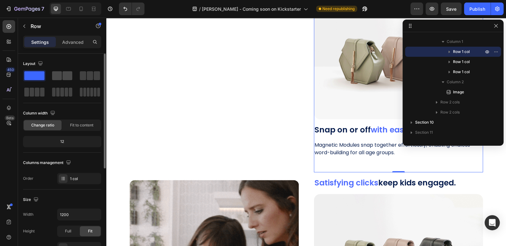
click at [65, 76] on span at bounding box center [67, 75] width 10 height 9
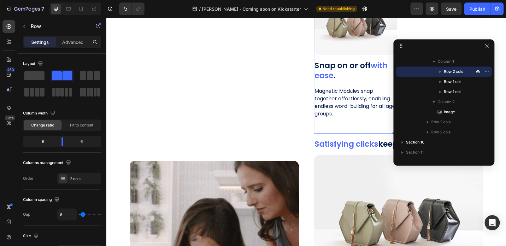
drag, startPoint x: 445, startPoint y: 25, endPoint x: 444, endPoint y: 45, distance: 20.5
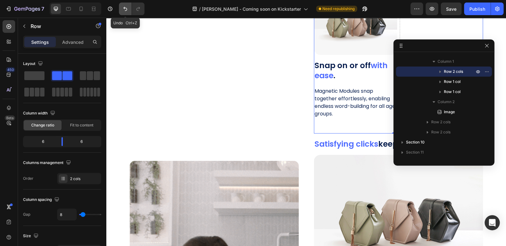
click at [124, 8] on icon "Undo/Redo" at bounding box center [125, 9] width 4 height 4
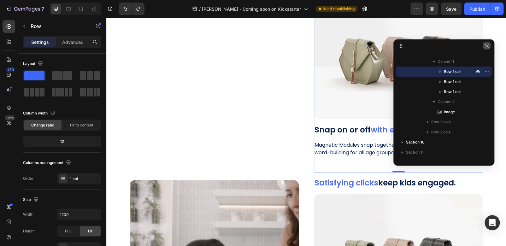
click at [487, 46] on icon "button" at bounding box center [486, 45] width 5 height 5
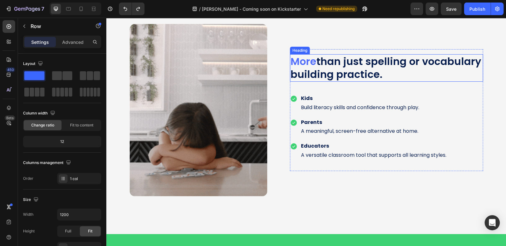
scroll to position [1411, 0]
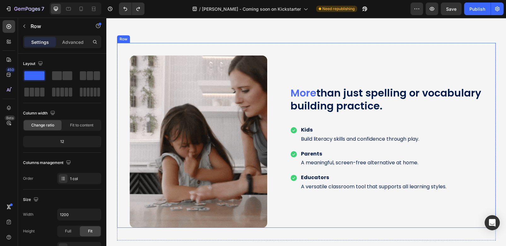
click at [229, 49] on div "More than just spelling or vocabulary building practice. Heading Kids Build lit…" at bounding box center [306, 135] width 379 height 185
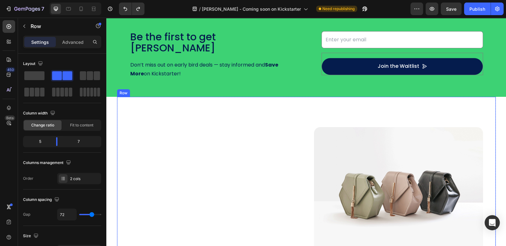
scroll to position [1632, 0]
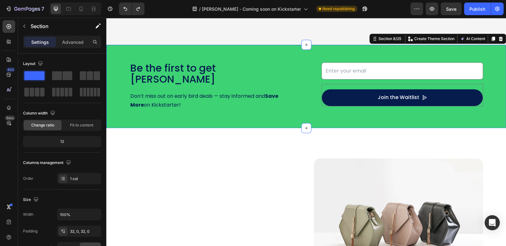
click at [276, 47] on div "Be the first to get Wheeley Text Block Don’t miss out on early bird deals — sta…" at bounding box center [306, 87] width 400 height 84
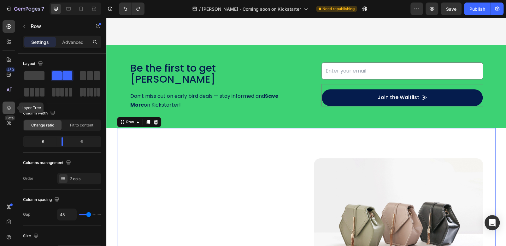
click at [5, 109] on div at bounding box center [9, 108] width 13 height 13
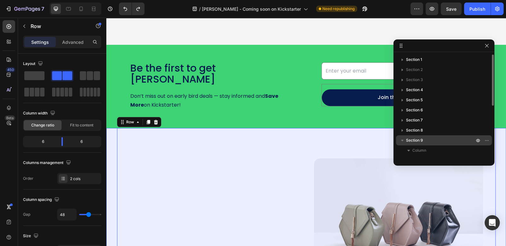
scroll to position [63, 0]
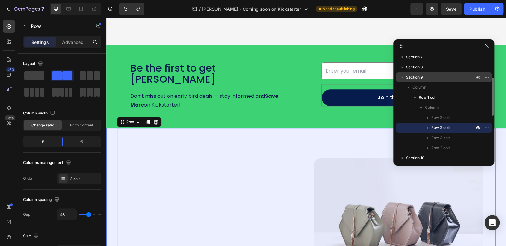
click at [418, 79] on span "Section 9" at bounding box center [414, 77] width 17 height 6
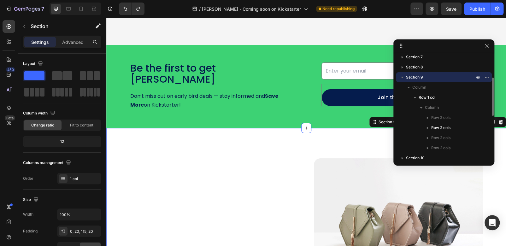
scroll to position [1711, 0]
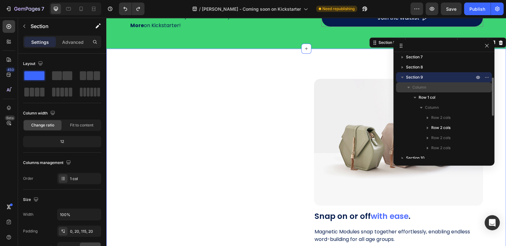
click at [434, 88] on p "Column" at bounding box center [444, 87] width 63 height 6
click at [408, 86] on icon "button" at bounding box center [409, 87] width 6 height 6
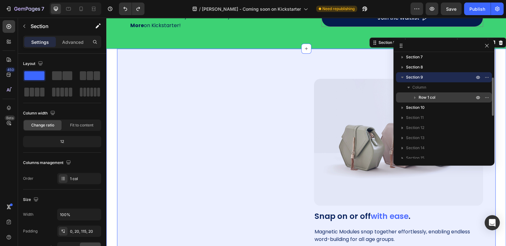
click at [444, 96] on p "Row 1 col" at bounding box center [447, 97] width 57 height 6
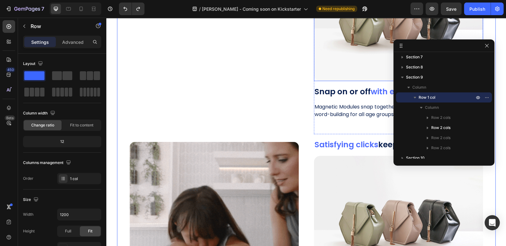
scroll to position [1838, 0]
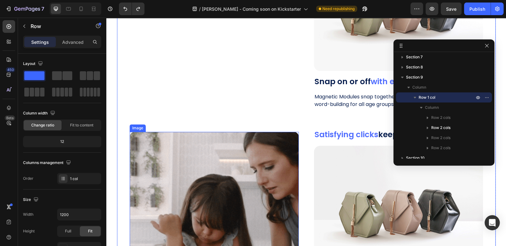
click at [278, 133] on img at bounding box center [214, 216] width 169 height 169
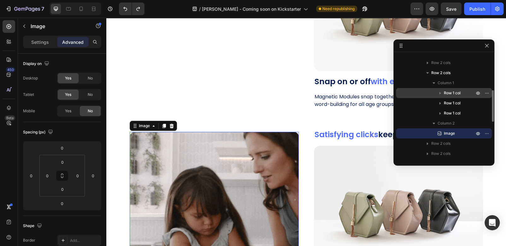
scroll to position [86, 0]
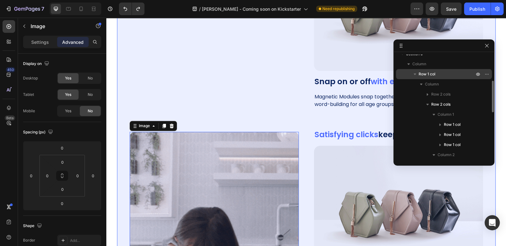
click at [437, 74] on p "Row 1 col" at bounding box center [447, 74] width 57 height 6
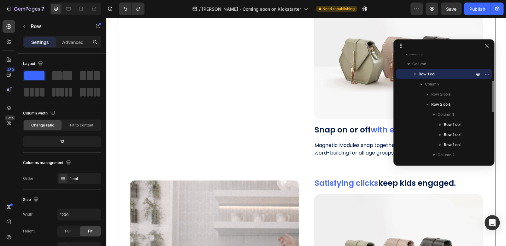
scroll to position [1711, 0]
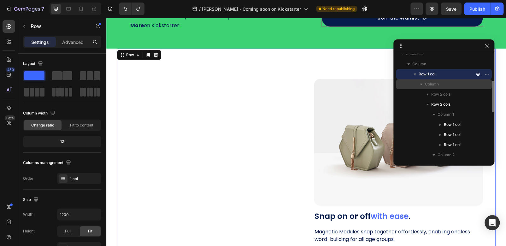
click at [436, 84] on span "Column" at bounding box center [432, 84] width 14 height 6
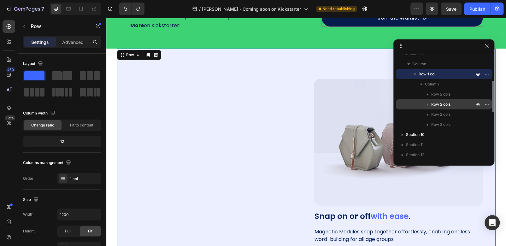
click at [432, 104] on span "Row 2 cols" at bounding box center [440, 104] width 19 height 6
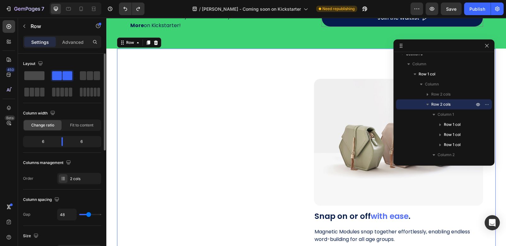
click at [33, 73] on span at bounding box center [34, 75] width 20 height 9
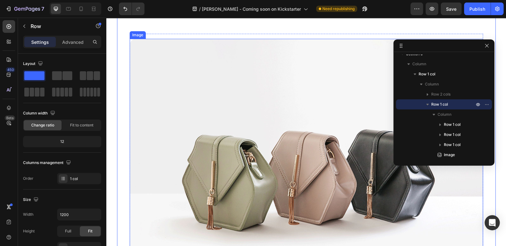
scroll to position [1869, 0]
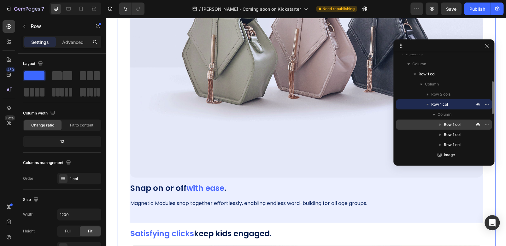
click at [450, 127] on span "Row 1 col" at bounding box center [452, 125] width 17 height 6
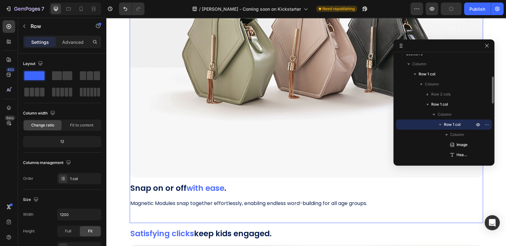
scroll to position [1737, 0]
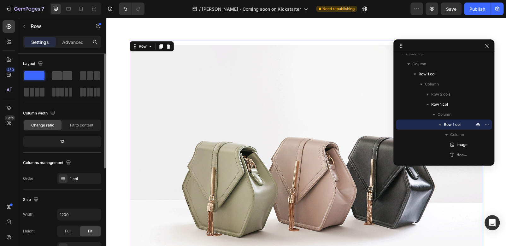
click at [79, 71] on div at bounding box center [90, 75] width 23 height 11
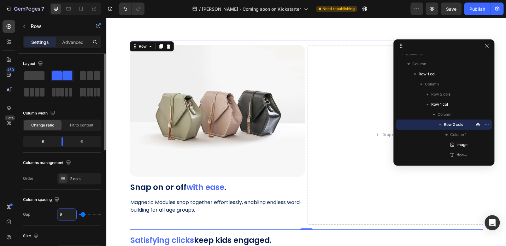
click at [65, 214] on input "8" at bounding box center [66, 214] width 19 height 11
type input "80"
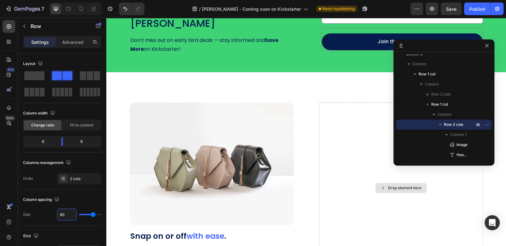
scroll to position [1719, 0]
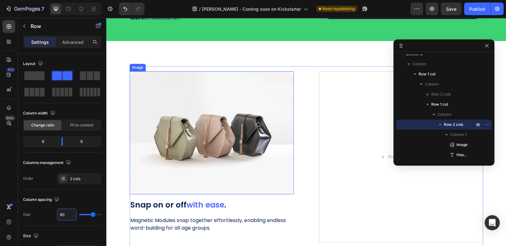
click at [261, 144] on img at bounding box center [212, 132] width 164 height 123
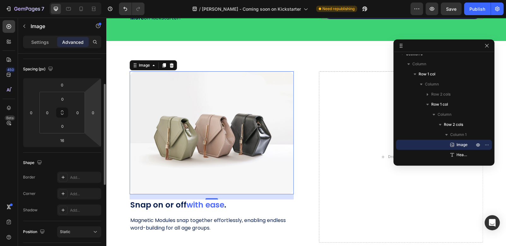
scroll to position [95, 0]
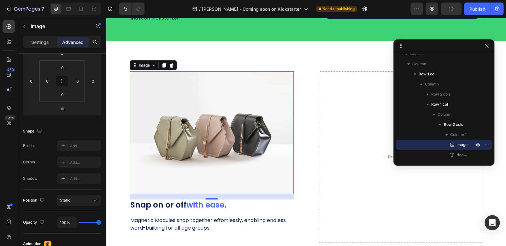
click at [187, 137] on img at bounding box center [212, 132] width 164 height 123
click at [35, 46] on div "Settings" at bounding box center [40, 42] width 32 height 10
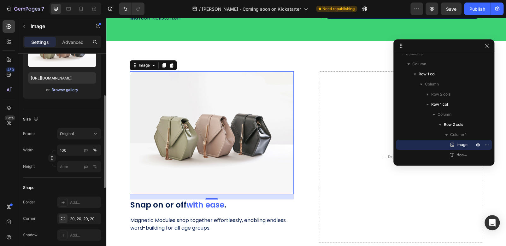
scroll to position [63, 0]
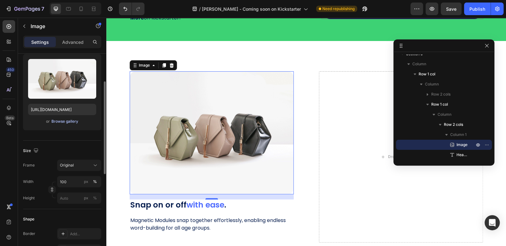
click at [57, 120] on div "Browse gallery" at bounding box center [64, 122] width 27 height 6
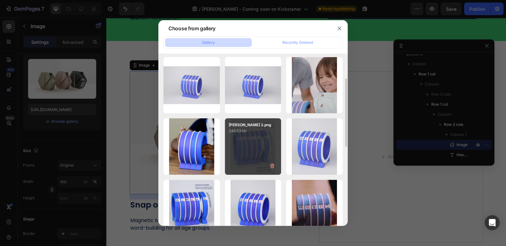
scroll to position [95, 0]
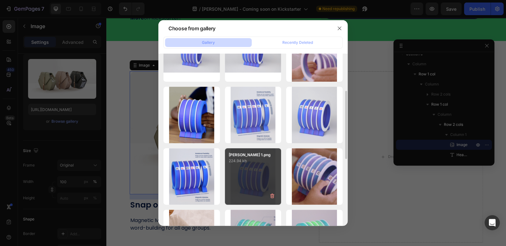
drag, startPoint x: 312, startPoint y: 169, endPoint x: 264, endPoint y: 170, distance: 48.0
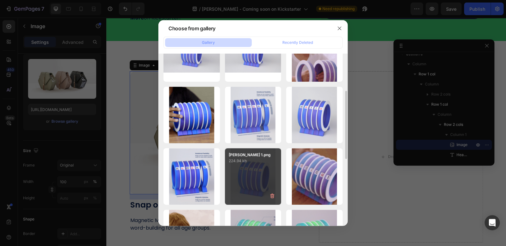
click at [0, 0] on div "Snap Together.gif 8752.24 kb" at bounding box center [0, 0] width 0 height 0
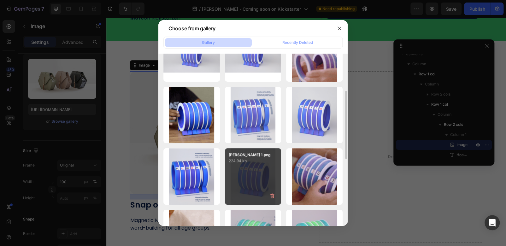
type input "https://cdn.shopify.com/s/files/1/0713/6506/6948/files/gempages_580830438591824…"
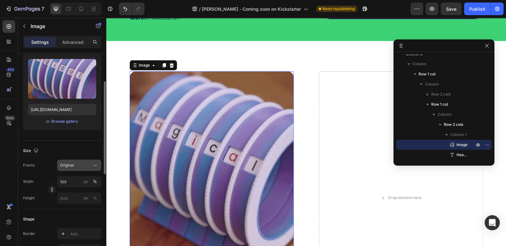
click at [74, 168] on div "Original" at bounding box center [79, 165] width 39 height 6
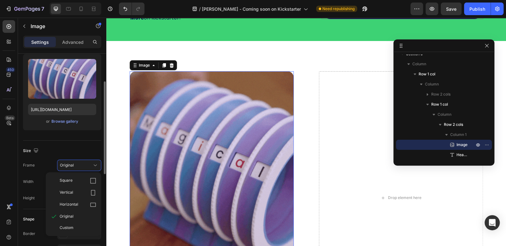
click at [81, 144] on div "Size Frame Original Square Vertical Horizontal Original Custom Width 100 px % H…" at bounding box center [62, 175] width 78 height 68
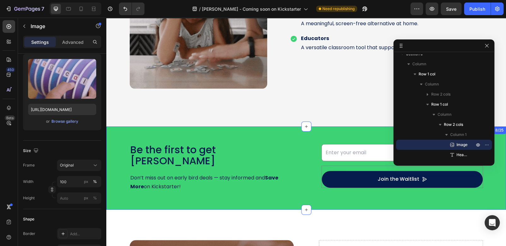
scroll to position [1530, 0]
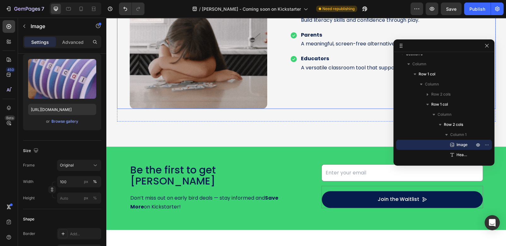
click at [293, 101] on div "More than just spelling or vocabulary building practice. Heading Kids Build lit…" at bounding box center [386, 23] width 193 height 172
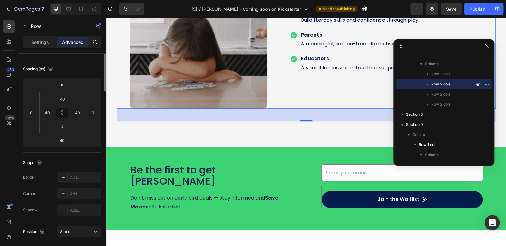
scroll to position [0, 0]
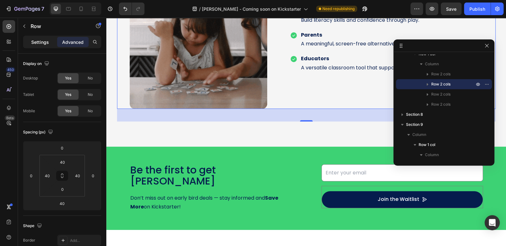
click at [42, 45] on p "Settings" at bounding box center [40, 42] width 18 height 7
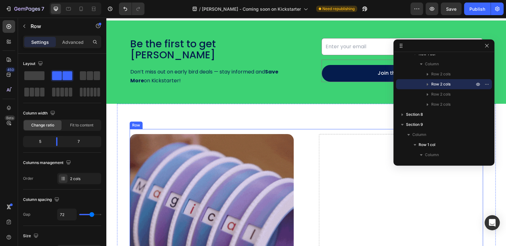
scroll to position [1719, 0]
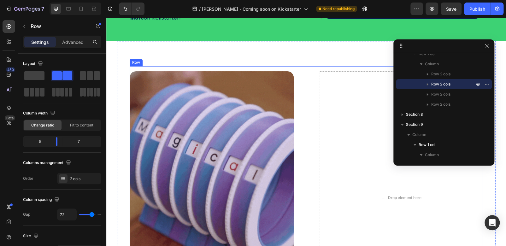
click at [304, 119] on div "Image Snap on or off with ease . Heading Magnetic Modules snap together effortl…" at bounding box center [306, 198] width 353 height 264
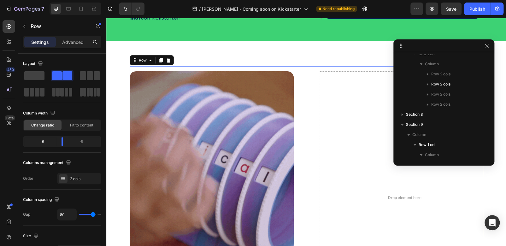
scroll to position [180, 0]
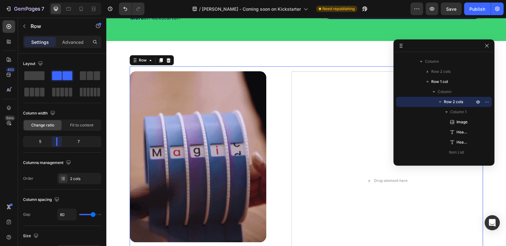
drag, startPoint x: 63, startPoint y: 143, endPoint x: 40, endPoint y: 123, distance: 30.2
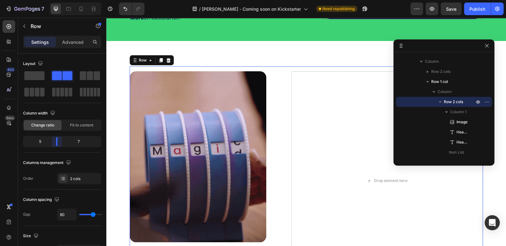
click at [59, 0] on body "7 / [PERSON_NAME] - Coming soon on Kickstarter Need republishing Preview Save P…" at bounding box center [253, 0] width 506 height 0
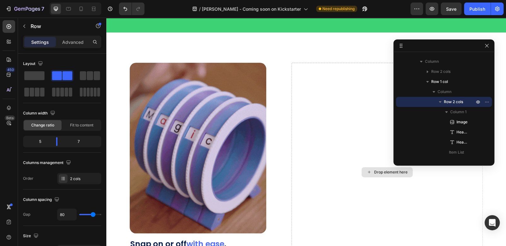
scroll to position [1751, 0]
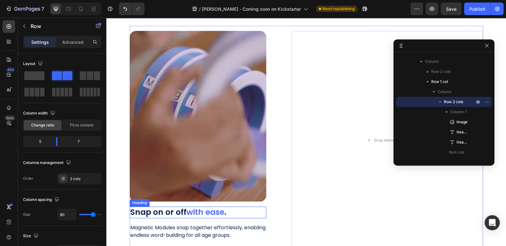
click at [156, 213] on h2 "Snap on or off with ease ." at bounding box center [198, 213] width 137 height 12
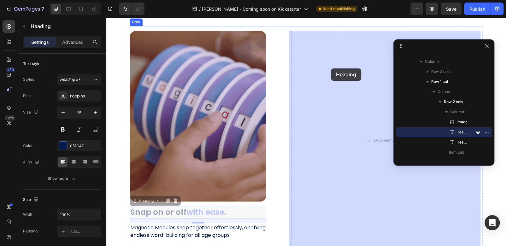
drag, startPoint x: 133, startPoint y: 201, endPoint x: 331, endPoint y: 68, distance: 238.2
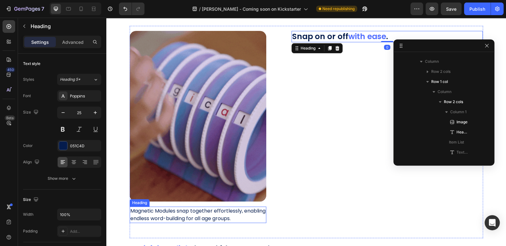
click at [134, 218] on h2 "Magnetic Modules snap together effortlessly, enabling endless word-building for…" at bounding box center [198, 215] width 137 height 16
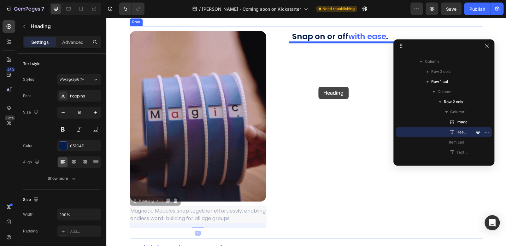
drag, startPoint x: 132, startPoint y: 203, endPoint x: 318, endPoint y: 87, distance: 219.8
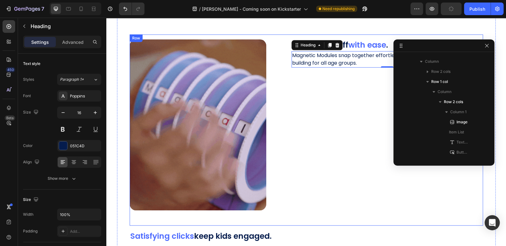
scroll to position [1719, 0]
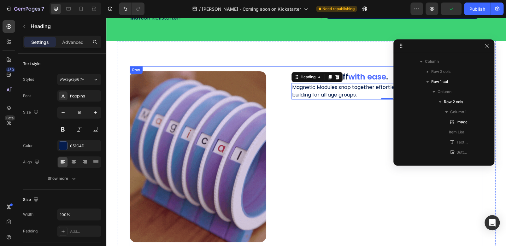
click at [339, 133] on div "Snap on or off with ease . Heading Magnetic Modules snap together effortlessly,…" at bounding box center [388, 161] width 192 height 181
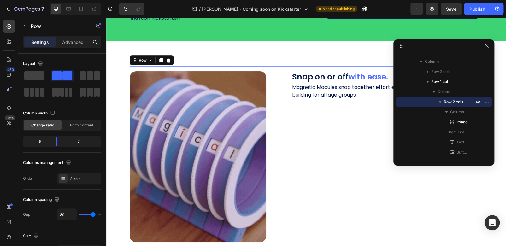
click at [248, 66] on div "Image Snap ON or OFF with ease Adjust as per the needs of end user Suitable for…" at bounding box center [306, 161] width 353 height 191
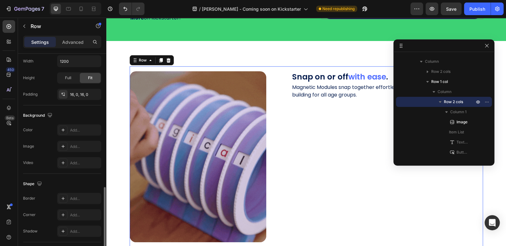
scroll to position [221, 0]
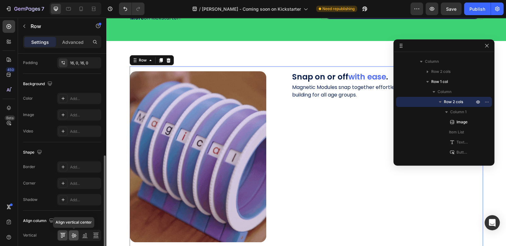
click at [74, 234] on icon at bounding box center [74, 235] width 6 height 6
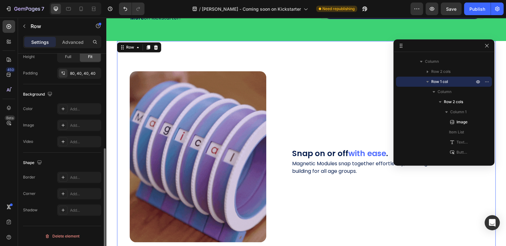
scroll to position [174, 0]
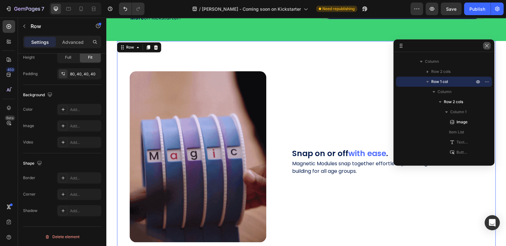
click at [488, 45] on icon "button" at bounding box center [486, 45] width 5 height 5
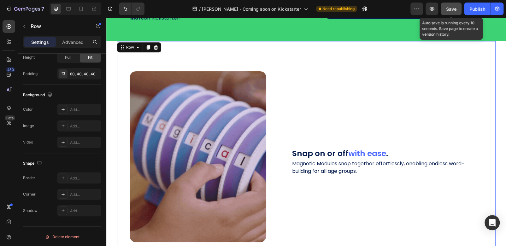
click at [450, 8] on span "Save" at bounding box center [451, 8] width 10 height 5
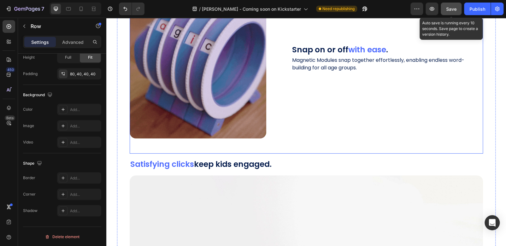
scroll to position [1751, 0]
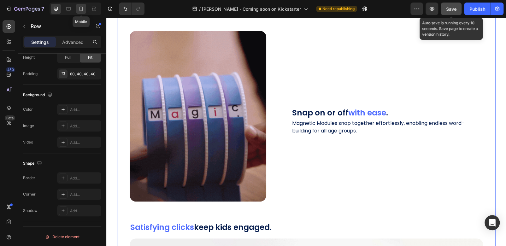
click at [82, 9] on icon at bounding box center [81, 9] width 6 height 6
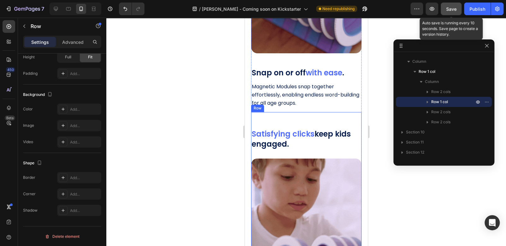
scroll to position [1770, 0]
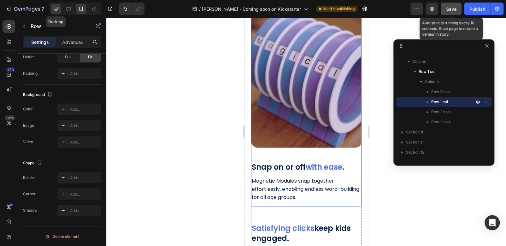
click at [56, 9] on icon at bounding box center [56, 9] width 4 height 4
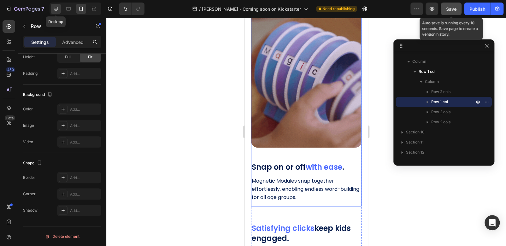
type input "1200"
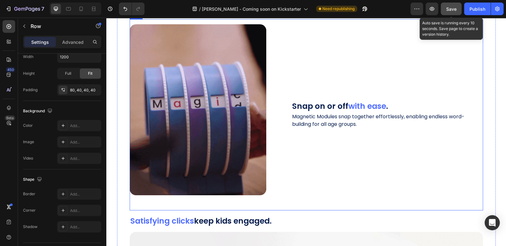
scroll to position [1175, 0]
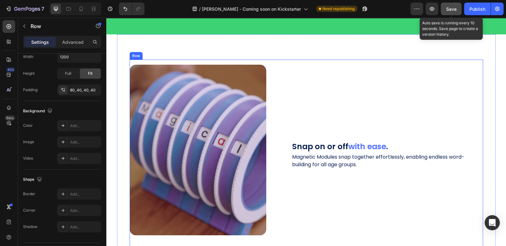
click at [345, 79] on div "Snap on or off with ease . Heading Magnetic Modules snap together effortlessly,…" at bounding box center [388, 155] width 192 height 181
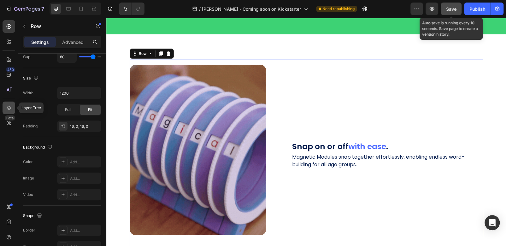
click at [5, 108] on div at bounding box center [9, 108] width 13 height 13
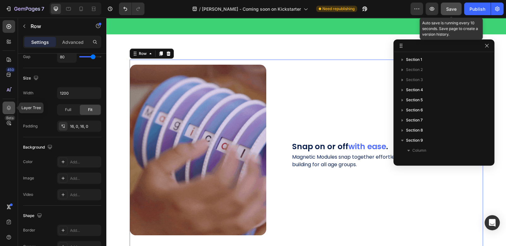
scroll to position [109, 0]
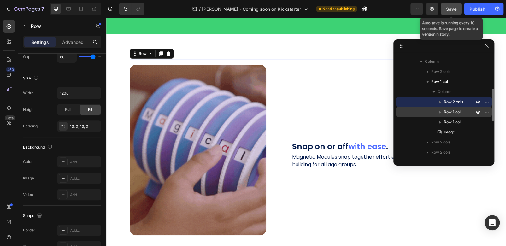
click at [458, 111] on span "Row 1 col" at bounding box center [452, 112] width 17 height 6
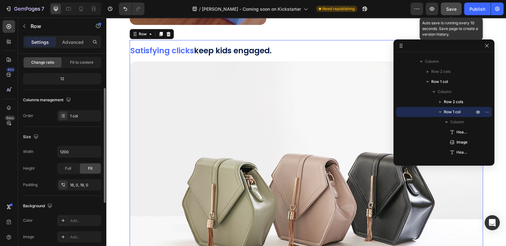
scroll to position [0, 0]
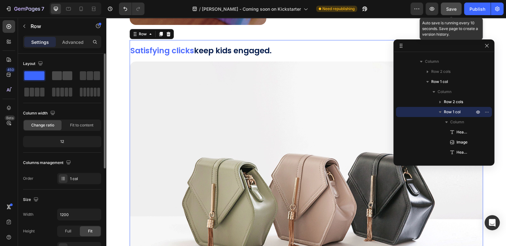
click at [59, 73] on span at bounding box center [57, 75] width 10 height 9
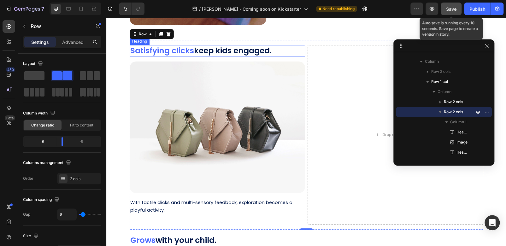
click at [149, 51] on span "Satisfying clicks" at bounding box center [162, 50] width 64 height 11
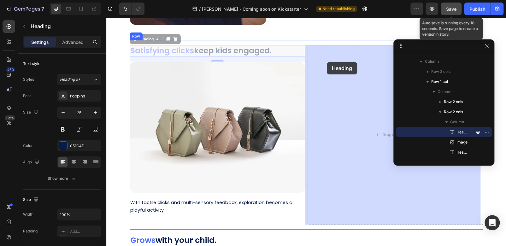
drag, startPoint x: 133, startPoint y: 39, endPoint x: 327, endPoint y: 62, distance: 195.8
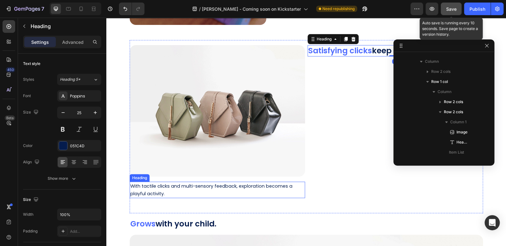
click at [136, 186] on span "With tactile clicks and multi-sensory feedback, exploration becomes a playful a…" at bounding box center [211, 190] width 162 height 14
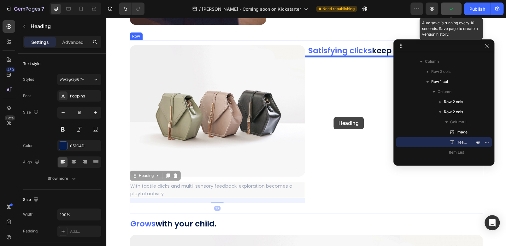
drag, startPoint x: 131, startPoint y: 175, endPoint x: 334, endPoint y: 117, distance: 211.2
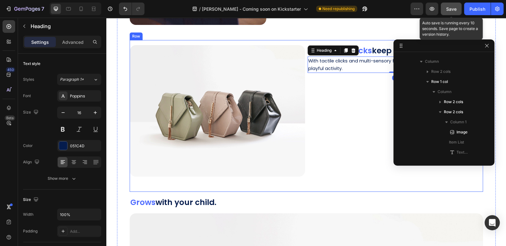
click at [152, 40] on div "Image Snap ON or OFF with ease Adjust as per the needs of end user Suitable for…" at bounding box center [306, 116] width 353 height 152
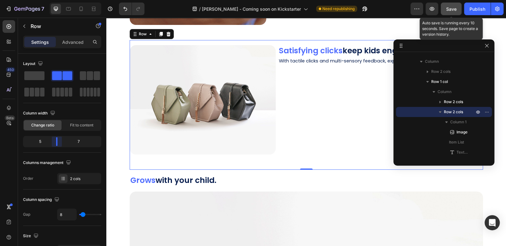
drag, startPoint x: 63, startPoint y: 144, endPoint x: 59, endPoint y: 144, distance: 4.1
click at [59, 0] on body "7 / Wheeley - Coming soon on Kickstarter Need republishing Preview Save Auto sa…" at bounding box center [253, 0] width 506 height 0
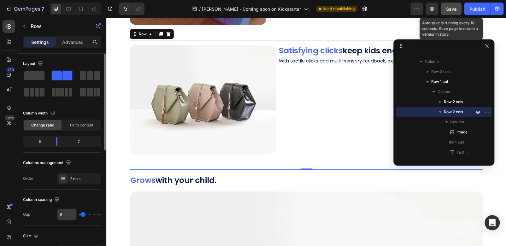
click at [64, 214] on input "8" at bounding box center [66, 214] width 19 height 11
type input "80"
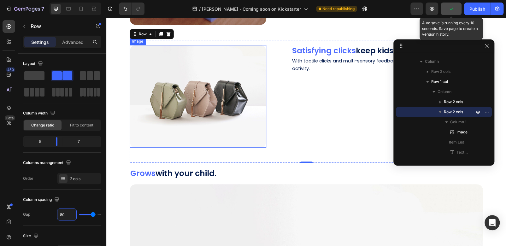
click at [224, 99] on img at bounding box center [198, 96] width 137 height 103
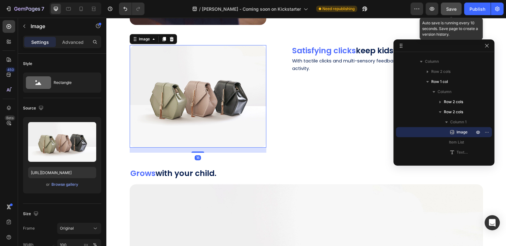
click at [220, 57] on img at bounding box center [198, 96] width 137 height 103
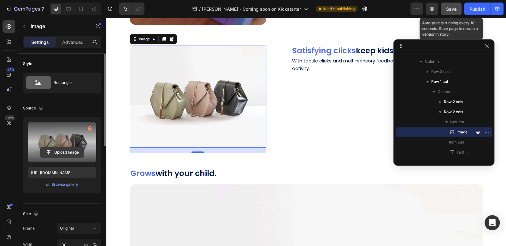
click at [62, 150] on input "file" at bounding box center [62, 152] width 44 height 11
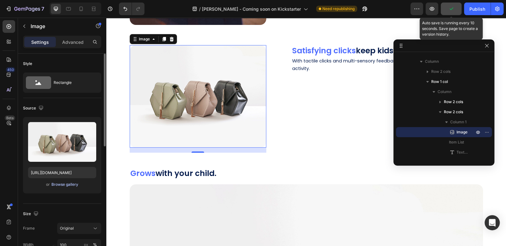
click at [64, 185] on div "Browse gallery" at bounding box center [64, 185] width 27 height 6
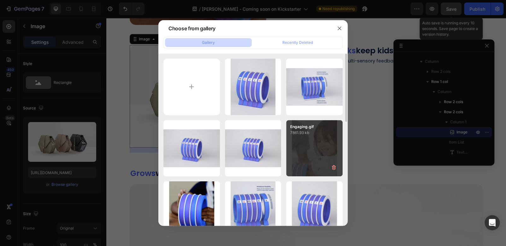
click at [329, 137] on div "Engaging.gif 7861.93 kb" at bounding box center [314, 148] width 56 height 56
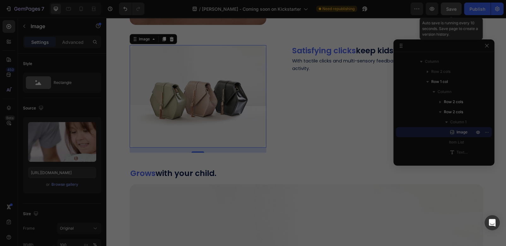
type input "https://cdn.shopify.com/s/files/1/0713/6506/6948/files/gempages_580830438591824…"
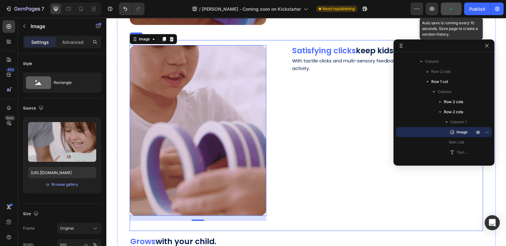
click at [235, 41] on div "Image 16 Snap ON or OFF with ease Adjust as per the needs of end user Suitable …" at bounding box center [306, 135] width 353 height 191
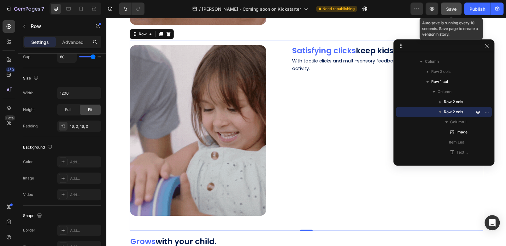
scroll to position [246, 0]
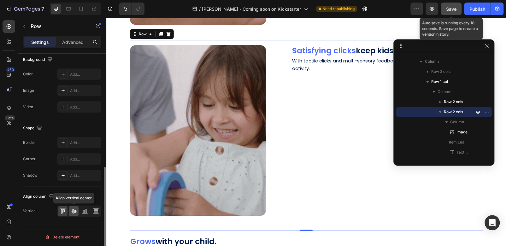
click at [74, 209] on icon at bounding box center [73, 211] width 5 height 4
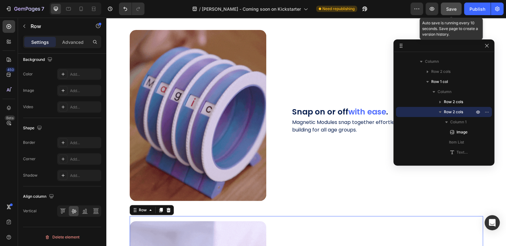
scroll to position [1187, 0]
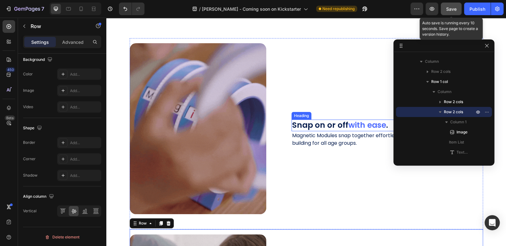
click at [338, 125] on h2 "Snap on or off with ease ." at bounding box center [388, 126] width 192 height 12
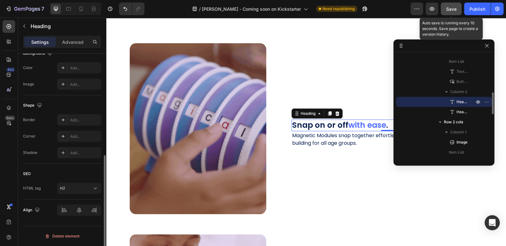
scroll to position [0, 0]
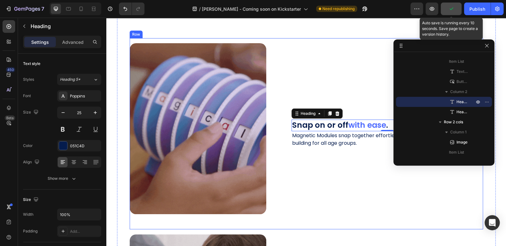
click at [361, 156] on div "Snap on or off with ease . Heading 0 Magnetic Modules snap together effortlessl…" at bounding box center [388, 133] width 192 height 181
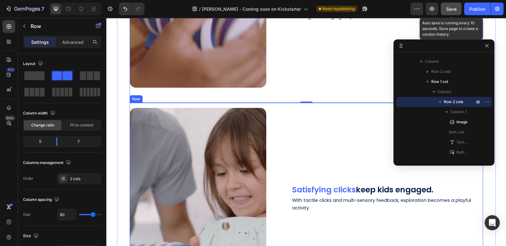
scroll to position [1345, 0]
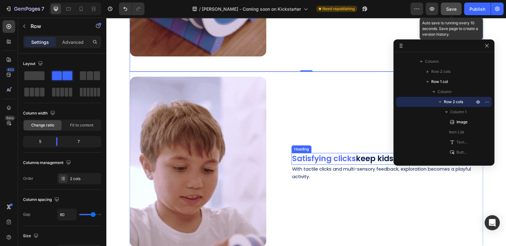
click at [346, 154] on span "Satisfying clicks" at bounding box center [324, 158] width 64 height 11
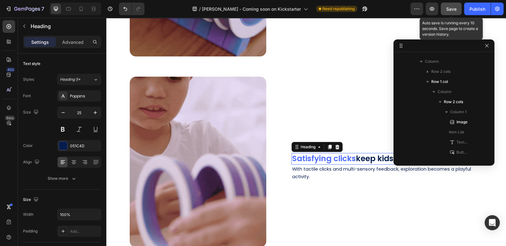
scroll to position [271, 0]
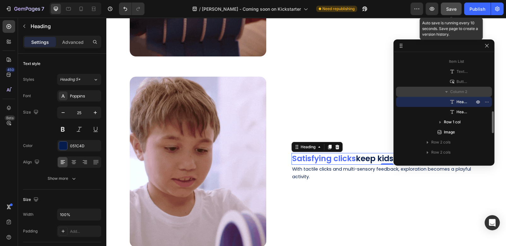
click at [454, 92] on span "Column 2" at bounding box center [458, 92] width 17 height 6
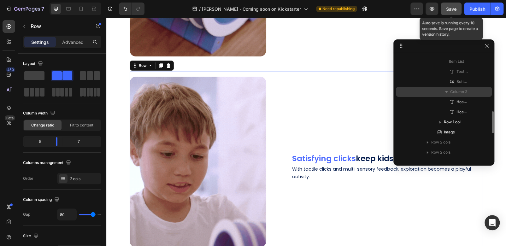
click at [461, 91] on span "Column 2" at bounding box center [458, 92] width 17 height 6
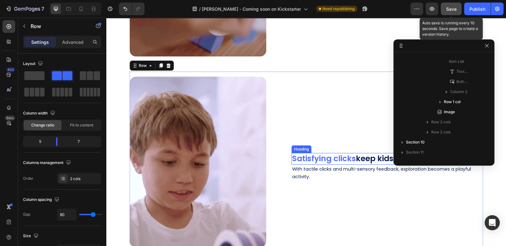
click at [355, 163] on span "Satisfying clicks" at bounding box center [324, 158] width 64 height 11
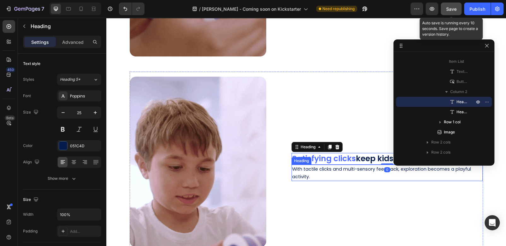
click at [352, 171] on span "With tactile clicks and multi-sensory feedback, exploration becomes a playful a…" at bounding box center [381, 173] width 179 height 14
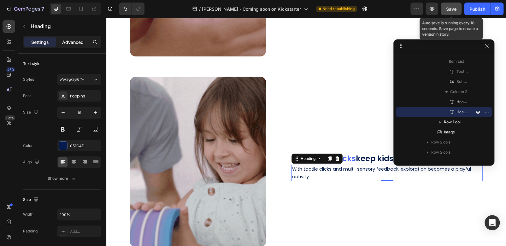
click at [70, 41] on p "Advanced" at bounding box center [72, 42] width 21 height 7
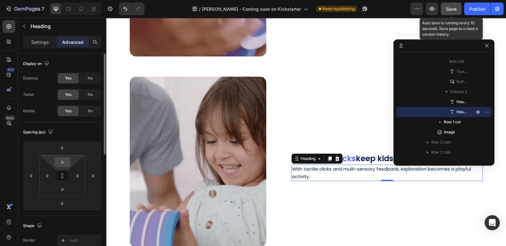
click at [62, 159] on input "0" at bounding box center [62, 161] width 13 height 9
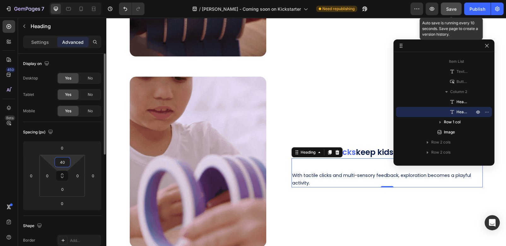
drag, startPoint x: 65, startPoint y: 161, endPoint x: 54, endPoint y: 161, distance: 11.4
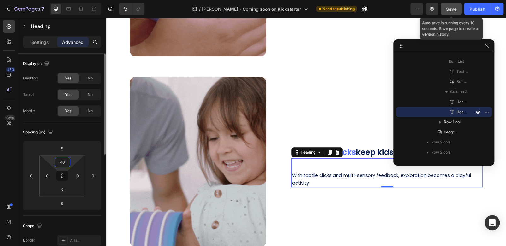
click at [54, 161] on div "40 0 0 0" at bounding box center [61, 176] width 45 height 42
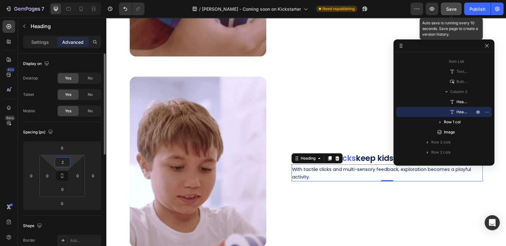
type input "20"
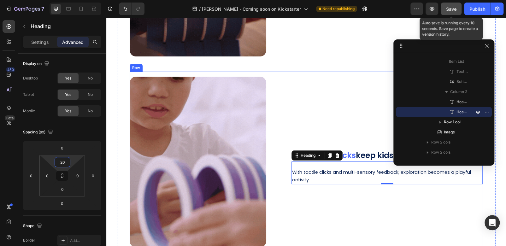
click at [316, 112] on div "Satisfying clicks keep kids engaged. Heading With tactile clicks and multi-sens…" at bounding box center [388, 167] width 192 height 181
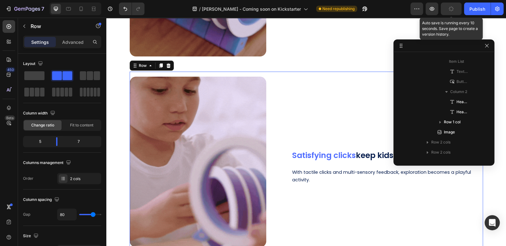
scroll to position [1314, 0]
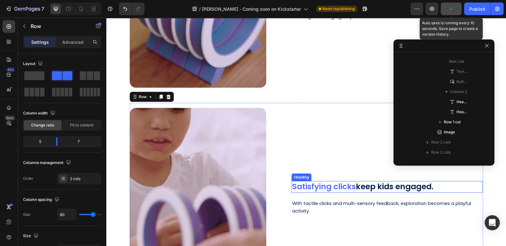
click at [345, 185] on span "Satisfying clicks" at bounding box center [324, 186] width 64 height 11
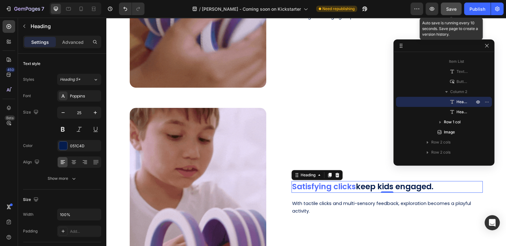
click at [432, 188] on h2 "Satisfying clicks keep kids engaged." at bounding box center [388, 187] width 192 height 12
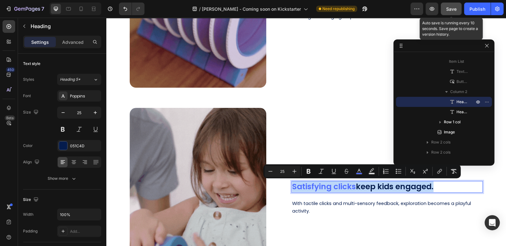
drag, startPoint x: 437, startPoint y: 188, endPoint x: 289, endPoint y: 183, distance: 147.8
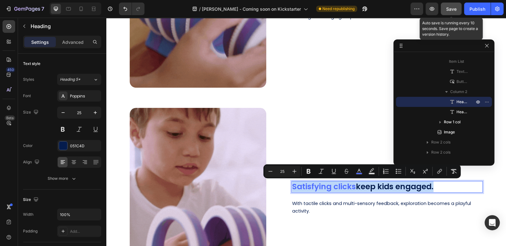
click at [292, 183] on h2 "Satisfying clicks keep kids engaged." at bounding box center [388, 187] width 192 height 12
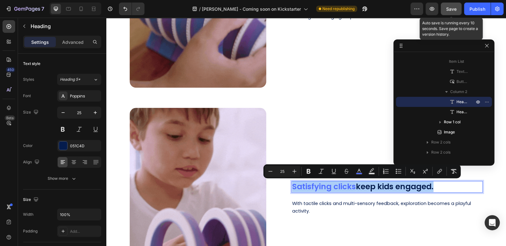
click at [286, 172] on input "25" at bounding box center [282, 172] width 13 height 8
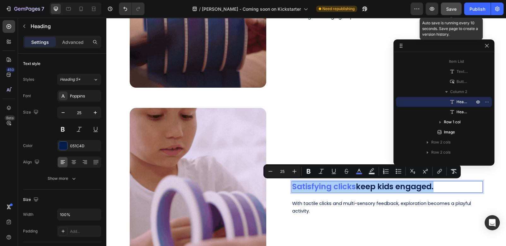
drag, startPoint x: 286, startPoint y: 172, endPoint x: 281, endPoint y: 172, distance: 5.0
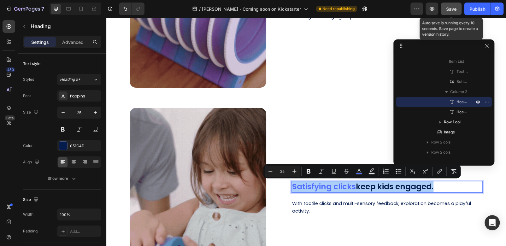
click at [280, 172] on input "25" at bounding box center [282, 172] width 13 height 8
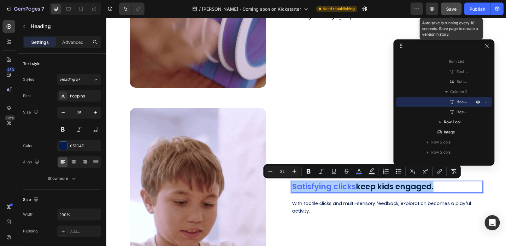
type input "32"
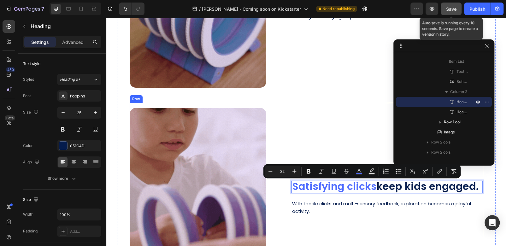
click at [352, 147] on div "Satisfying clicks keep kids engaged. Heading 0 With tactile clicks and multi-se…" at bounding box center [388, 198] width 192 height 181
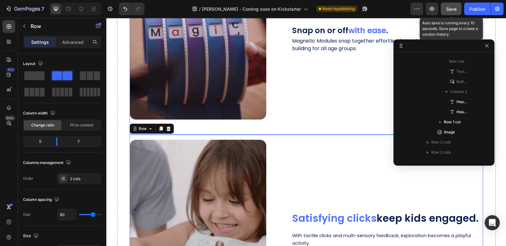
scroll to position [1250, 0]
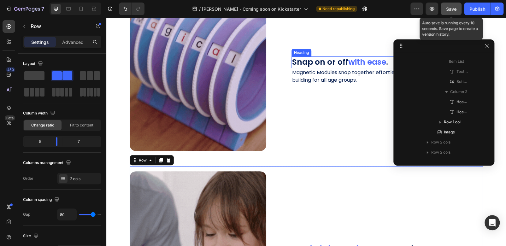
click at [331, 61] on h2 "Snap on or off with ease ." at bounding box center [388, 62] width 192 height 12
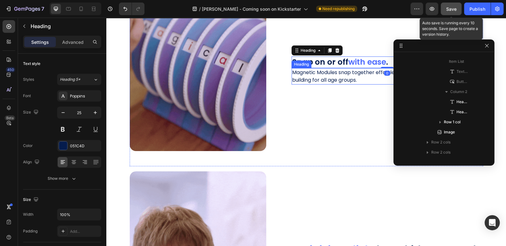
click at [347, 79] on h2 "Magnetic Modules snap together effortlessly, enabling endless word-building for…" at bounding box center [388, 76] width 192 height 16
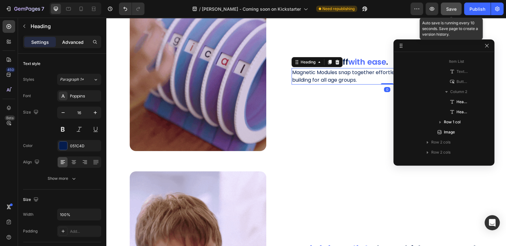
click at [66, 45] on p "Advanced" at bounding box center [72, 42] width 21 height 7
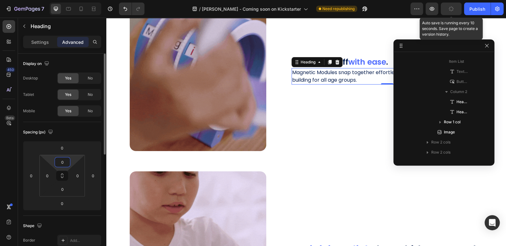
drag, startPoint x: 67, startPoint y: 161, endPoint x: 49, endPoint y: 163, distance: 18.0
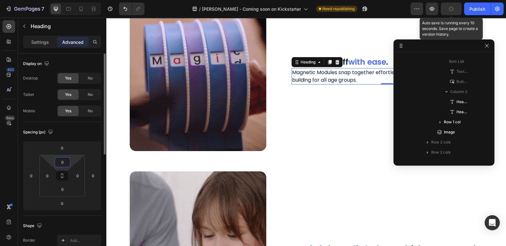
click at [49, 163] on div "0 0 0 0" at bounding box center [61, 176] width 45 height 42
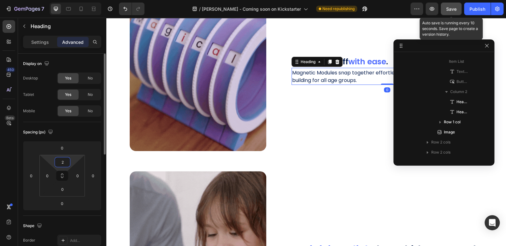
type input "20"
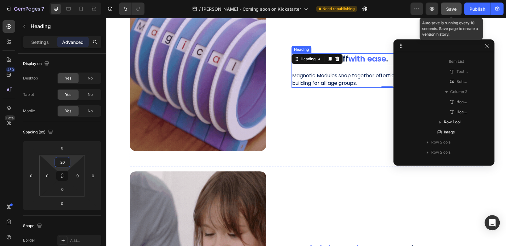
click at [361, 60] on span "with ease" at bounding box center [367, 58] width 38 height 11
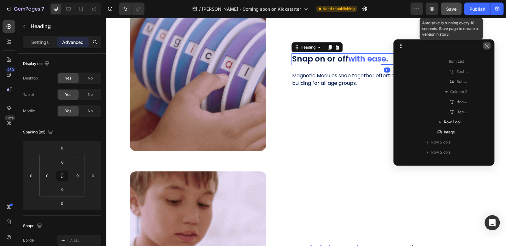
click at [487, 45] on icon "button" at bounding box center [486, 45] width 3 height 3
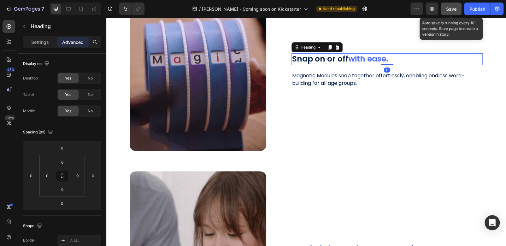
click at [392, 60] on h2 "Snap on or off with ease ." at bounding box center [388, 59] width 192 height 12
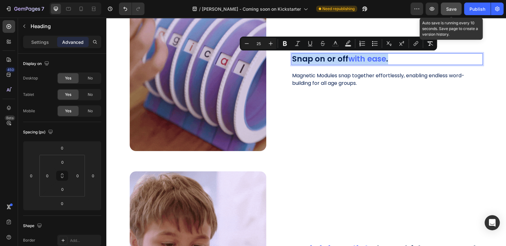
drag, startPoint x: 394, startPoint y: 59, endPoint x: 280, endPoint y: 62, distance: 114.0
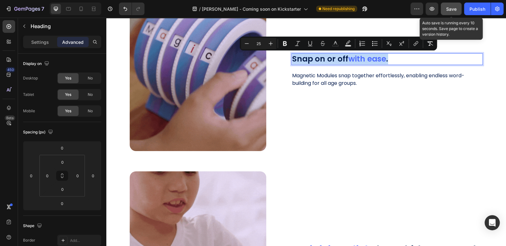
click at [288, 60] on div "Image Snap ON or OFF with ease Adjust as per the needs of end user Suitable for…" at bounding box center [306, 70] width 353 height 191
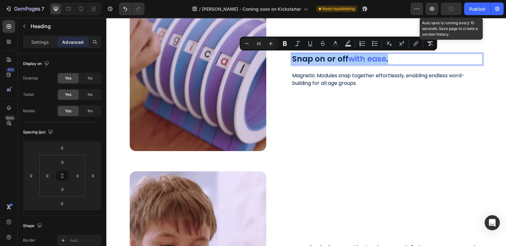
click at [263, 44] on input "25" at bounding box center [258, 44] width 13 height 8
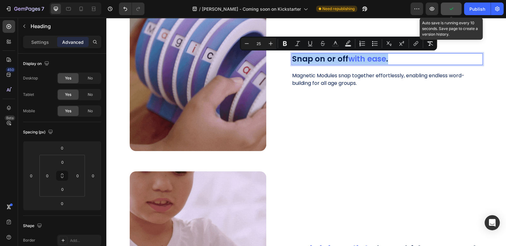
drag, startPoint x: 263, startPoint y: 44, endPoint x: 253, endPoint y: 46, distance: 9.7
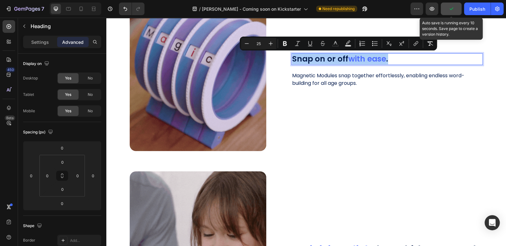
click at [253, 46] on input "25" at bounding box center [258, 44] width 13 height 8
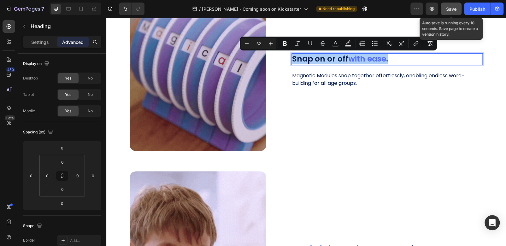
type input "32"
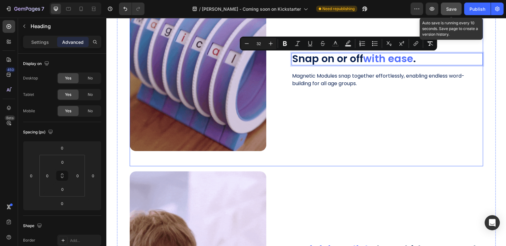
click at [451, 133] on div "Snap on or off with ease . Heading 0 Magnetic Modules snap together effortlessl…" at bounding box center [388, 70] width 192 height 181
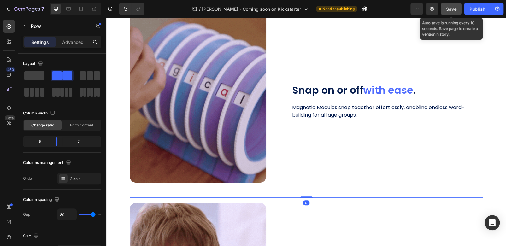
scroll to position [1187, 0]
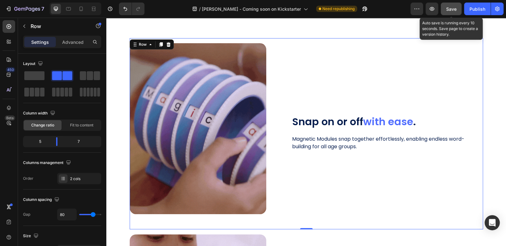
click at [402, 73] on div "⁠⁠⁠⁠⁠⁠⁠ Snap on or off with ease . Heading Magnetic Modules snap together effor…" at bounding box center [388, 133] width 192 height 181
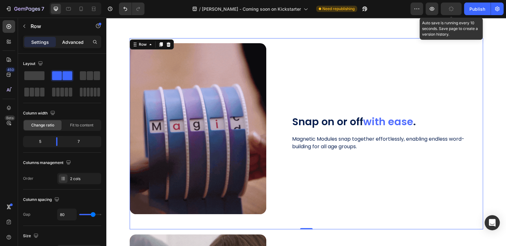
click at [79, 42] on p "Advanced" at bounding box center [72, 42] width 21 height 7
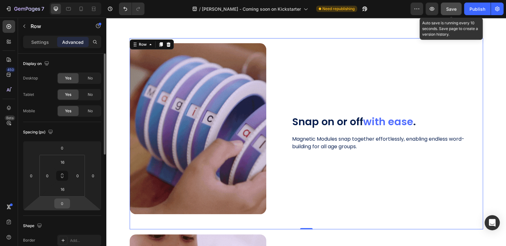
click at [66, 204] on input "0" at bounding box center [62, 203] width 13 height 9
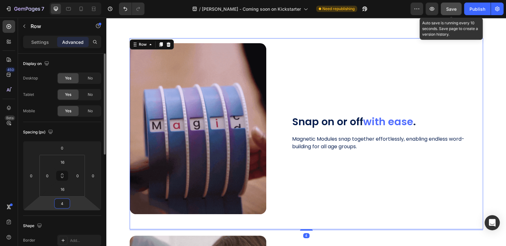
type input "40"
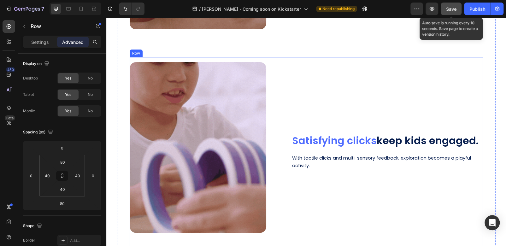
scroll to position [1377, 0]
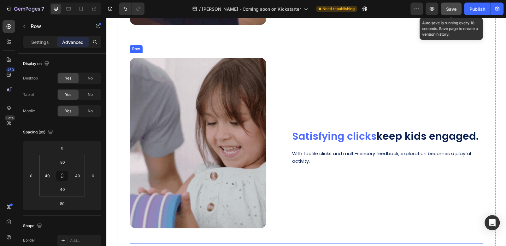
click at [336, 99] on div "⁠⁠⁠⁠⁠⁠⁠ Satisfying clicks keep kids engaged. Heading With tactile clicks and mu…" at bounding box center [388, 148] width 192 height 181
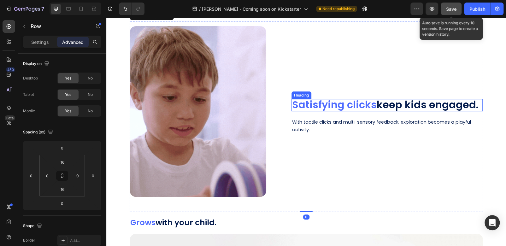
scroll to position [1440, 0]
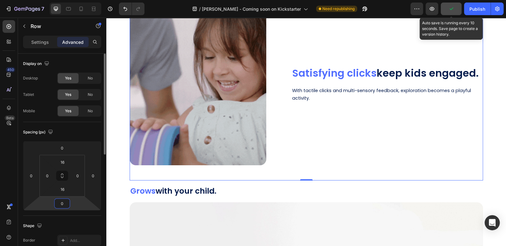
click at [66, 203] on input "0" at bounding box center [62, 203] width 13 height 9
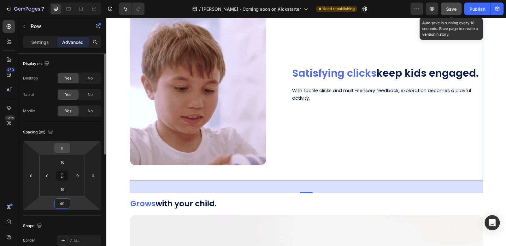
type input "40"
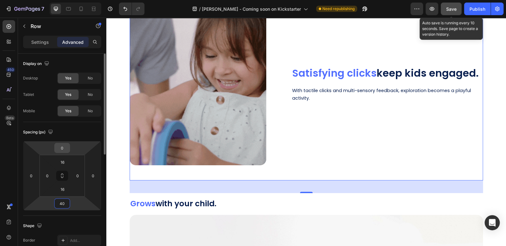
click at [71, 0] on html "7 / Wheeley - Coming soon on Kickstarter Need republishing Preview Save Auto sa…" at bounding box center [253, 0] width 506 height 0
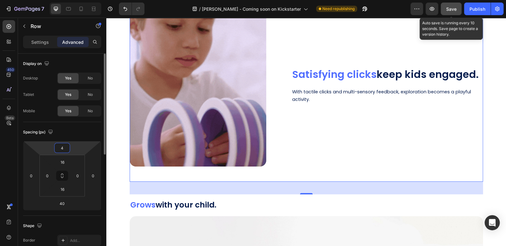
type input "40"
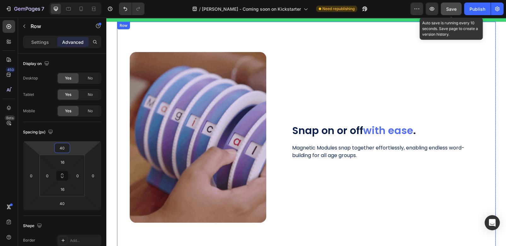
scroll to position [1124, 0]
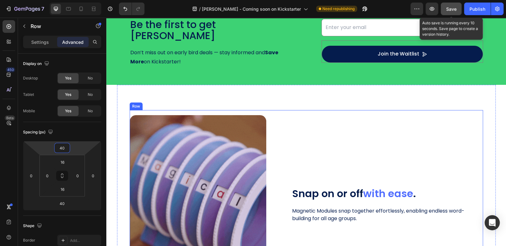
click at [287, 110] on div "Image Snap ON or OFF with ease Adjust as per the needs of end user Suitable for…" at bounding box center [306, 205] width 353 height 191
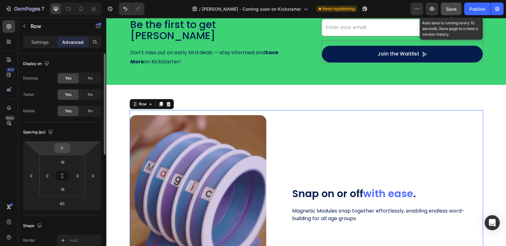
click at [65, 146] on input "0" at bounding box center [62, 147] width 13 height 9
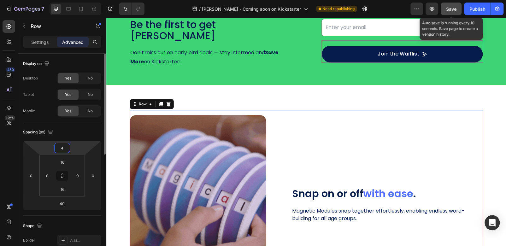
type input "40"
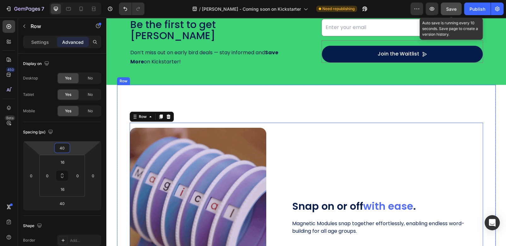
drag, startPoint x: 282, startPoint y: 101, endPoint x: 334, endPoint y: 105, distance: 51.6
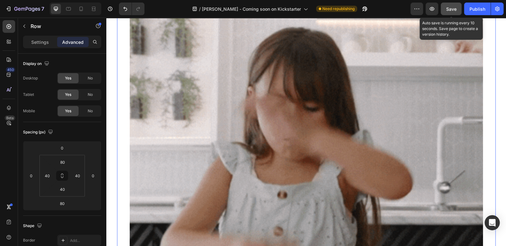
scroll to position [2103, 0]
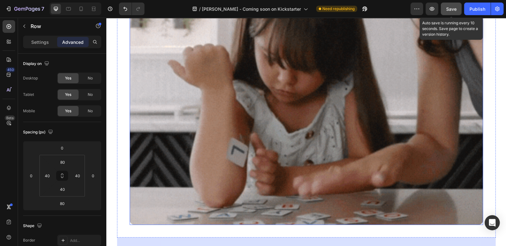
click at [371, 103] on img at bounding box center [306, 48] width 353 height 353
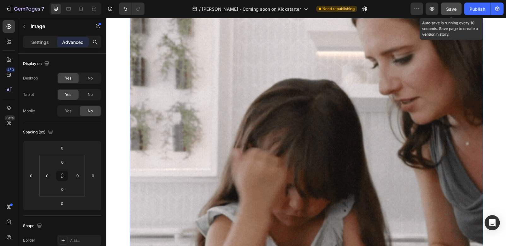
scroll to position [1914, 0]
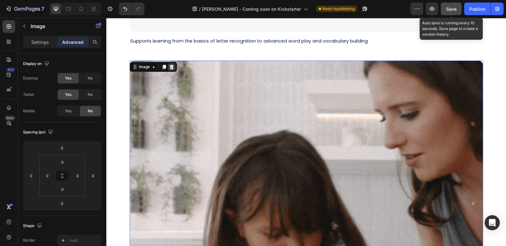
click at [169, 65] on icon at bounding box center [171, 66] width 5 height 5
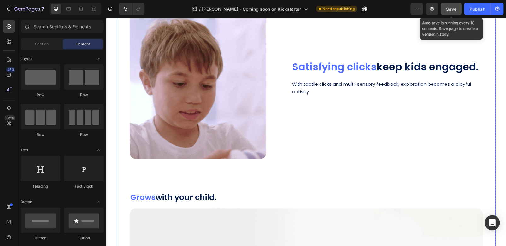
scroll to position [1535, 0]
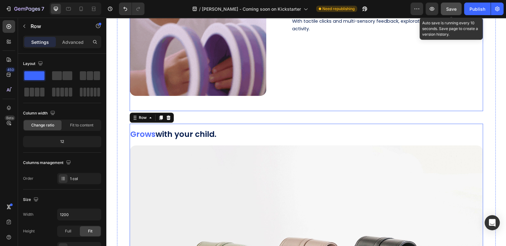
scroll to position [1440, 0]
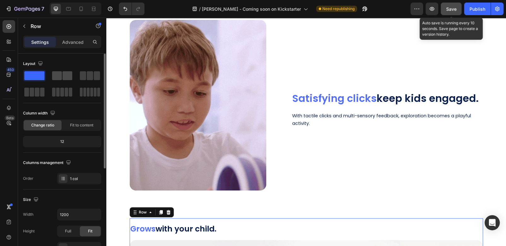
click at [69, 80] on span at bounding box center [67, 75] width 10 height 9
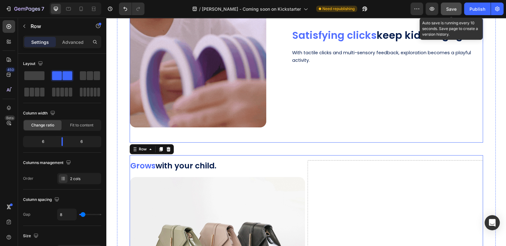
scroll to position [1535, 0]
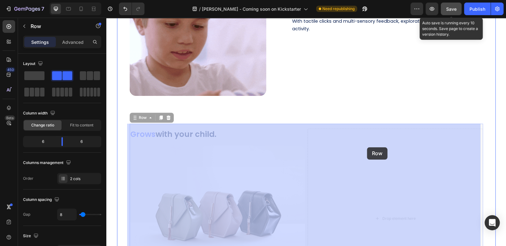
drag, startPoint x: 132, startPoint y: 119, endPoint x: 367, endPoint y: 147, distance: 237.1
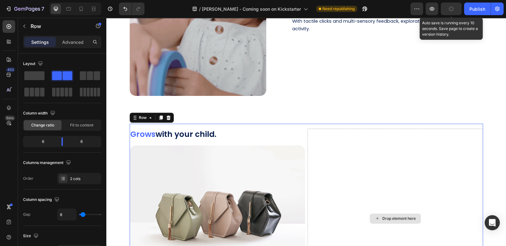
scroll to position [1598, 0]
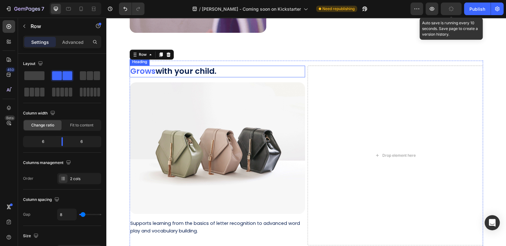
click at [143, 69] on span "Grows" at bounding box center [142, 71] width 25 height 11
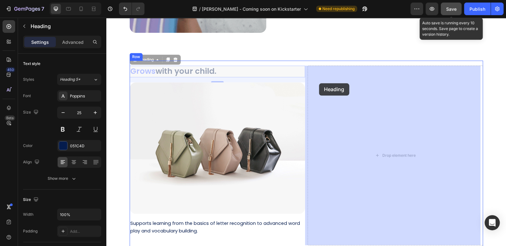
drag, startPoint x: 132, startPoint y: 59, endPoint x: 319, endPoint y: 83, distance: 188.7
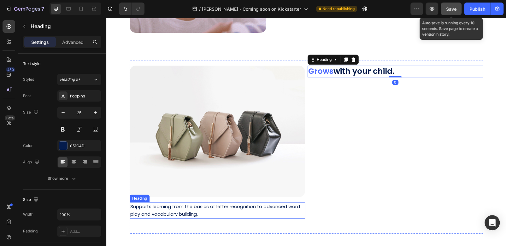
click at [156, 207] on span "Supports learning from the basics of letter recognition to advanced word play a…" at bounding box center [215, 211] width 170 height 14
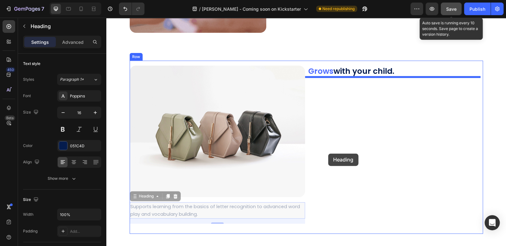
drag, startPoint x: 133, startPoint y: 196, endPoint x: 328, endPoint y: 154, distance: 200.2
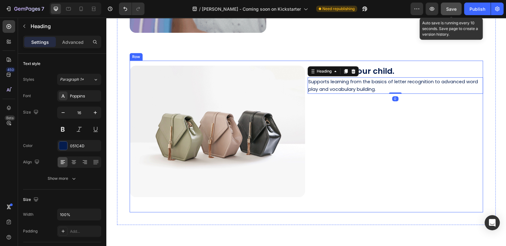
click at [168, 61] on div "Image Snap ON or OFF with ease Adjust as per the needs of end user Suitable for…" at bounding box center [306, 137] width 353 height 152
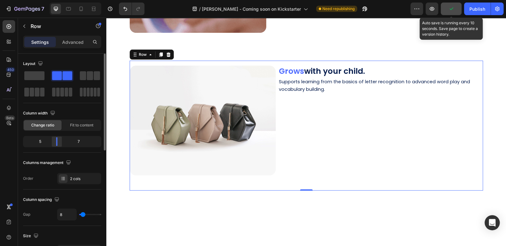
drag, startPoint x: 63, startPoint y: 141, endPoint x: 59, endPoint y: 141, distance: 4.4
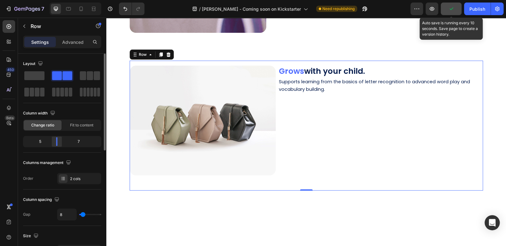
click at [59, 141] on div at bounding box center [56, 141] width 11 height 9
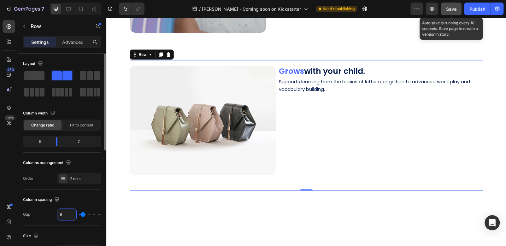
click at [68, 215] on input "8" at bounding box center [66, 214] width 19 height 11
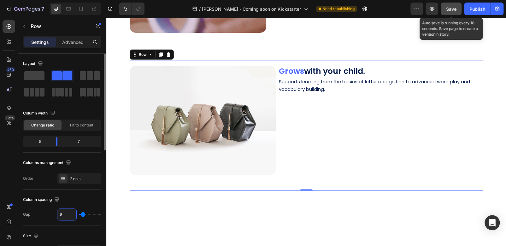
type input "80"
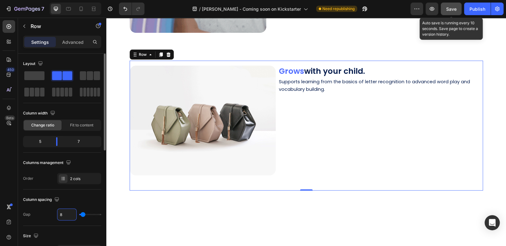
type input "80"
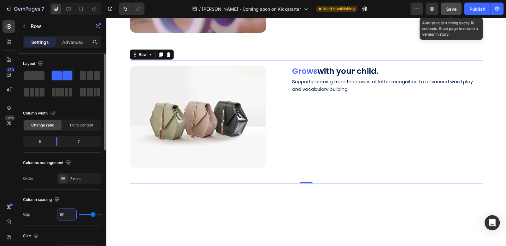
scroll to position [32, 0]
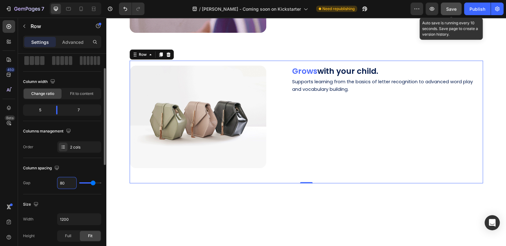
type input "80"
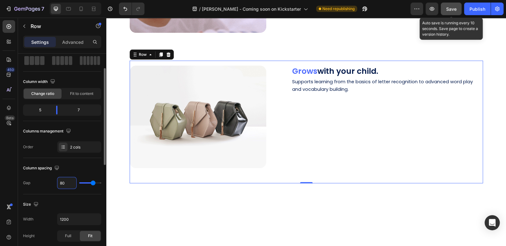
click at [81, 203] on div "Size" at bounding box center [62, 204] width 78 height 10
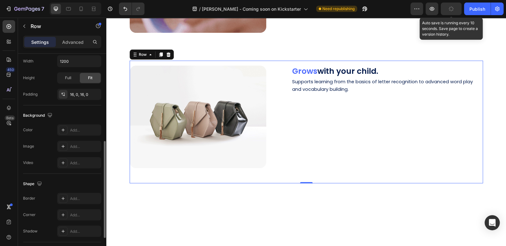
scroll to position [246, 0]
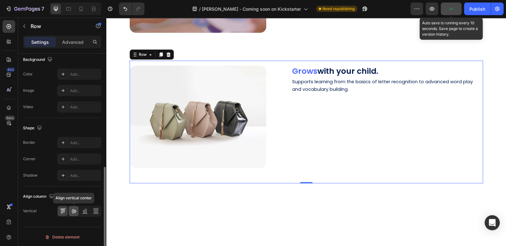
click at [73, 209] on icon at bounding box center [74, 211] width 6 height 6
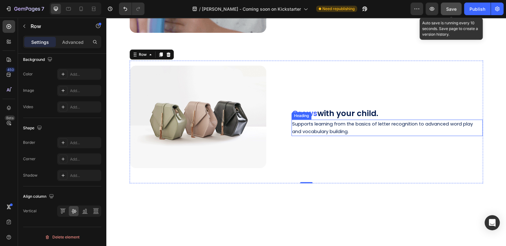
click at [325, 125] on span "Supports learning from the basics of letter recognition to advanced word play a…" at bounding box center [382, 128] width 181 height 14
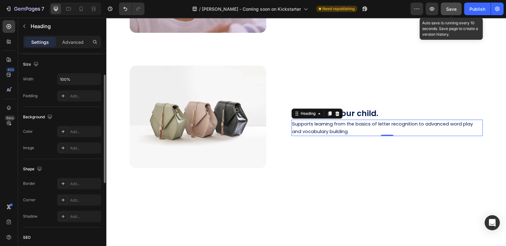
scroll to position [104, 0]
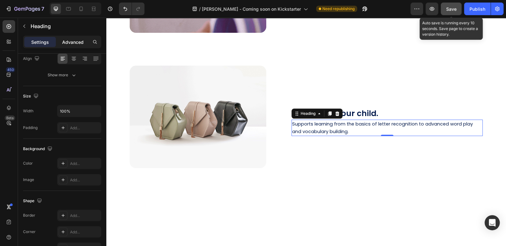
click at [77, 41] on p "Advanced" at bounding box center [72, 42] width 21 height 7
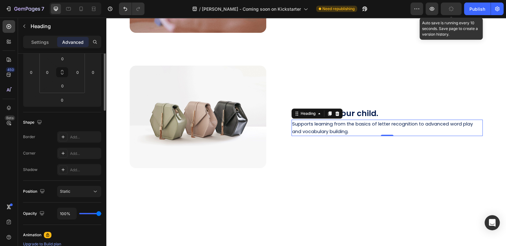
scroll to position [40, 0]
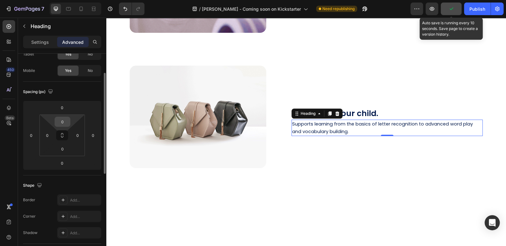
click at [65, 119] on input "0" at bounding box center [62, 121] width 13 height 9
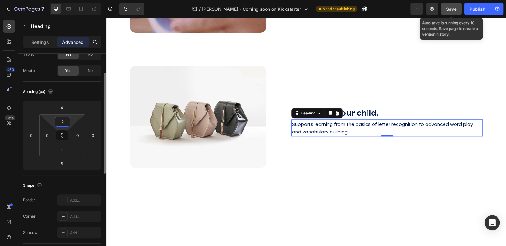
type input "20"
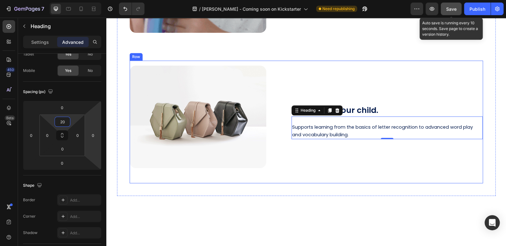
click at [358, 169] on div "Grows with your child. Heading Supports learning from the basics of letter reco…" at bounding box center [388, 122] width 192 height 113
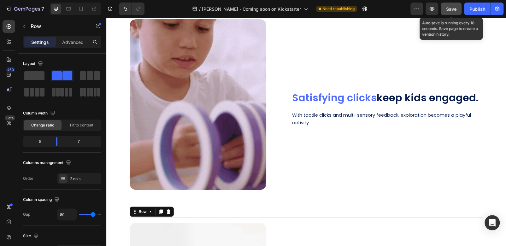
scroll to position [1440, 0]
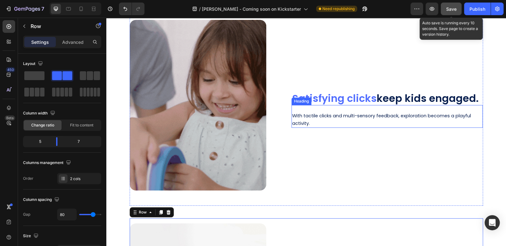
click at [338, 117] on span "With tactile clicks and multi-sensory feedback, exploration becomes a playful a…" at bounding box center [381, 120] width 179 height 14
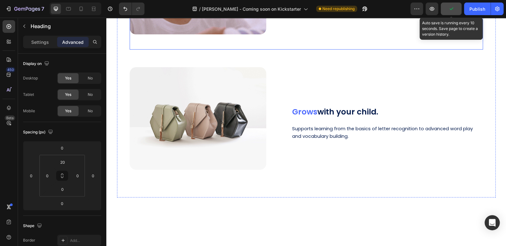
scroll to position [1598, 0]
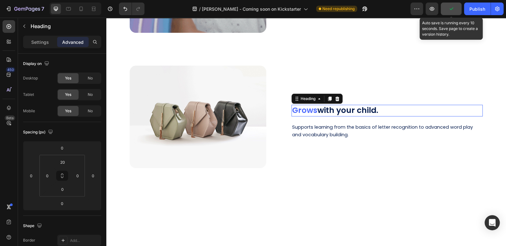
click at [348, 113] on h2 "Grows with your child." at bounding box center [388, 111] width 192 height 12
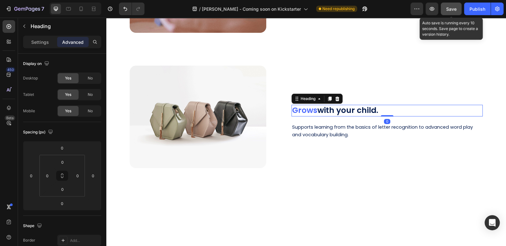
click at [383, 108] on h2 "Grows with your child." at bounding box center [388, 111] width 192 height 12
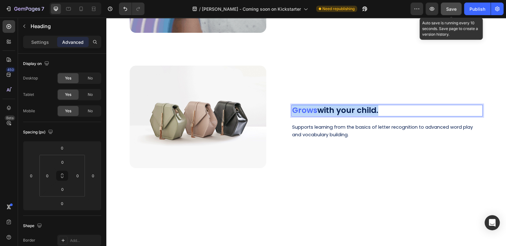
drag, startPoint x: 378, startPoint y: 109, endPoint x: 290, endPoint y: 111, distance: 88.4
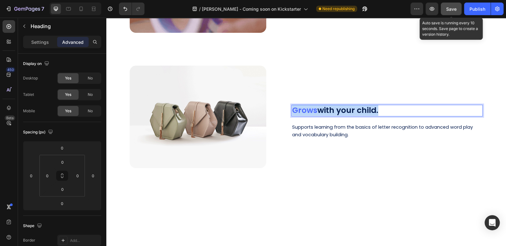
click at [292, 111] on p "Grows with your child." at bounding box center [387, 110] width 190 height 10
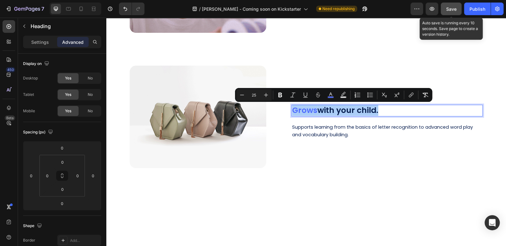
click at [256, 96] on input "25" at bounding box center [254, 95] width 13 height 8
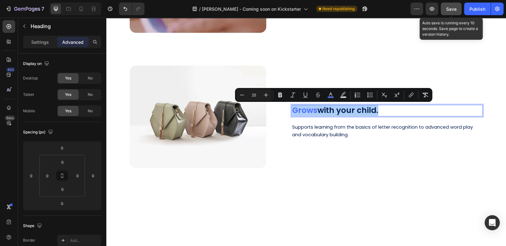
drag, startPoint x: 257, startPoint y: 95, endPoint x: 252, endPoint y: 94, distance: 4.8
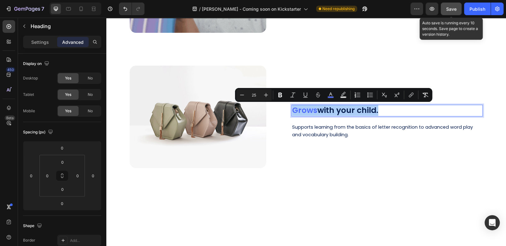
click at [252, 94] on input "25" at bounding box center [254, 95] width 13 height 8
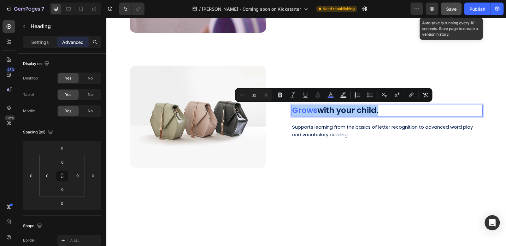
type input "32"
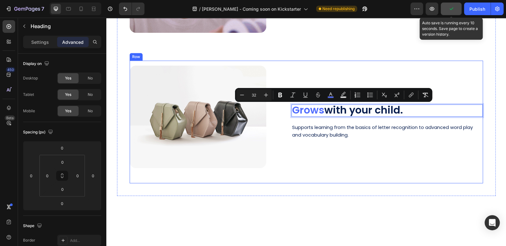
click at [390, 151] on div "Grows with your child. Heading 0 Supports learning from the basics of letter re…" at bounding box center [388, 122] width 192 height 113
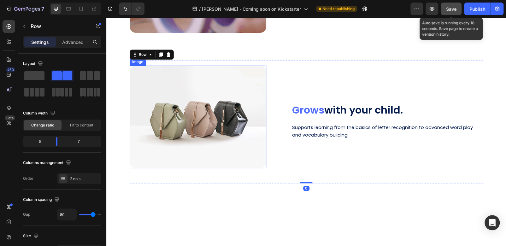
click at [237, 104] on img at bounding box center [198, 117] width 137 height 103
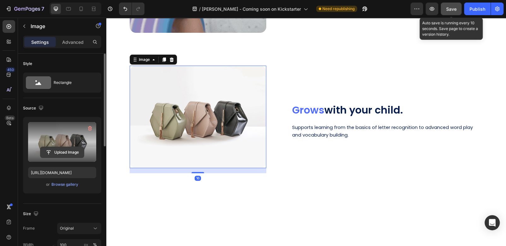
click at [62, 150] on input "file" at bounding box center [62, 152] width 44 height 11
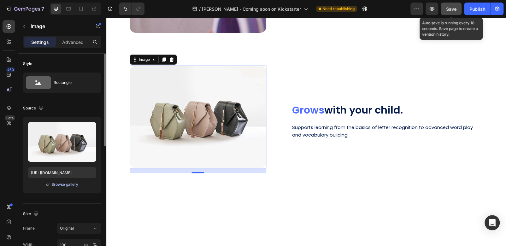
click at [67, 185] on div "Browse gallery" at bounding box center [64, 185] width 27 height 6
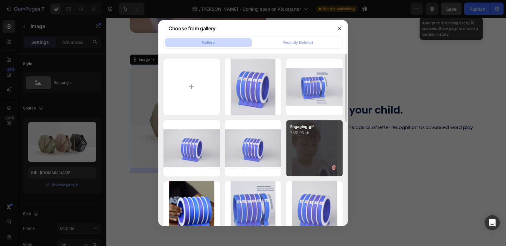
scroll to position [32, 0]
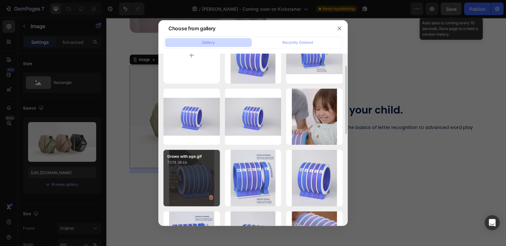
click at [198, 179] on div "Grows with age.gif 7074.38 kb" at bounding box center [191, 178] width 56 height 56
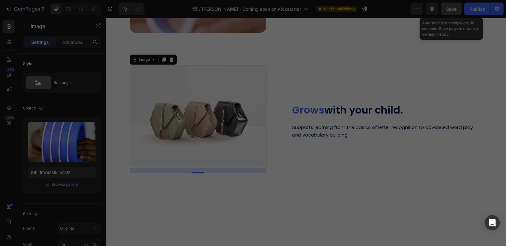
type input "https://cdn.shopify.com/s/files/1/0713/6506/6948/files/gempages_580830438591824…"
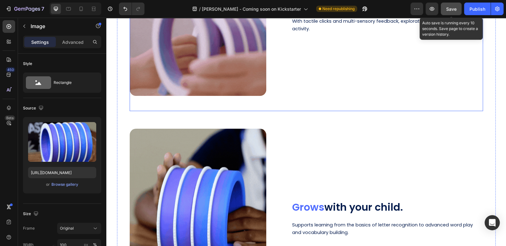
scroll to position [1377, 0]
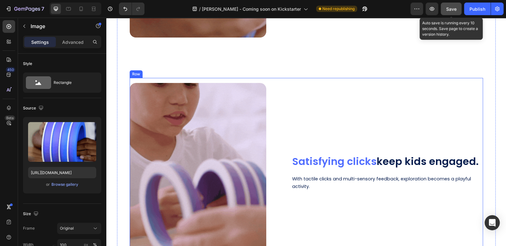
click at [467, 85] on div "Satisfying clicks keep kids engaged. Heading With tactile clicks and multi-sens…" at bounding box center [388, 173] width 192 height 181
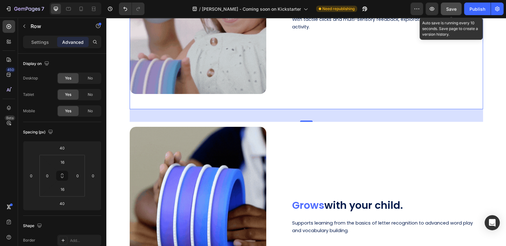
scroll to position [1566, 0]
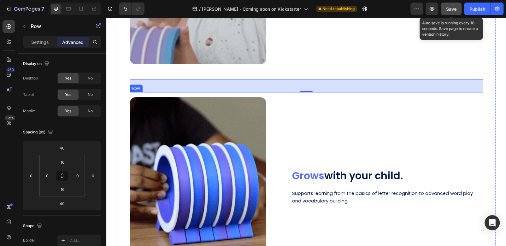
click at [437, 111] on div "Grows with your child. Heading Supports learning from the basics of letter reco…" at bounding box center [388, 187] width 192 height 181
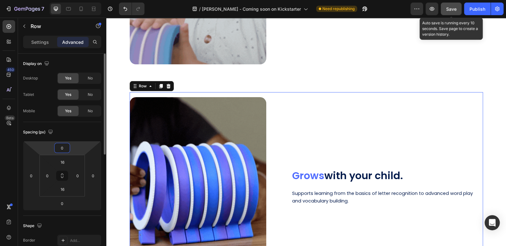
click at [68, 148] on input "0" at bounding box center [62, 147] width 13 height 9
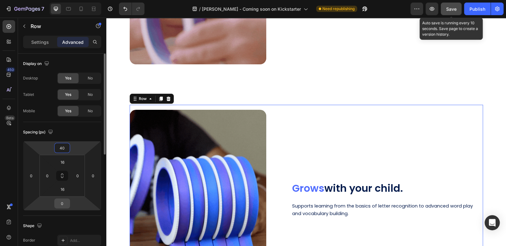
type input "40"
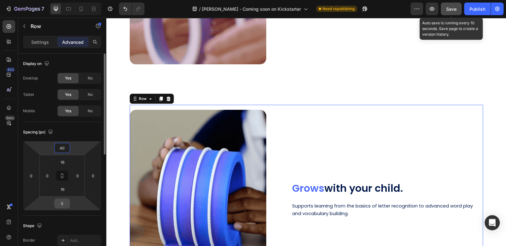
click at [68, 202] on input "0" at bounding box center [62, 203] width 13 height 9
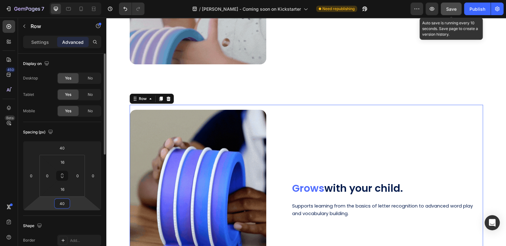
type input "40"
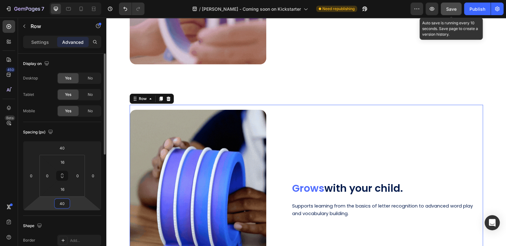
click at [0, 0] on div "Spacing (px) 40 0 40 0 16 0 16 0" at bounding box center [0, 0] width 0 height 0
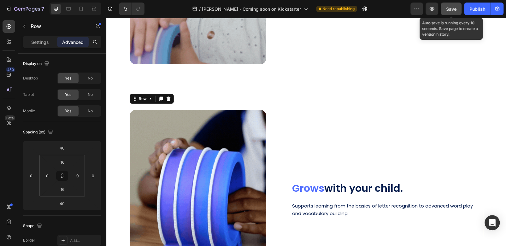
click at [448, 10] on span "Save" at bounding box center [451, 8] width 10 height 5
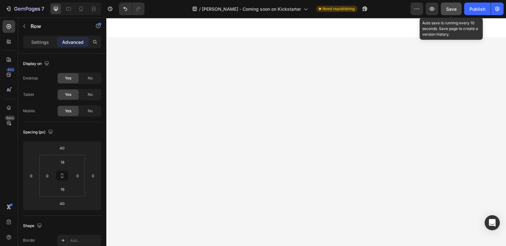
scroll to position [1041, 0]
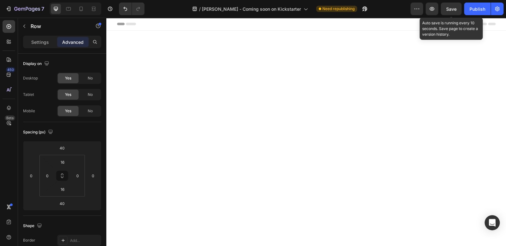
scroll to position [1041, 0]
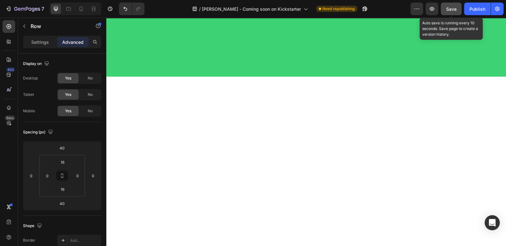
click at [451, 8] on span "Save" at bounding box center [451, 8] width 10 height 5
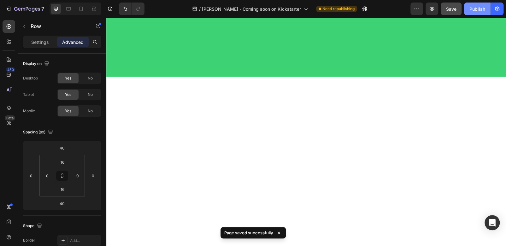
click at [479, 11] on div "Publish" at bounding box center [478, 9] width 16 height 7
